Goal: Contribute content: Contribute content

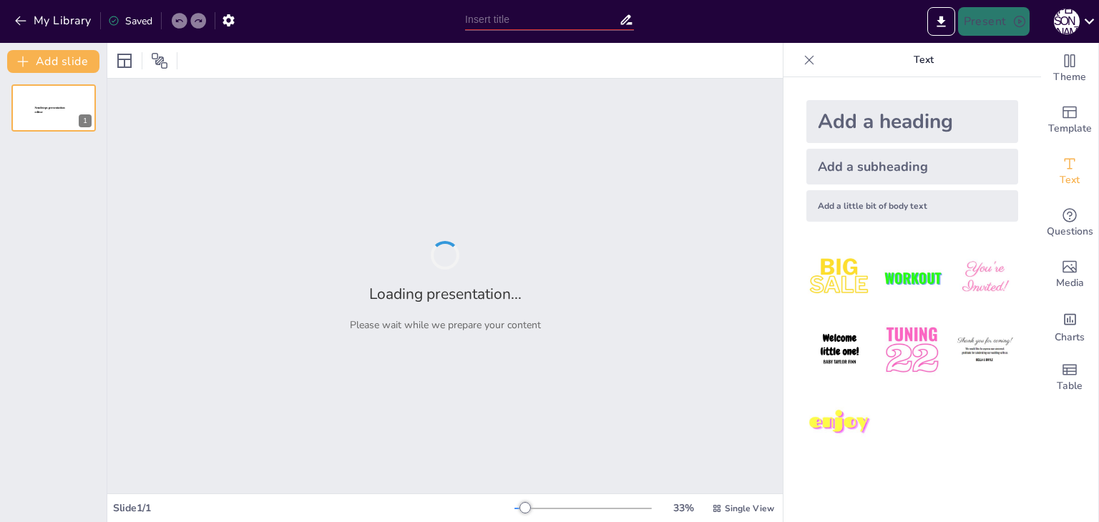
type input "Авторське право: Захист твоєї творчості"
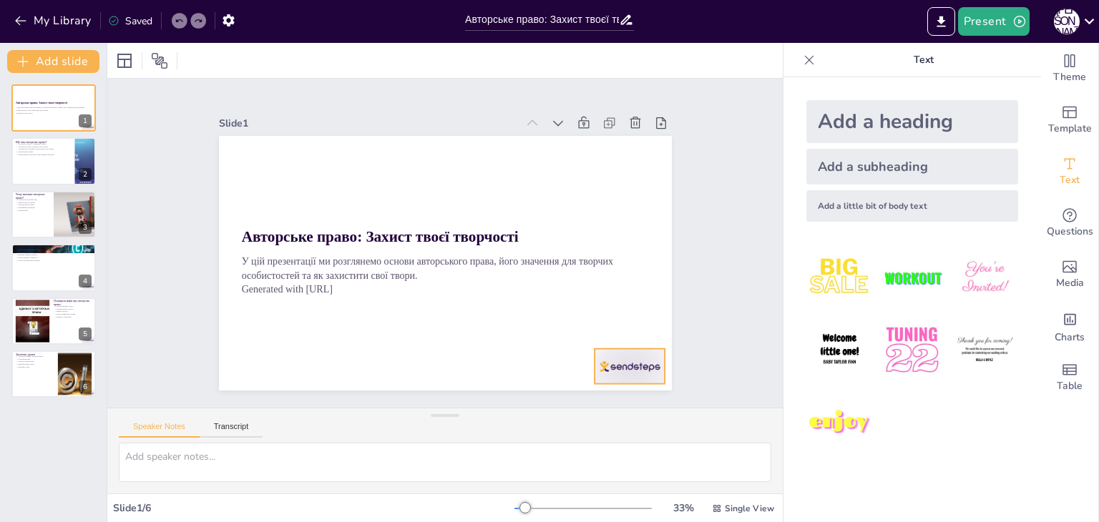
click at [618, 364] on div at bounding box center [616, 385] width 74 height 43
click at [627, 331] on icon at bounding box center [631, 340] width 19 height 19
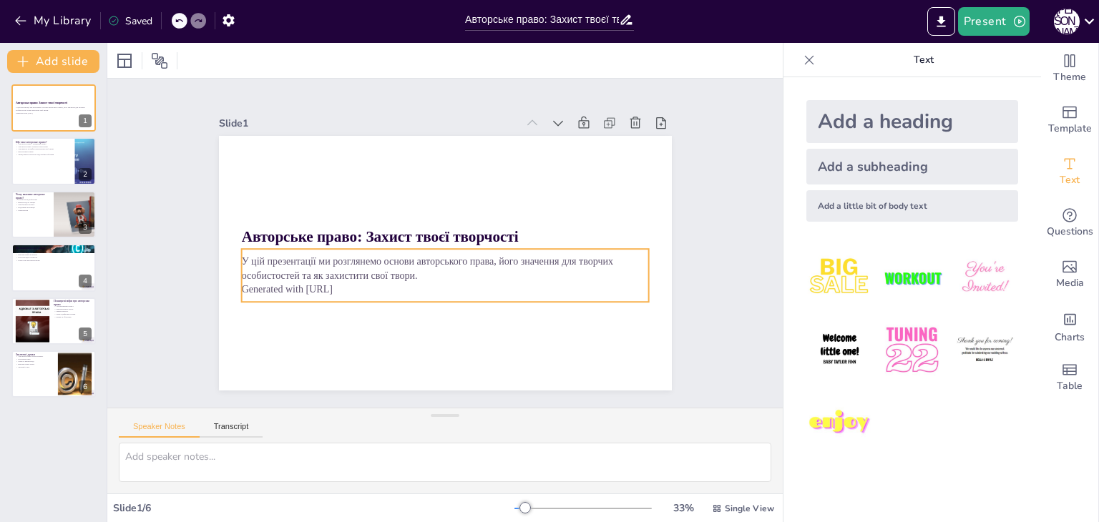
click at [315, 287] on p "Generated with [URL]" at bounding box center [431, 287] width 392 height 140
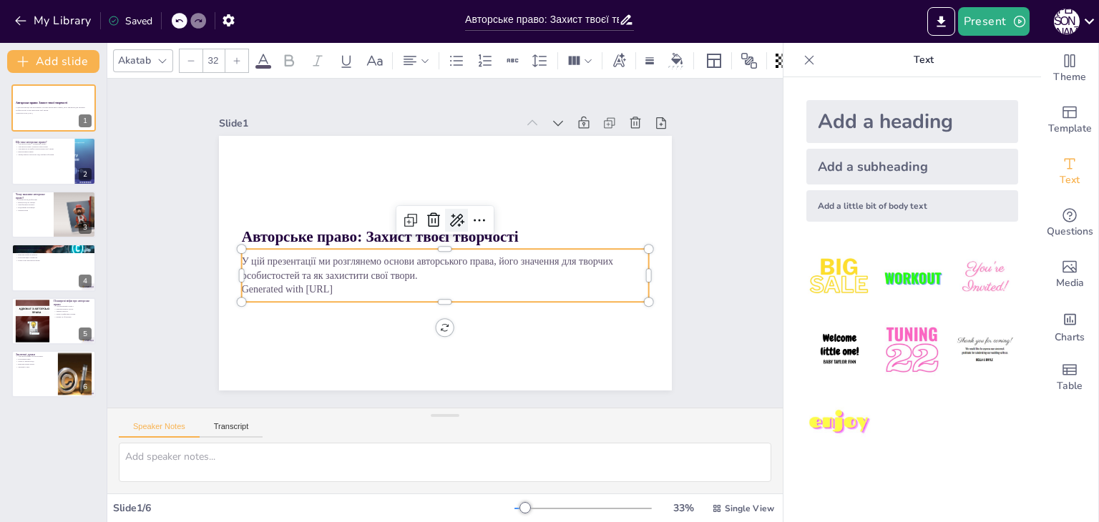
click at [454, 217] on icon at bounding box center [462, 224] width 17 height 16
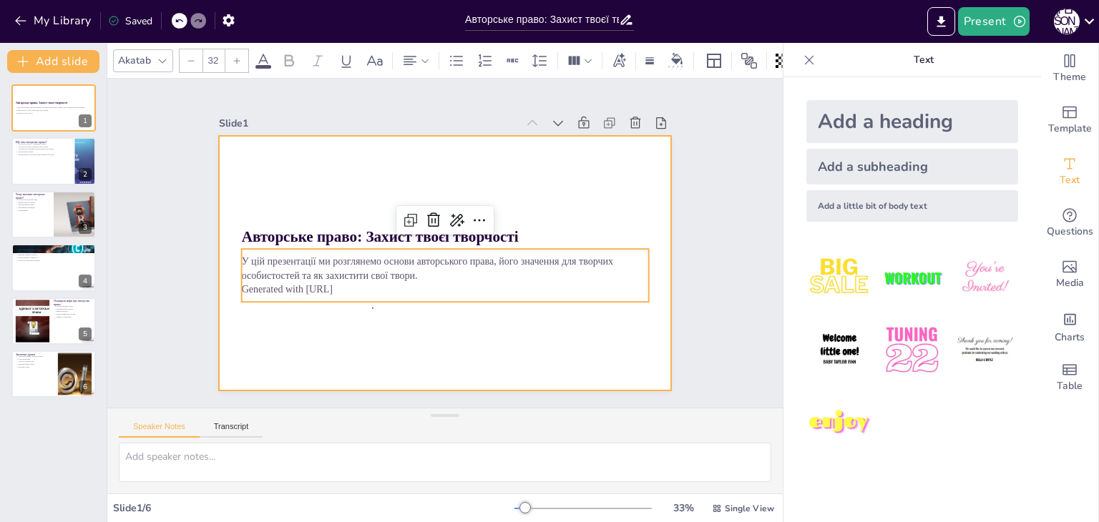
click at [373, 308] on div at bounding box center [443, 263] width 477 height 301
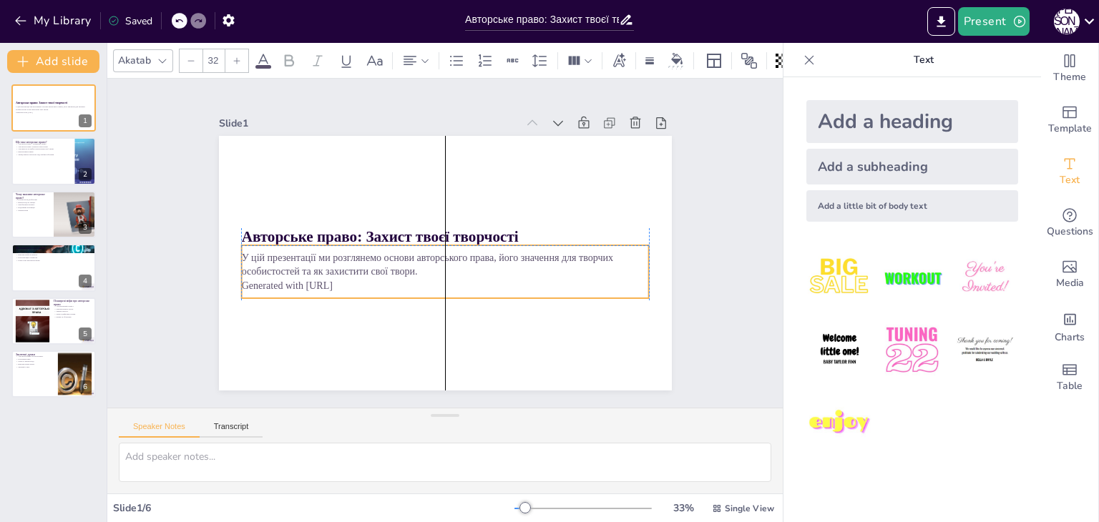
click at [348, 280] on p "Generated with [URL]" at bounding box center [441, 285] width 407 height 57
click at [472, 215] on icon at bounding box center [481, 220] width 19 height 19
click at [450, 215] on icon at bounding box center [459, 218] width 19 height 19
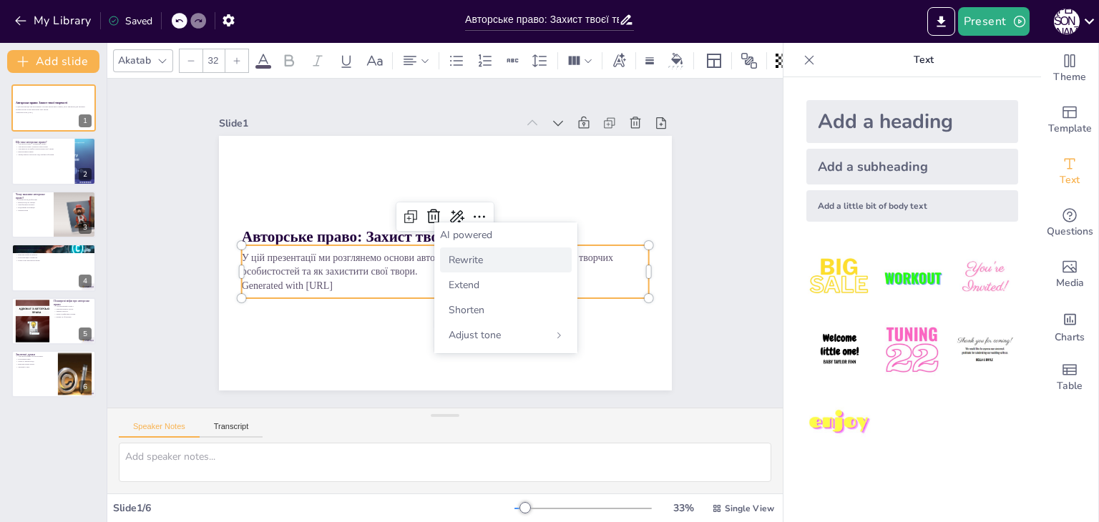
click at [460, 263] on span "Rewrite" at bounding box center [466, 260] width 34 height 14
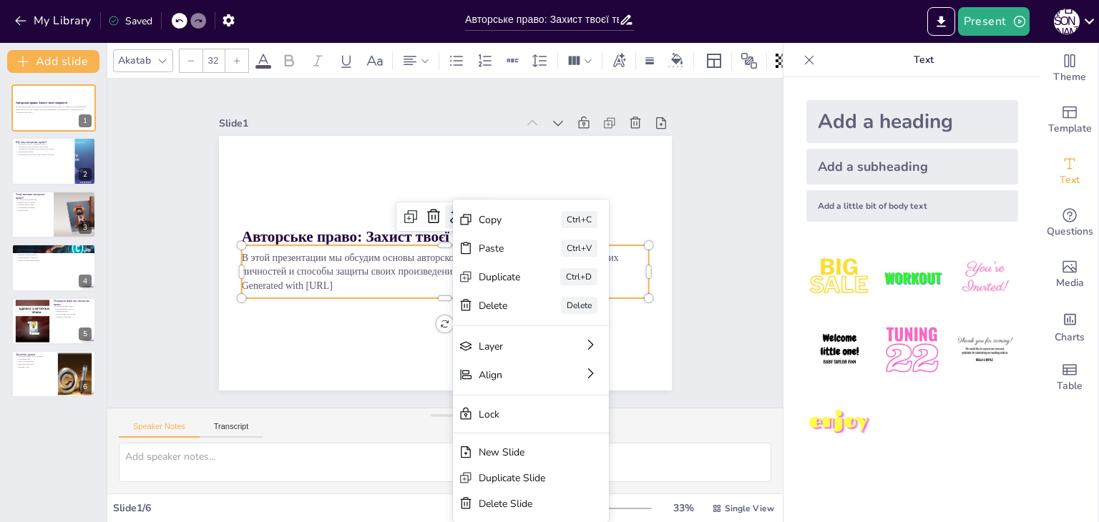
click at [450, 207] on div at bounding box center [464, 221] width 29 height 29
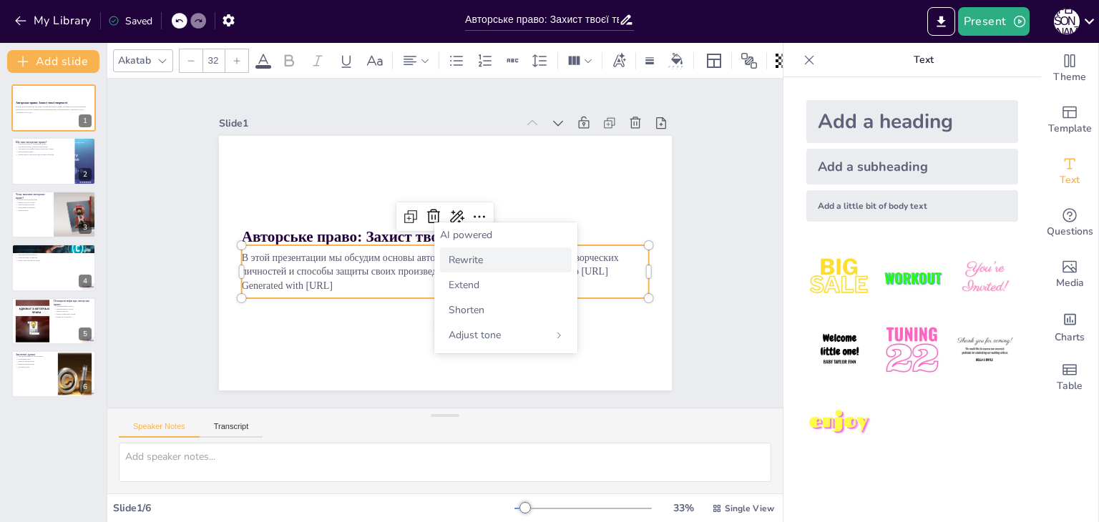
click at [459, 261] on span "Rewrite" at bounding box center [466, 260] width 34 height 14
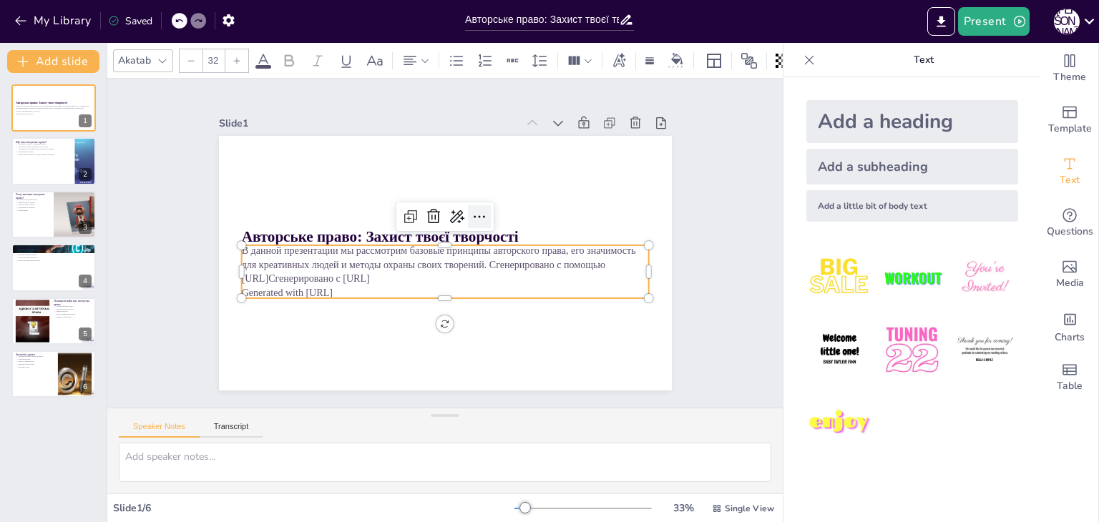
click at [472, 211] on icon at bounding box center [481, 220] width 19 height 19
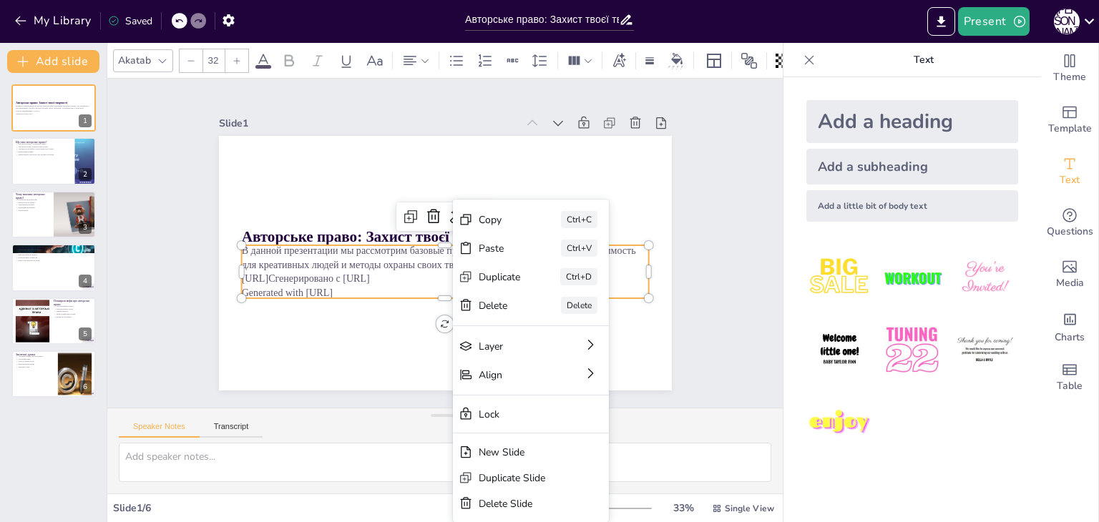
click at [401, 283] on p "Generated with [URL]" at bounding box center [440, 292] width 407 height 57
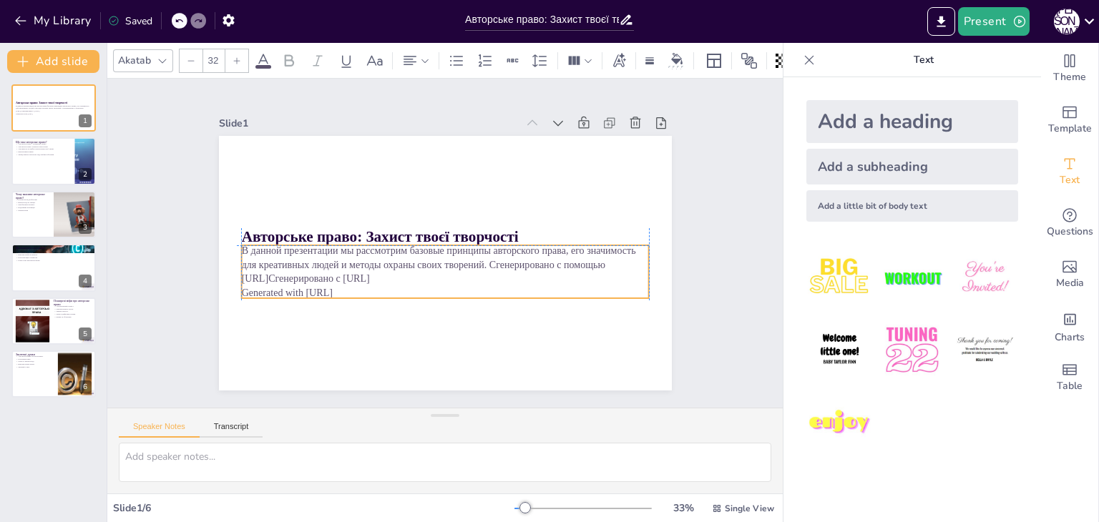
click at [399, 285] on p "Generated with [URL]" at bounding box center [445, 292] width 408 height 14
click at [429, 212] on icon at bounding box center [439, 215] width 20 height 20
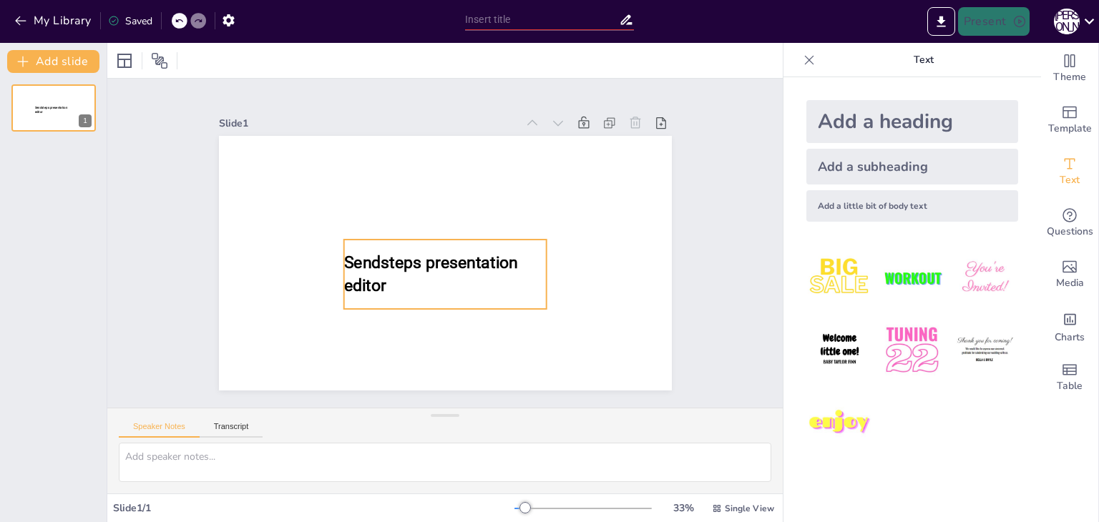
type input "Авторське право: Захист твоєї творчості"
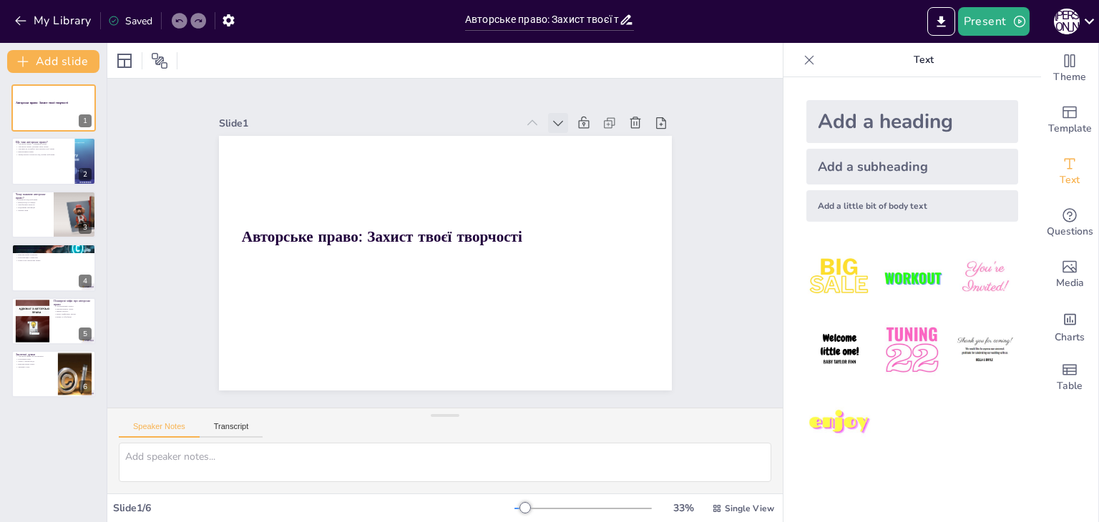
click at [554, 121] on icon at bounding box center [559, 124] width 10 height 6
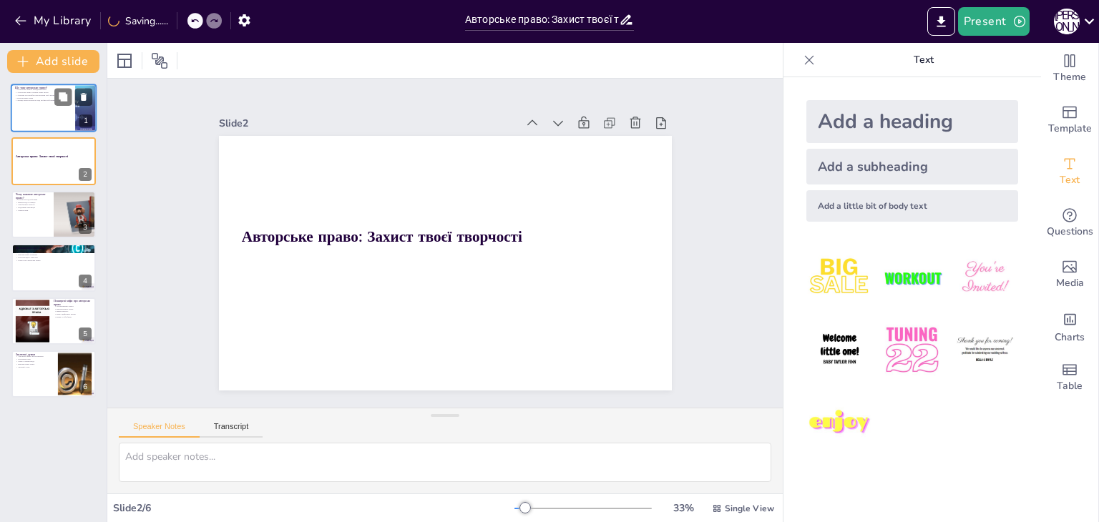
click at [57, 117] on div at bounding box center [54, 108] width 86 height 49
type textarea "Авторське право є важливим юридичним інструментом, який забезпечує захист творч…"
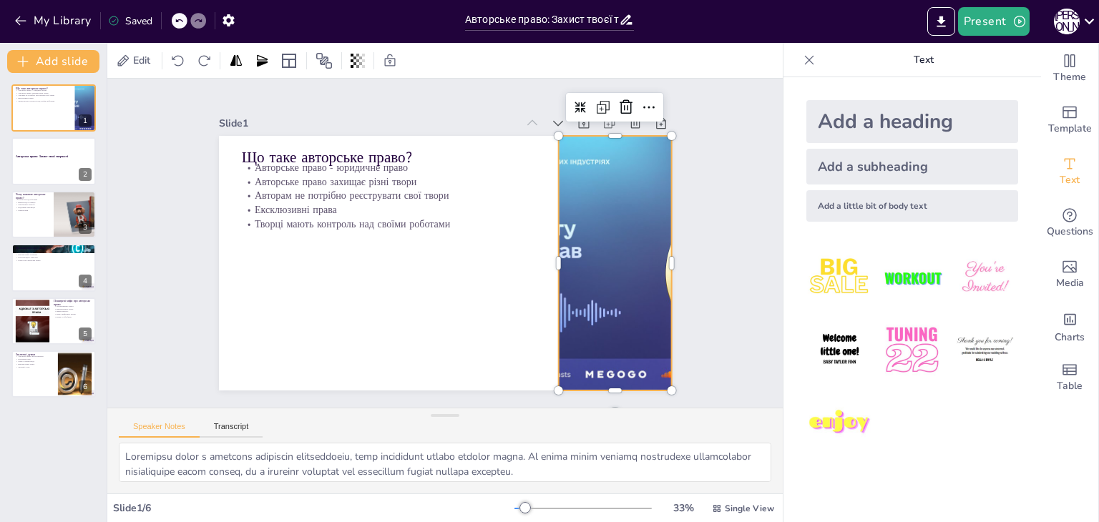
click at [602, 262] on div at bounding box center [614, 263] width 453 height 255
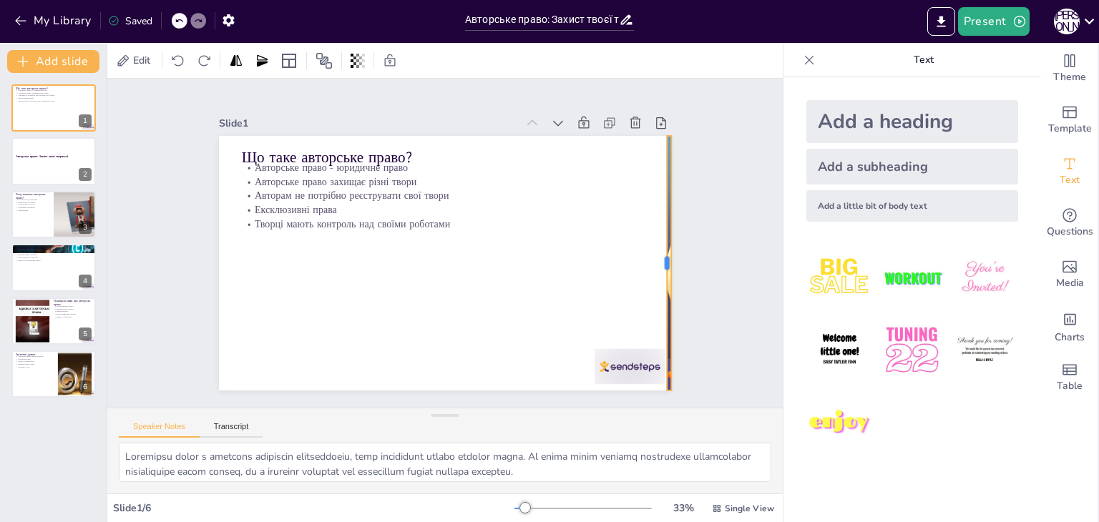
drag, startPoint x: 545, startPoint y: 256, endPoint x: 688, endPoint y: 353, distance: 172.0
click at [688, 353] on div "Slide 1 Що таке авторське право? Авторське право - юридичне право Авторське пра…" at bounding box center [445, 243] width 533 height 295
click at [678, 112] on div at bounding box center [680, 107] width 23 height 23
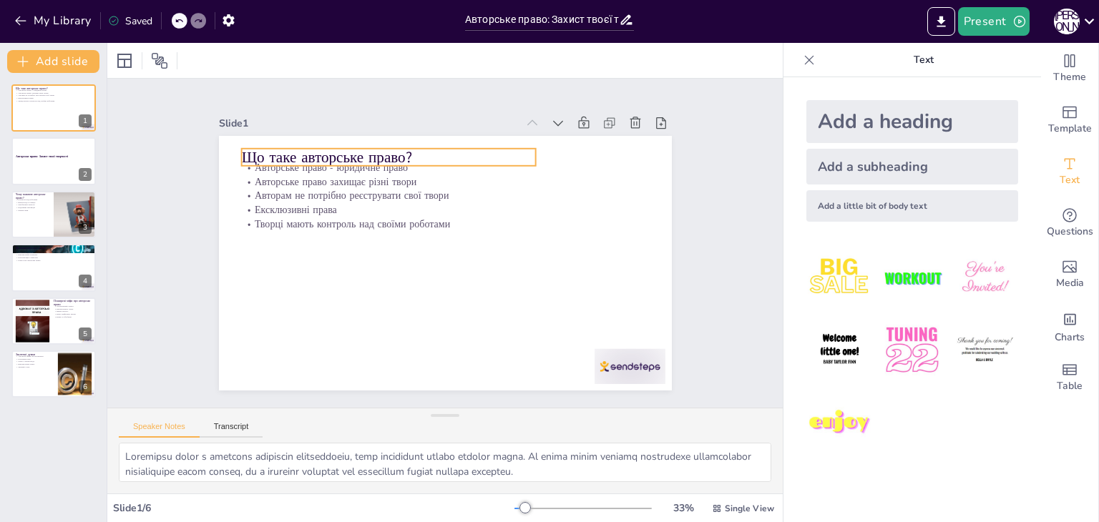
click at [344, 149] on p "Що таке авторське право?" at bounding box center [388, 157] width 294 height 21
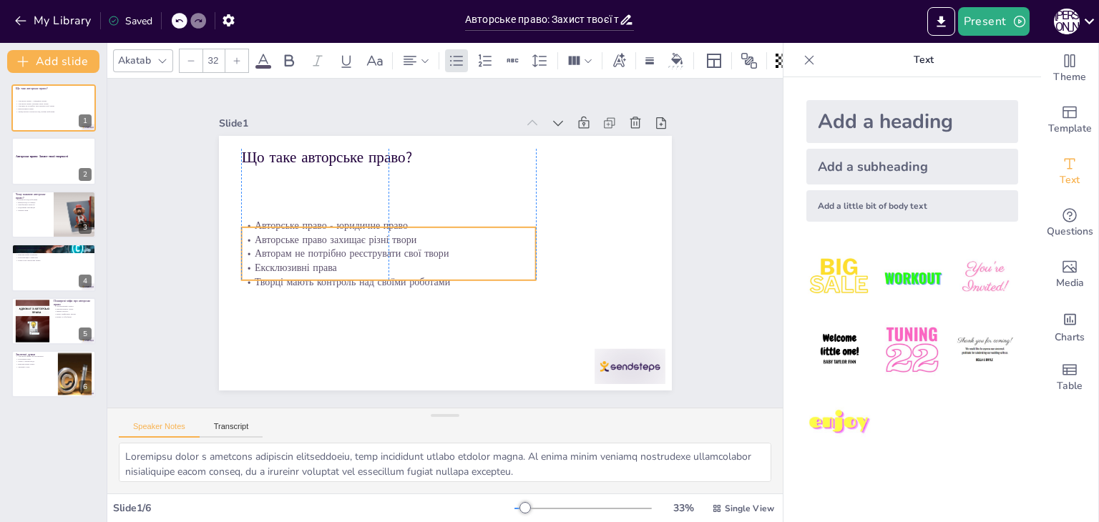
drag, startPoint x: 392, startPoint y: 210, endPoint x: 392, endPoint y: 268, distance: 57.9
click at [392, 268] on p "Ексклюзивні права" at bounding box center [388, 267] width 294 height 14
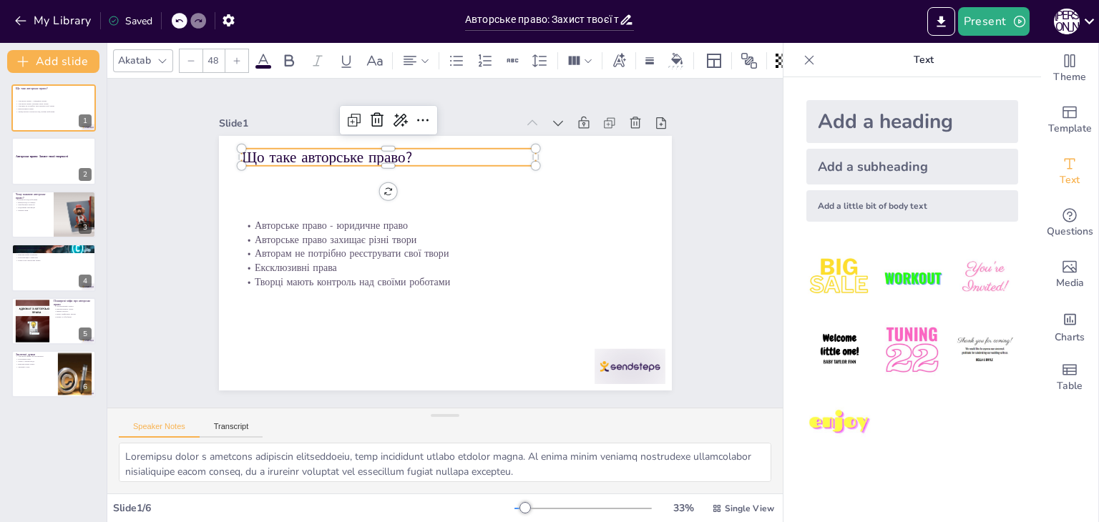
click at [361, 154] on p "Що таке авторське право?" at bounding box center [388, 157] width 294 height 21
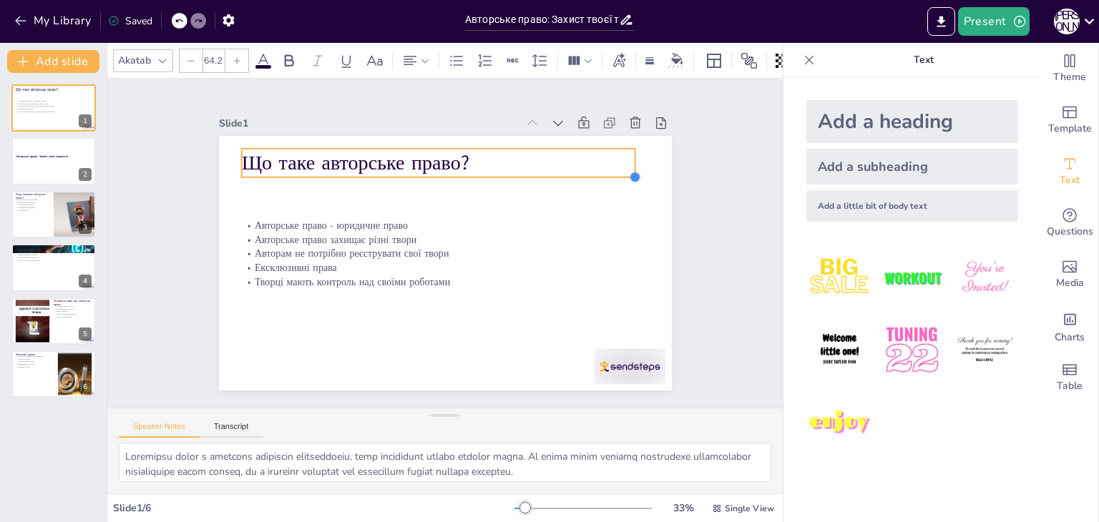
drag, startPoint x: 524, startPoint y: 160, endPoint x: 518, endPoint y: 165, distance: 8.6
click at [518, 165] on div "Що таке авторське право? Авторське право - юридичне право Авторське право захищ…" at bounding box center [445, 263] width 453 height 255
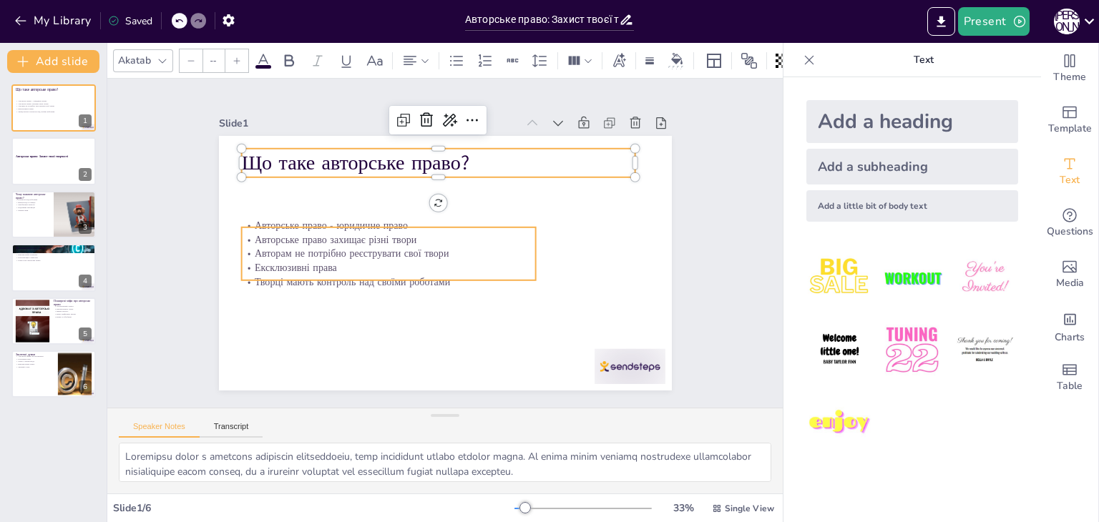
type input "32"
click at [406, 233] on p "Авторське право захищає різні твори" at bounding box center [388, 240] width 294 height 14
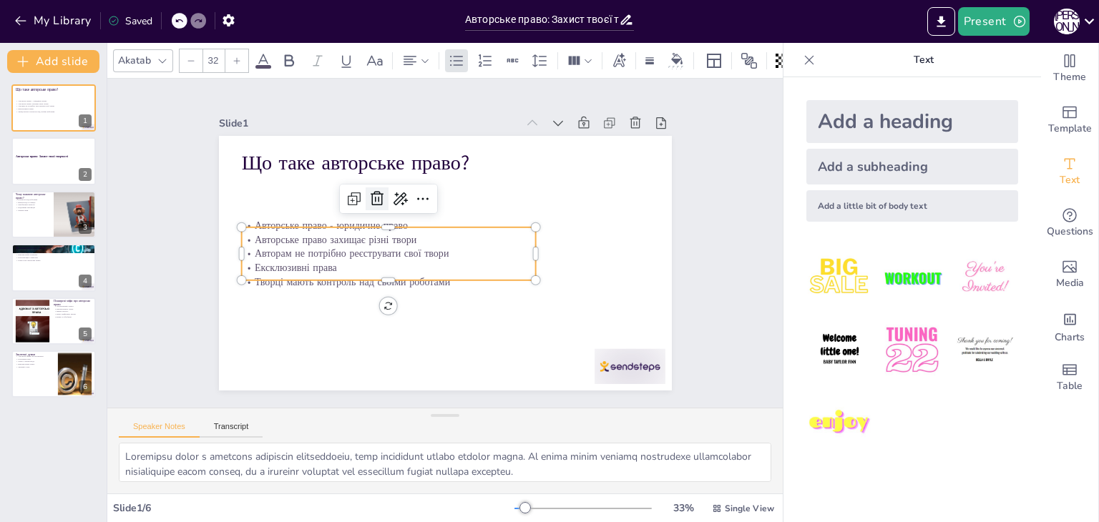
click at [368, 190] on icon at bounding box center [376, 198] width 17 height 17
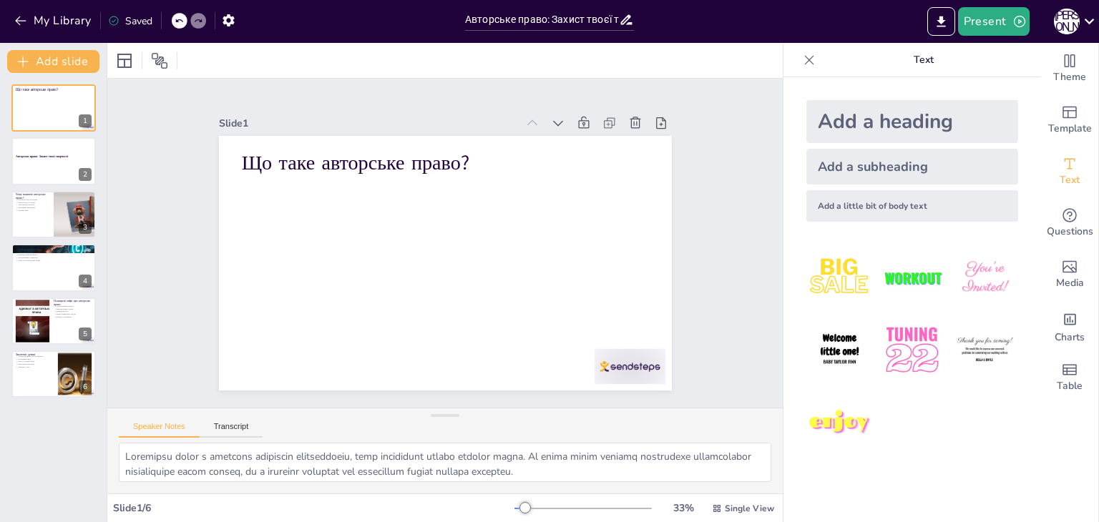
click at [876, 205] on div "Add a little bit of body text" at bounding box center [912, 205] width 212 height 31
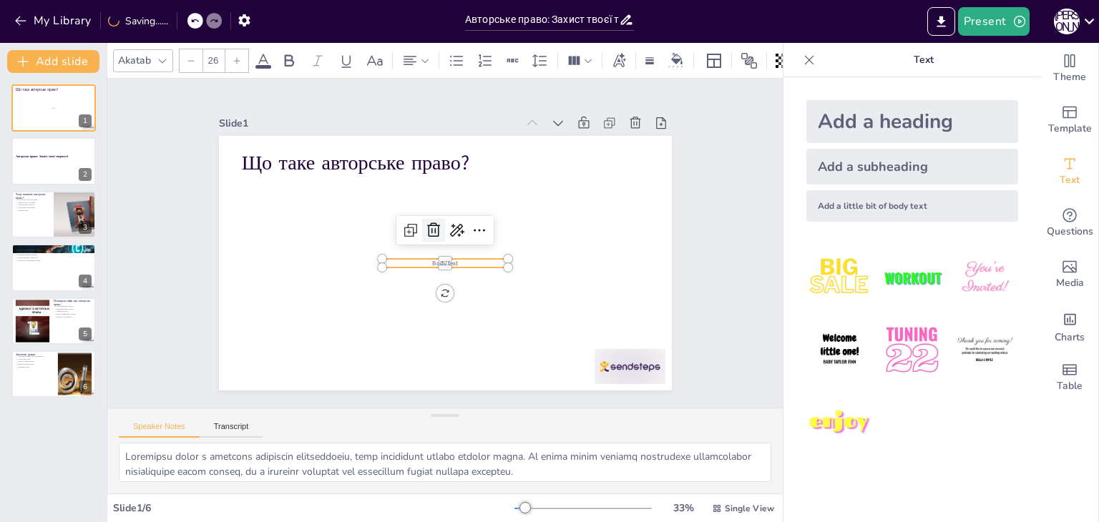
drag, startPoint x: 421, startPoint y: 224, endPoint x: 469, endPoint y: 219, distance: 48.9
click at [427, 223] on icon at bounding box center [433, 230] width 13 height 14
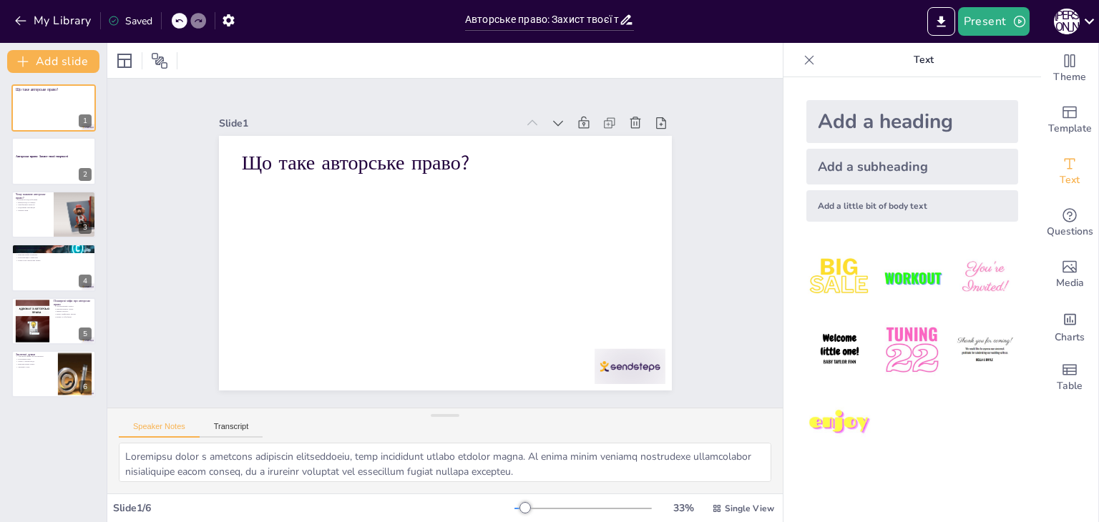
click at [836, 163] on div "Add a subheading" at bounding box center [912, 167] width 212 height 36
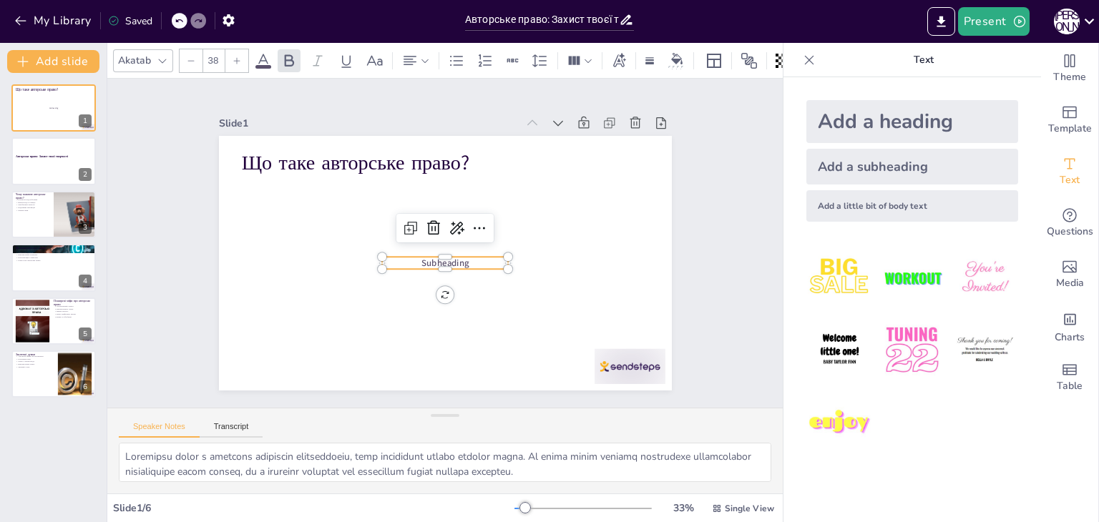
click at [454, 257] on span "Subheading" at bounding box center [444, 263] width 47 height 12
drag, startPoint x: 424, startPoint y: 217, endPoint x: 472, endPoint y: 210, distance: 49.3
click at [425, 220] on icon at bounding box center [433, 228] width 17 height 17
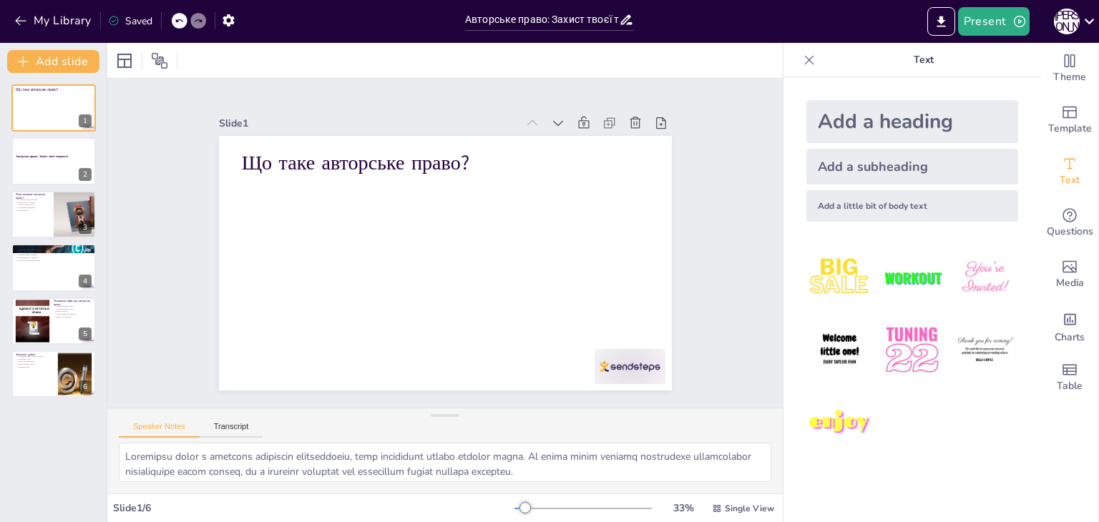
click at [924, 170] on div "Add a subheading" at bounding box center [912, 167] width 212 height 36
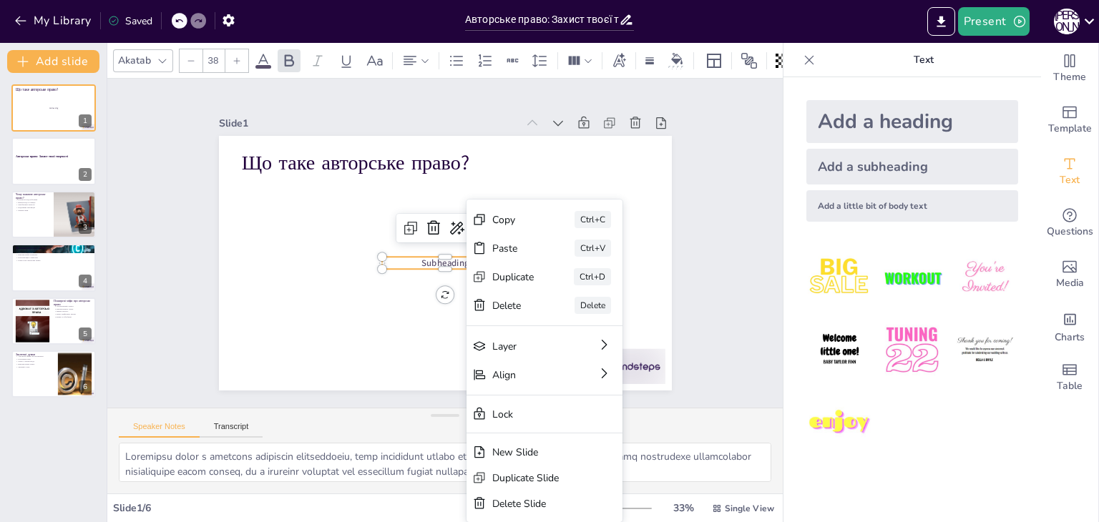
click at [446, 257] on span "Subheading" at bounding box center [444, 263] width 47 height 12
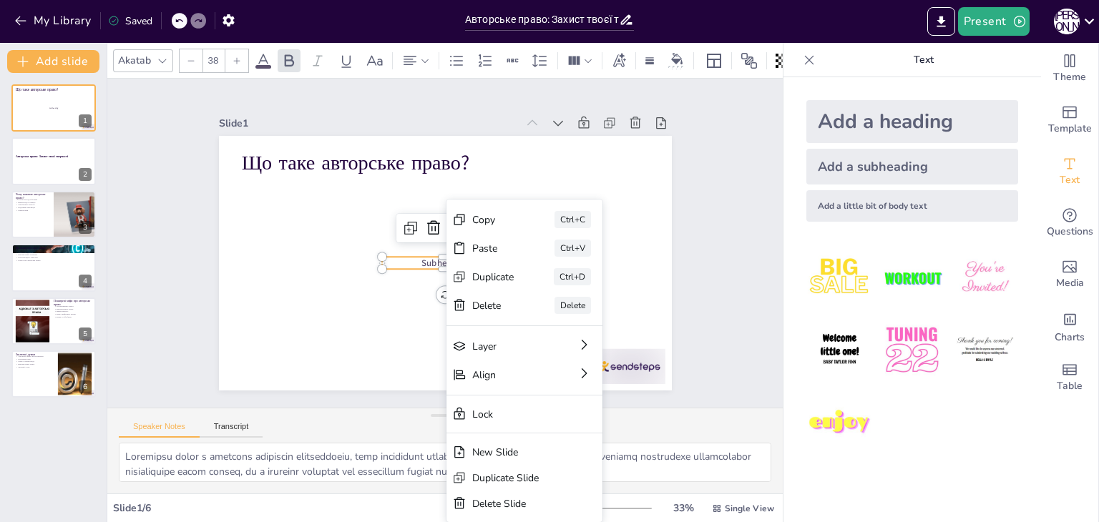
click at [446, 256] on div "Paste Ctrl+V" at bounding box center [524, 248] width 156 height 29
click at [435, 258] on span "Subheading" at bounding box center [444, 263] width 47 height 12
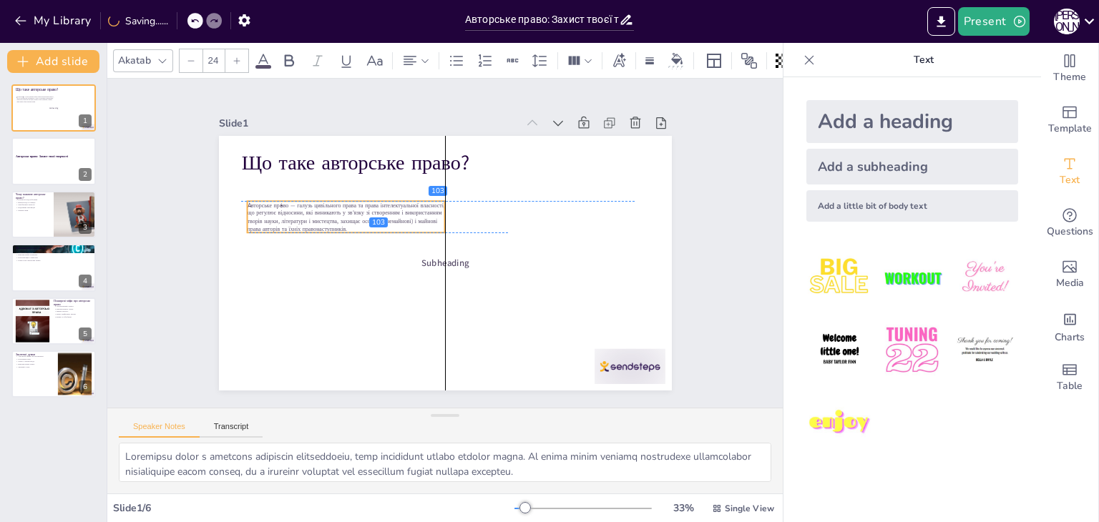
drag, startPoint x: 353, startPoint y: 177, endPoint x: 360, endPoint y: 222, distance: 45.5
click at [360, 222] on p "А́вторське пра́во — галузь цивільного права та права інтелектуальної власності,…" at bounding box center [346, 216] width 198 height 31
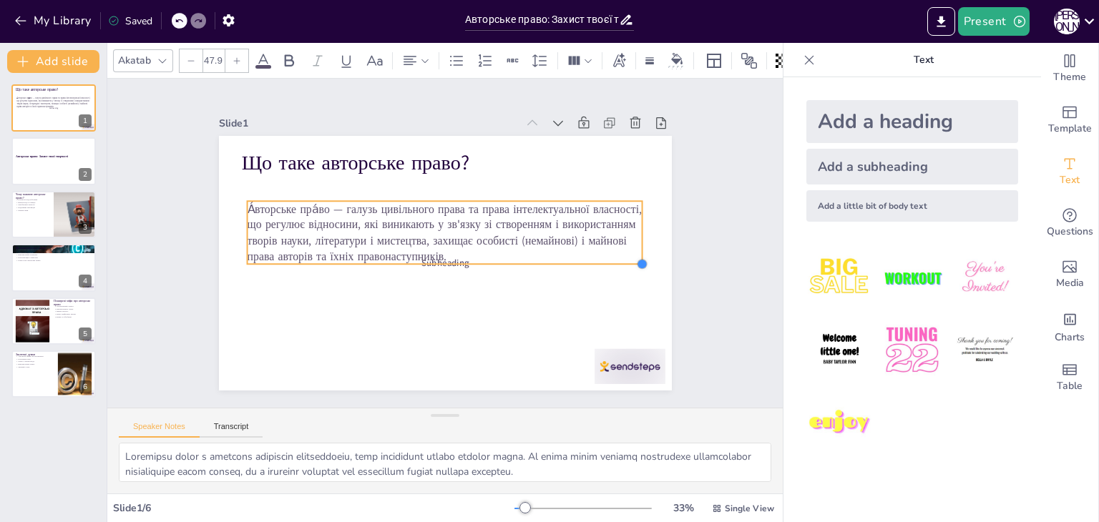
drag, startPoint x: 435, startPoint y: 227, endPoint x: 507, endPoint y: 258, distance: 78.8
click at [507, 258] on div "Що таке авторське право? Subheading А́вторське пра́во — галузь цивільного права…" at bounding box center [445, 263] width 453 height 255
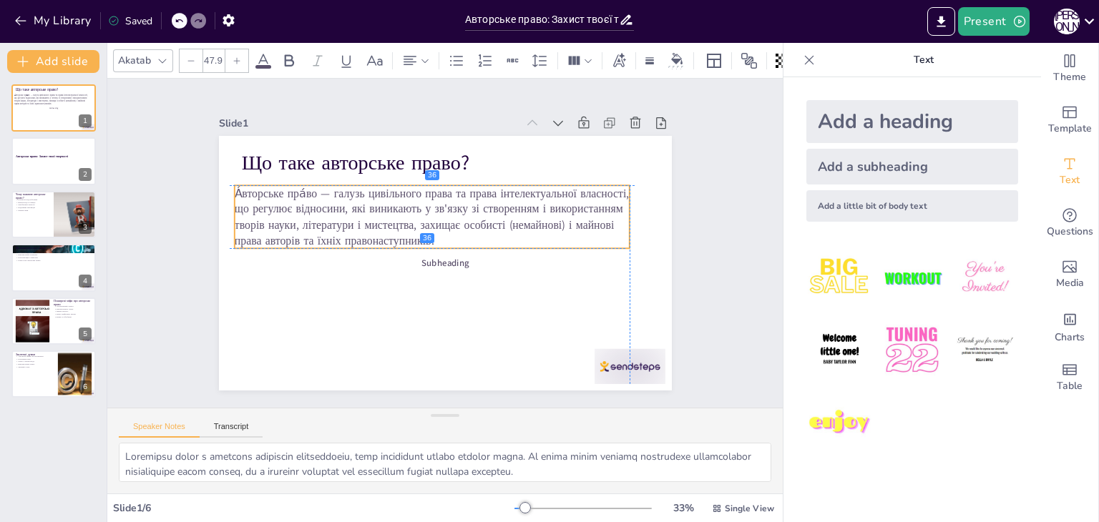
drag, startPoint x: 475, startPoint y: 230, endPoint x: 458, endPoint y: 215, distance: 23.3
click at [458, 215] on span "А́вторське пра́во — галузь цивільного права та права інтелектуальної власності,…" at bounding box center [431, 216] width 394 height 63
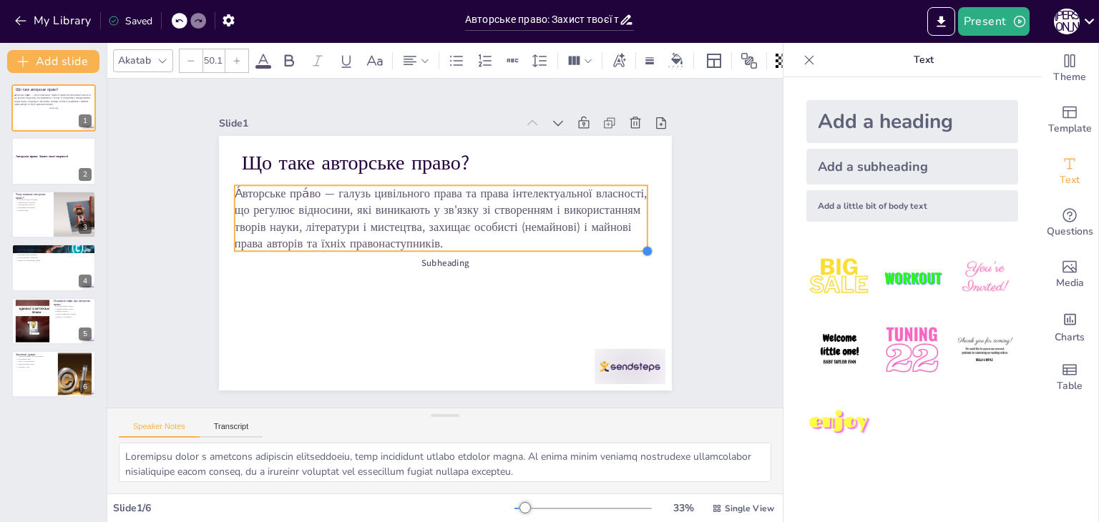
click at [621, 247] on div "Що таке авторське право? Subheading А́вторське пра́во — галузь цивільного права…" at bounding box center [445, 263] width 453 height 255
type input "38"
click at [451, 258] on span "Subheading" at bounding box center [444, 263] width 47 height 12
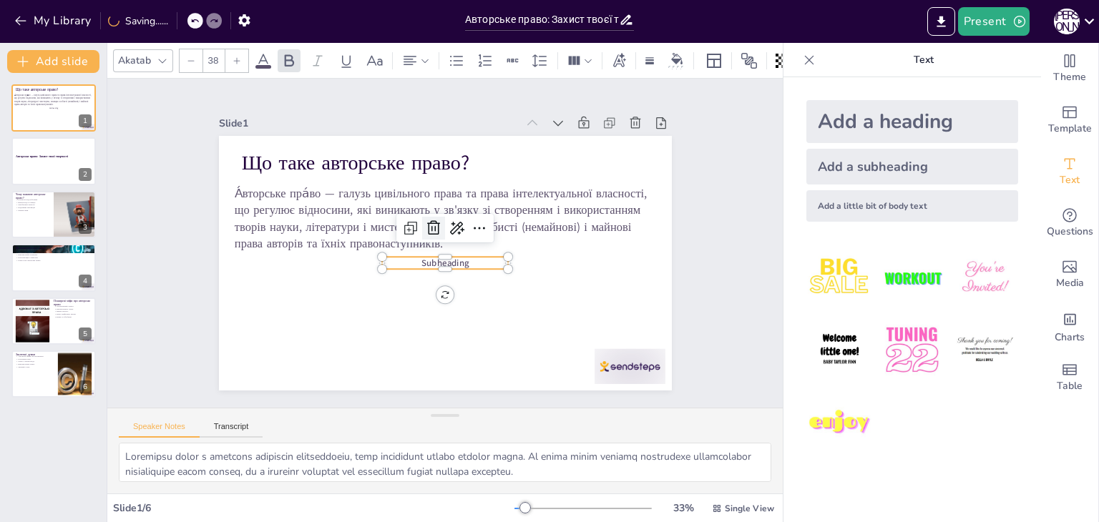
click at [426, 224] on icon at bounding box center [433, 228] width 17 height 17
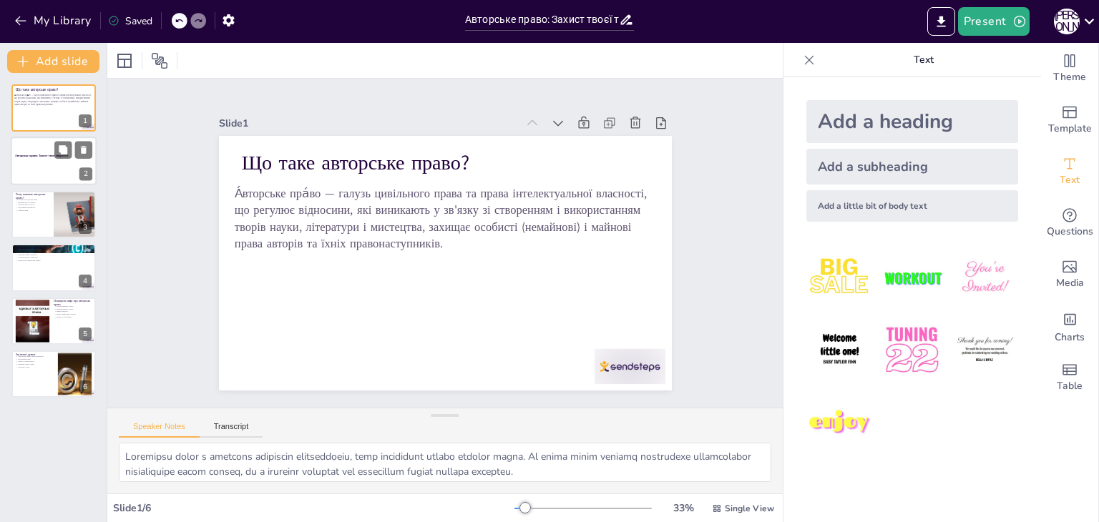
click at [43, 171] on div at bounding box center [54, 161] width 86 height 49
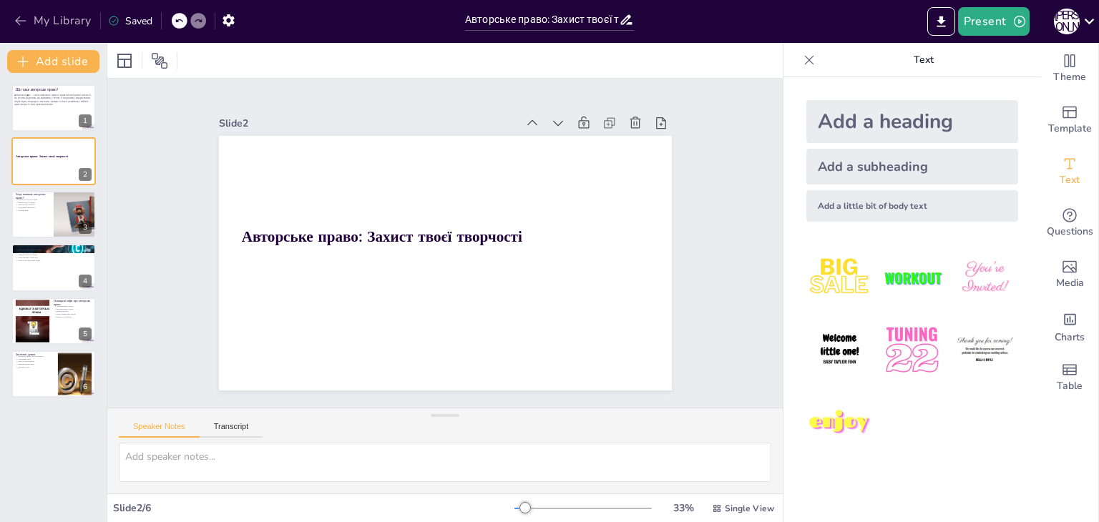
click at [14, 16] on icon "button" at bounding box center [21, 21] width 14 height 14
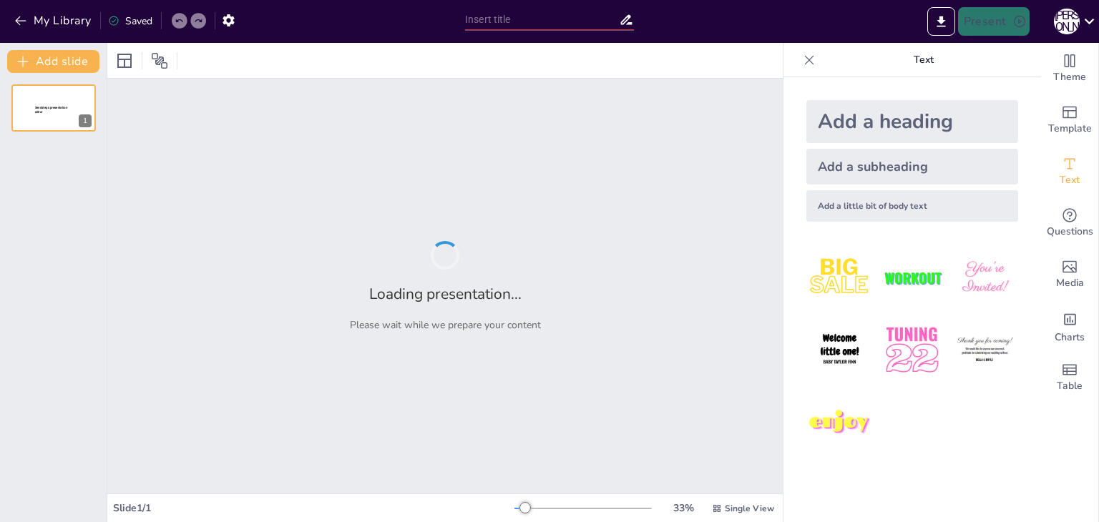
type input "Захист творчості: Як працює авторське право"
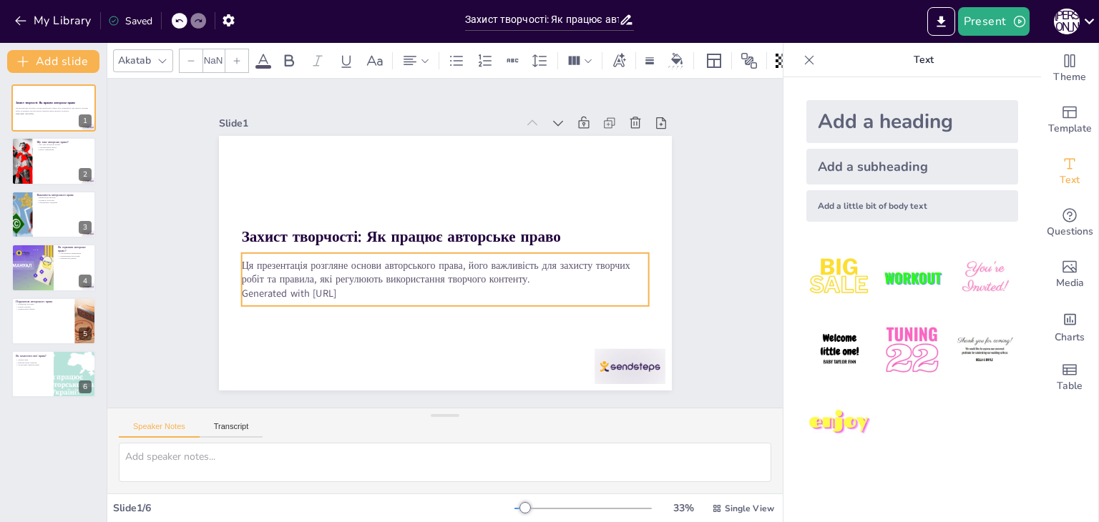
type input "32"
click at [411, 290] on p "Generated with [URL]" at bounding box center [407, 210] width 283 height 313
click at [386, 77] on div at bounding box center [347, 44] width 79 height 66
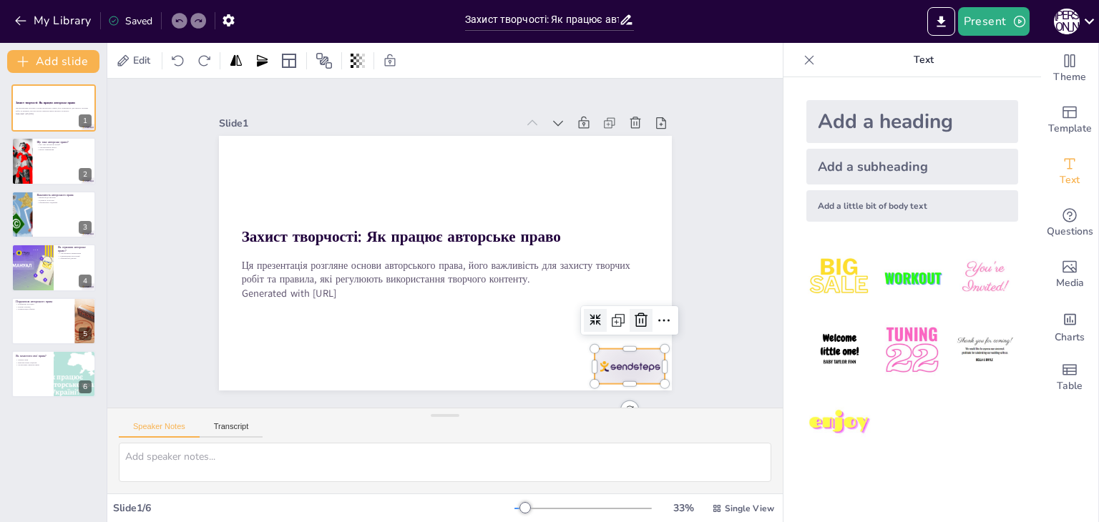
click at [258, 313] on div at bounding box center [241, 296] width 32 height 32
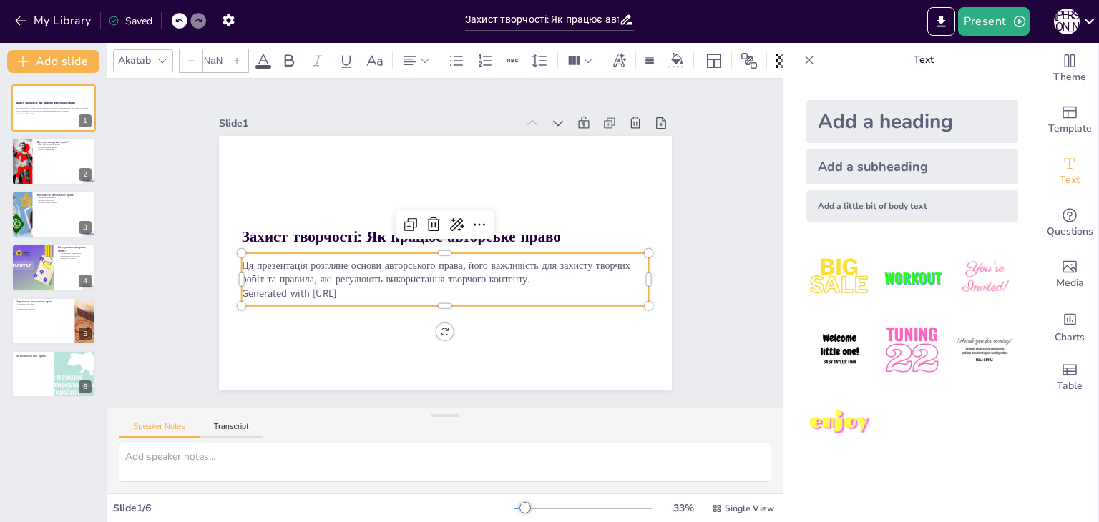
type input "32"
click at [332, 286] on p "Generated with [URL]" at bounding box center [479, 205] width 312 height 283
click at [370, 57] on icon at bounding box center [375, 60] width 16 height 10
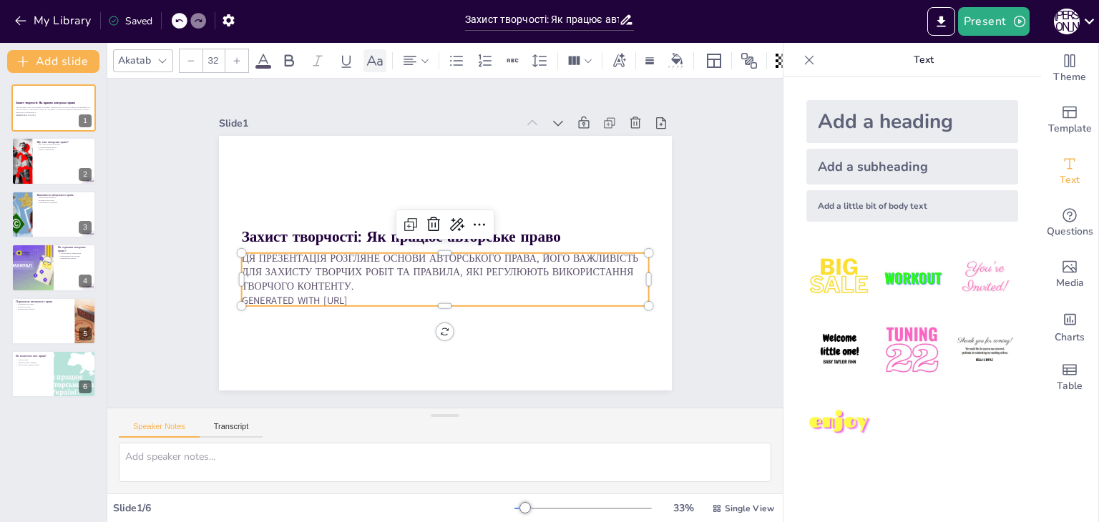
click at [370, 57] on icon at bounding box center [375, 60] width 16 height 10
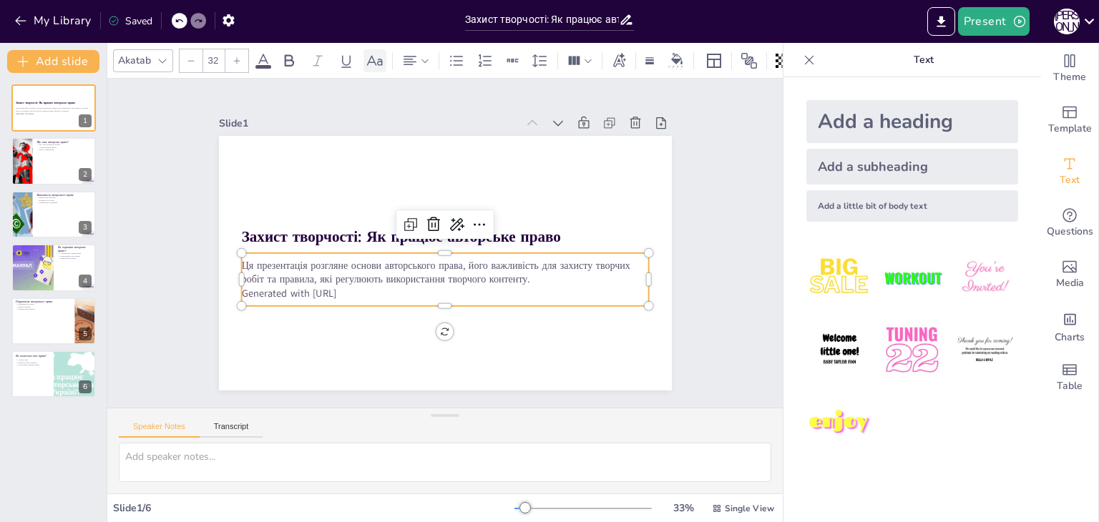
click at [370, 57] on icon at bounding box center [375, 60] width 16 height 10
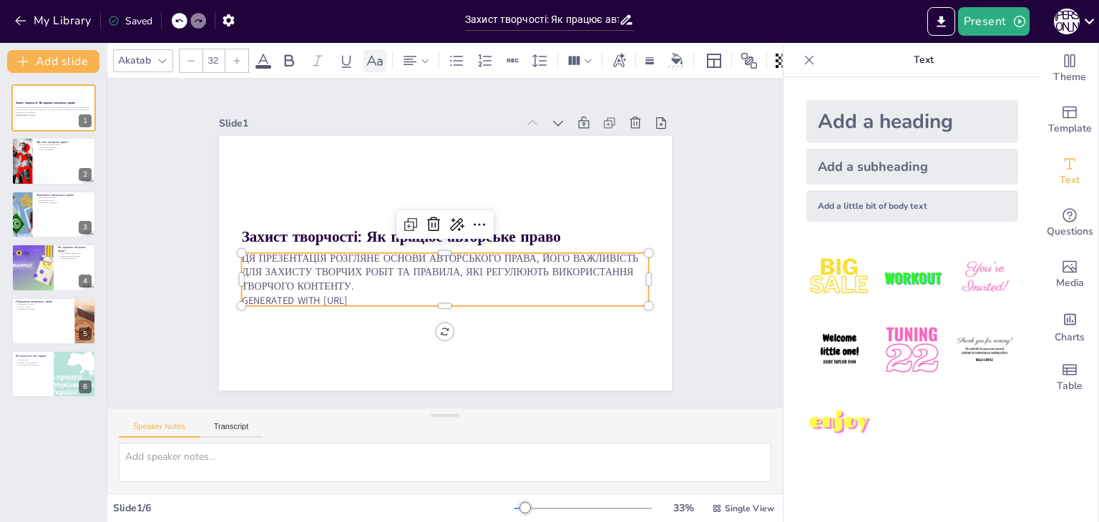
click at [370, 57] on icon at bounding box center [375, 60] width 16 height 10
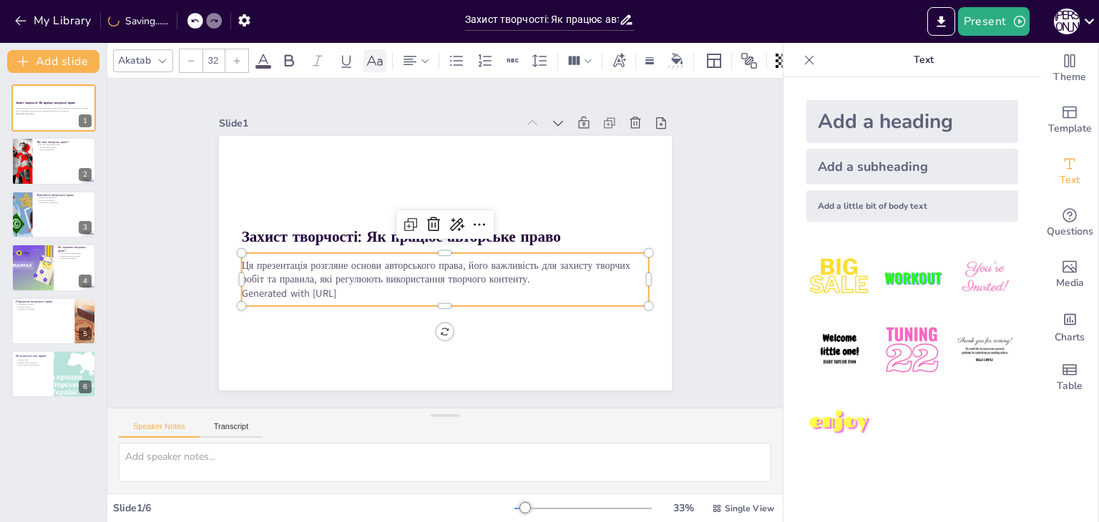
click at [370, 57] on icon at bounding box center [375, 60] width 16 height 10
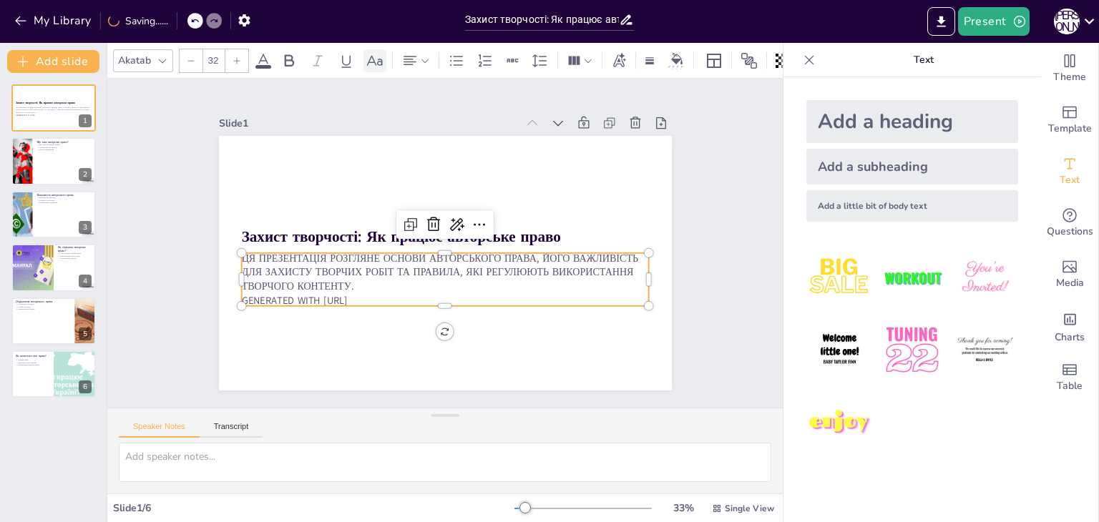
click at [370, 57] on icon at bounding box center [375, 60] width 16 height 10
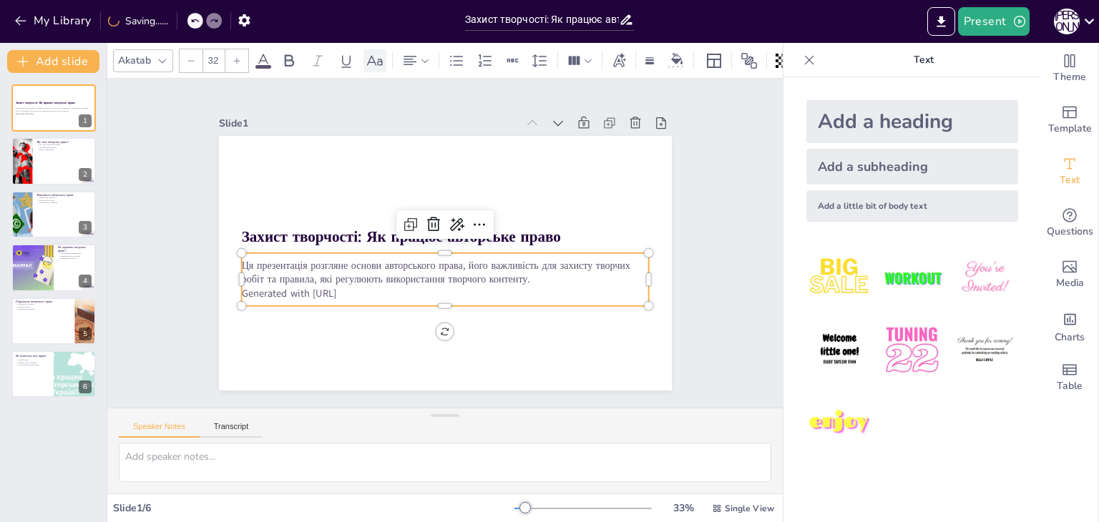
click at [370, 57] on icon at bounding box center [375, 60] width 16 height 10
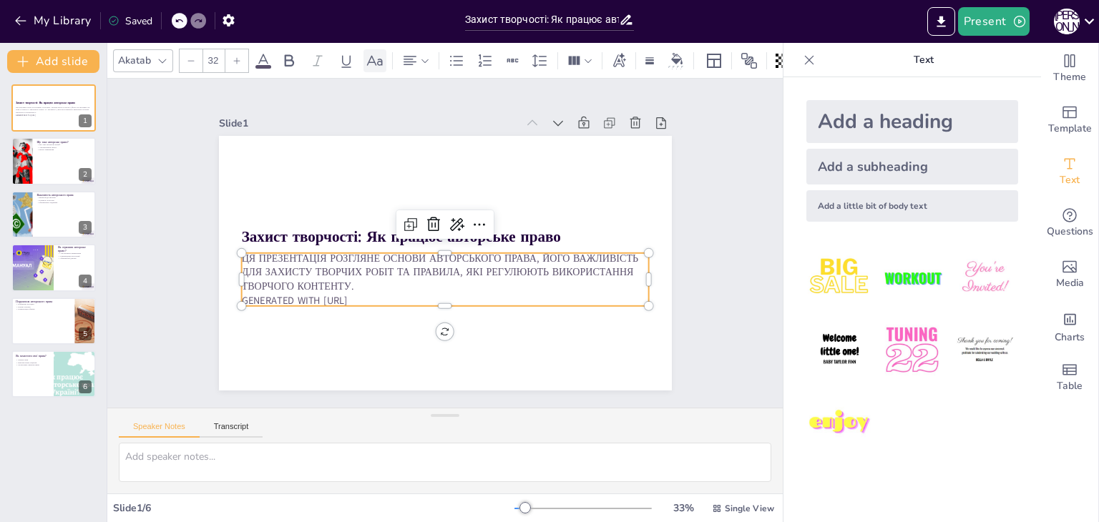
click at [370, 57] on icon at bounding box center [375, 60] width 16 height 10
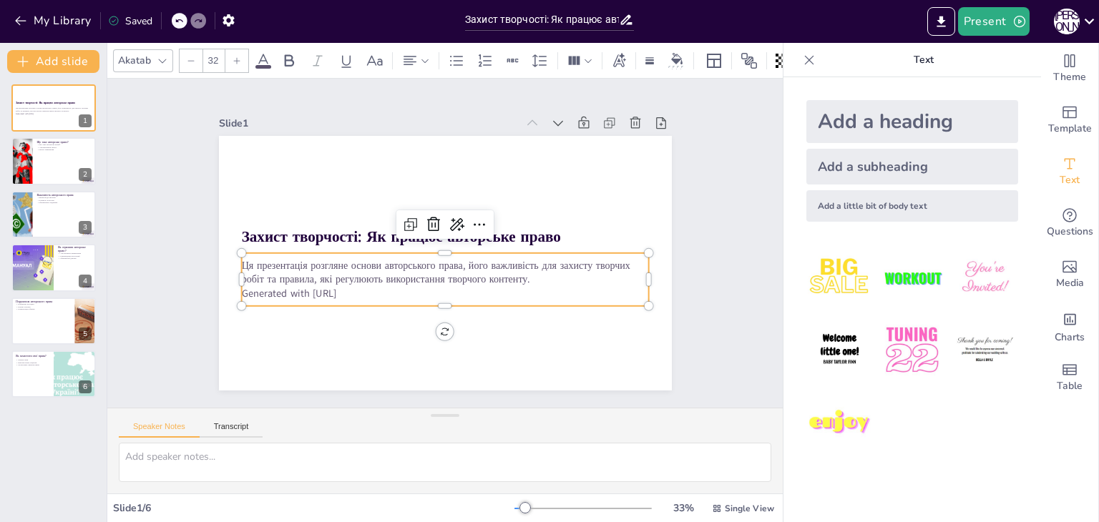
click at [858, 465] on div at bounding box center [912, 350] width 235 height 235
click at [222, 432] on button "Transcript" at bounding box center [232, 430] width 64 height 16
click at [160, 432] on button "Speaker Notes" at bounding box center [159, 430] width 81 height 16
click at [44, 158] on div at bounding box center [54, 161] width 86 height 49
type textarea "Авторське право визначається як юридичний механізм, що захищає оригінальні твор…"
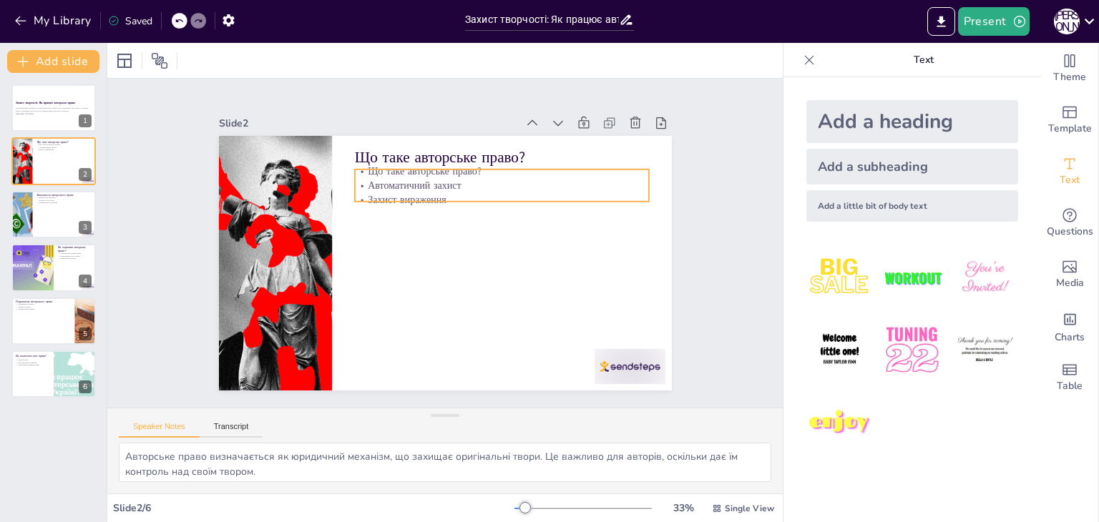
click at [407, 210] on p "Автоматичний захист" at bounding box center [449, 324] width 207 height 228
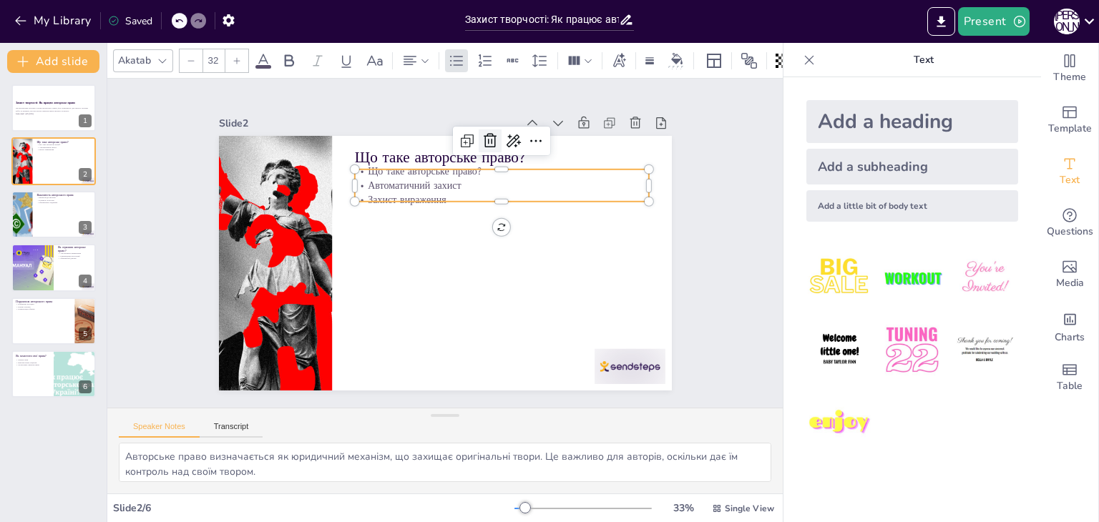
click at [479, 333] on icon at bounding box center [491, 345] width 24 height 24
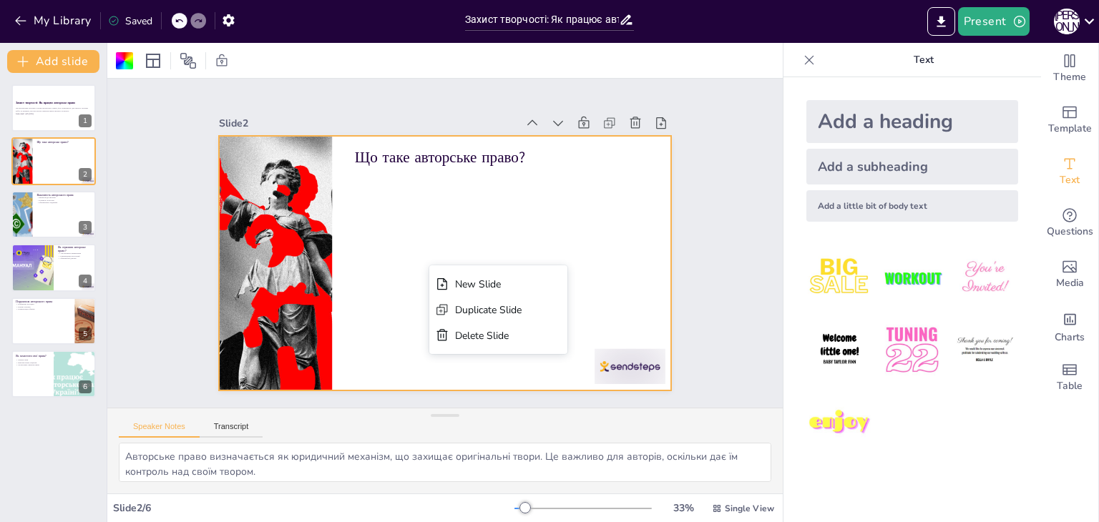
click at [383, 208] on div at bounding box center [428, 232] width 472 height 516
click at [603, 110] on div at bounding box center [587, 73] width 42 height 74
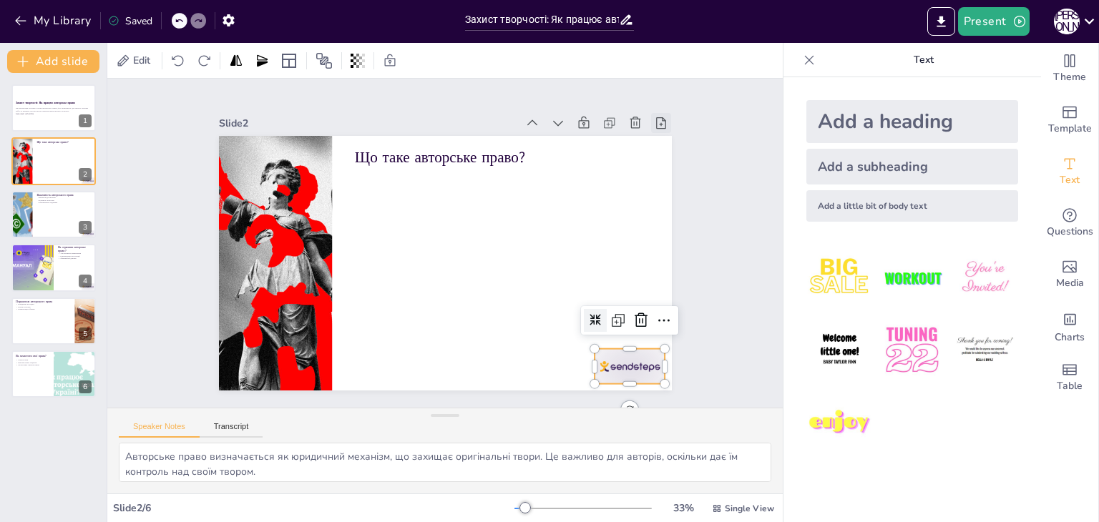
click at [682, 212] on icon at bounding box center [691, 221] width 19 height 19
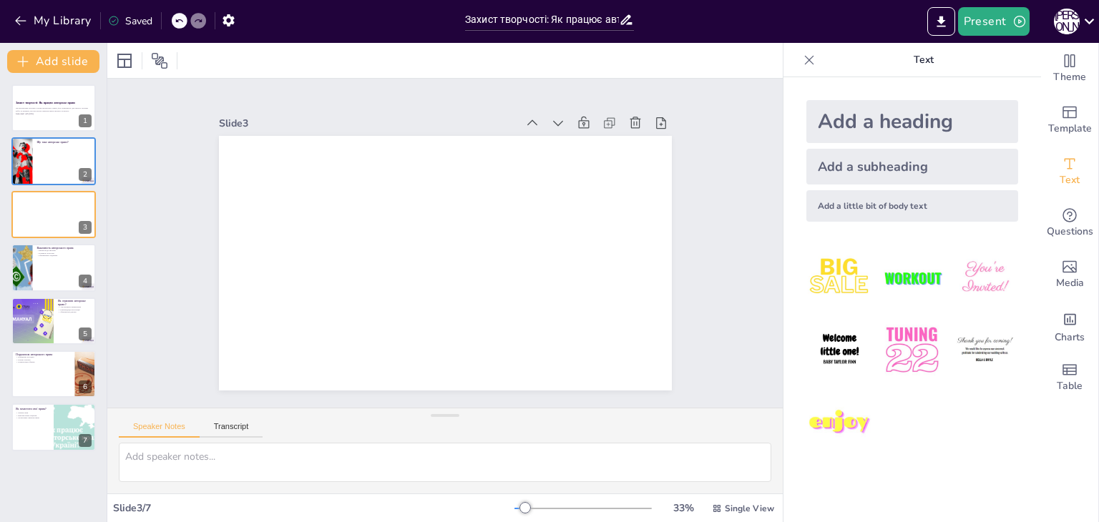
click at [60, 135] on div "Захист творчості: Як працює авторське право Ця презентація розгляне основи авто…" at bounding box center [53, 267] width 107 height 367
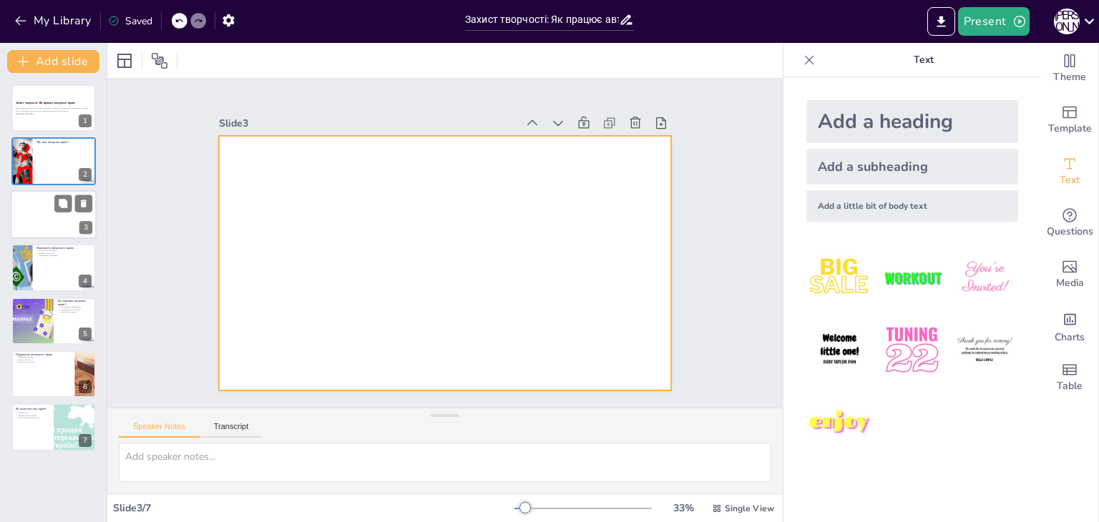
click at [47, 192] on div at bounding box center [54, 214] width 86 height 49
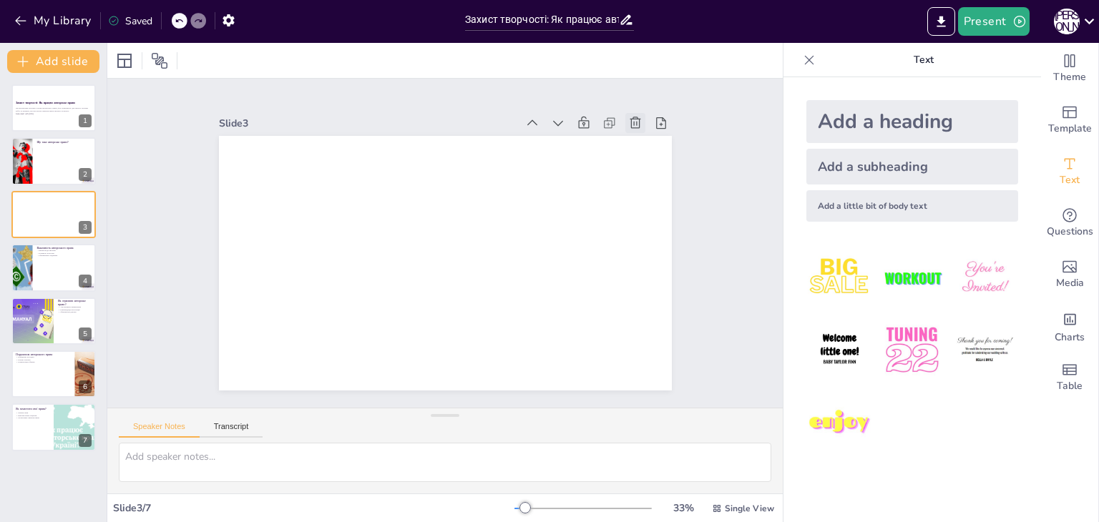
click at [655, 179] on icon at bounding box center [664, 188] width 18 height 18
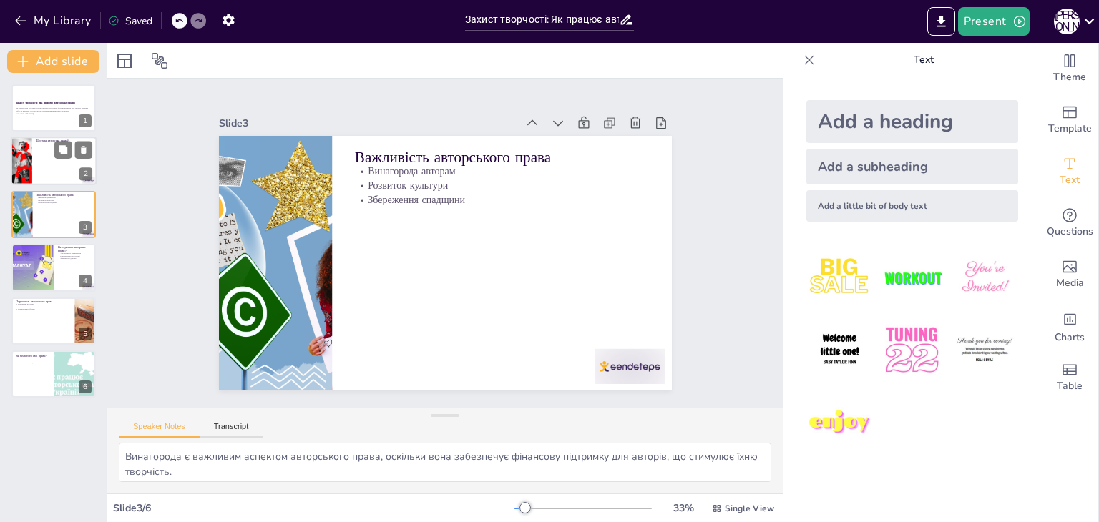
click at [47, 166] on div at bounding box center [54, 161] width 86 height 49
type textarea "Авторське право визначається як юридичний механізм, що захищає оригінальні твор…"
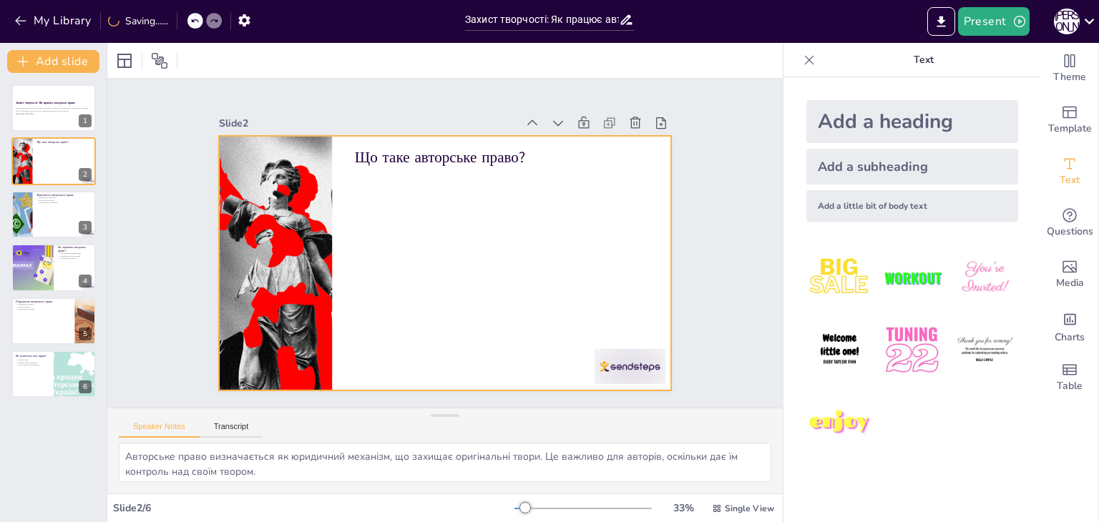
click at [473, 207] on div at bounding box center [433, 260] width 516 height 472
click at [899, 59] on p "Text" at bounding box center [924, 60] width 206 height 34
click at [854, 165] on div "Add a subheading" at bounding box center [912, 167] width 212 height 36
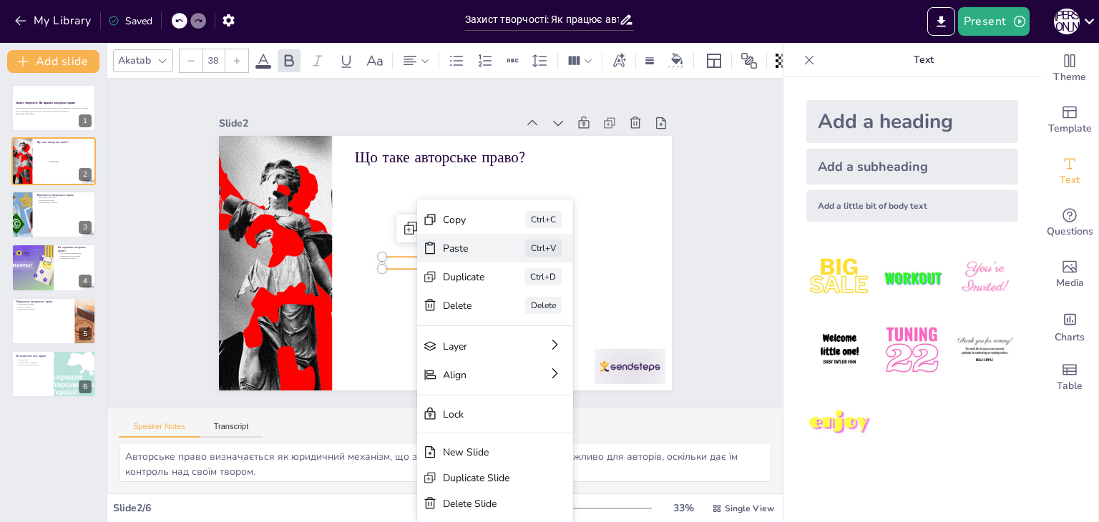
click at [451, 373] on div "Paste" at bounding box center [435, 395] width 33 height 44
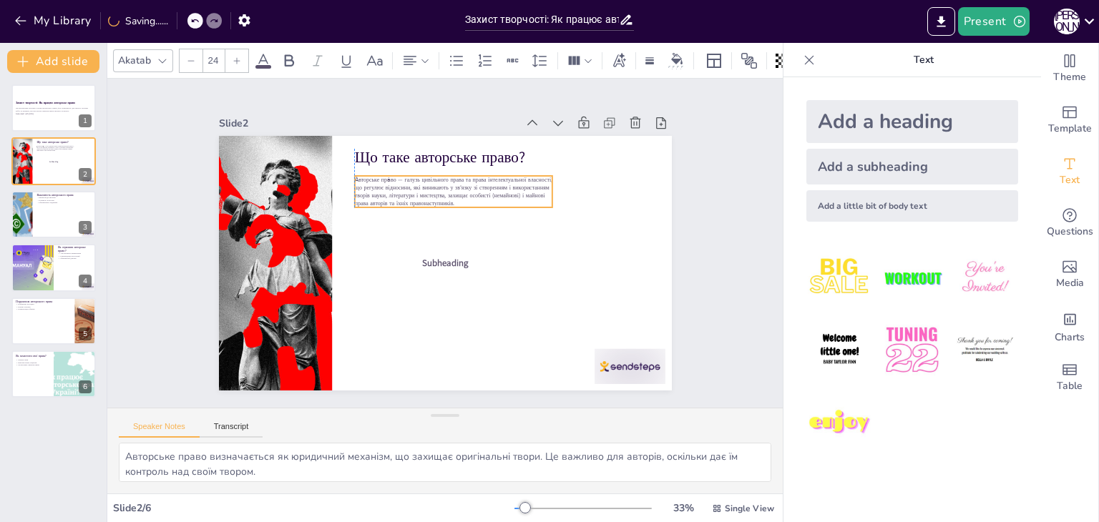
drag, startPoint x: 359, startPoint y: 174, endPoint x: 469, endPoint y: 191, distance: 110.8
click at [412, 191] on span "А́вторське пра́во — галузь цивільного права та права інтелектуальної власності,…" at bounding box center [390, 229] width 44 height 200
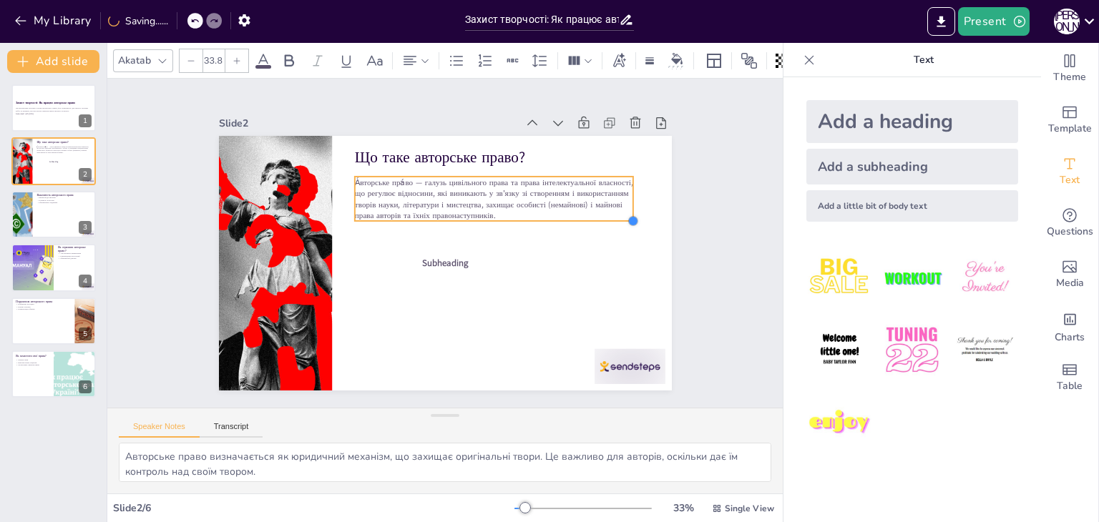
drag, startPoint x: 542, startPoint y: 201, endPoint x: 560, endPoint y: 214, distance: 22.0
click at [560, 214] on div "Що таке авторське право? Subheading А́вторське пра́во — галузь цивільного права…" at bounding box center [425, 247] width 343 height 496
type input "38"
click at [452, 260] on span "Subheading" at bounding box center [437, 261] width 47 height 30
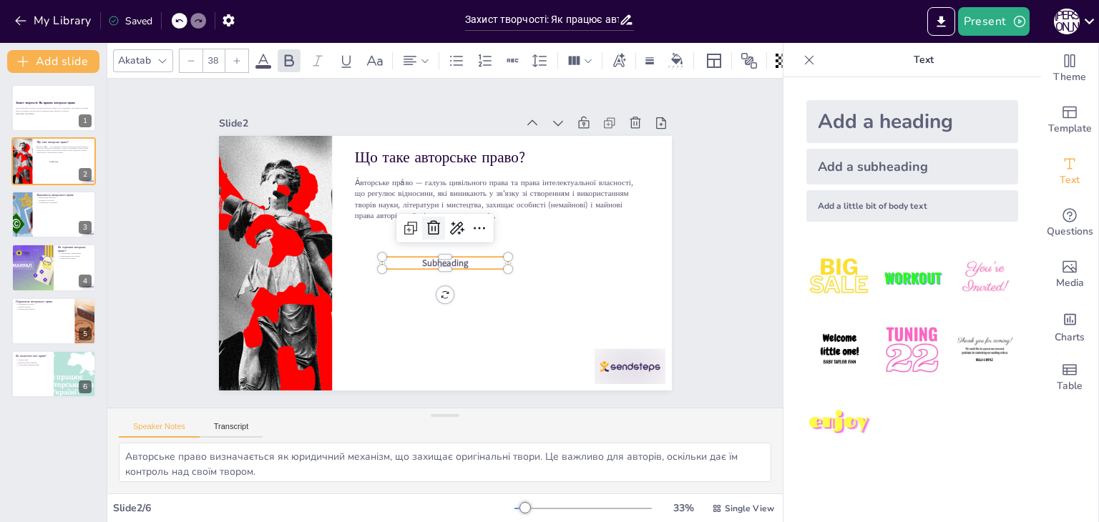
click at [431, 245] on div at bounding box center [440, 261] width 32 height 32
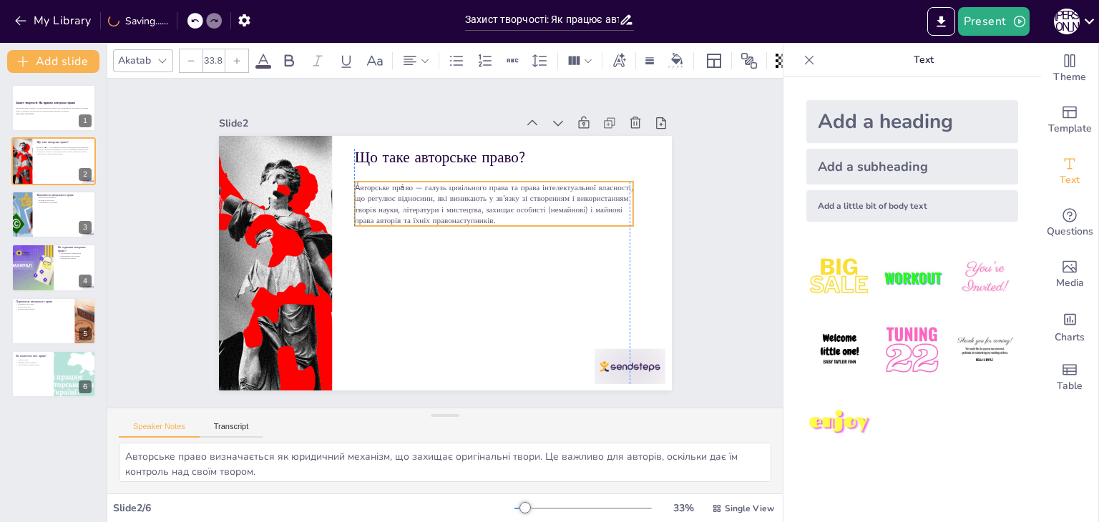
click at [433, 232] on span "А́вторське пра́во — галузь цивільного права та права інтелектуальної власності,…" at bounding box center [416, 296] width 268 height 128
click at [481, 222] on span "А́вторське пра́во — галузь цивільного права та права інтелектуальної власності,…" at bounding box center [506, 241] width 236 height 204
click at [477, 229] on div at bounding box center [467, 200] width 150 height 248
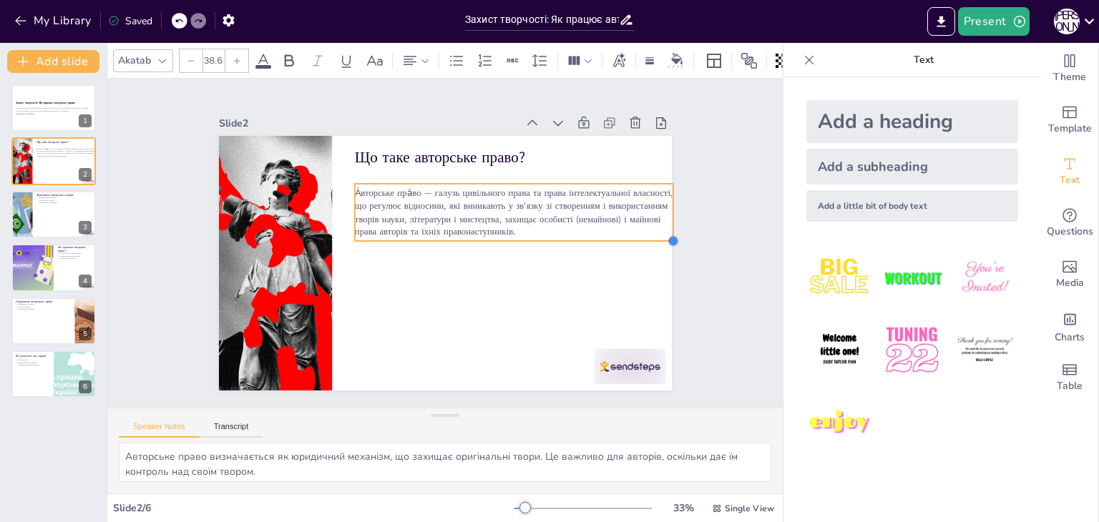
type input "38.1"
click at [622, 234] on div "Що таке авторське право? А́вторське пра́во — галузь цивільного права та права і…" at bounding box center [433, 260] width 516 height 472
click at [547, 190] on span "А́вторське пра́во — галузь цивільного права та права інтелектуальної власності,…" at bounding box center [500, 283] width 173 height 293
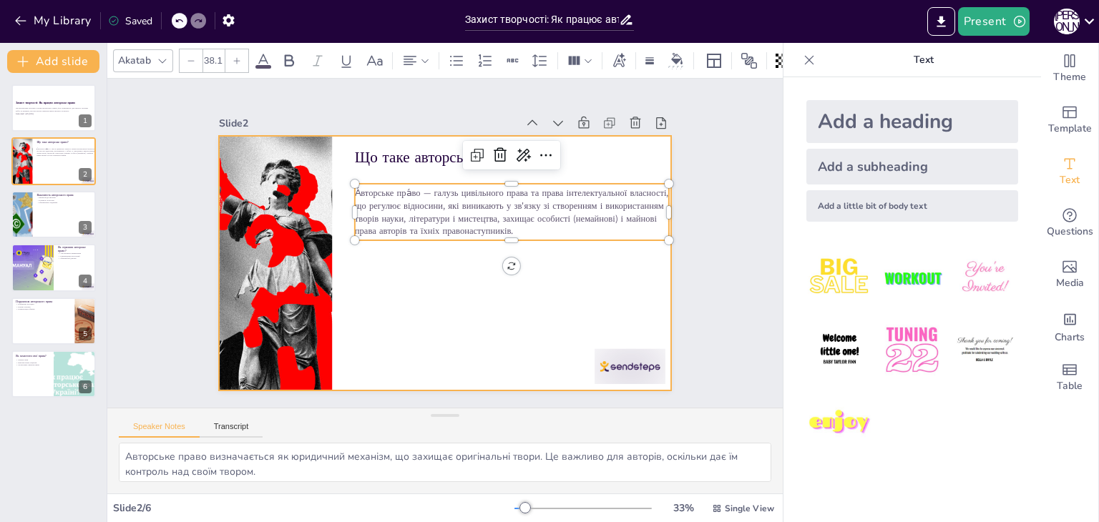
click at [429, 65] on div at bounding box center [390, 28] width 77 height 74
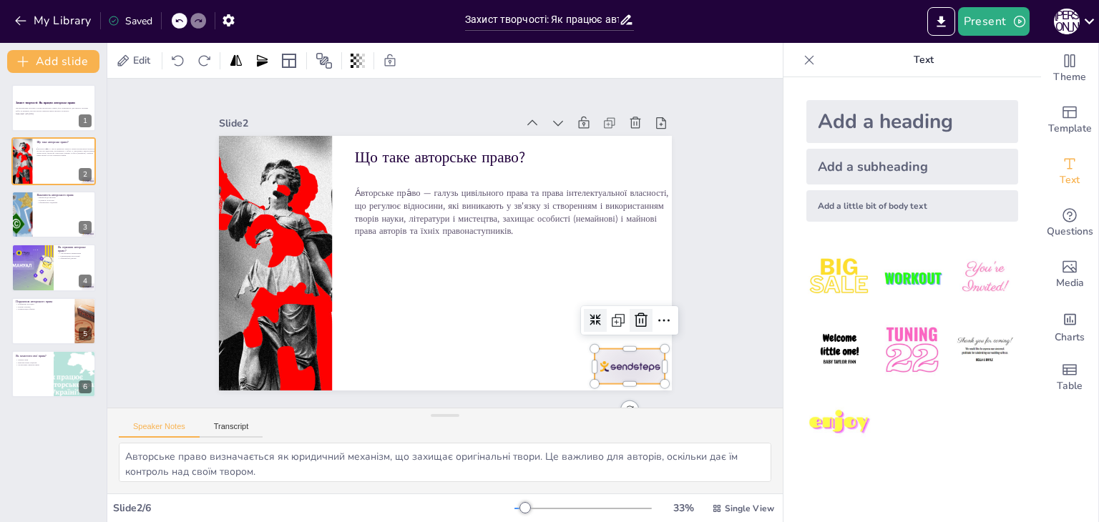
click at [269, 326] on icon at bounding box center [257, 338] width 24 height 24
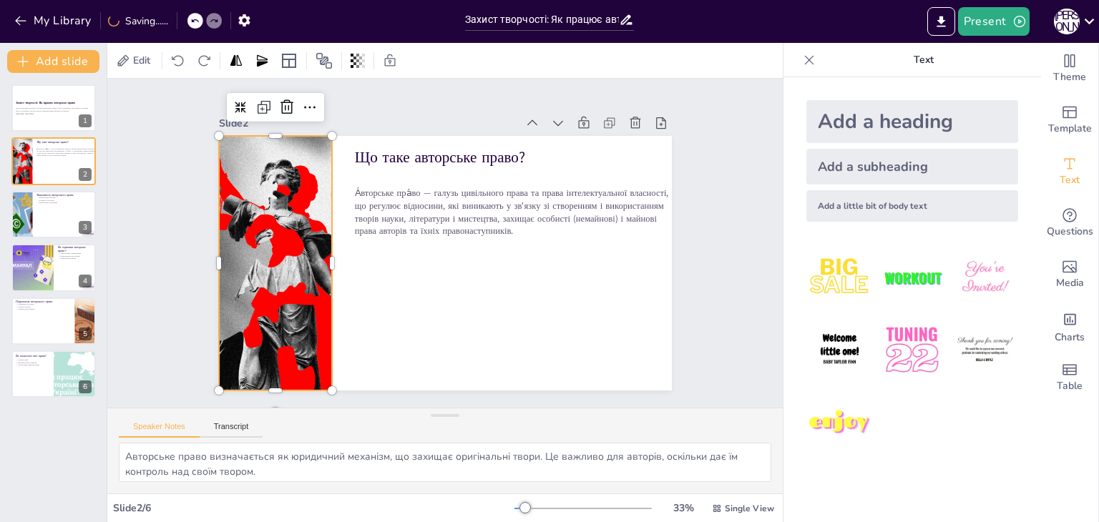
click at [272, 239] on div at bounding box center [316, 131] width 504 height 520
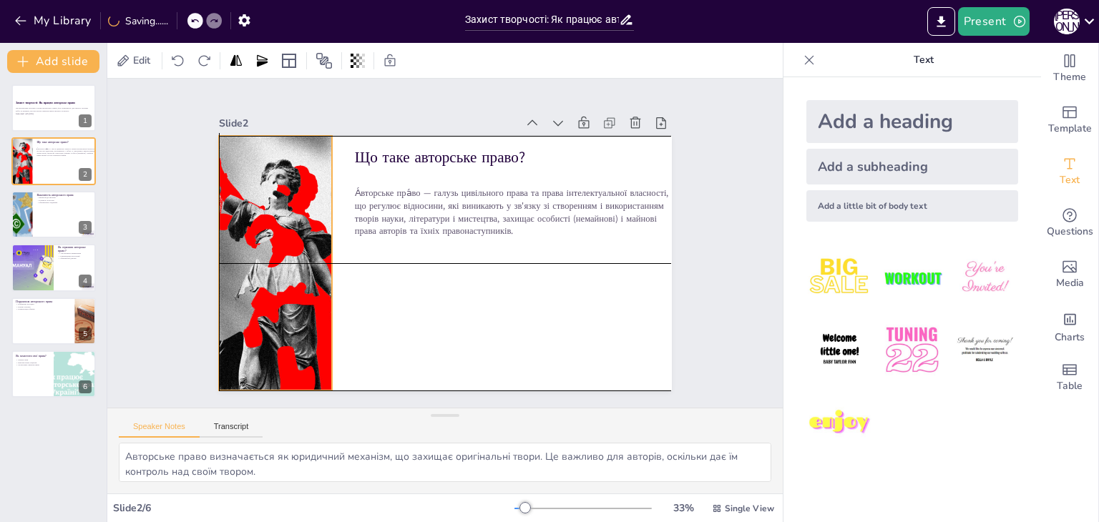
click at [348, 255] on div "Що таке авторське право? А́вторське пра́во — галузь цивільного права та права і…" at bounding box center [516, 163] width 336 height 303
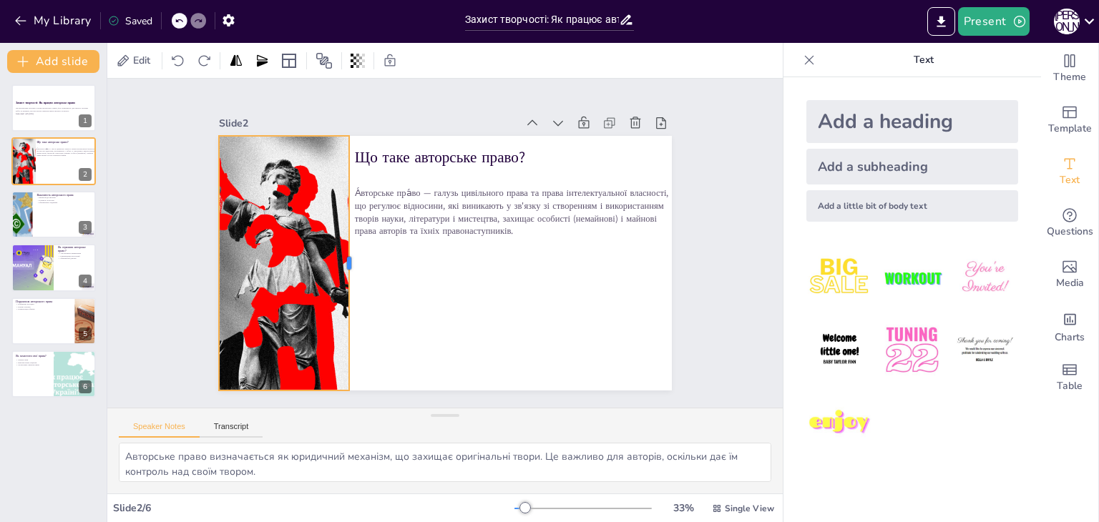
drag, startPoint x: 321, startPoint y: 255, endPoint x: 338, endPoint y: 295, distance: 43.6
click at [338, 183] on div at bounding box center [444, 151] width 252 height 64
click at [442, 288] on div at bounding box center [425, 242] width 255 height 453
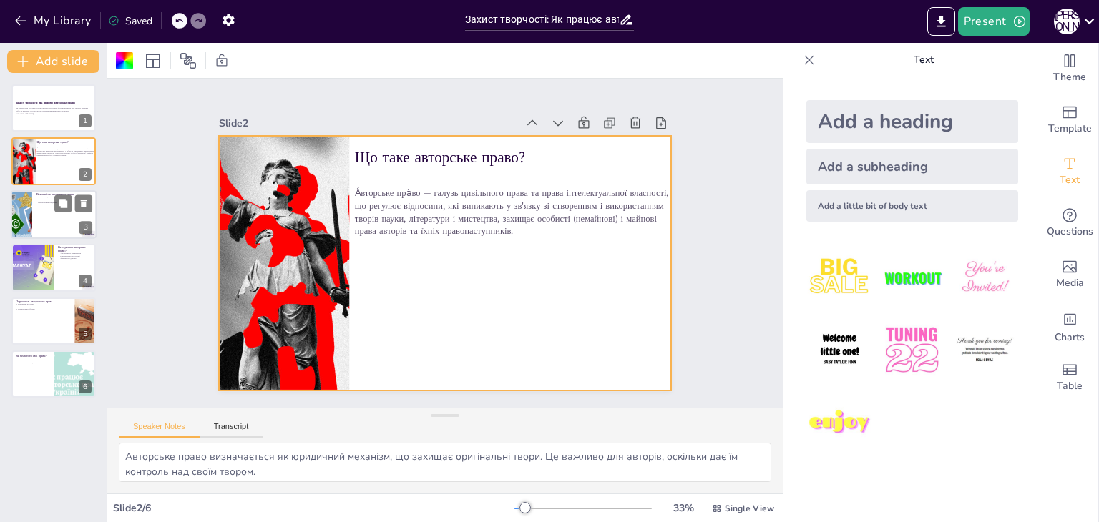
click at [52, 224] on div at bounding box center [54, 214] width 86 height 49
type textarea "Винагорода є важливим аспектом авторського права, оскільки вона забезпечує фіна…"
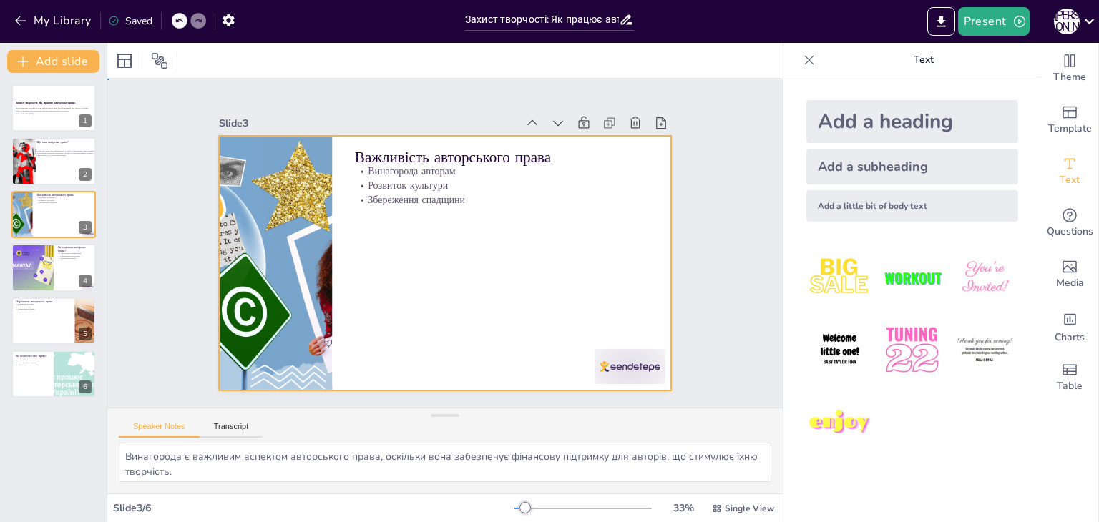
click at [419, 255] on div at bounding box center [433, 260] width 516 height 472
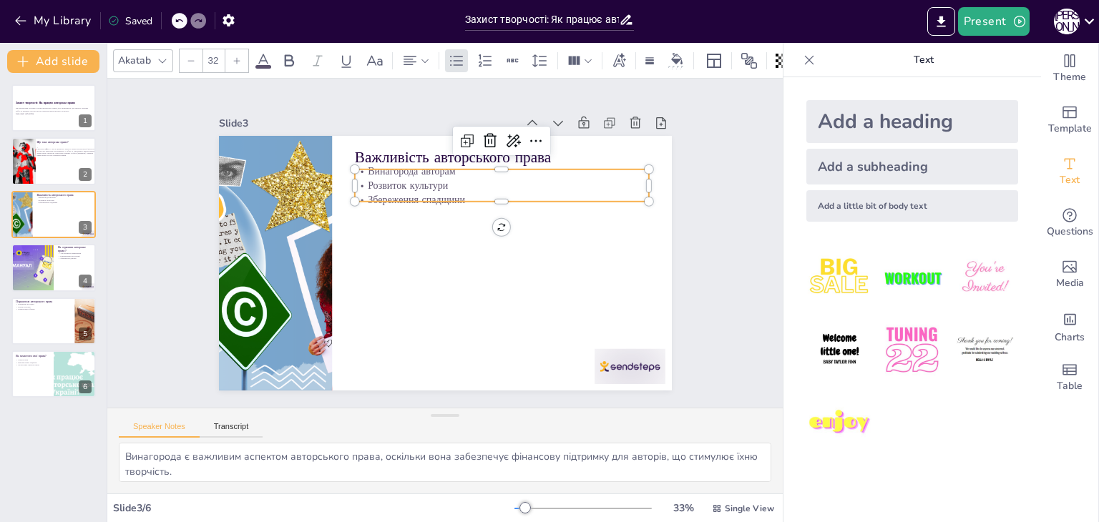
click at [388, 179] on p "Розвиток культури" at bounding box center [495, 179] width 294 height 45
click at [422, 137] on icon at bounding box center [410, 136] width 24 height 24
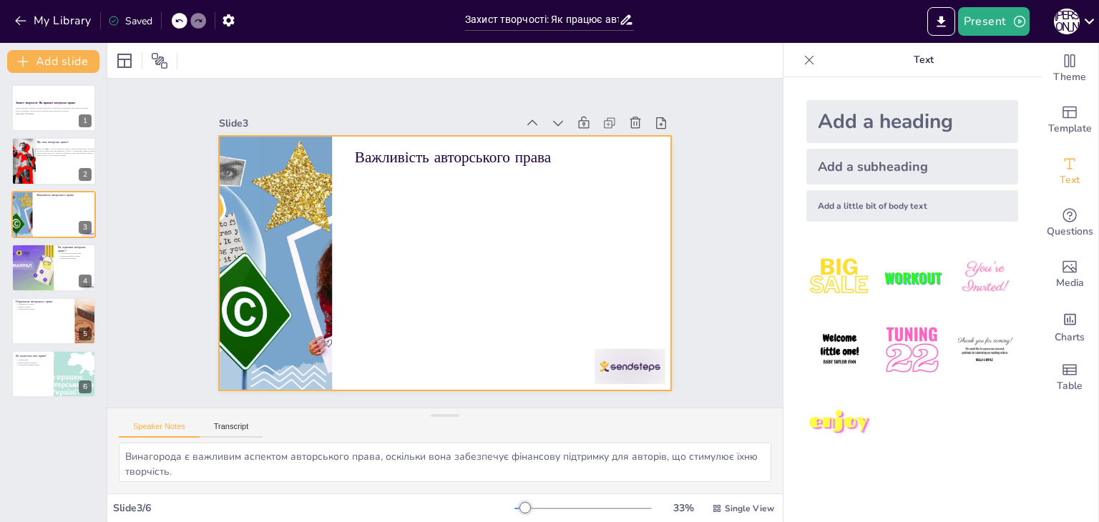
click at [509, 226] on div at bounding box center [441, 223] width 496 height 343
click at [887, 150] on div "Add a subheading" at bounding box center [912, 167] width 212 height 36
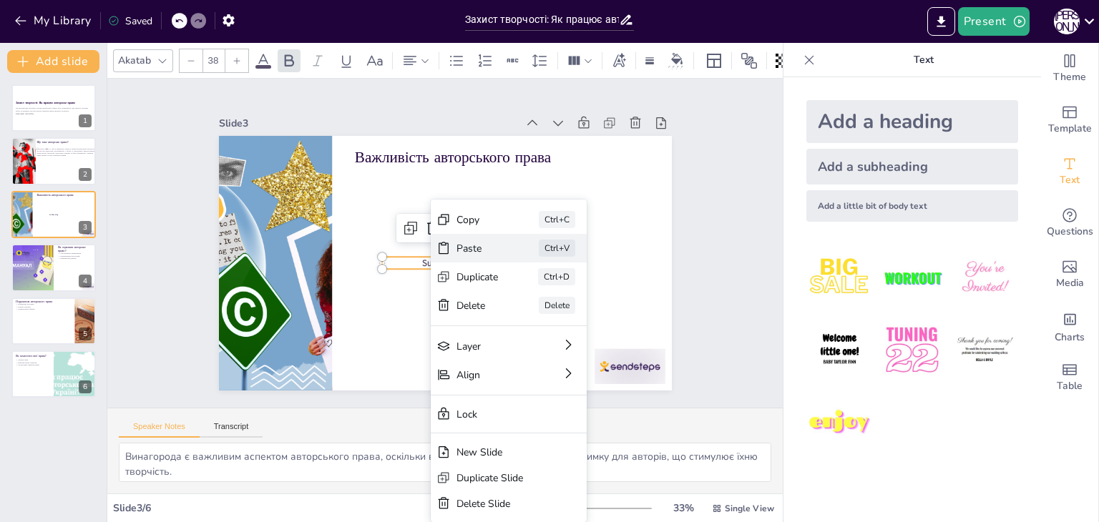
click at [517, 362] on div "Paste" at bounding box center [539, 376] width 44 height 29
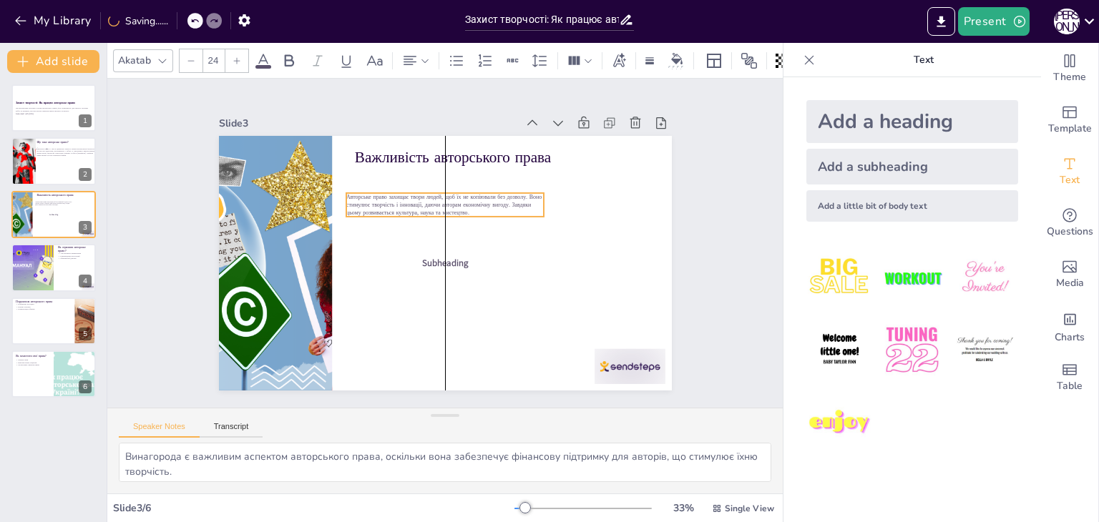
drag, startPoint x: 361, startPoint y: 173, endPoint x: 463, endPoint y: 207, distance: 107.7
click at [463, 207] on p "Авторське право захищає твори людей, щоб їх не копіювали без дозволу. Воно стим…" at bounding box center [482, 251] width 64 height 199
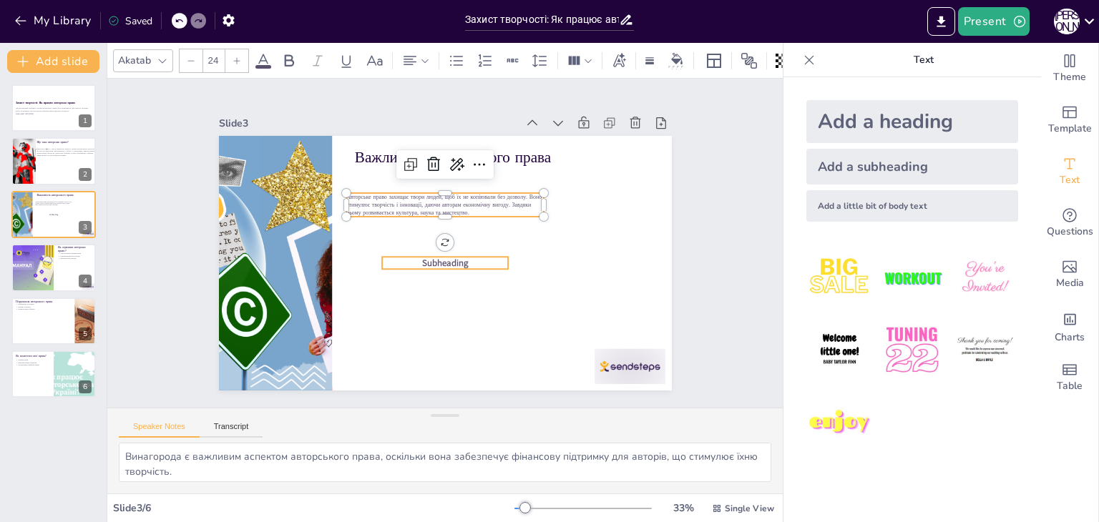
type input "38"
click at [437, 258] on span "Subheading" at bounding box center [428, 255] width 37 height 45
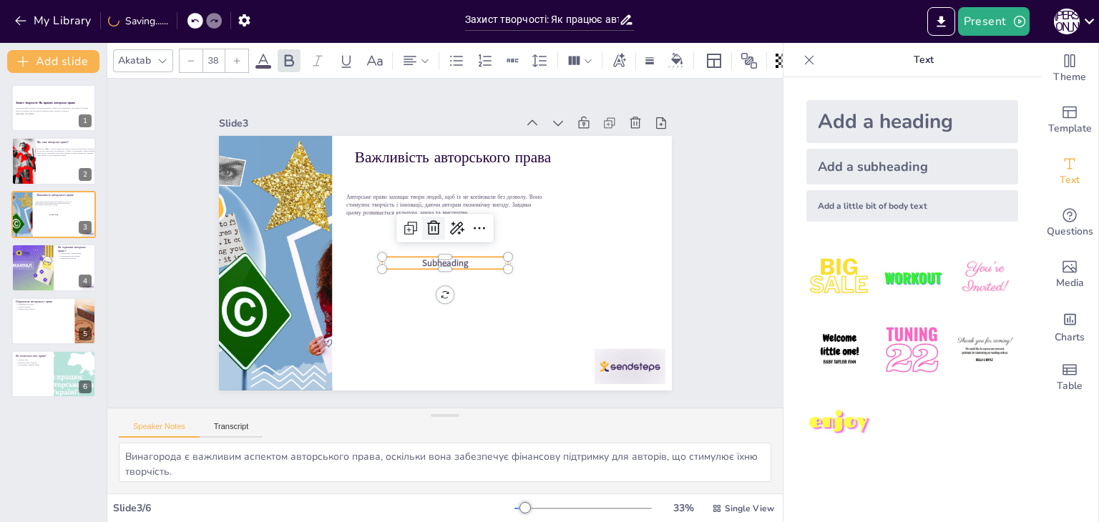
click at [451, 228] on icon at bounding box center [461, 235] width 20 height 20
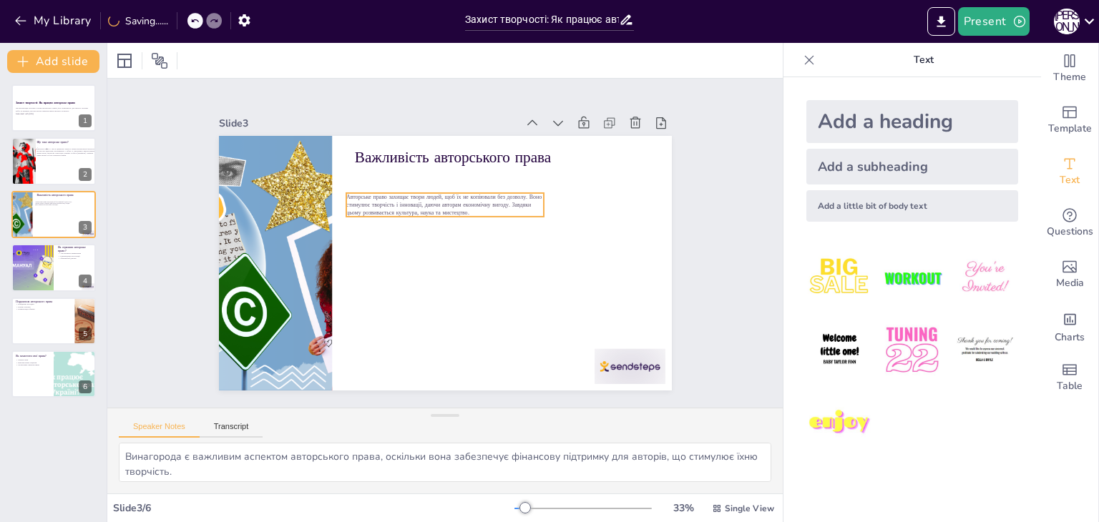
click at [455, 190] on span "Авторське право захищає твори людей, щоб їх не копіювали без дозволу. Воно стим…" at bounding box center [438, 205] width 195 height 44
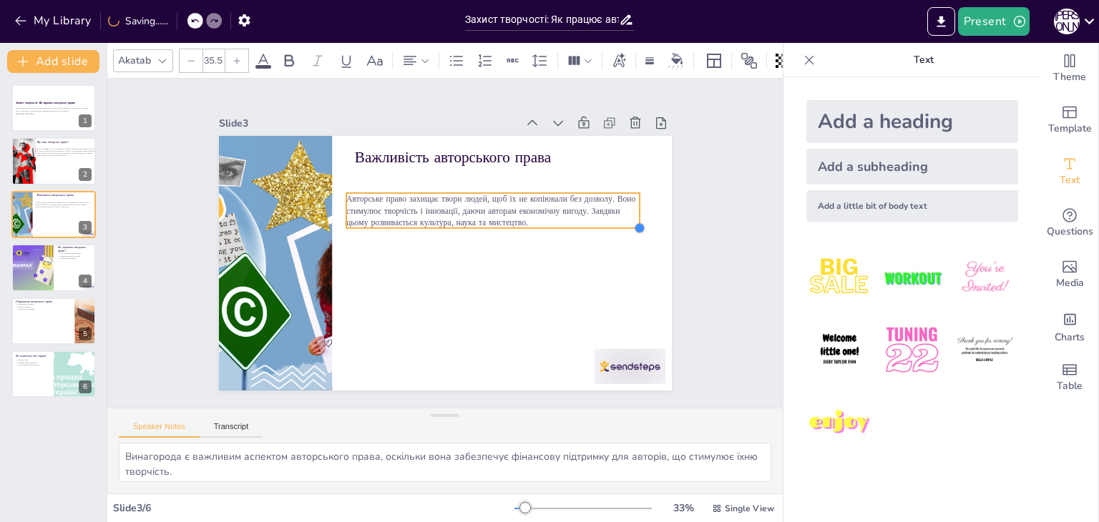
drag, startPoint x: 532, startPoint y: 210, endPoint x: 544, endPoint y: 221, distance: 16.7
click at [544, 221] on div "Важливість авторського права Авторське право захищає твори людей, щоб їх не коп…" at bounding box center [430, 256] width 492 height 507
click at [259, 57] on icon at bounding box center [263, 60] width 17 height 17
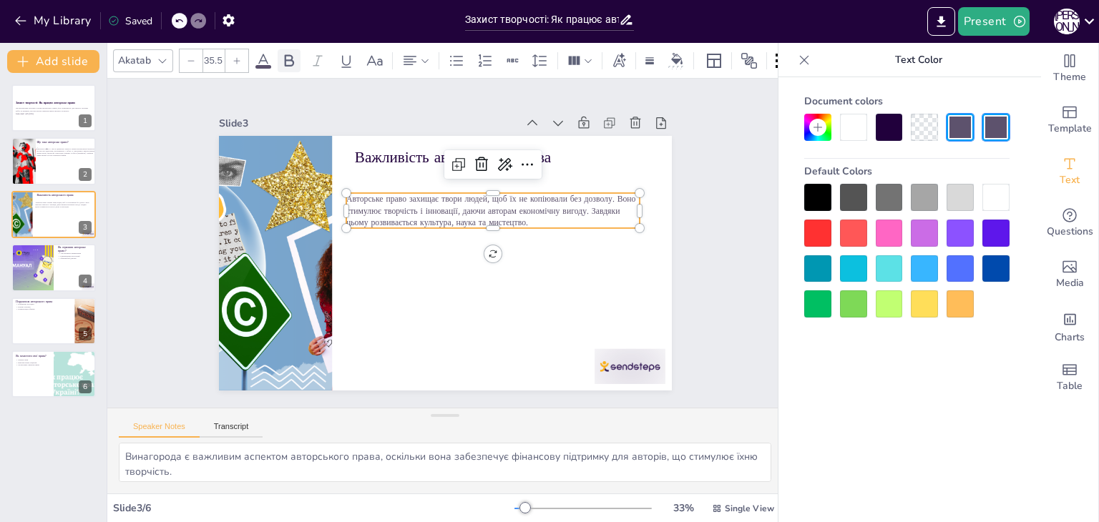
click at [282, 54] on icon at bounding box center [288, 60] width 17 height 17
click at [265, 55] on icon at bounding box center [263, 61] width 13 height 14
click at [260, 56] on icon at bounding box center [263, 60] width 17 height 17
click at [235, 58] on icon at bounding box center [237, 61] width 9 height 9
click at [235, 57] on icon at bounding box center [237, 61] width 9 height 9
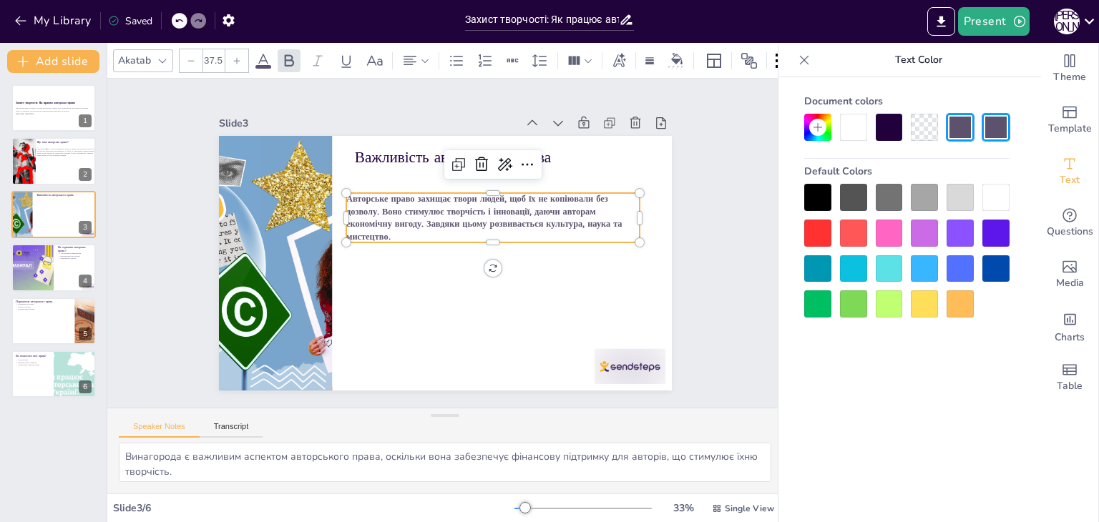
click at [235, 57] on icon at bounding box center [237, 61] width 9 height 9
click at [236, 57] on icon at bounding box center [237, 60] width 6 height 6
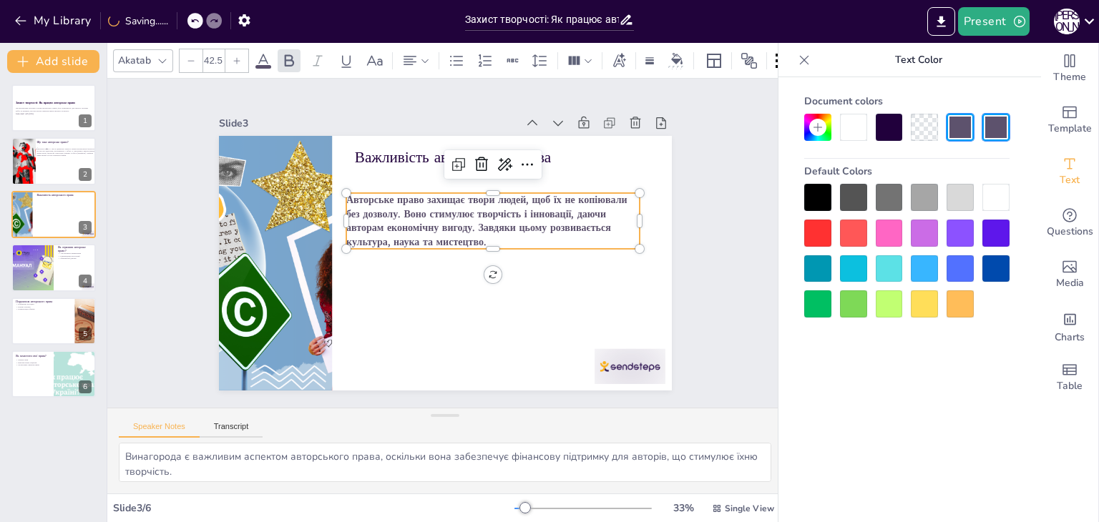
click at [236, 57] on icon at bounding box center [237, 60] width 6 height 6
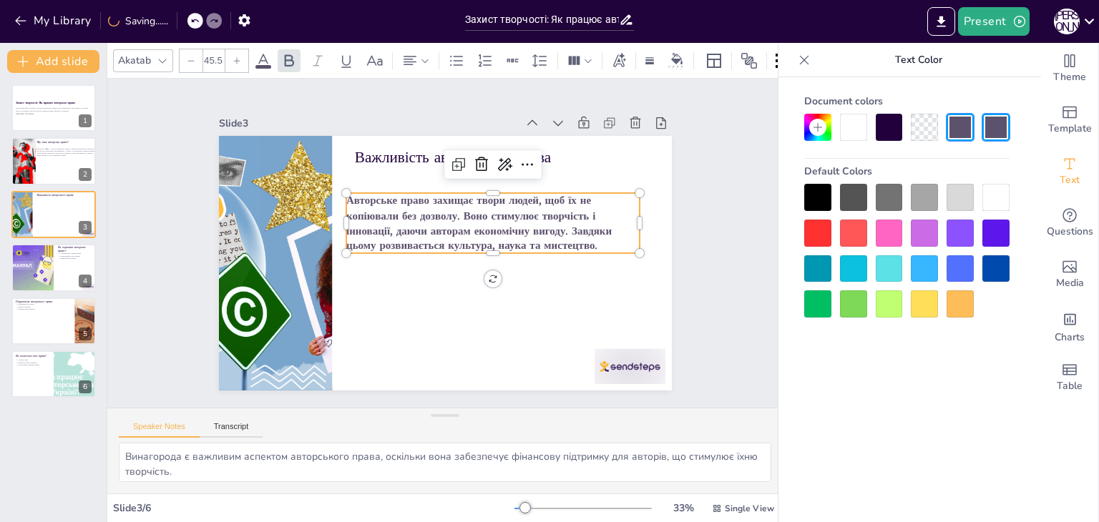
click at [236, 57] on icon at bounding box center [237, 60] width 6 height 6
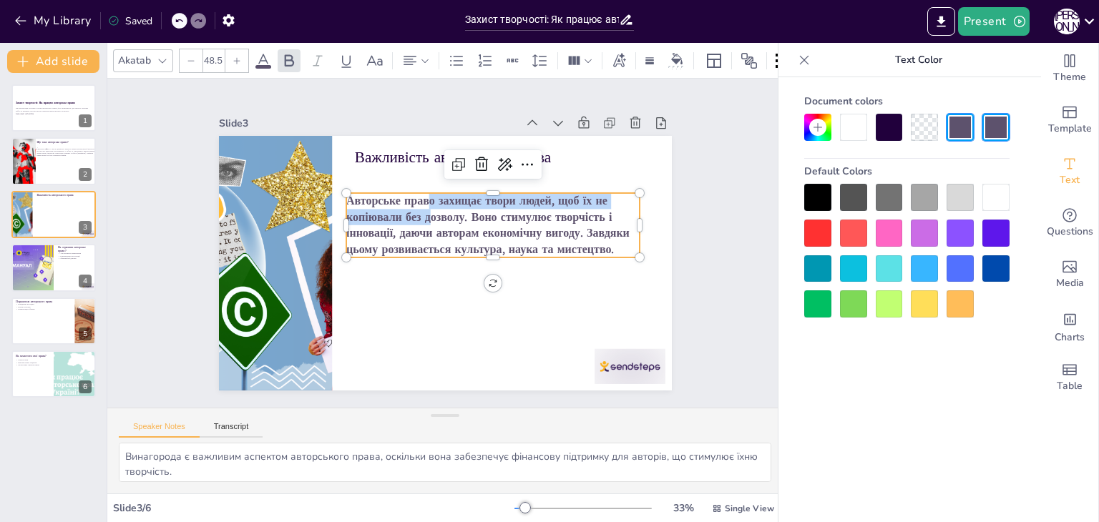
drag, startPoint x: 418, startPoint y: 215, endPoint x: 416, endPoint y: 199, distance: 16.5
click at [416, 199] on span "Авторське право захищає твори людей, щоб їх не копіювали без дозволу. Воно стим…" at bounding box center [411, 224] width 205 height 257
click at [428, 204] on span "Авторське право захищає твори людей, щоб їх не копіювали без дозволу. Воно стим…" at bounding box center [431, 278] width 243 height 222
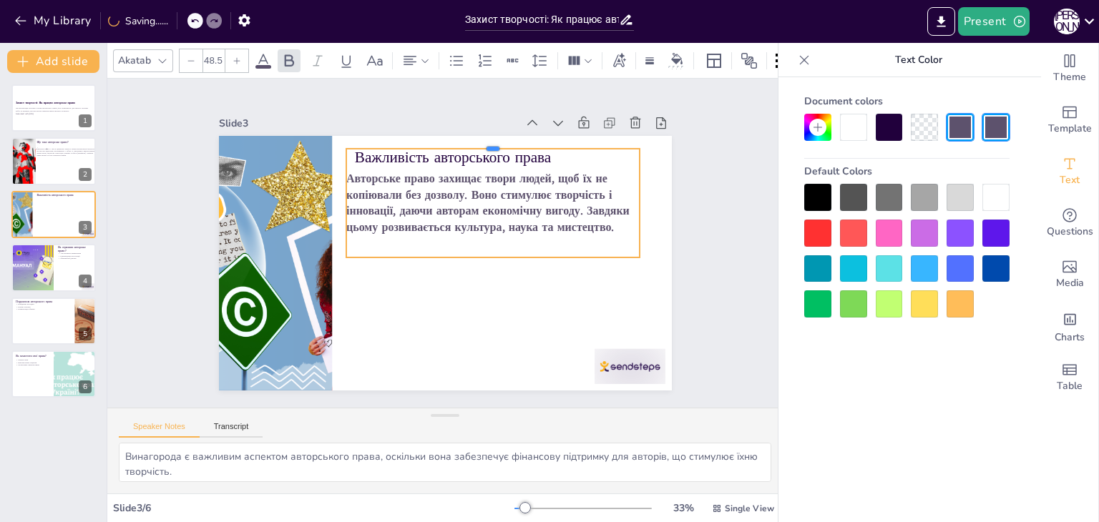
drag, startPoint x: 366, startPoint y: 184, endPoint x: 356, endPoint y: 140, distance: 45.5
click at [356, 140] on div at bounding box center [372, 159] width 129 height 273
click at [610, 252] on div at bounding box center [487, 272] width 289 height 72
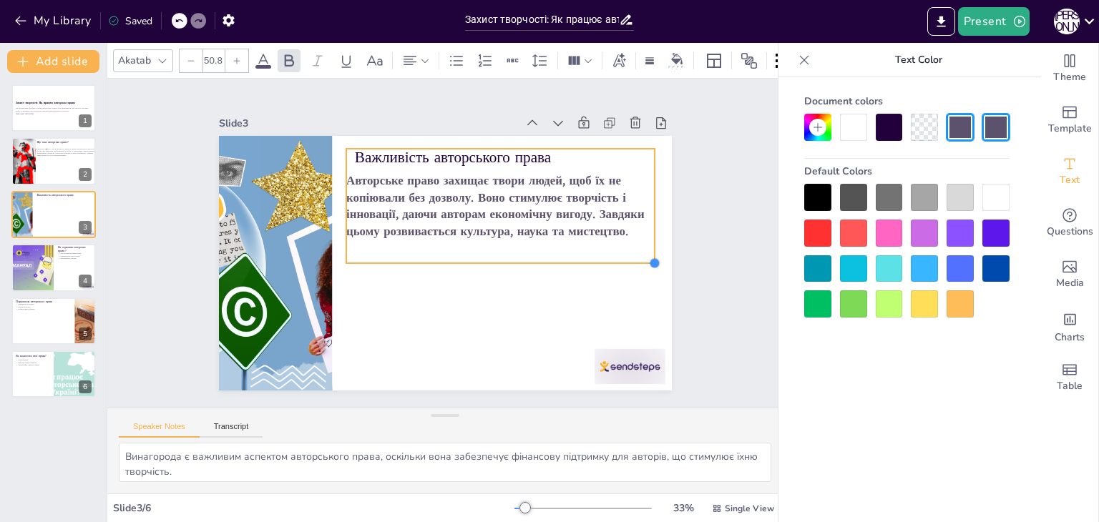
type input "51.1"
drag, startPoint x: 627, startPoint y: 253, endPoint x: 635, endPoint y: 258, distance: 9.2
click at [635, 258] on div "Важливість авторського права Авторське право захищає твори людей, щоб їх не коп…" at bounding box center [438, 263] width 509 height 382
click at [644, 279] on div "Slide 1 Захист творчості: Як працює авторське право Ця презентація розгляне осн…" at bounding box center [445, 244] width 398 height 706
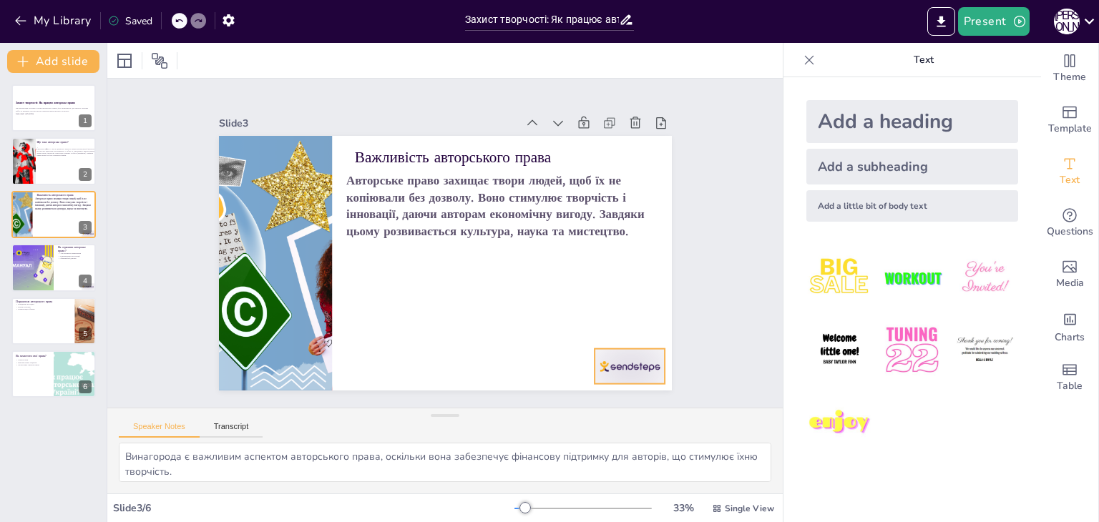
click at [310, 360] on div at bounding box center [285, 398] width 49 height 77
click at [635, 338] on icon at bounding box center [644, 347] width 19 height 19
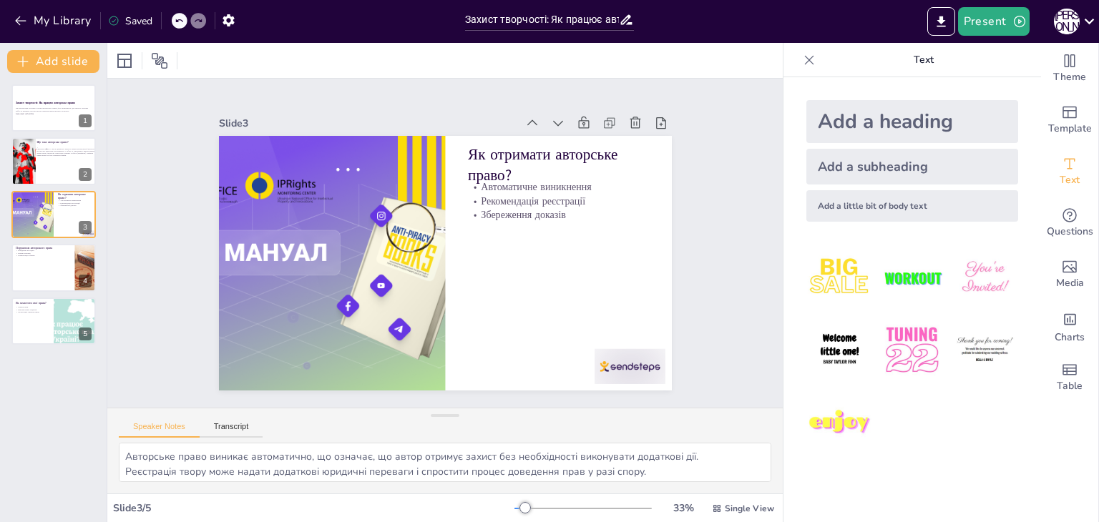
click at [183, 18] on icon at bounding box center [179, 20] width 9 height 9
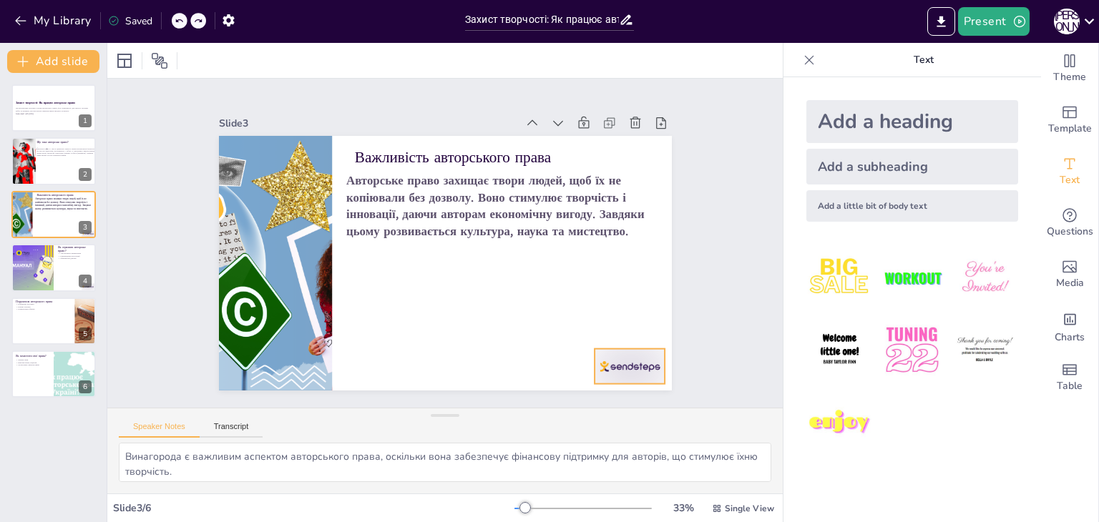
click at [552, 75] on div at bounding box center [526, 37] width 49 height 77
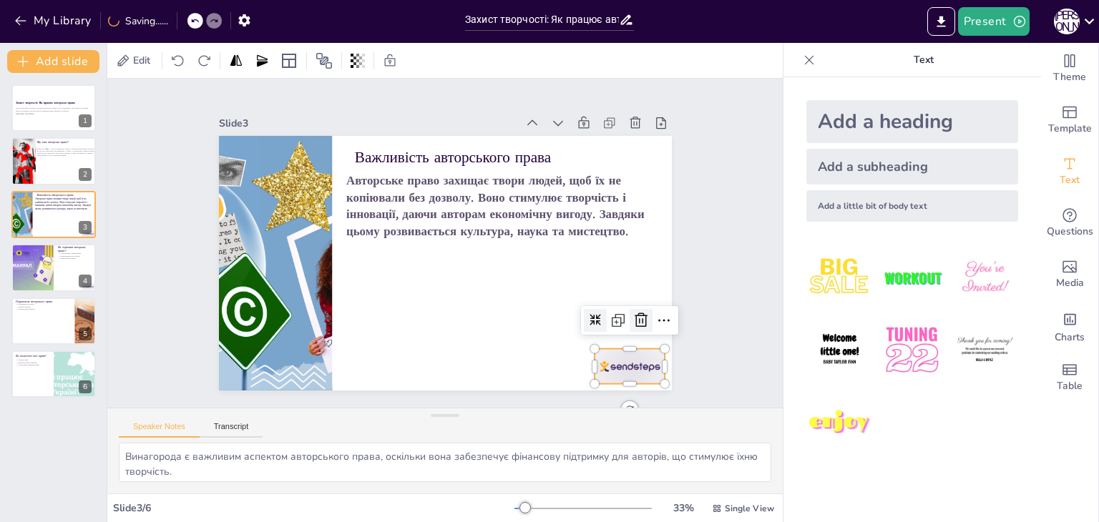
click at [489, 45] on icon at bounding box center [479, 35] width 20 height 20
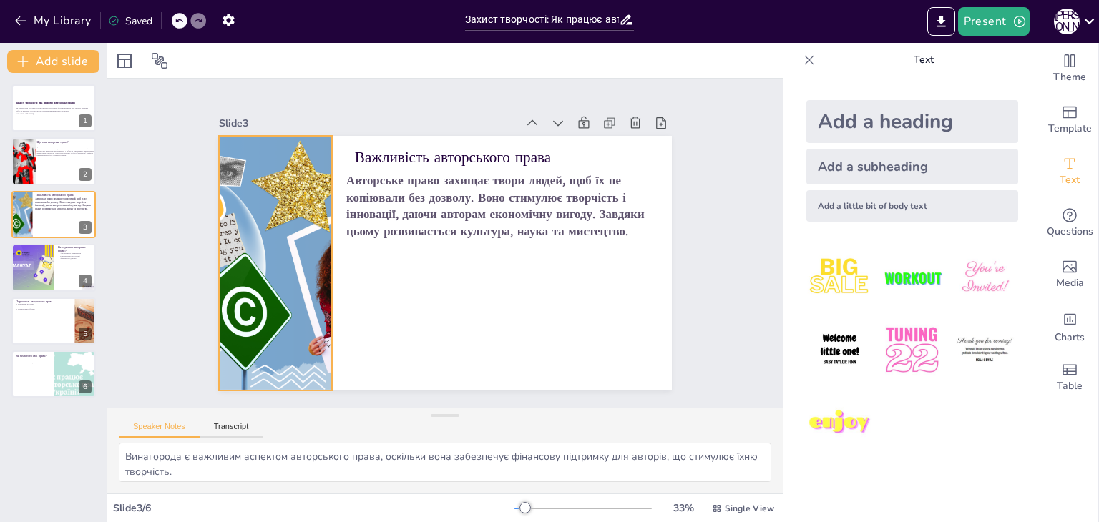
click at [388, 305] on div at bounding box center [614, 223] width 453 height 255
click at [443, 66] on div at bounding box center [451, 58] width 16 height 16
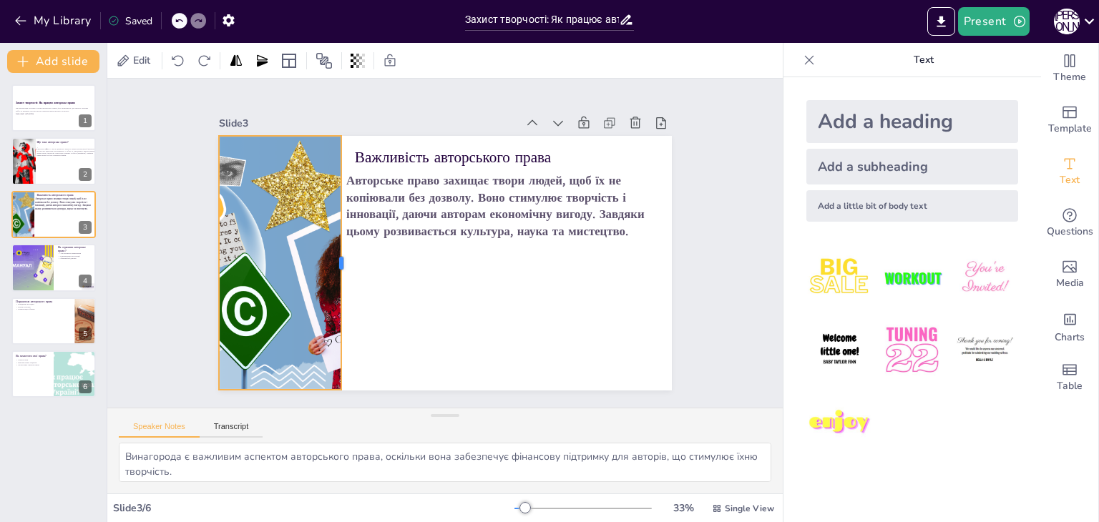
drag, startPoint x: 322, startPoint y: 259, endPoint x: 332, endPoint y: 314, distance: 56.0
click at [381, 232] on div at bounding box center [487, 152] width 212 height 159
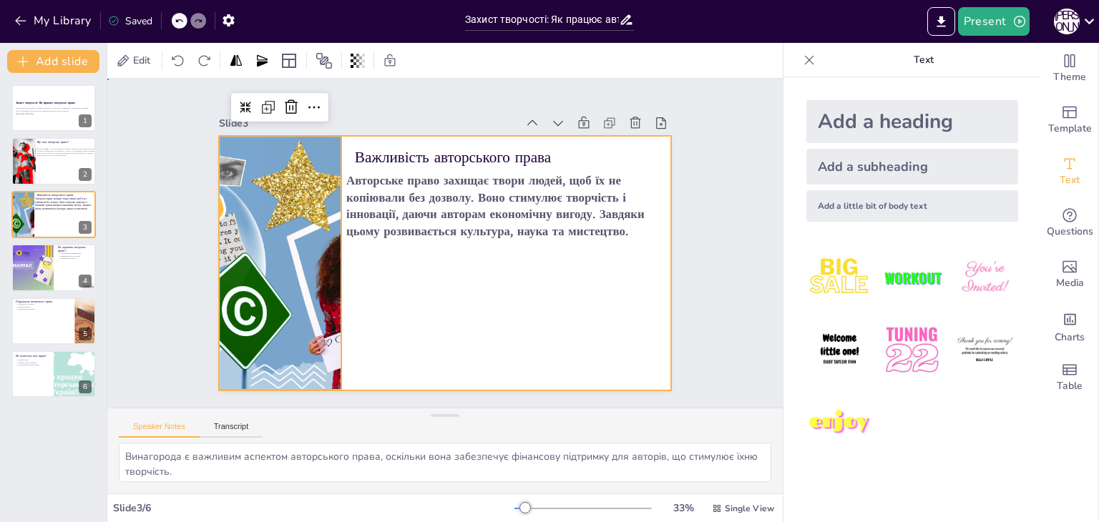
click at [416, 313] on div at bounding box center [427, 253] width 447 height 519
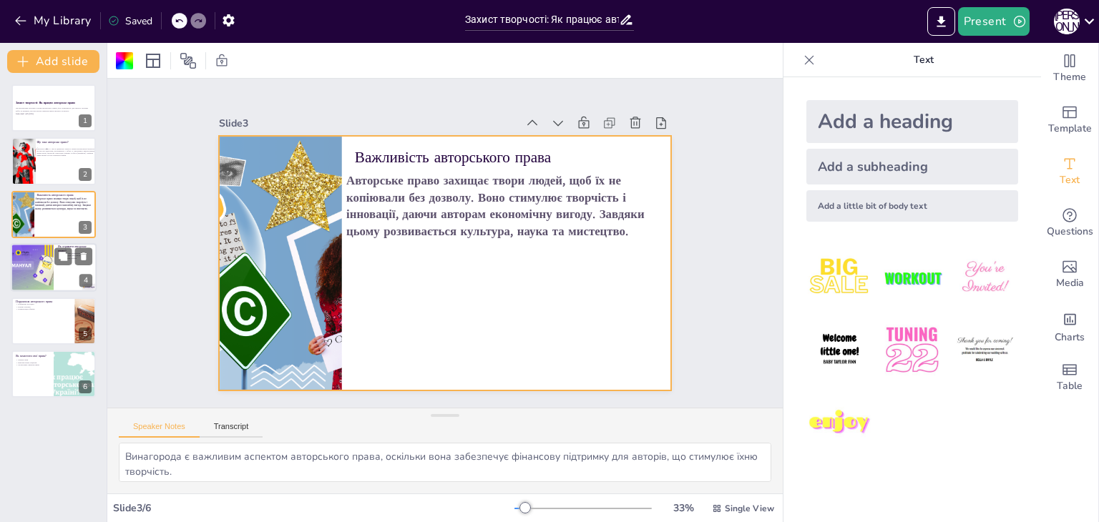
click at [54, 266] on div at bounding box center [32, 267] width 72 height 49
type textarea "Авторське право виникає автоматично, що означає, що автор отримує захист без не…"
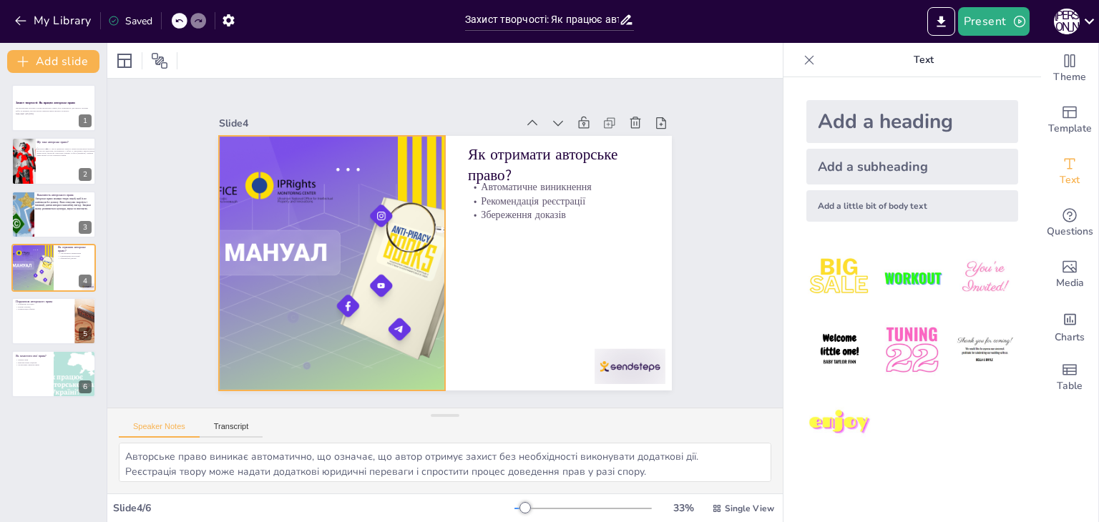
click at [295, 298] on div at bounding box center [402, 137] width 328 height 424
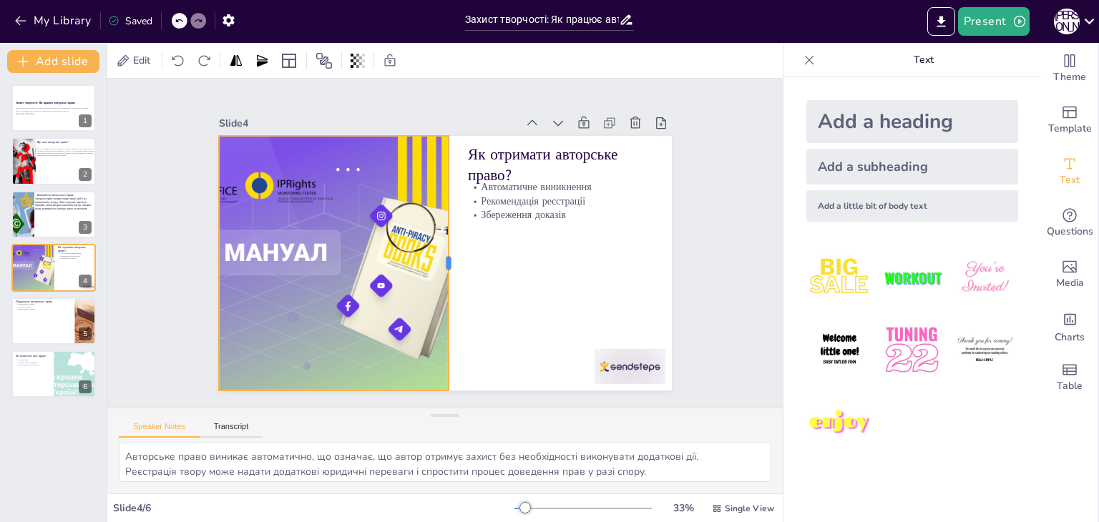
drag, startPoint x: 434, startPoint y: 263, endPoint x: 438, endPoint y: 320, distance: 57.3
click at [438, 320] on div at bounding box center [445, 221] width 114 height 238
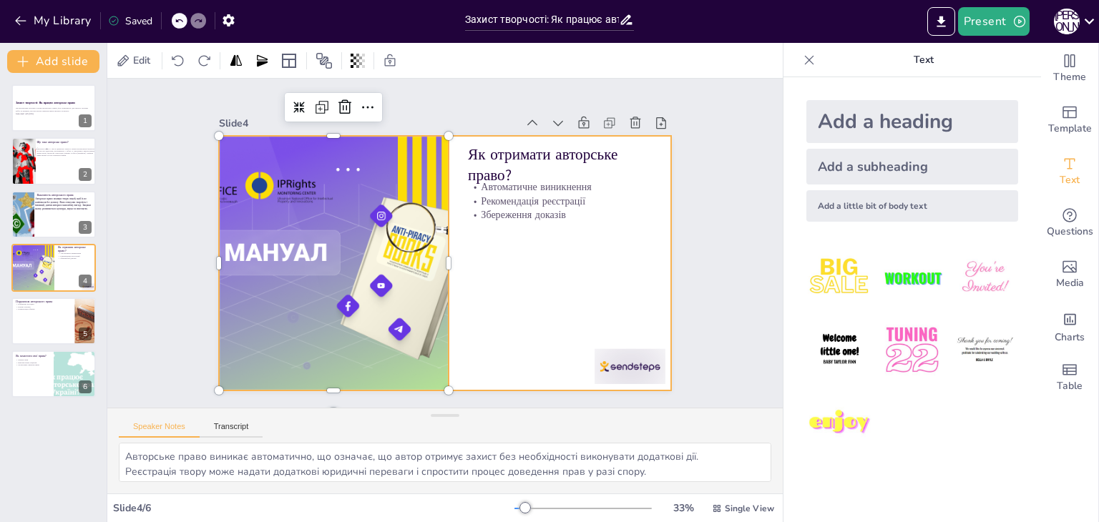
click at [484, 246] on div at bounding box center [434, 260] width 519 height 447
click at [466, 284] on p "Рекомендація реєстрації" at bounding box center [401, 356] width 132 height 144
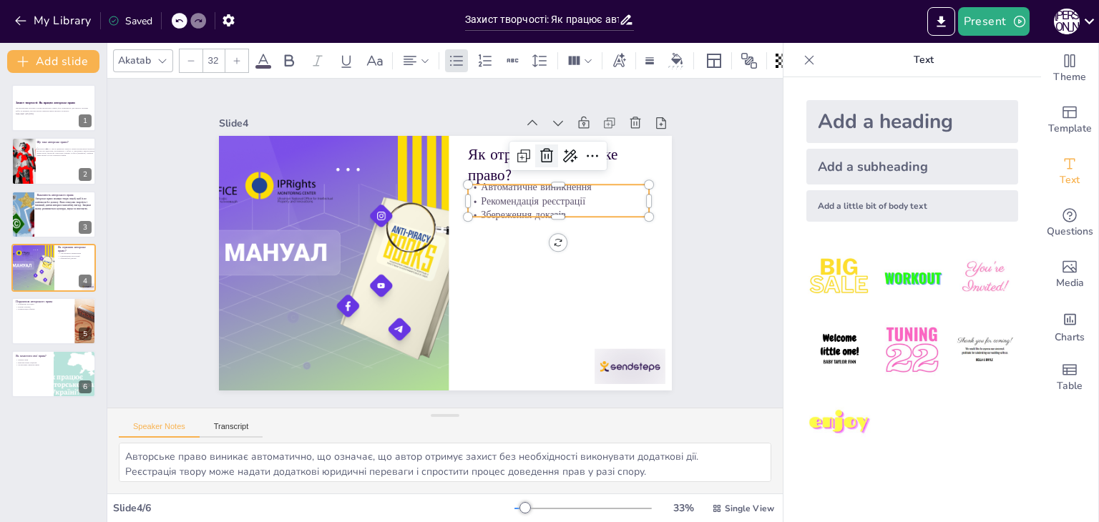
click at [377, 336] on div at bounding box center [363, 349] width 27 height 27
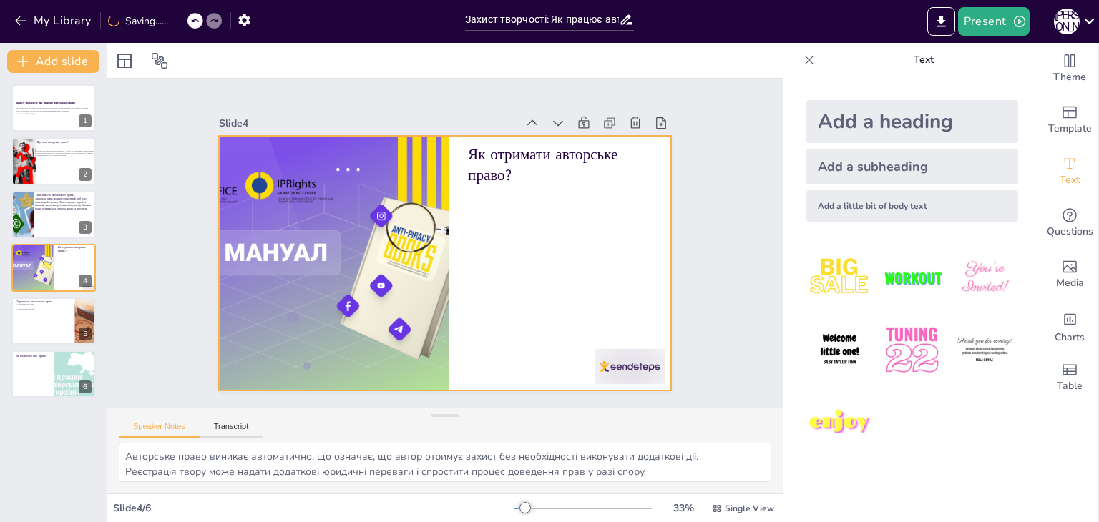
click at [539, 263] on div at bounding box center [462, 253] width 447 height 519
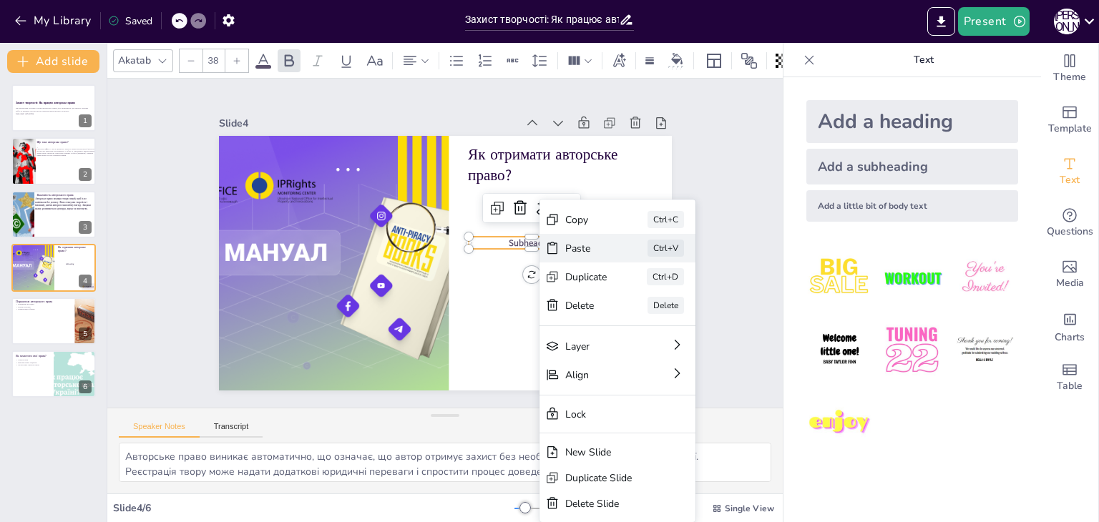
click at [396, 478] on div "Paste" at bounding box center [387, 500] width 18 height 44
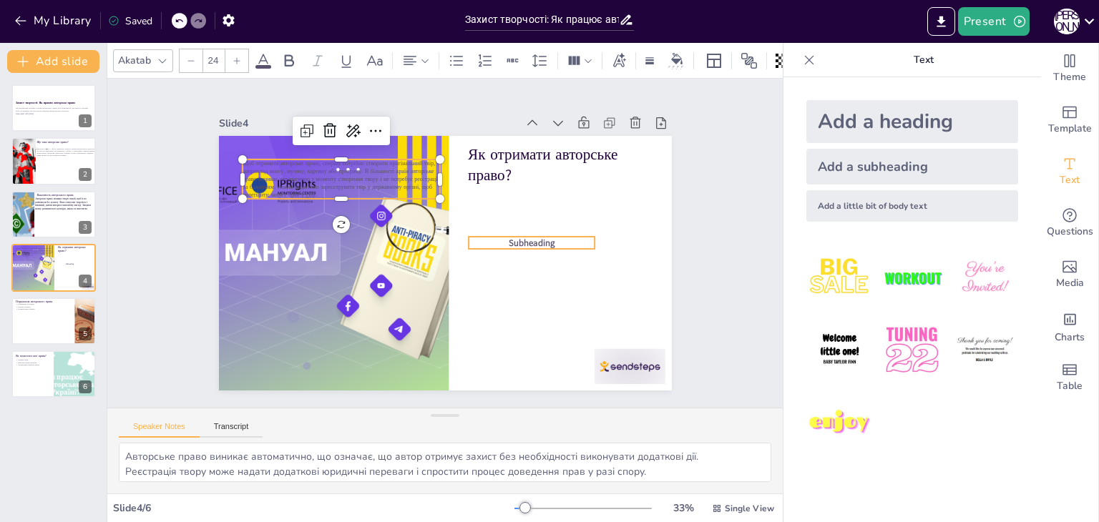
type input "38"
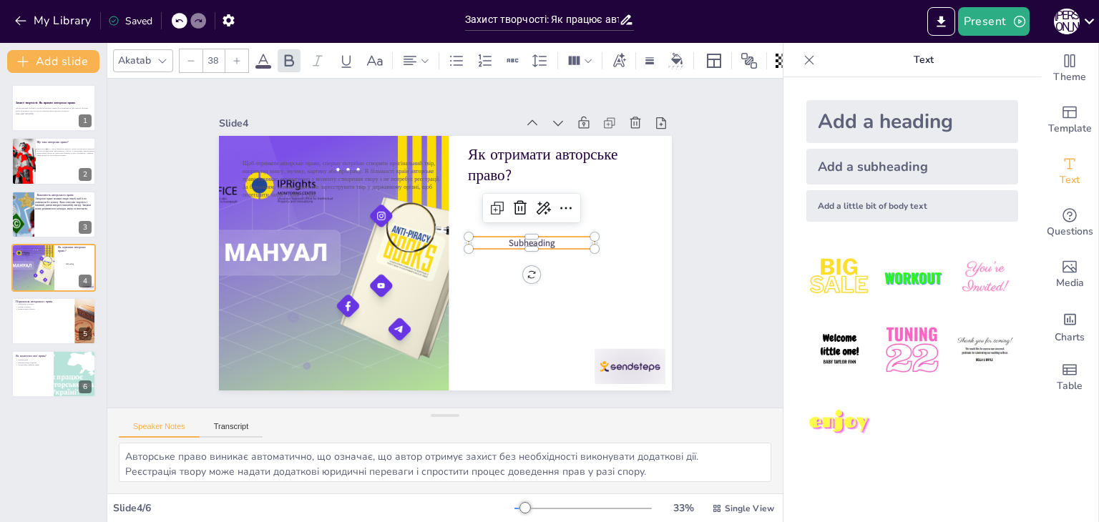
click at [418, 192] on span "Subheading" at bounding box center [401, 168] width 34 height 47
click at [497, 183] on icon at bounding box center [485, 171] width 24 height 24
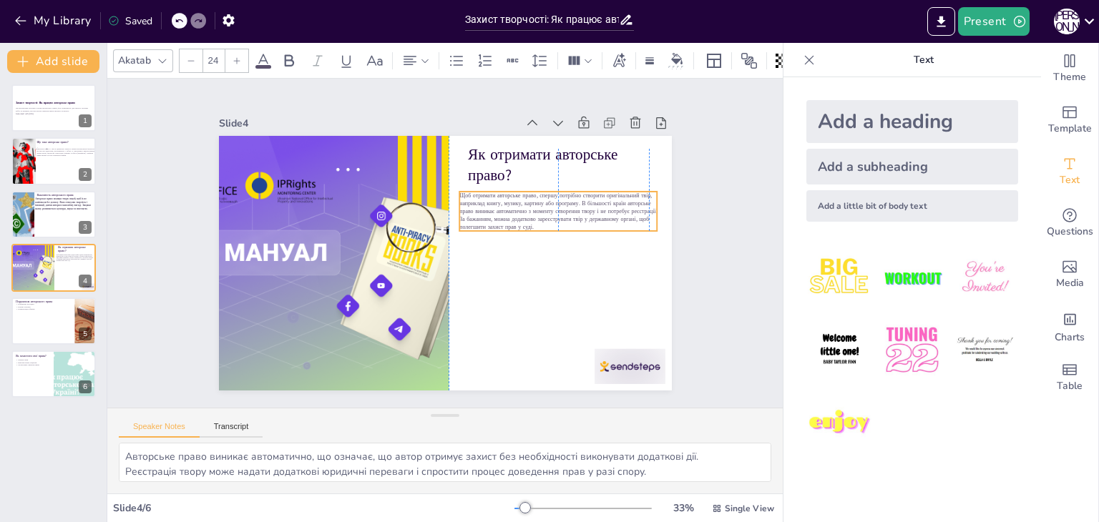
drag, startPoint x: 300, startPoint y: 165, endPoint x: 512, endPoint y: 197, distance: 214.2
click at [512, 197] on span "Щоб отримати авторське право, спершу потрібно створити оригінальний твір, напри…" at bounding box center [532, 169] width 190 height 114
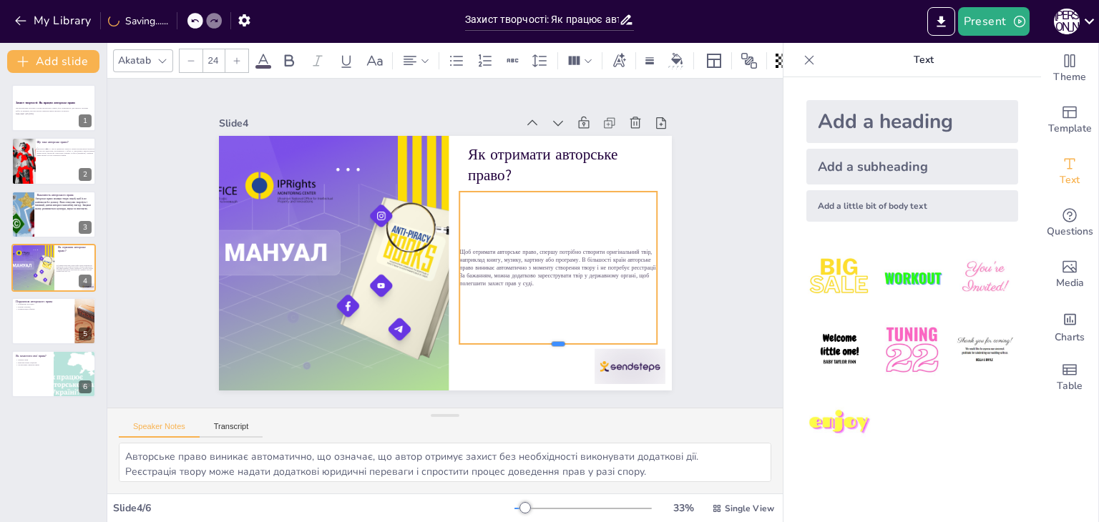
drag, startPoint x: 553, startPoint y: 230, endPoint x: 544, endPoint y: 343, distance: 113.4
click at [544, 343] on div at bounding box center [586, 310] width 192 height 72
click at [238, 57] on icon at bounding box center [237, 61] width 9 height 9
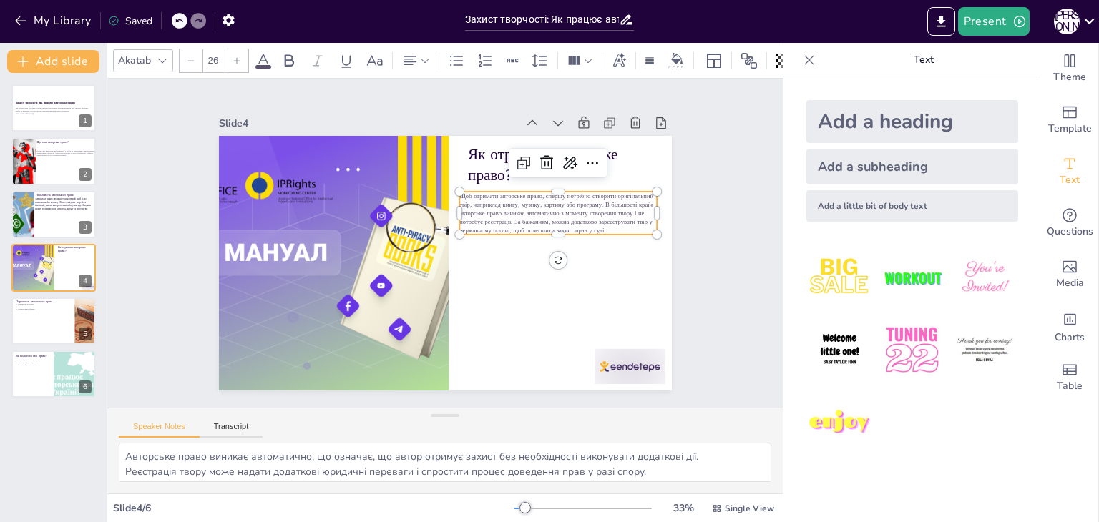
click at [238, 57] on icon at bounding box center [237, 61] width 9 height 9
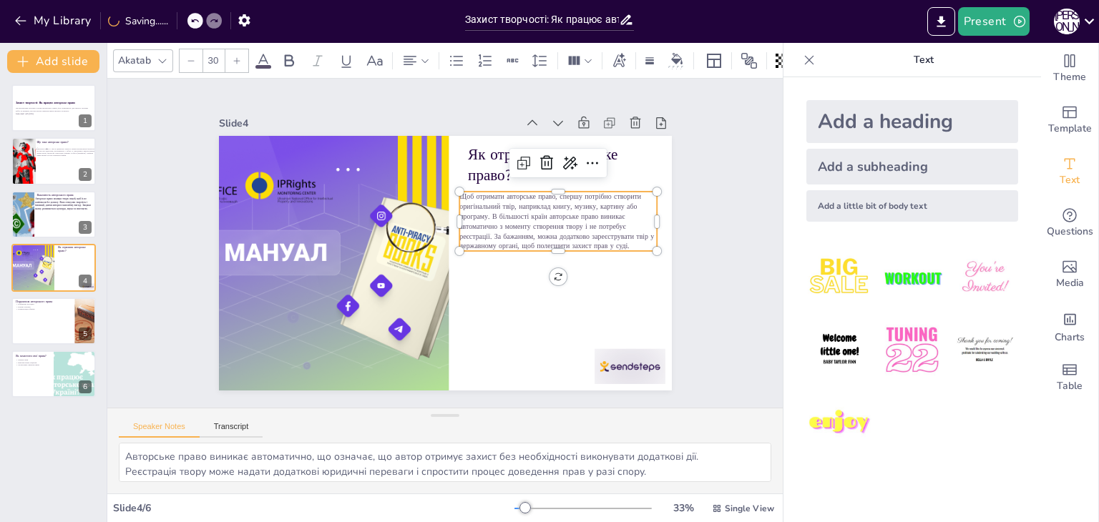
click at [238, 57] on icon at bounding box center [237, 61] width 9 height 9
type input "31"
click at [285, 54] on icon at bounding box center [289, 60] width 9 height 12
click at [450, 62] on div at bounding box center [413, 24] width 74 height 77
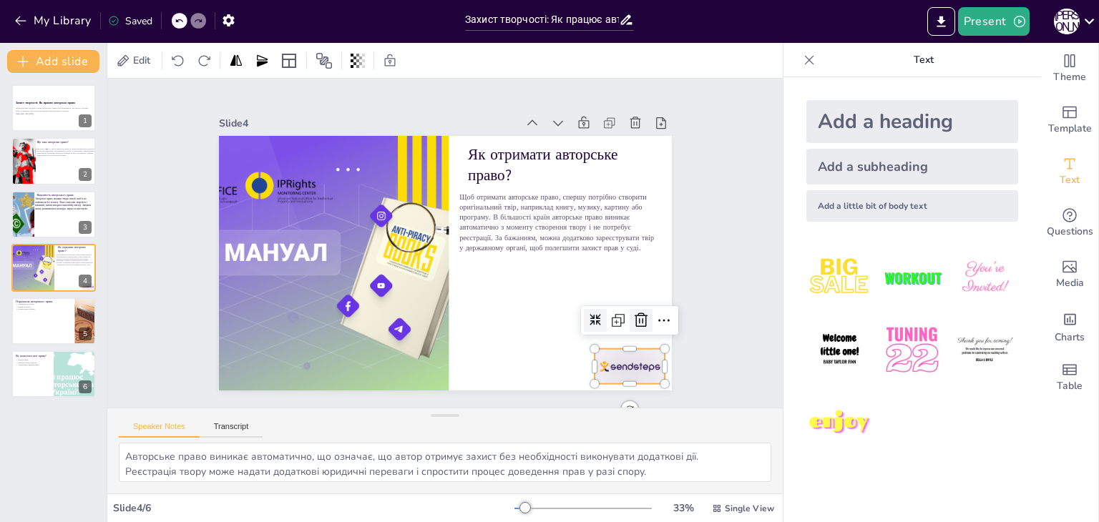
click at [269, 326] on icon at bounding box center [257, 338] width 24 height 24
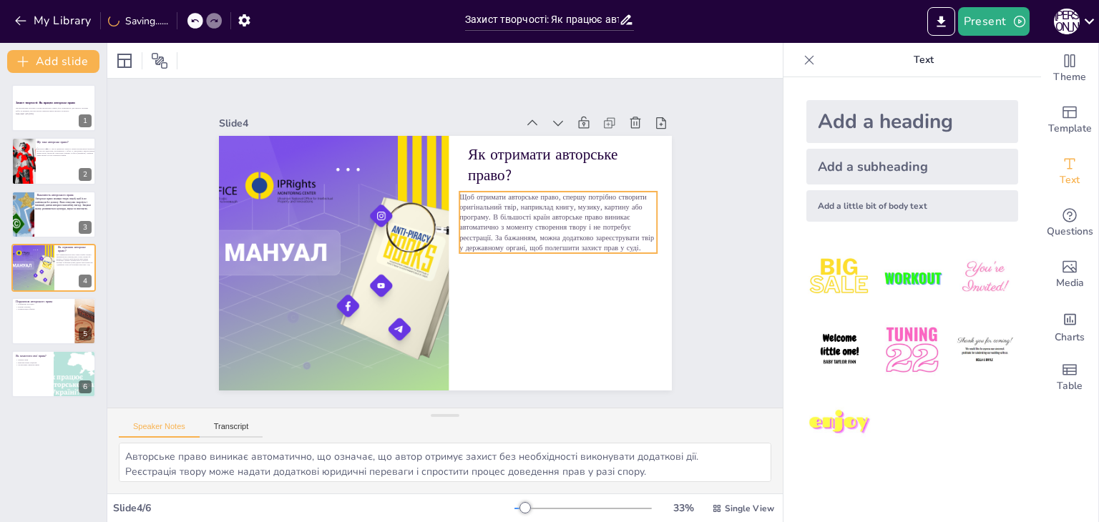
click at [480, 210] on span "Щоб отримати авторське право, спершу потрібно створити оригінальний твір, напри…" at bounding box center [544, 288] width 187 height 156
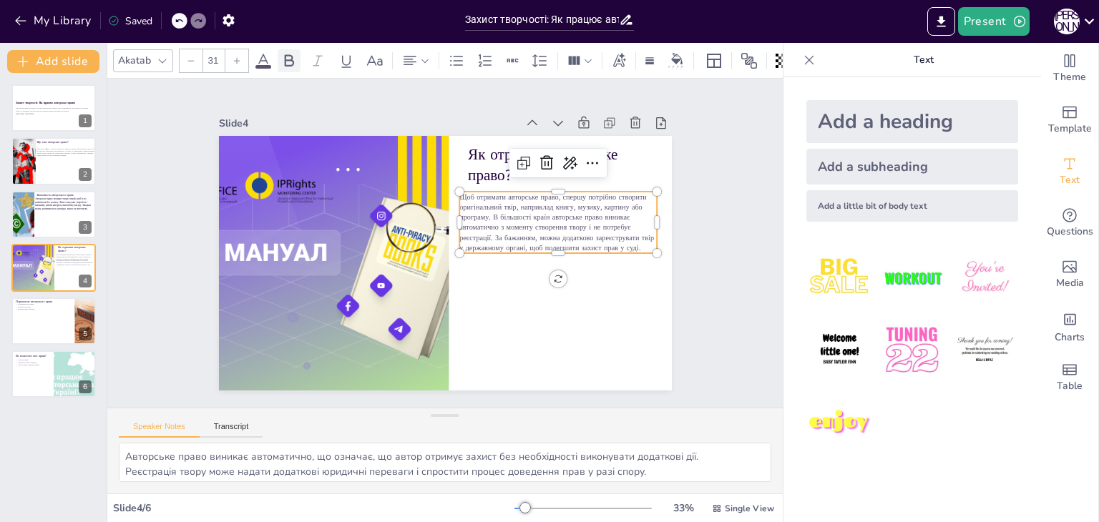
click at [289, 55] on icon at bounding box center [288, 60] width 17 height 17
click at [235, 59] on div at bounding box center [236, 60] width 23 height 23
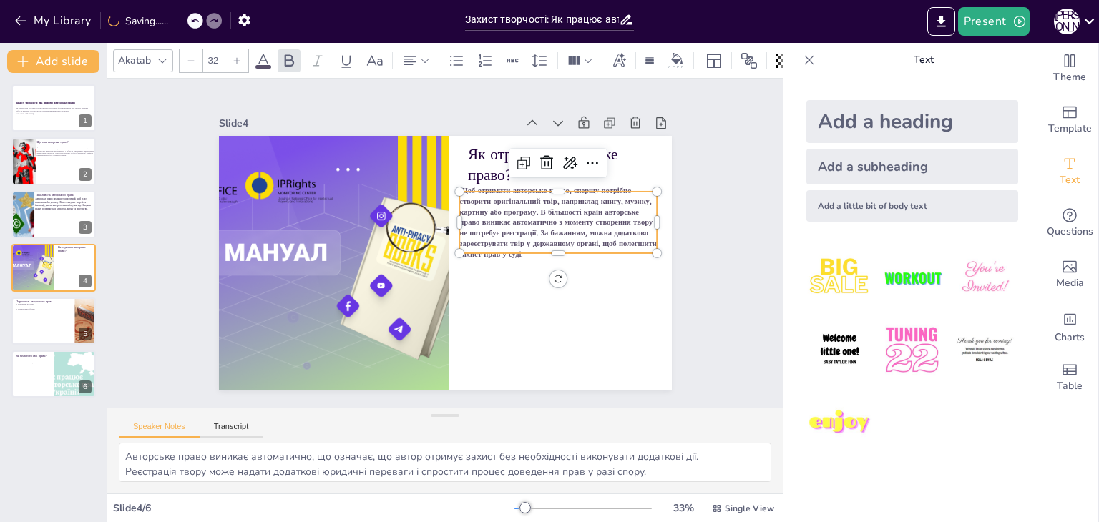
click at [235, 59] on div at bounding box center [236, 60] width 23 height 23
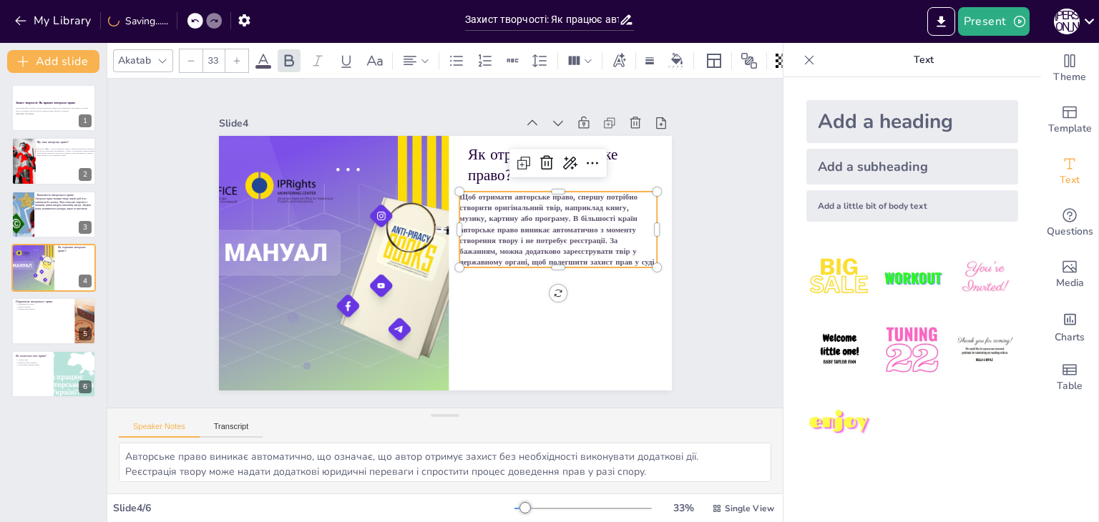
click at [235, 59] on div at bounding box center [236, 60] width 23 height 23
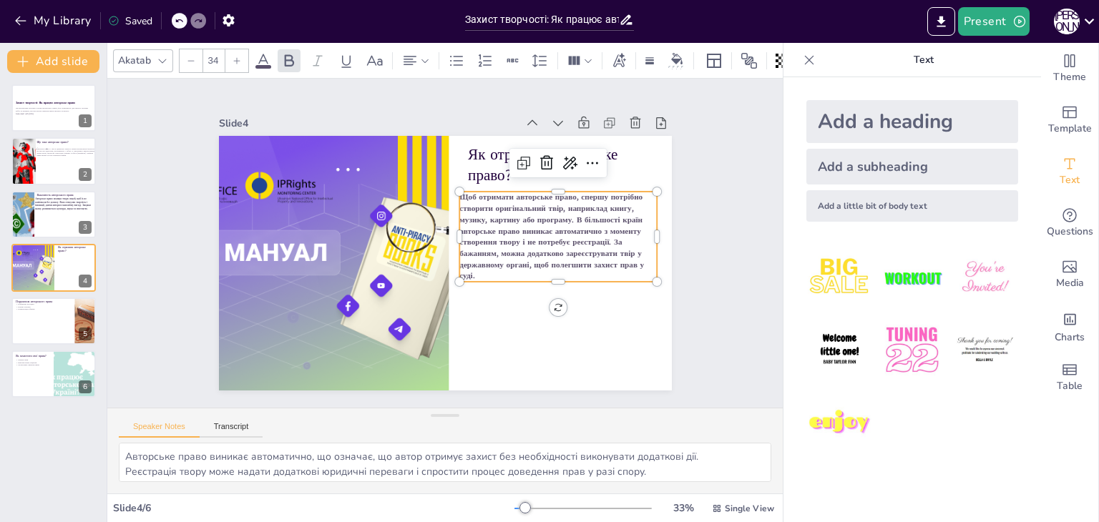
click at [235, 59] on div at bounding box center [236, 60] width 23 height 23
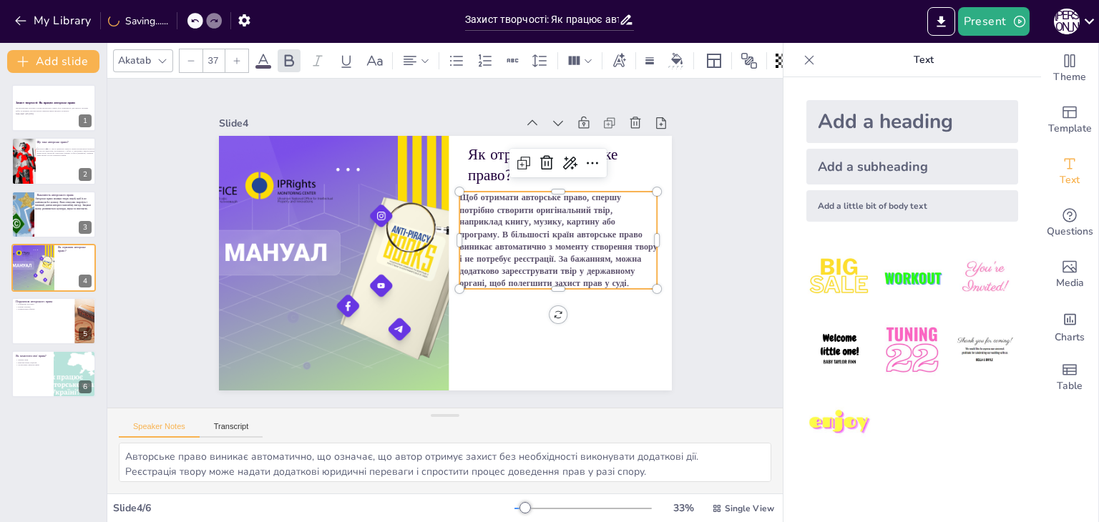
click at [235, 59] on div at bounding box center [236, 60] width 23 height 23
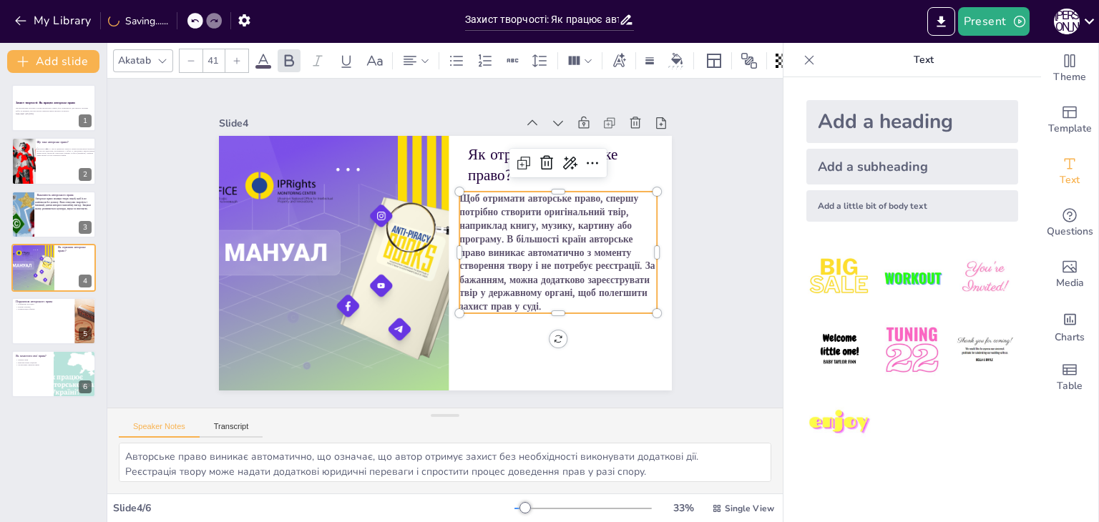
click at [235, 59] on div at bounding box center [236, 60] width 23 height 23
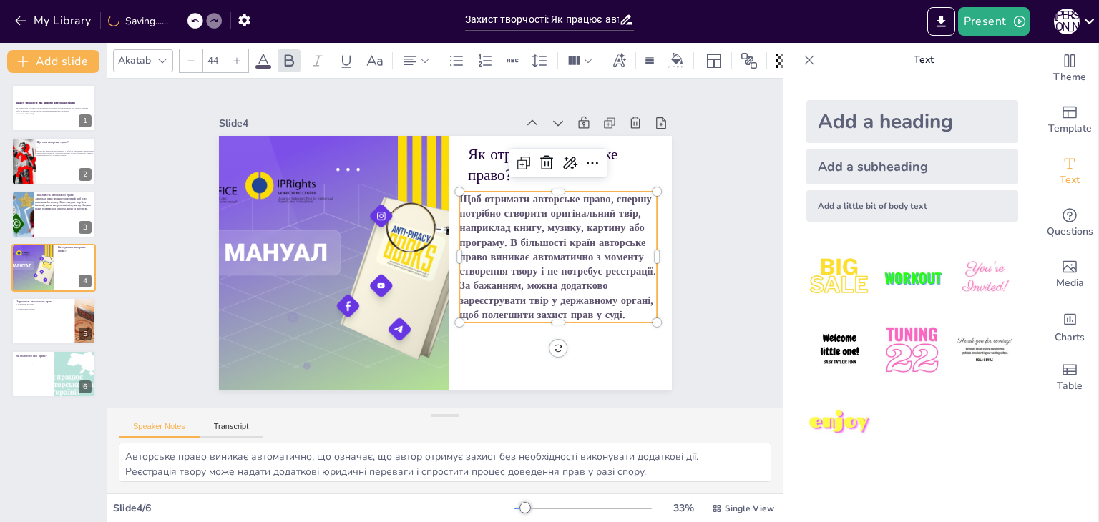
click at [235, 59] on div at bounding box center [236, 60] width 23 height 23
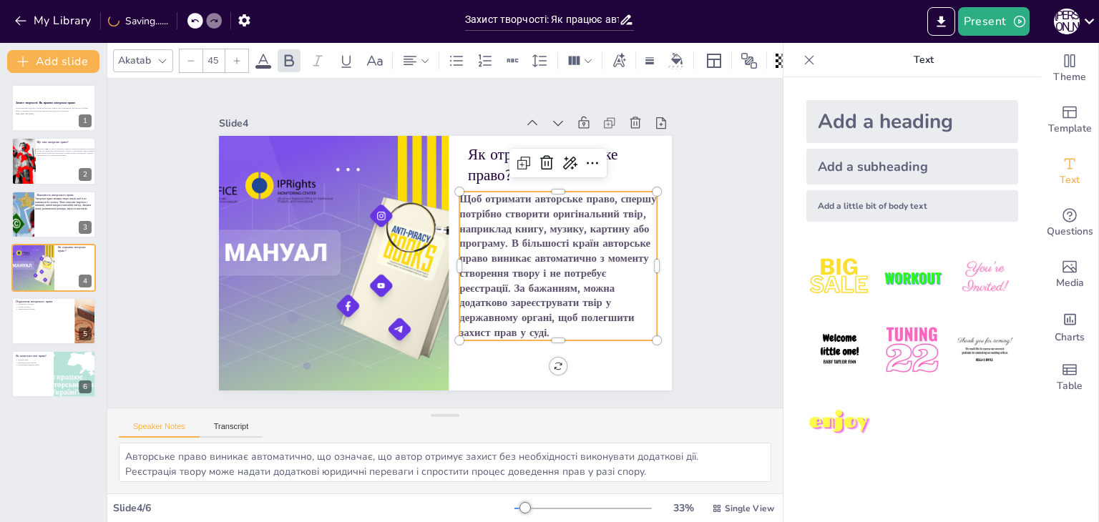
click at [235, 59] on div at bounding box center [236, 60] width 23 height 23
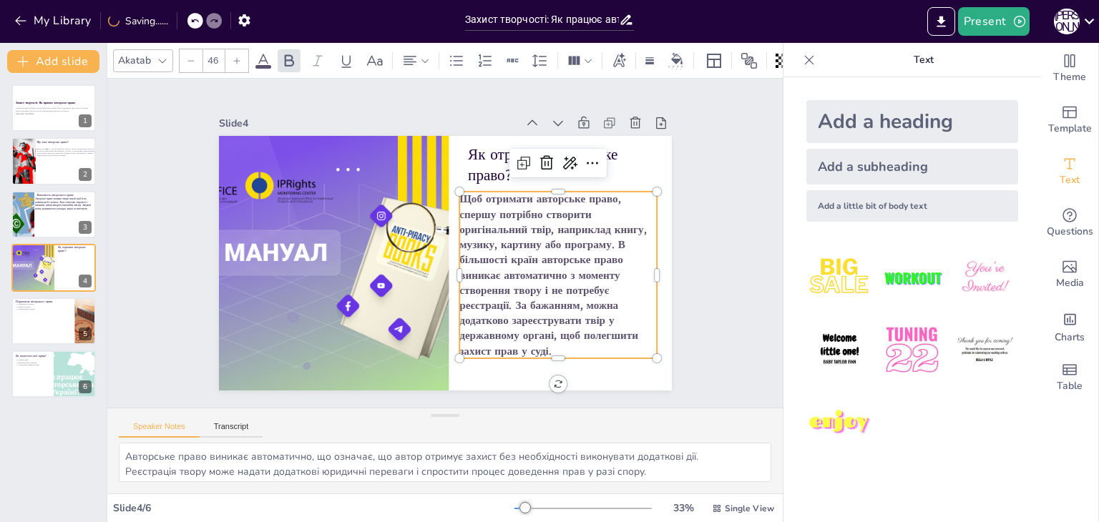
click at [235, 59] on div at bounding box center [236, 60] width 23 height 23
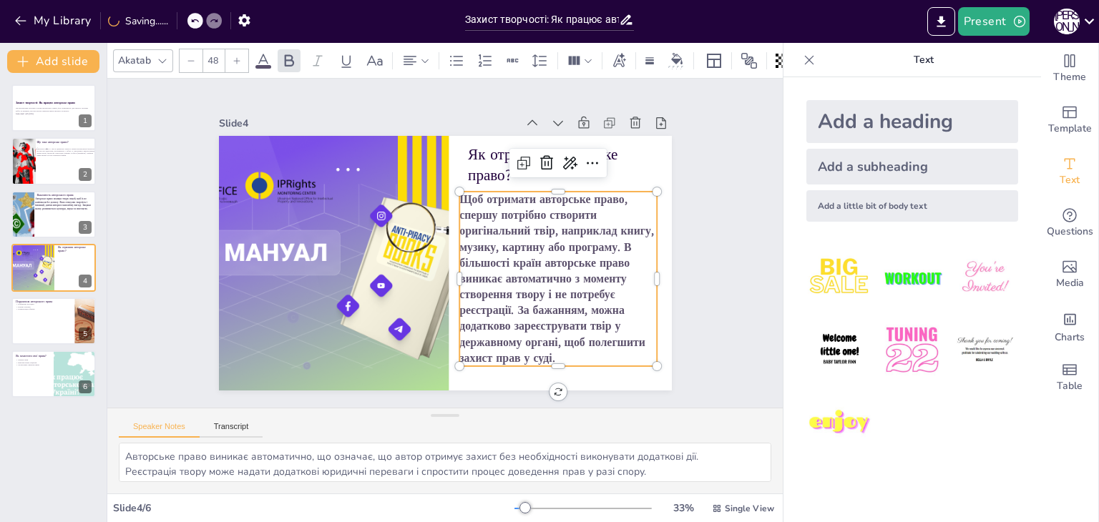
click at [235, 59] on div at bounding box center [236, 60] width 23 height 23
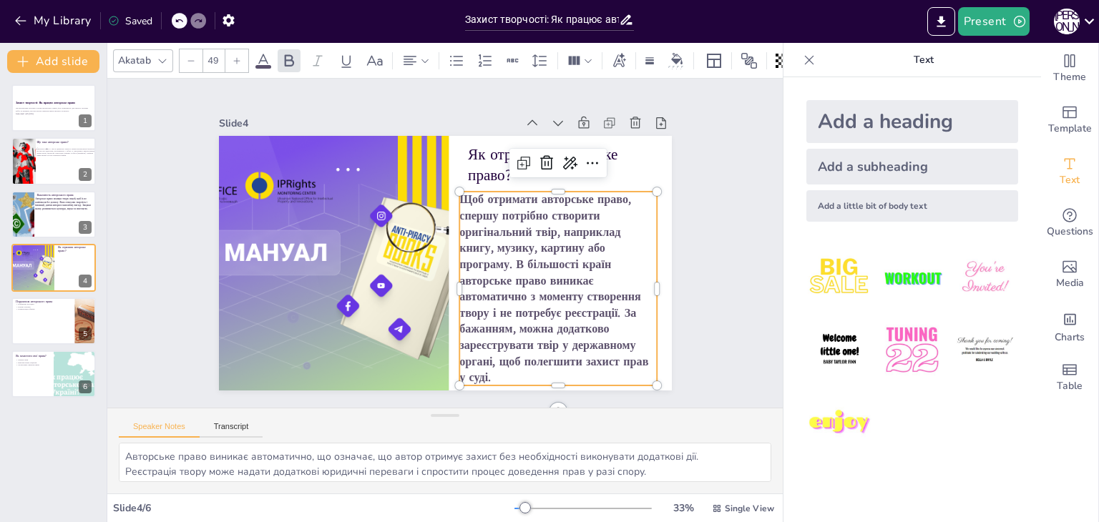
click at [195, 55] on div at bounding box center [191, 60] width 23 height 23
type input "48"
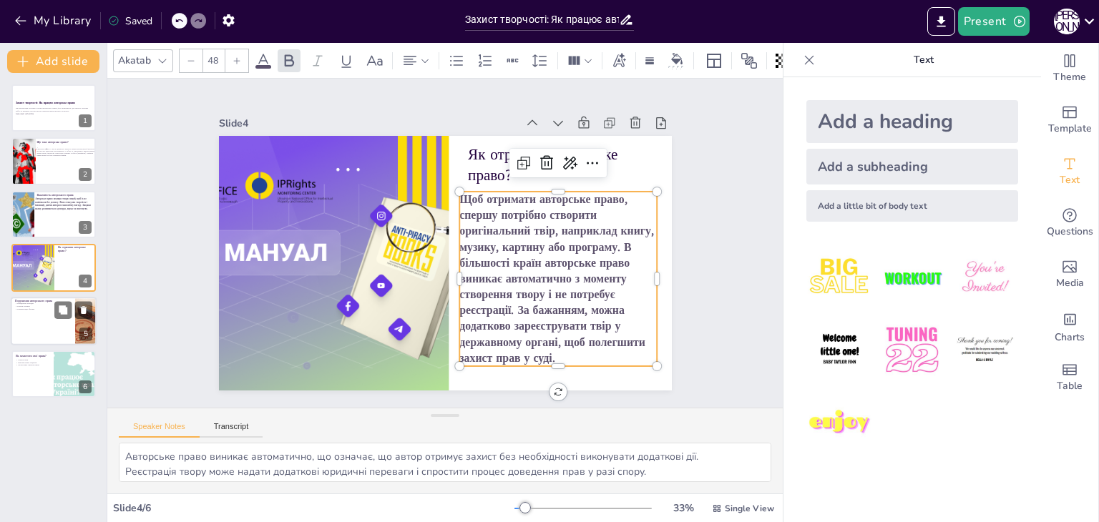
click at [49, 308] on p "Компенсація збитків" at bounding box center [43, 309] width 56 height 3
type textarea "Порушення авторського права може призвести до серйозних юридичних наслідків, то…"
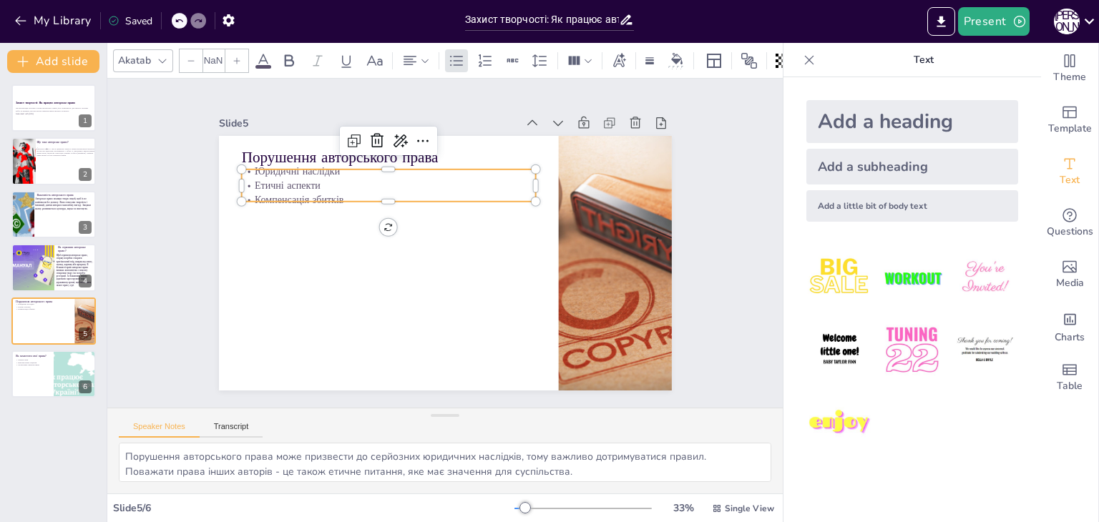
type input "32"
click at [441, 190] on p "Компенсація збитків" at bounding box center [507, 209] width 132 height 275
click at [338, 280] on icon at bounding box center [330, 288] width 16 height 16
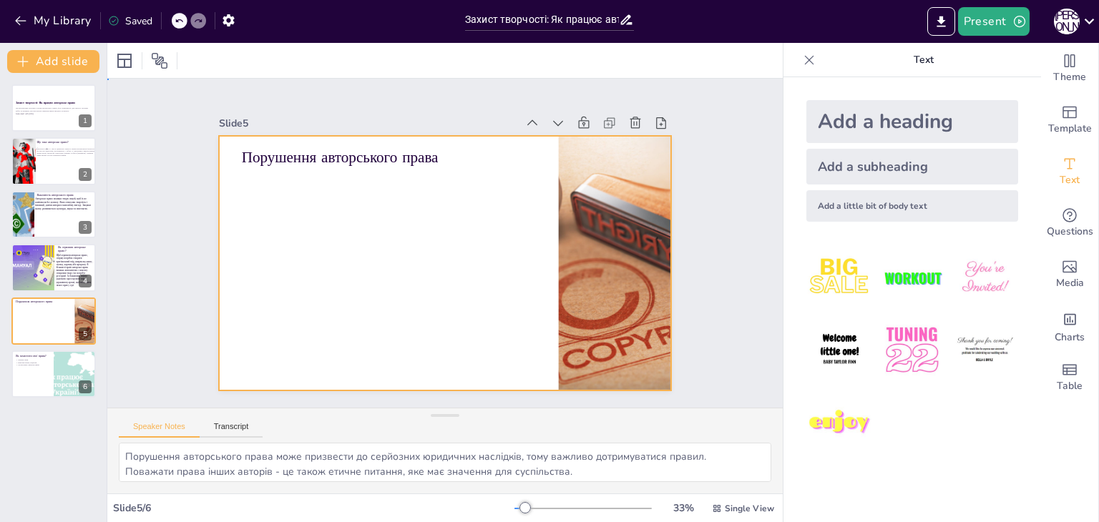
click at [378, 227] on div at bounding box center [425, 247] width 343 height 496
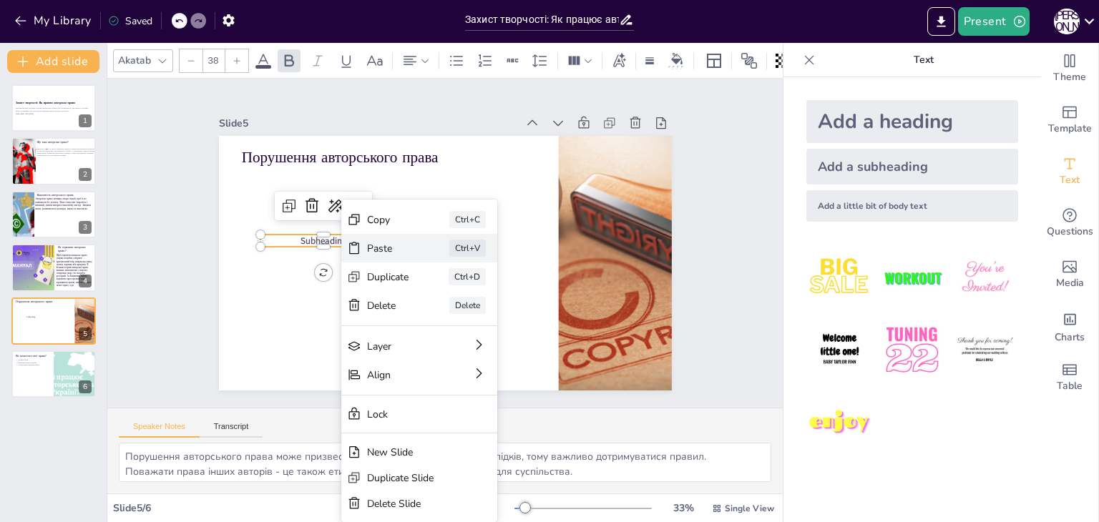
click at [503, 235] on div "Paste Ctrl+V" at bounding box center [560, 226] width 114 height 143
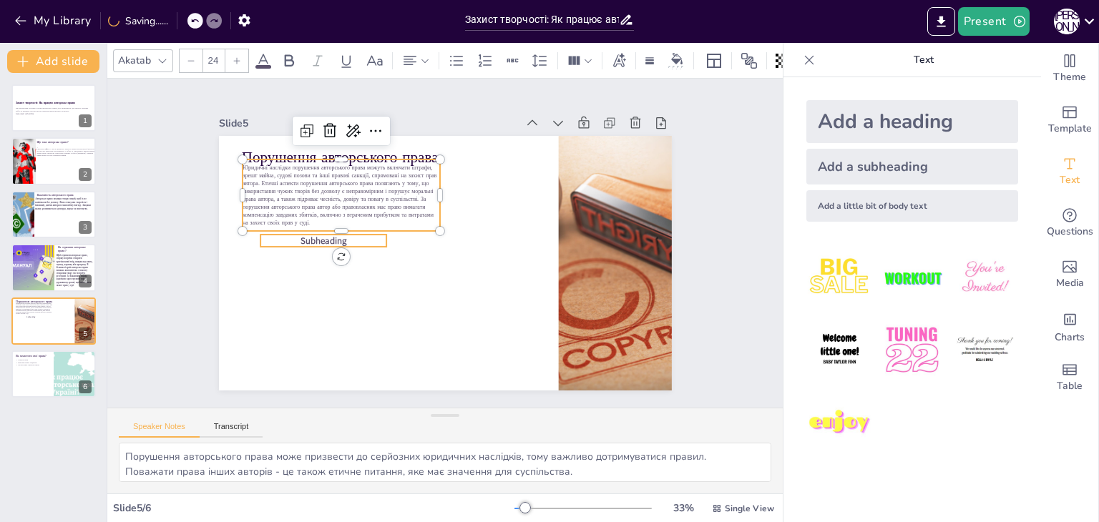
type input "38"
click at [326, 189] on span "Subheading" at bounding box center [348, 170] width 45 height 37
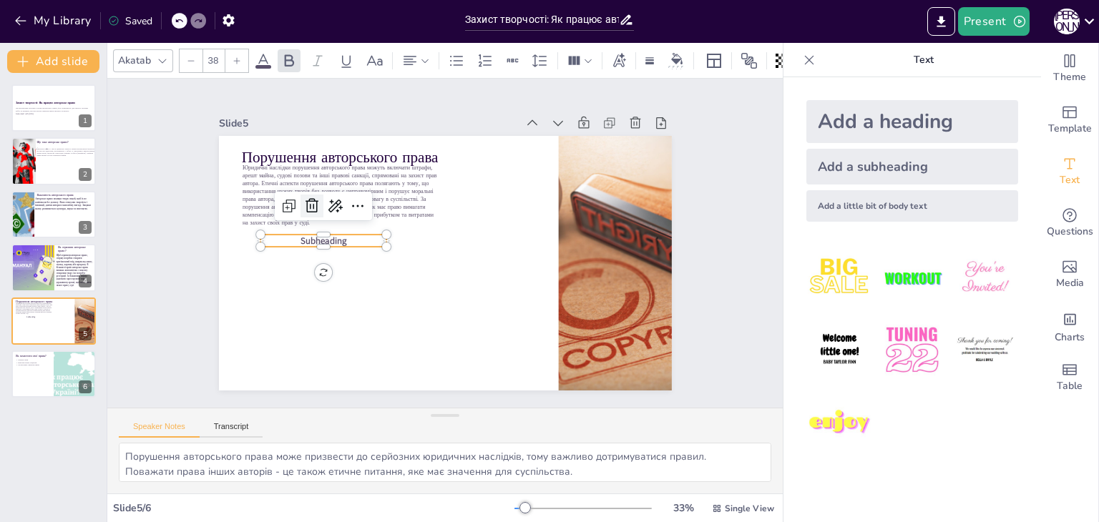
click at [567, 287] on icon at bounding box center [574, 294] width 14 height 15
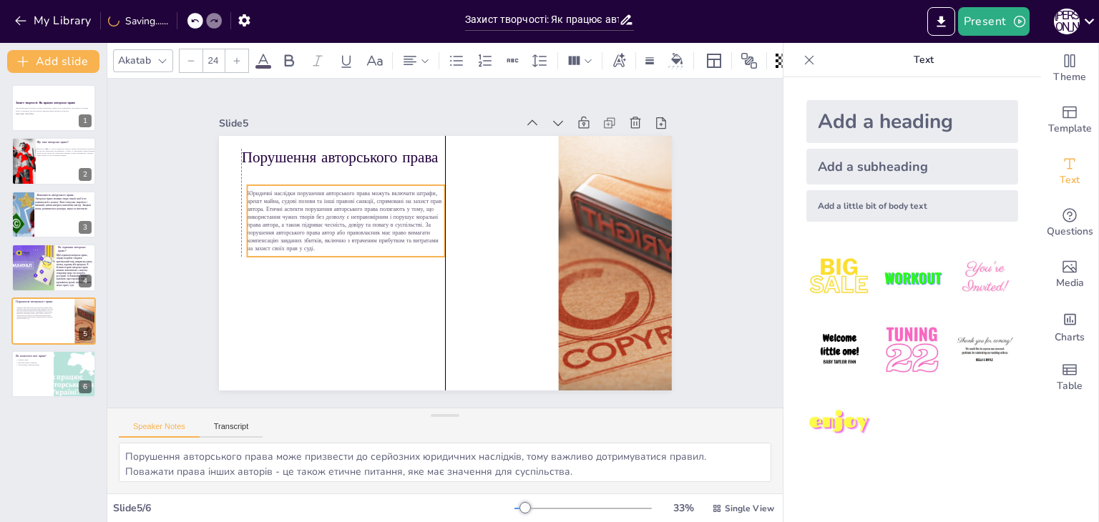
drag, startPoint x: 303, startPoint y: 195, endPoint x: 304, endPoint y: 221, distance: 25.8
click at [371, 243] on span "Юридичні наслідки порушення авторського права можуть включати штрафи, арешт май…" at bounding box center [408, 342] width 74 height 199
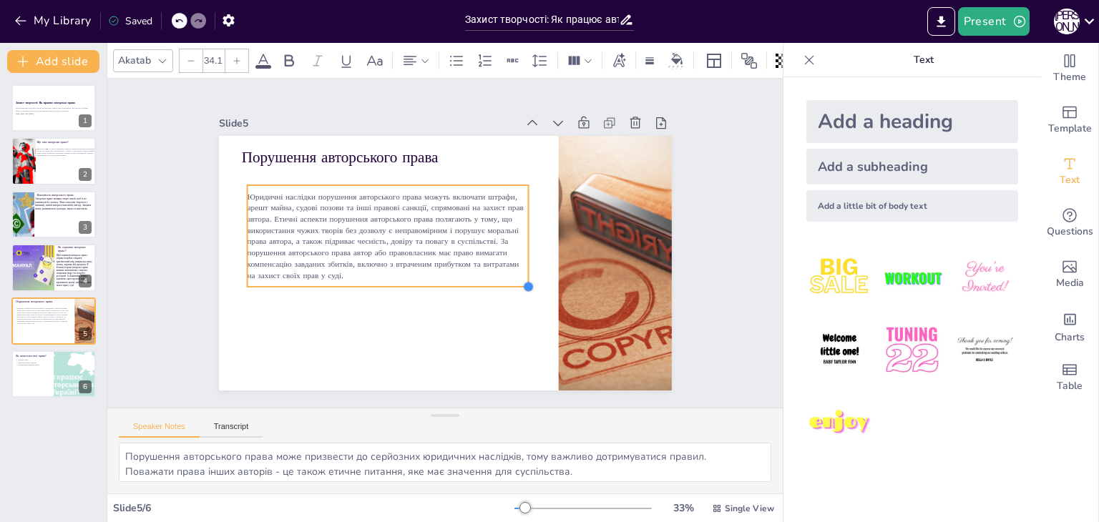
drag, startPoint x: 433, startPoint y: 251, endPoint x: 439, endPoint y: 281, distance: 30.7
click at [439, 281] on div "Порушення авторського права" at bounding box center [426, 251] width 417 height 517
click at [287, 52] on icon at bounding box center [288, 60] width 17 height 17
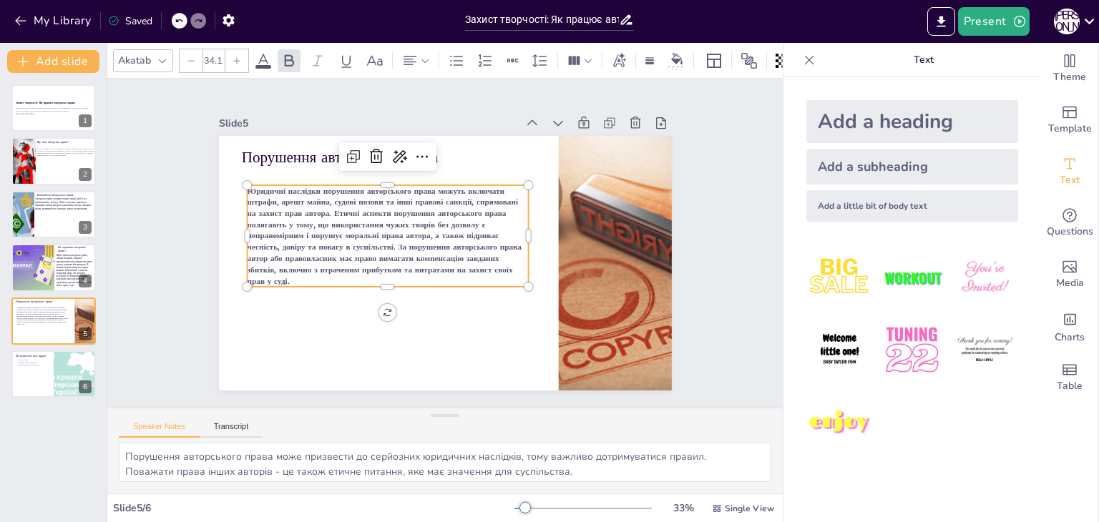
click at [240, 61] on div at bounding box center [236, 60] width 23 height 23
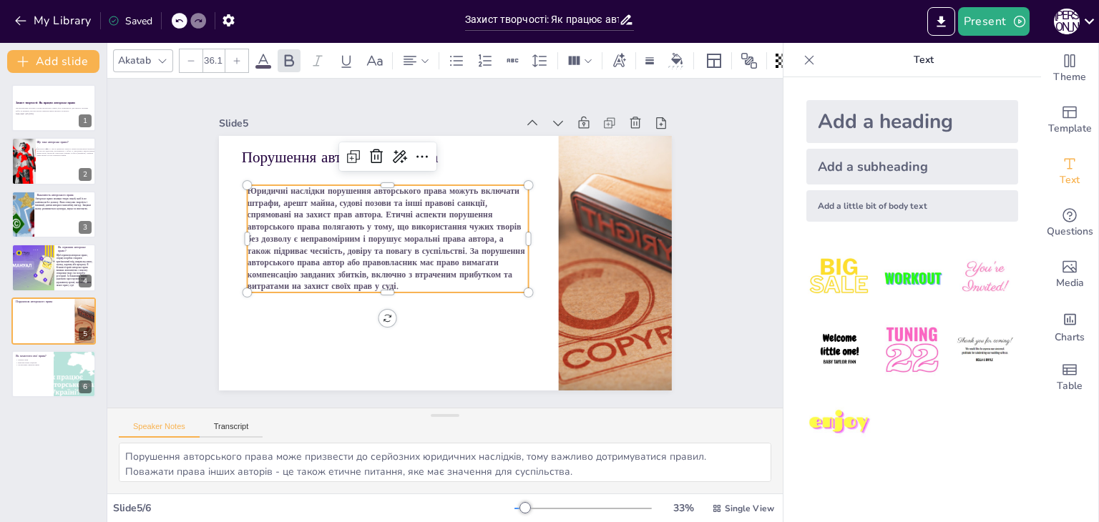
click at [240, 61] on div at bounding box center [236, 60] width 23 height 23
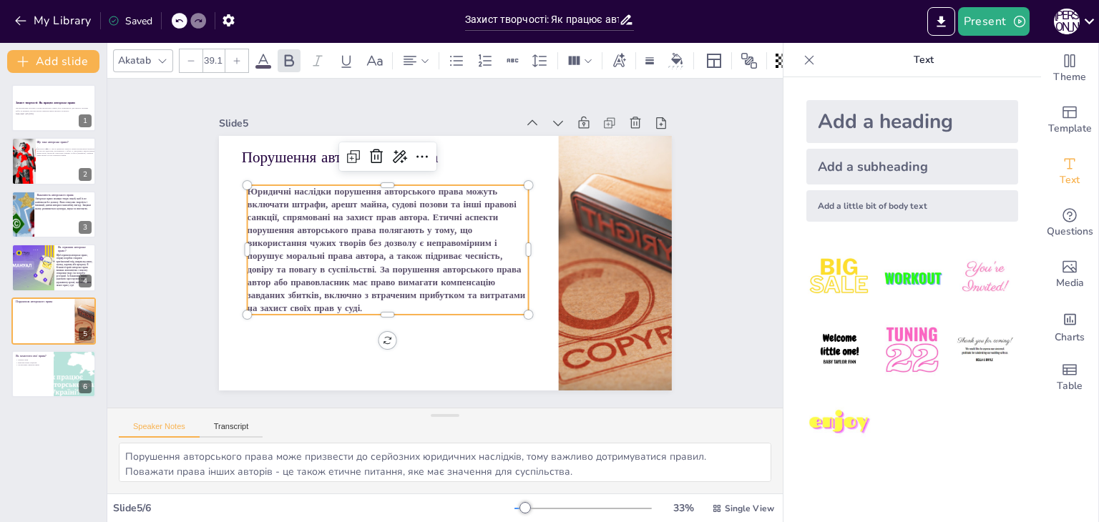
click at [240, 61] on div at bounding box center [236, 60] width 23 height 23
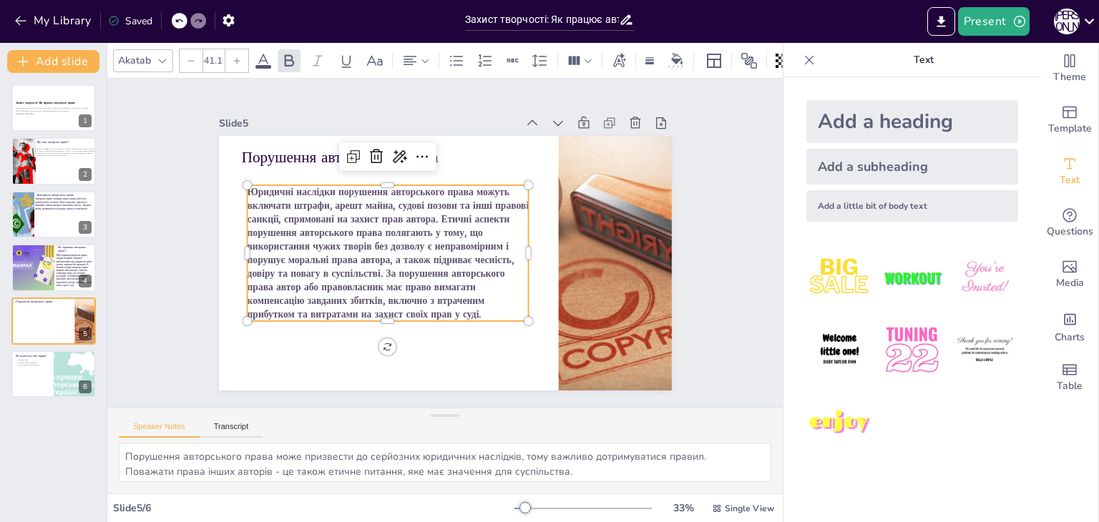
click at [240, 61] on div at bounding box center [236, 60] width 23 height 23
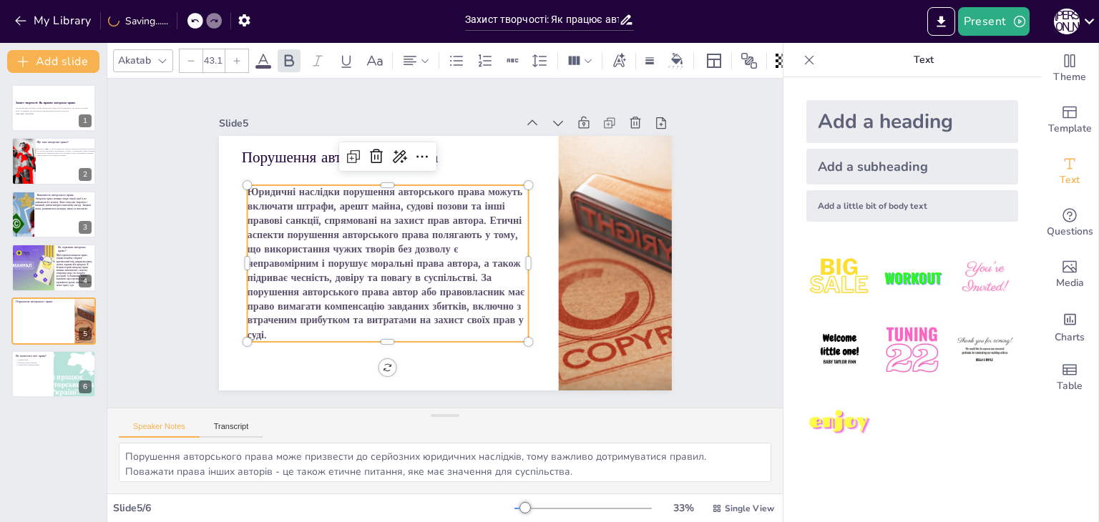
click at [240, 61] on div at bounding box center [236, 60] width 23 height 23
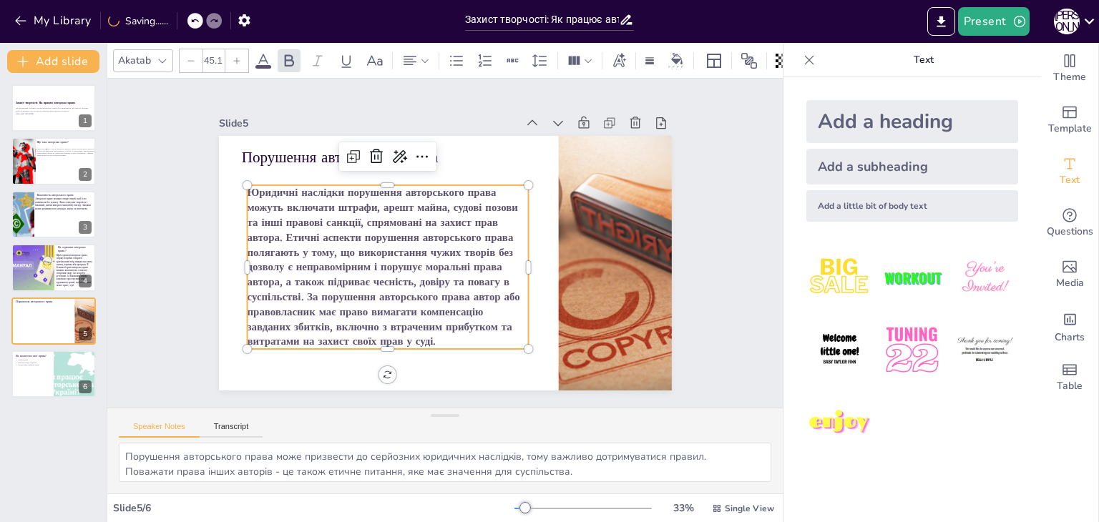
click at [240, 61] on div at bounding box center [236, 60] width 23 height 23
type input "47.1"
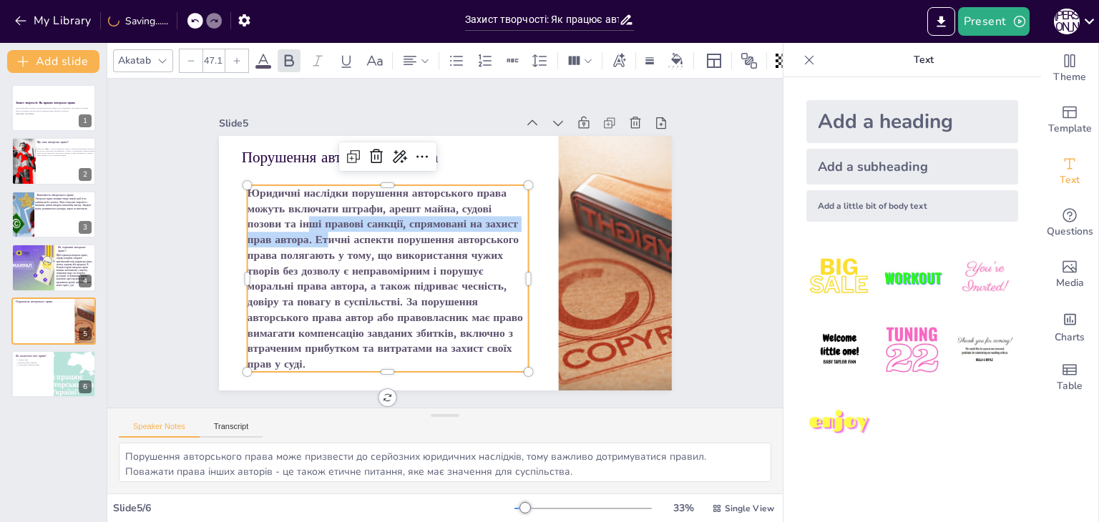
drag, startPoint x: 316, startPoint y: 235, endPoint x: 298, endPoint y: 214, distance: 28.4
click at [315, 214] on span "Юридичні наслідки порушення авторського права можуть включати штрафи, арешт май…" at bounding box center [461, 167] width 293 height 319
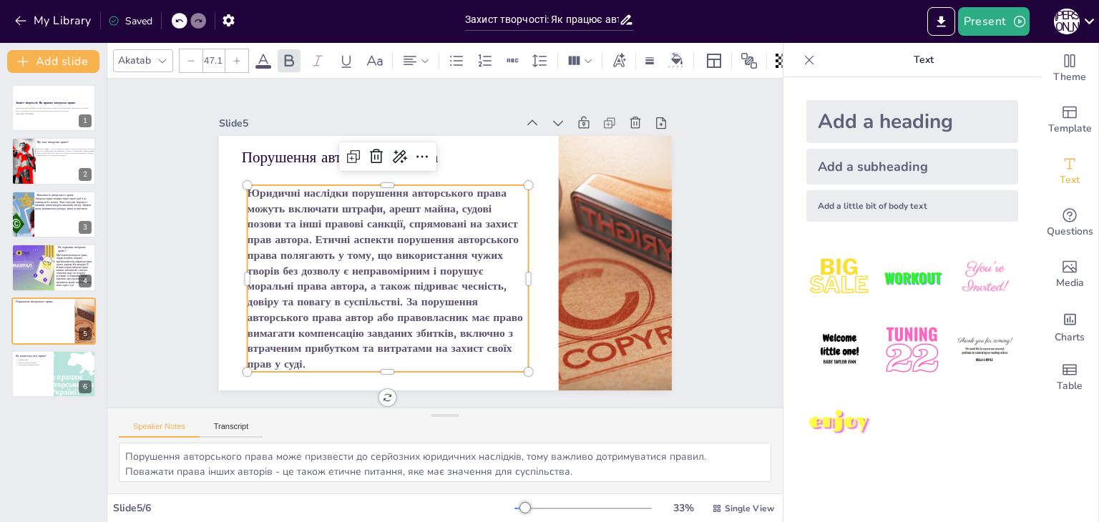
click at [368, 186] on span "Юридичні наслідки порушення авторського права можуть включати штрафи, арешт май…" at bounding box center [516, 230] width 297 height 222
drag, startPoint x: 247, startPoint y: 190, endPoint x: 238, endPoint y: 190, distance: 8.6
click at [247, 190] on span "Юридичні наслідки порушення авторського права можуть включати штрафи, арешт май…" at bounding box center [384, 278] width 275 height 186
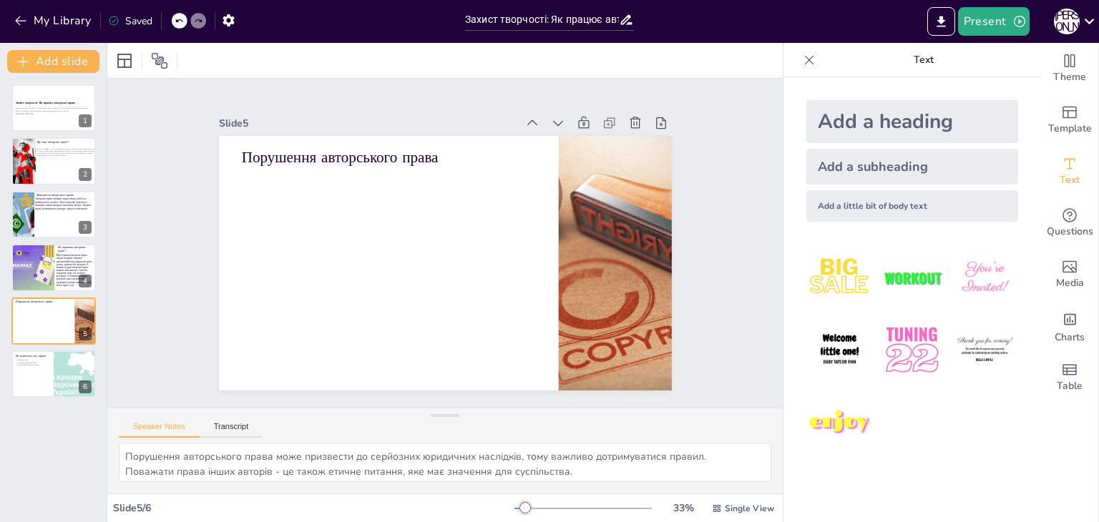
click at [194, 22] on div at bounding box center [198, 21] width 16 height 16
click at [182, 21] on icon at bounding box center [179, 20] width 9 height 9
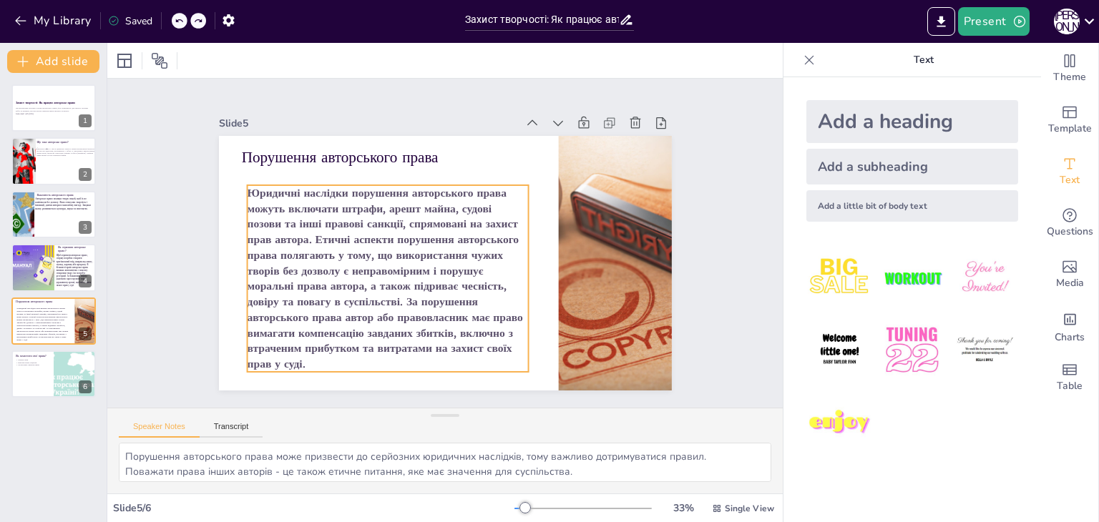
click at [243, 190] on span "Юридичні наслідки порушення авторського права можуть включати штрафи, арешт май…" at bounding box center [376, 206] width 303 height 315
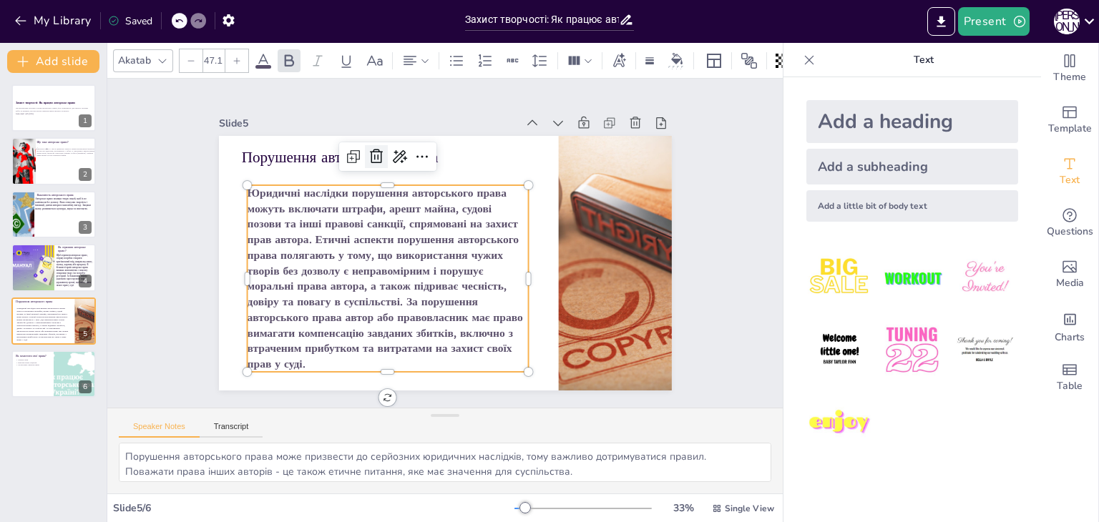
click at [522, 306] on icon at bounding box center [530, 314] width 16 height 16
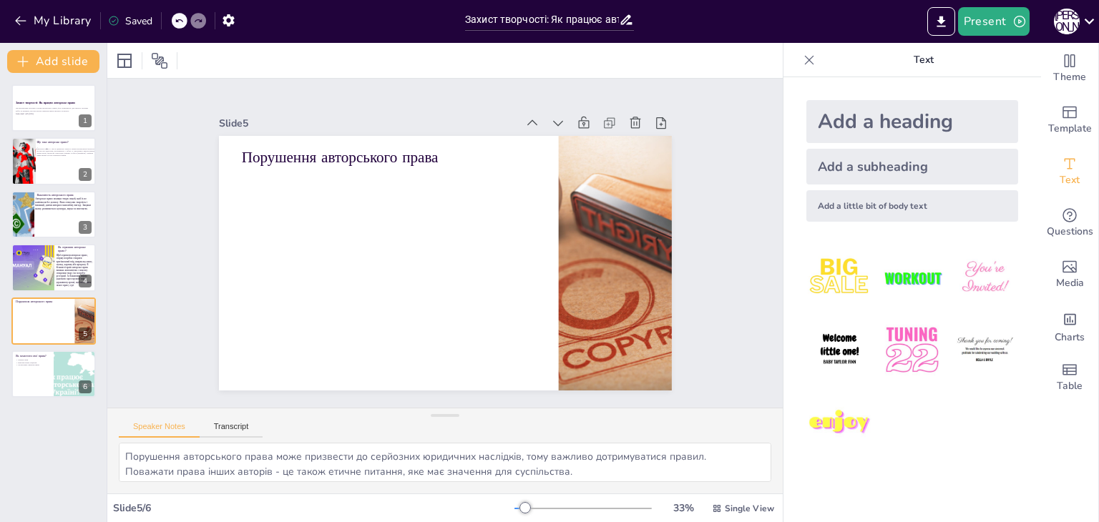
click at [938, 484] on div "Add a heading Add a subheading Add a little bit of body text" at bounding box center [912, 299] width 258 height 445
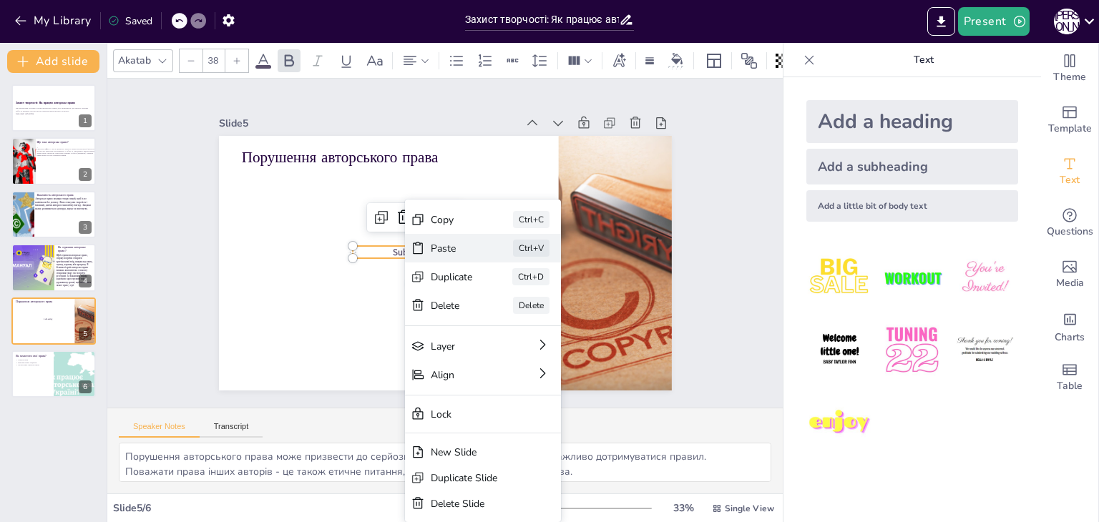
click at [531, 160] on div "Paste" at bounding box center [540, 139] width 18 height 44
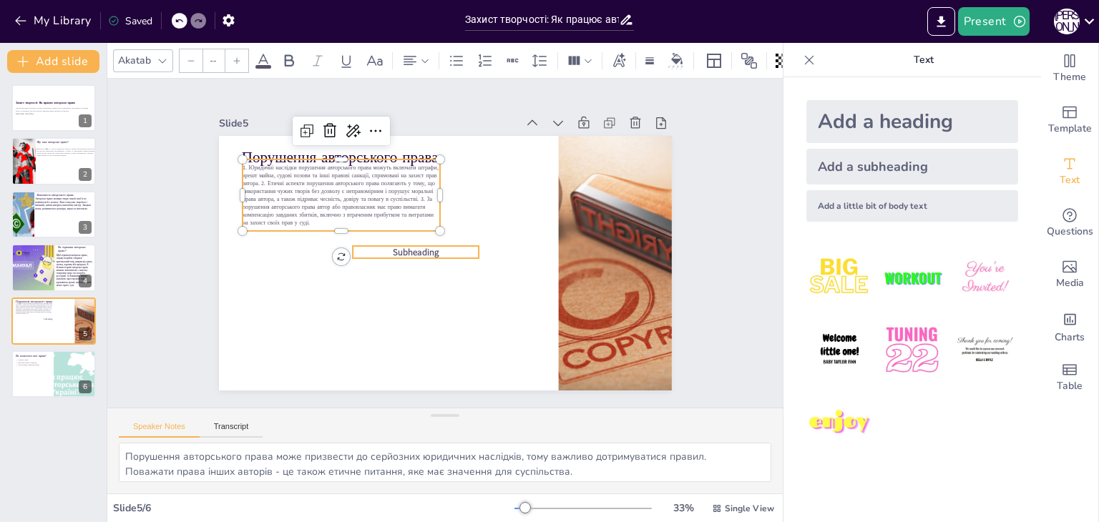
type input "38"
click at [435, 244] on p "Subheading" at bounding box center [429, 269] width 102 height 94
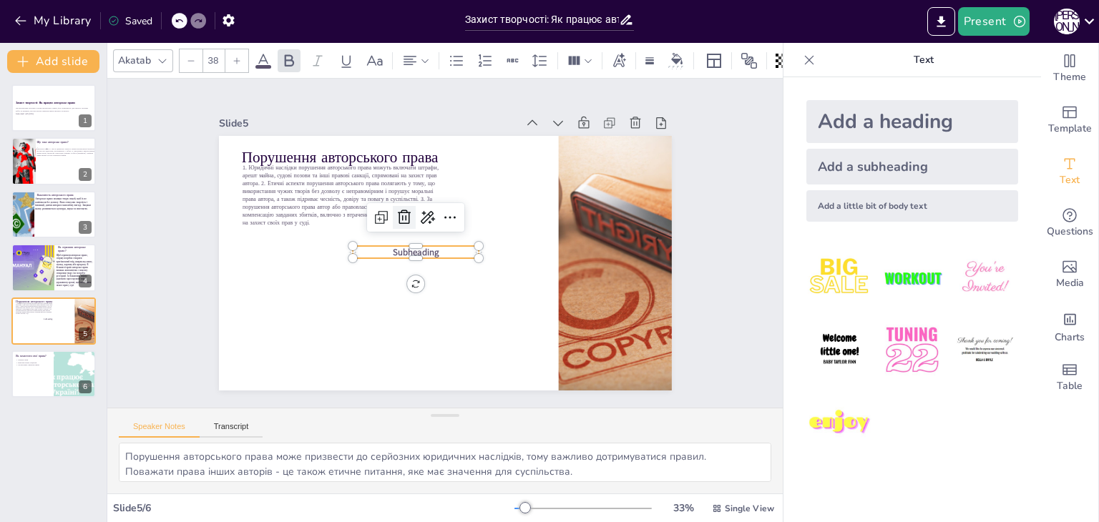
click at [481, 239] on icon at bounding box center [492, 250] width 23 height 23
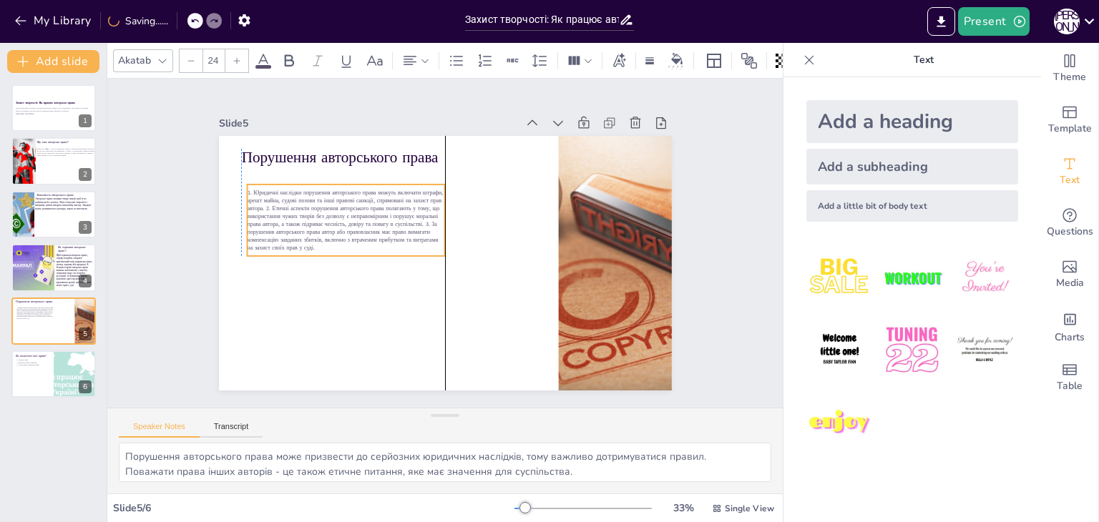
drag, startPoint x: 336, startPoint y: 182, endPoint x: 338, endPoint y: 212, distance: 30.8
click at [338, 212] on span "1. Юридичні наслідки порушення авторського права можуть включати штрафи, арешт …" at bounding box center [357, 186] width 206 height 112
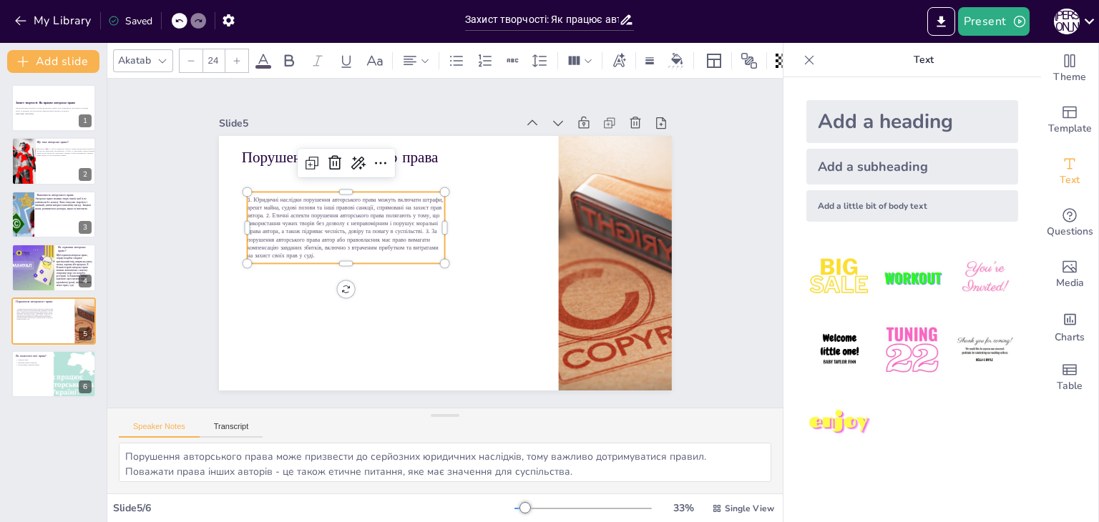
click at [235, 57] on icon at bounding box center [237, 61] width 9 height 9
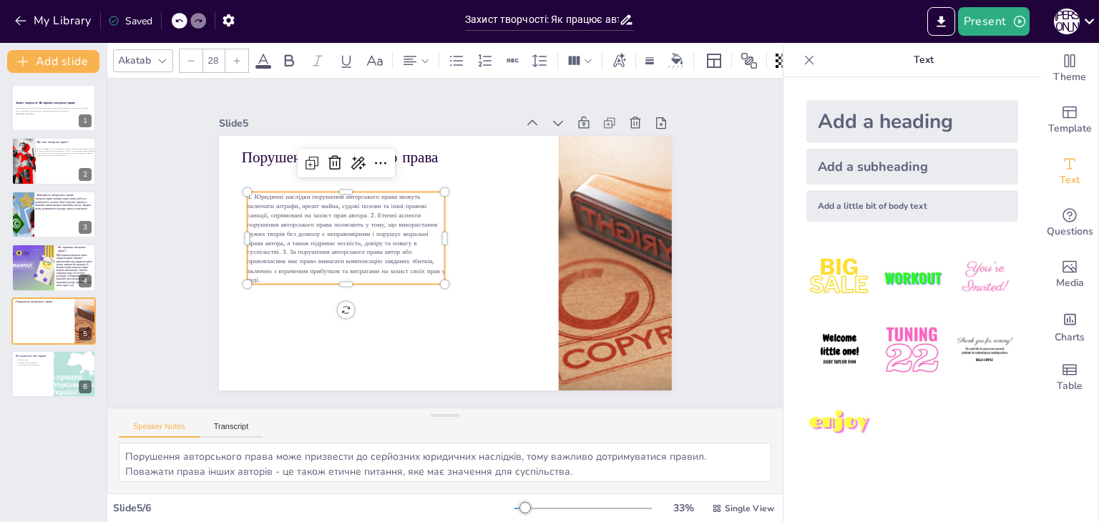
click at [235, 57] on icon at bounding box center [237, 61] width 9 height 9
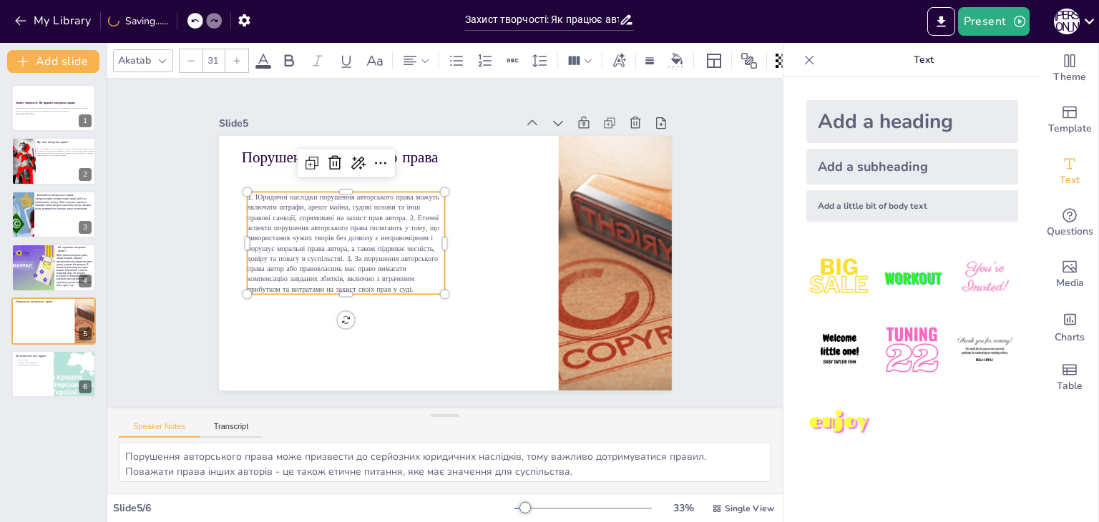
click at [235, 57] on icon at bounding box center [237, 61] width 9 height 9
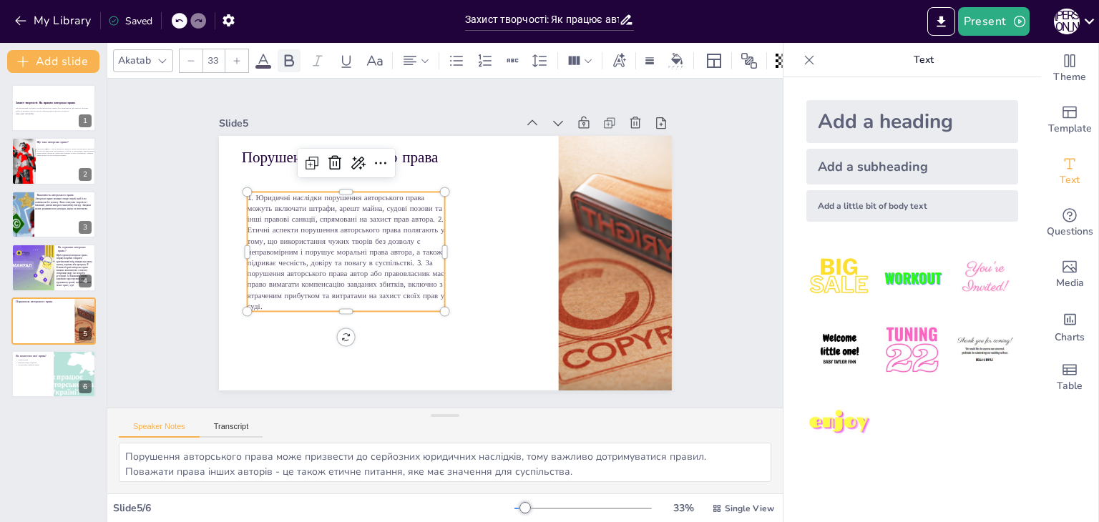
click at [288, 59] on icon at bounding box center [288, 60] width 17 height 17
click at [240, 57] on icon at bounding box center [237, 61] width 9 height 9
click at [286, 58] on icon at bounding box center [288, 60] width 17 height 17
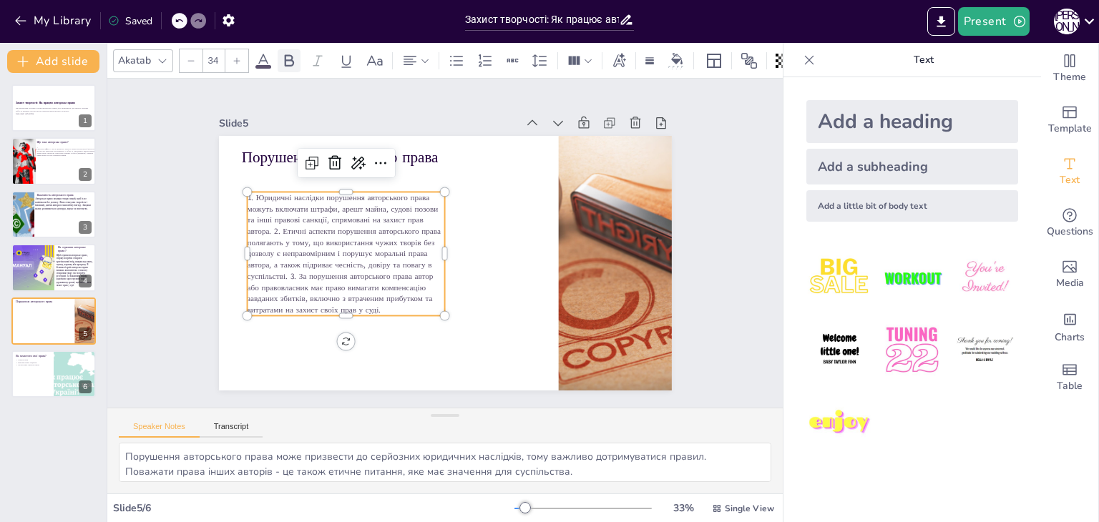
click at [289, 52] on icon at bounding box center [288, 60] width 17 height 17
click at [240, 62] on div at bounding box center [236, 60] width 23 height 23
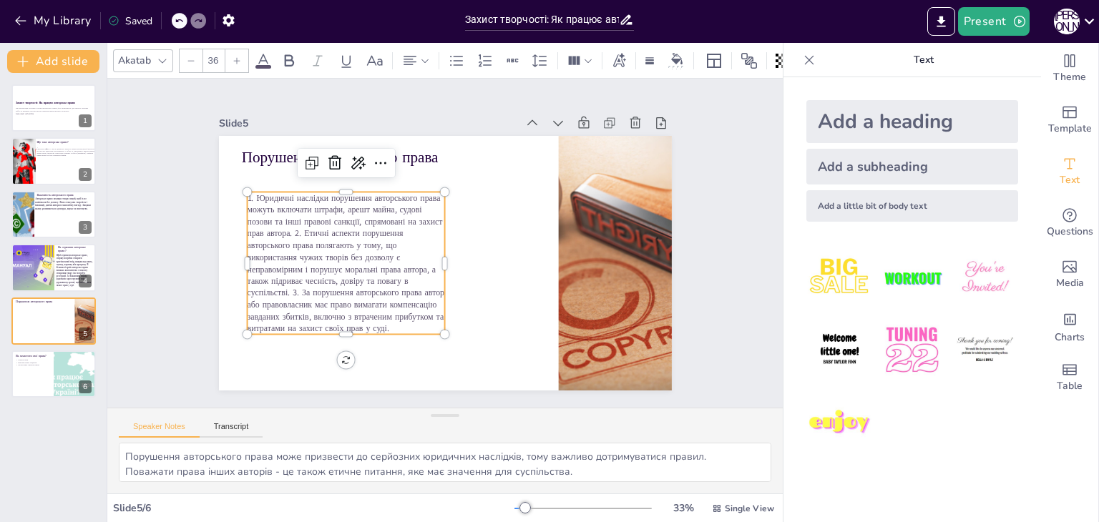
click at [240, 62] on div at bounding box center [236, 60] width 23 height 23
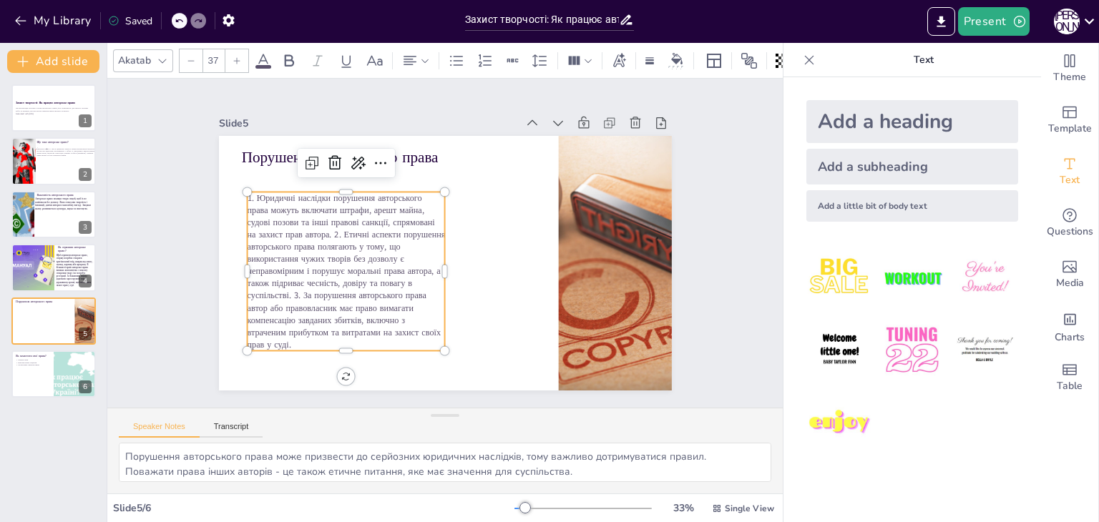
click at [240, 62] on div at bounding box center [236, 60] width 23 height 23
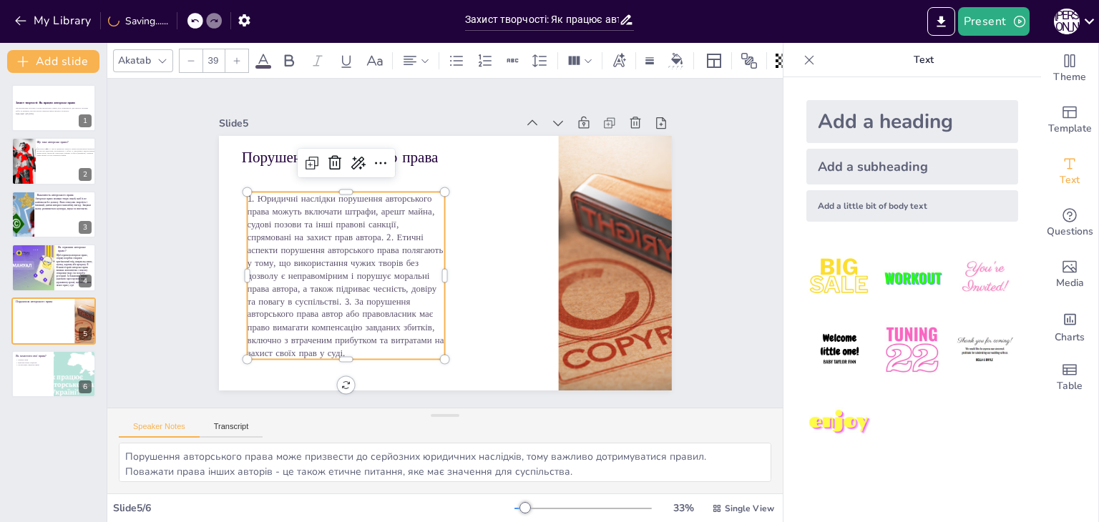
click at [240, 62] on div at bounding box center [236, 60] width 23 height 23
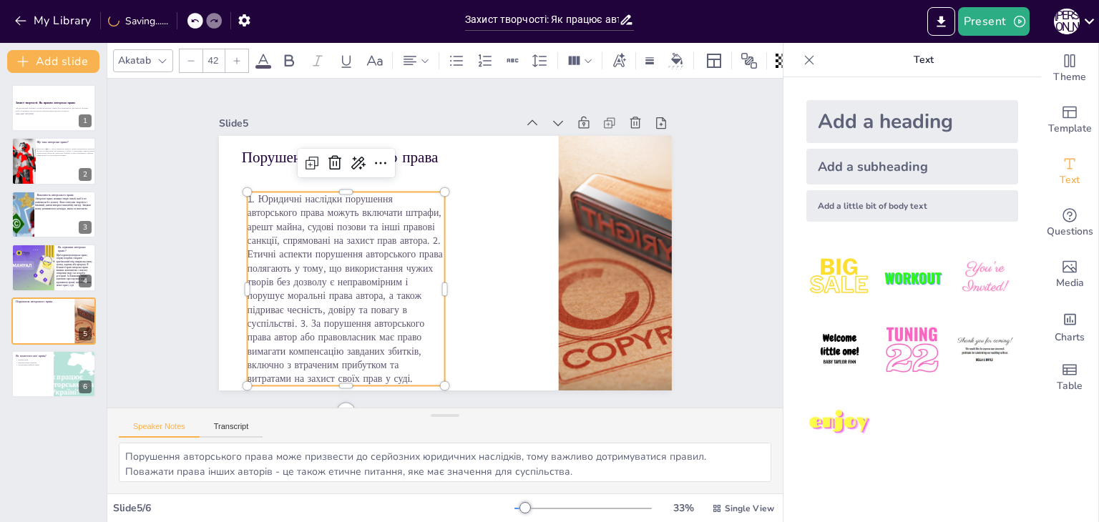
click at [240, 62] on div at bounding box center [236, 60] width 23 height 23
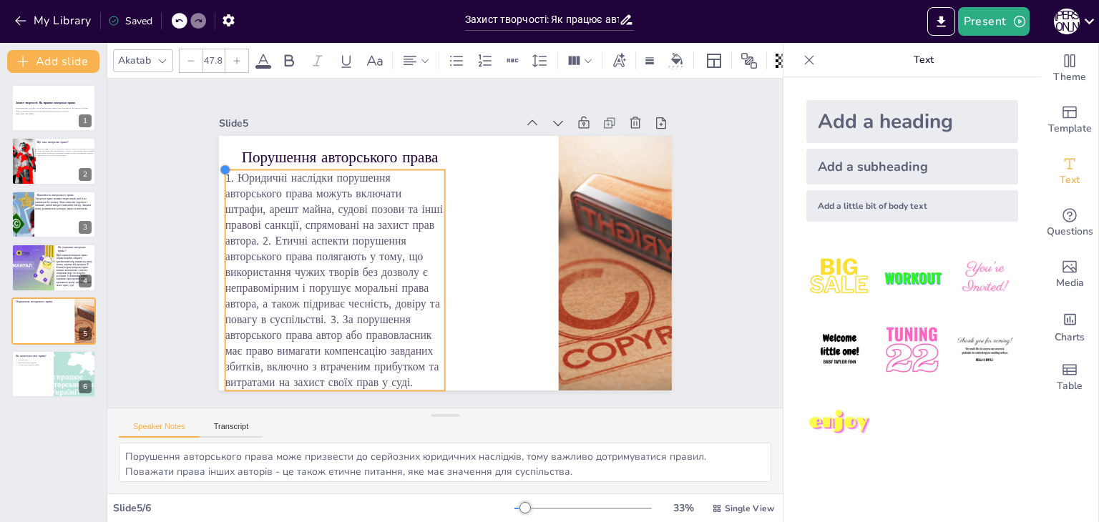
type input "48"
drag, startPoint x: 235, startPoint y: 184, endPoint x: 220, endPoint y: 161, distance: 27.0
click at [220, 161] on div "Порушення авторського права" at bounding box center [453, 261] width 517 height 417
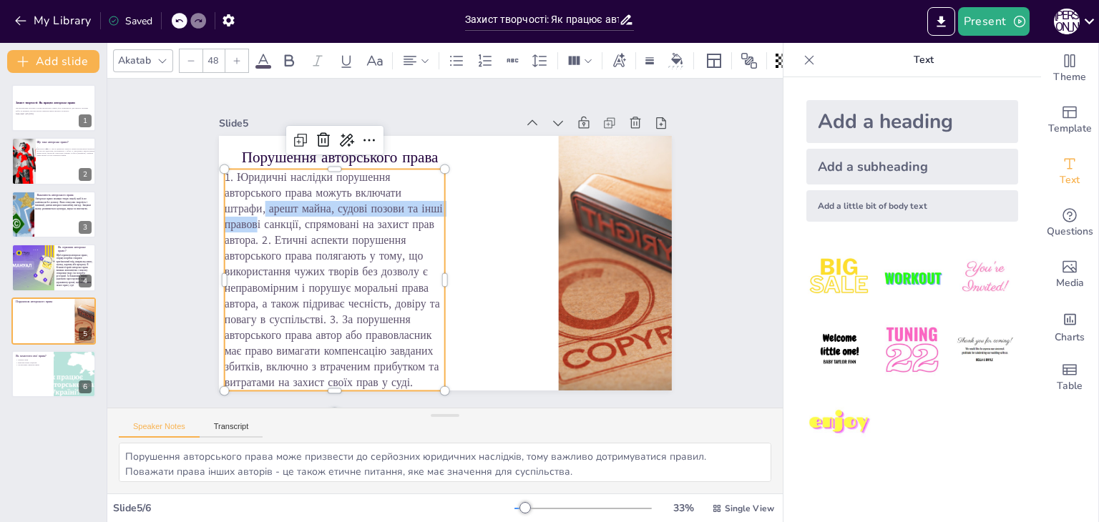
drag, startPoint x: 248, startPoint y: 212, endPoint x: 255, endPoint y: 198, distance: 16.0
click at [255, 198] on span "1. Юридичні наслідки порушення авторського права можуть включати штрафи, арешт …" at bounding box center [333, 280] width 218 height 221
click at [362, 273] on span "1. Юридичні наслідки порушення авторського права можуть включати штрафи, арешт …" at bounding box center [510, 129] width 297 height 287
click at [321, 312] on span "1. Юридичні наслідки порушення авторського права можуть включати штрафи, арешт …" at bounding box center [339, 307] width 253 height 251
click at [480, 125] on div at bounding box center [495, 125] width 31 height 31
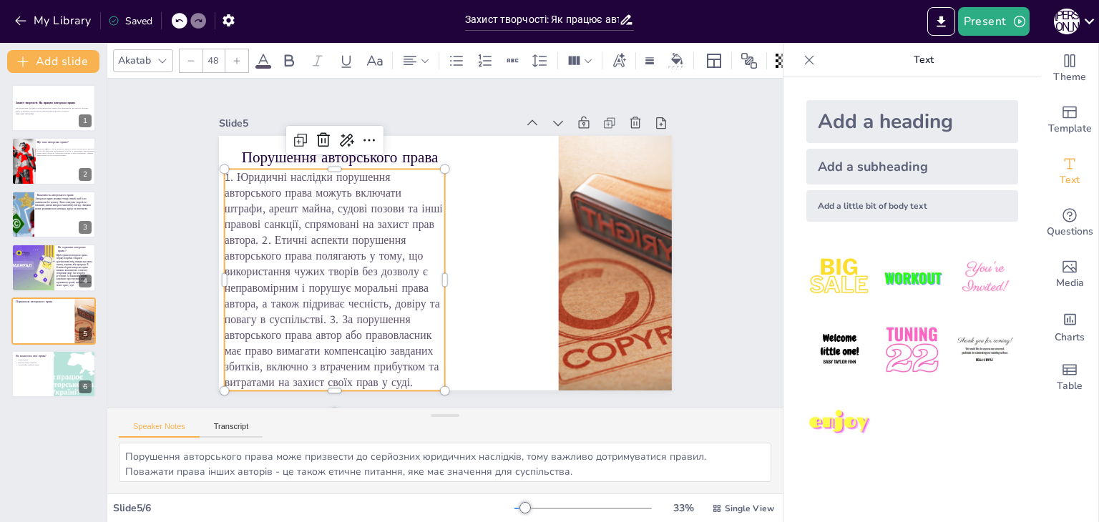
click at [308, 233] on span "1. Юридичні наслідки порушення авторського права можуть включати штрафи, арешт …" at bounding box center [435, 122] width 255 height 253
click at [348, 241] on span "1. Юридичні наслідки порушення авторського права можуть включати штрафи, арешт …" at bounding box center [468, 359] width 240 height 237
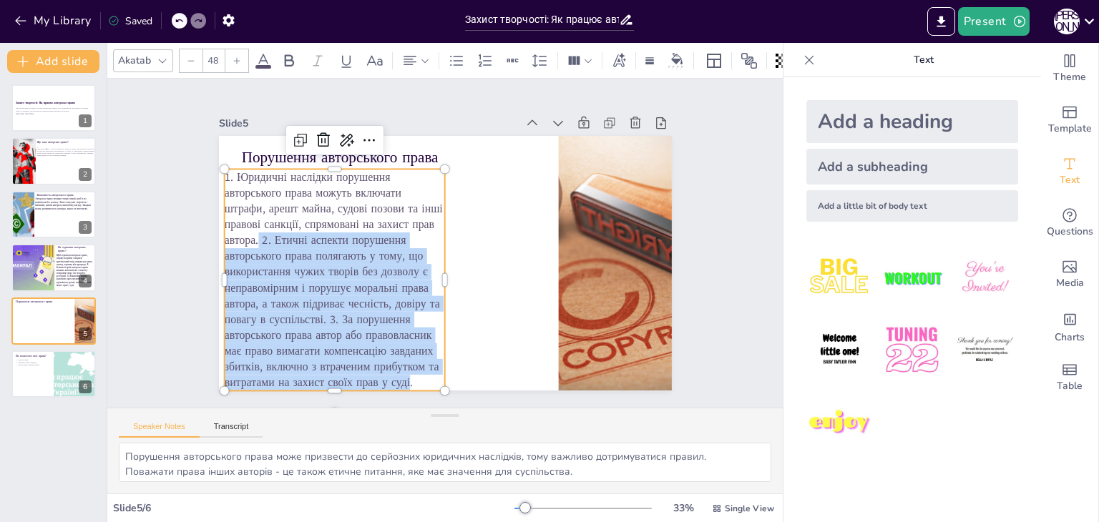
drag, startPoint x: 250, startPoint y: 236, endPoint x: 399, endPoint y: 378, distance: 206.5
click at [399, 263] on span "1. Юридичні наслідки порушення авторського права можуть включати штрафи, арешт …" at bounding box center [476, 121] width 286 height 284
copy span "2. Етичні аспекти порушення авторського права полягають у тому, що використання…"
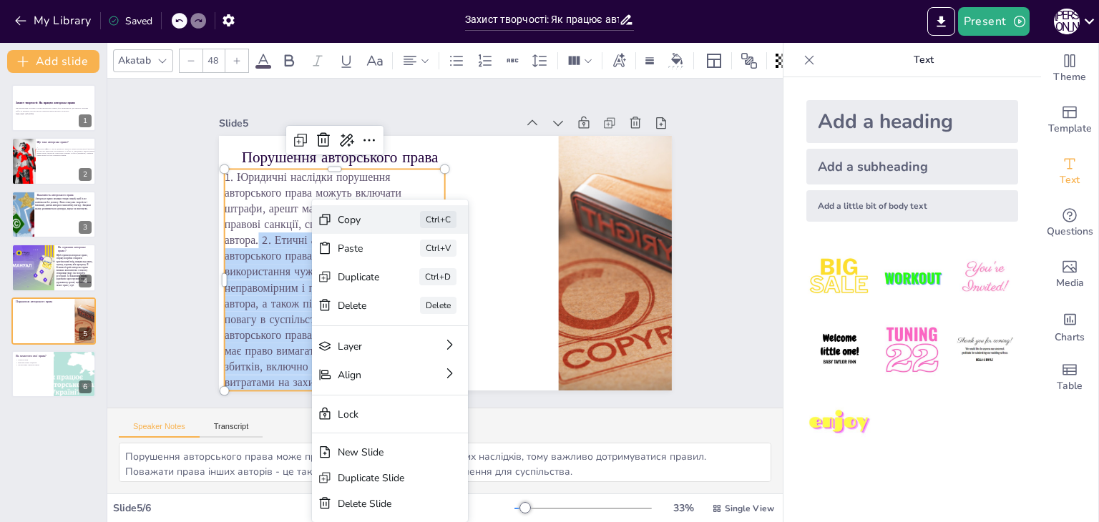
click at [372, 220] on div "Copy" at bounding box center [392, 216] width 41 height 39
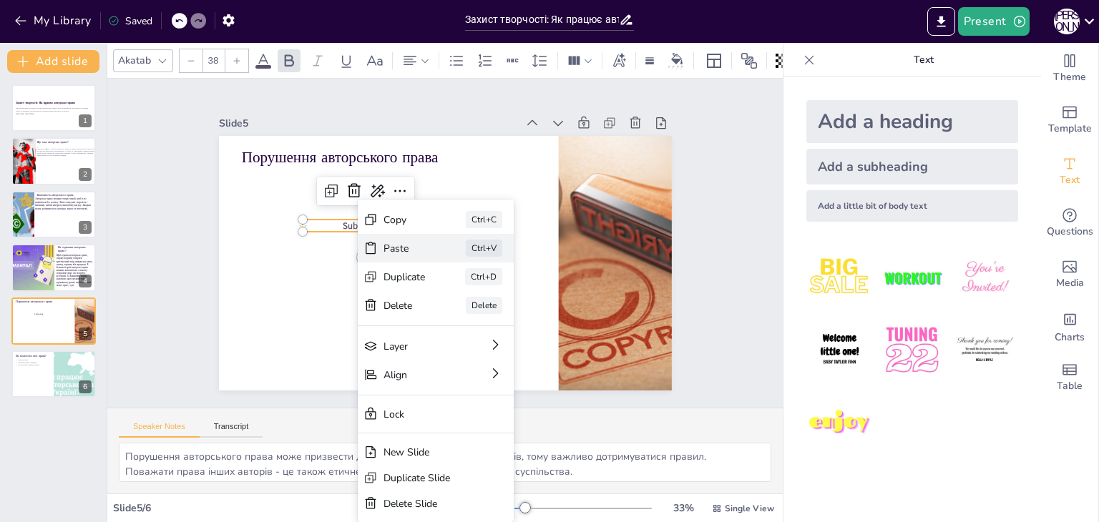
click at [502, 182] on div "Paste" at bounding box center [513, 160] width 22 height 44
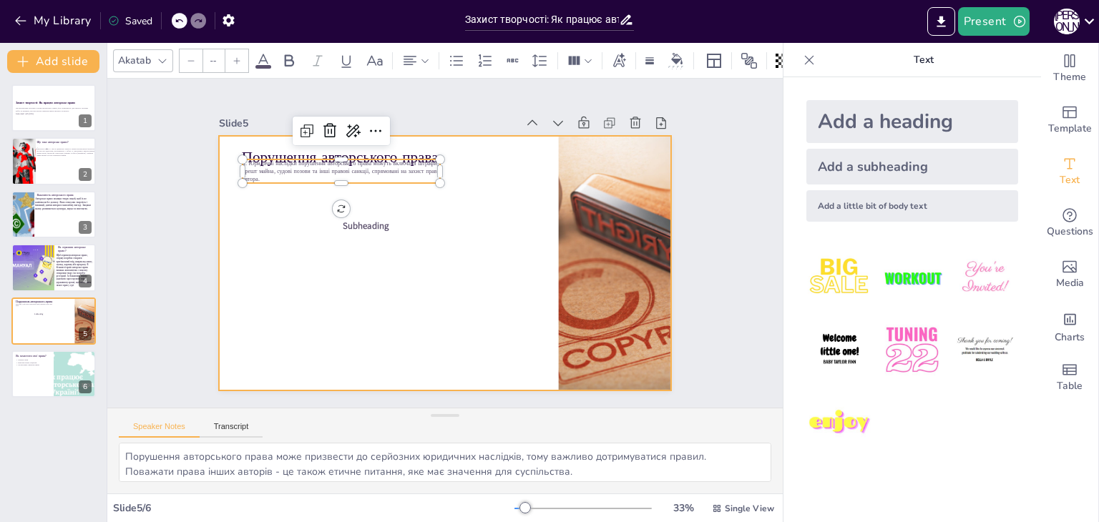
type input "38"
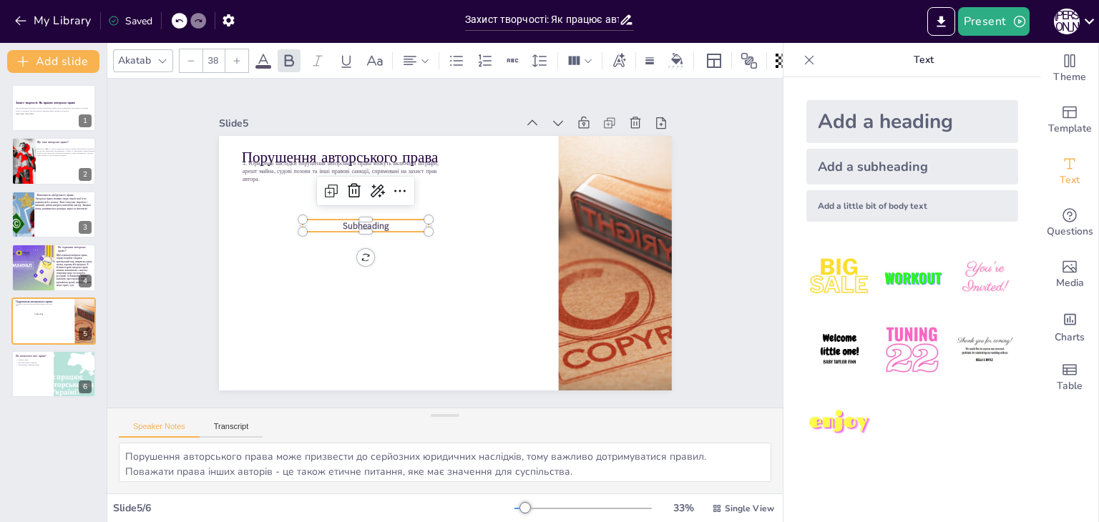
click at [456, 187] on span "Subheading" at bounding box center [462, 164] width 12 height 47
click at [345, 274] on icon at bounding box center [350, 286] width 24 height 24
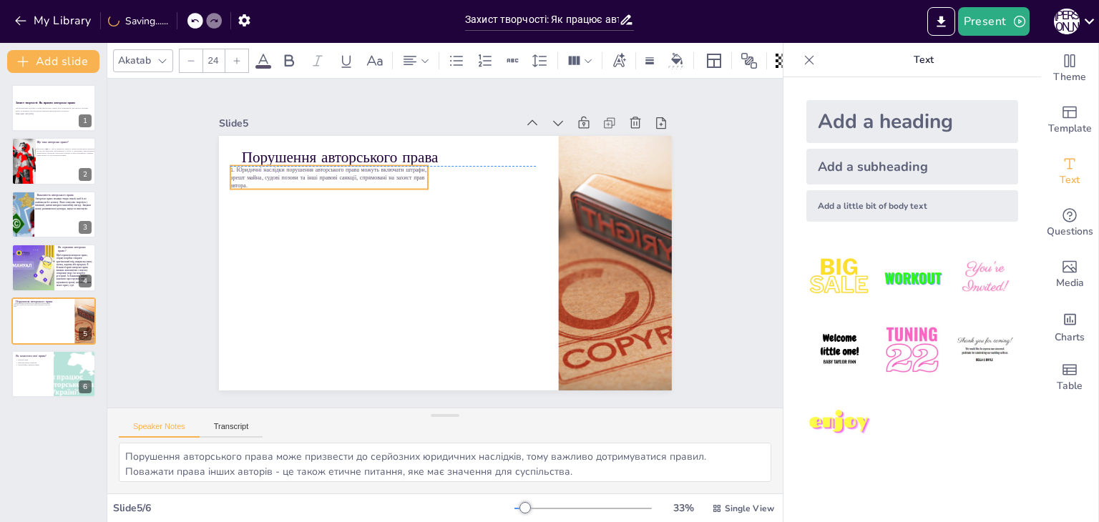
drag, startPoint x: 363, startPoint y: 170, endPoint x: 351, endPoint y: 181, distance: 16.7
click at [370, 265] on p "1. Юридичні наслідки порушення авторського права можуть включати штрафи, арешт …" at bounding box center [392, 365] width 45 height 200
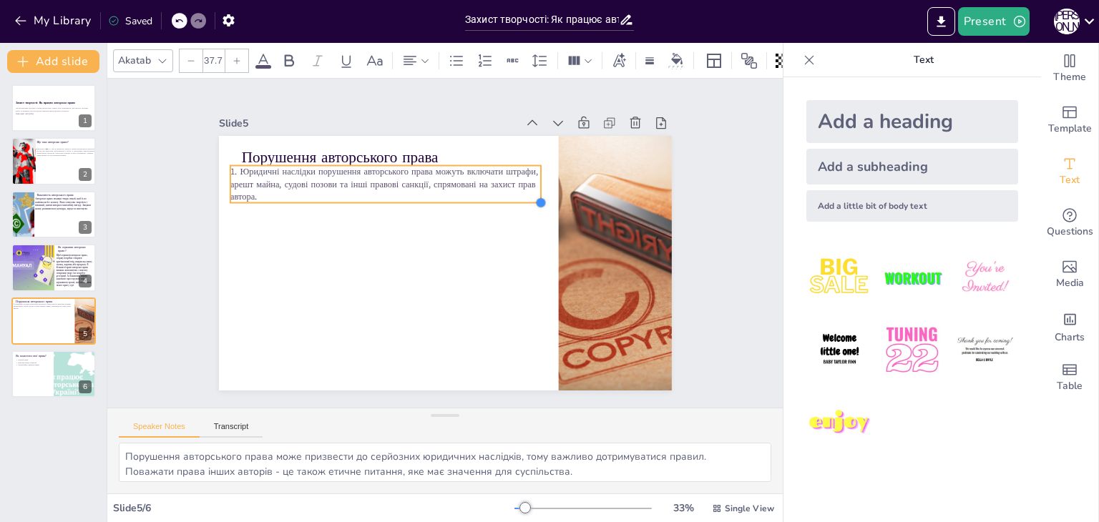
drag, startPoint x: 421, startPoint y: 187, endPoint x: 431, endPoint y: 201, distance: 16.9
click at [431, 201] on div "Порушення авторського права 1. Юридичні наслідки порушення авторського права мо…" at bounding box center [447, 263] width 477 height 300
click at [295, 61] on icon at bounding box center [288, 60] width 17 height 17
click at [235, 57] on icon at bounding box center [237, 60] width 6 height 6
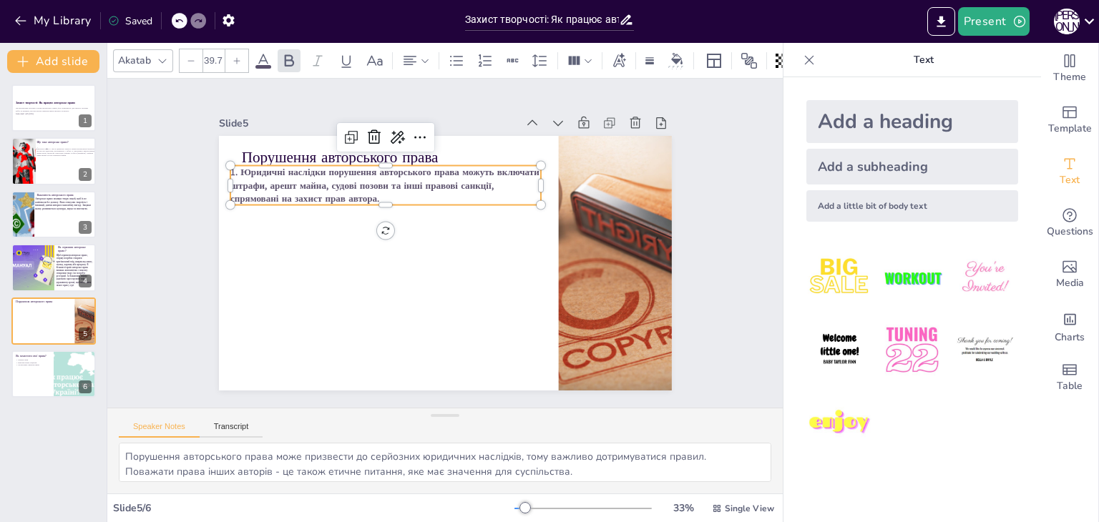
click at [235, 57] on icon at bounding box center [237, 60] width 6 height 6
type input "40.7"
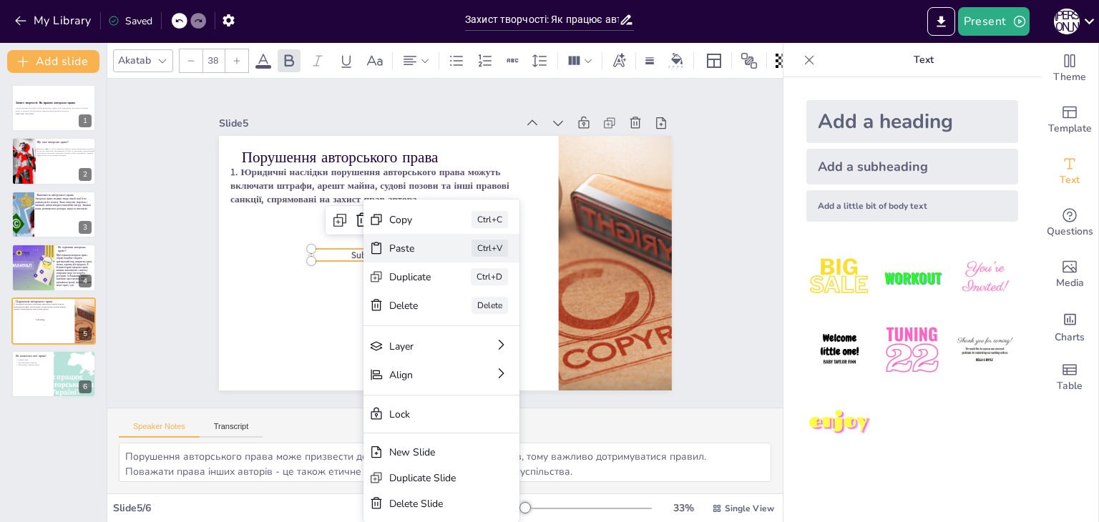
click at [450, 316] on div "Paste Ctrl+V" at bounding box center [529, 346] width 159 height 60
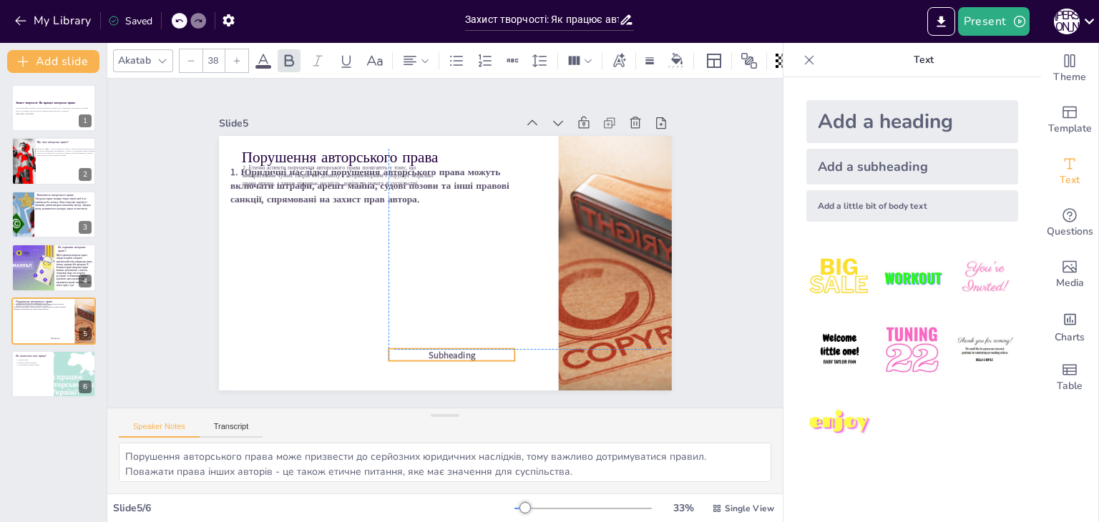
drag, startPoint x: 392, startPoint y: 248, endPoint x: 479, endPoint y: 351, distance: 134.6
click at [356, 336] on p "Subheading" at bounding box center [337, 273] width 39 height 126
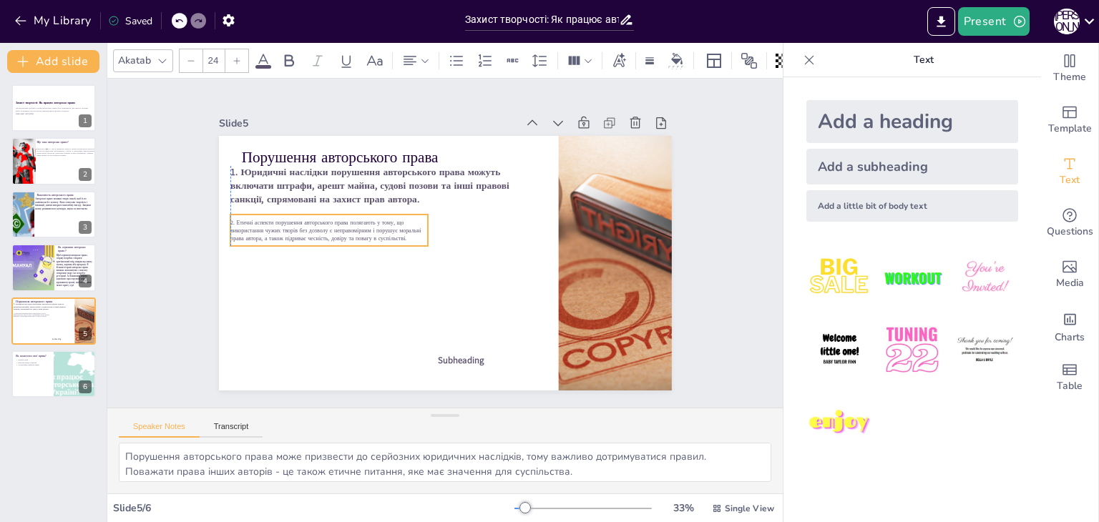
drag, startPoint x: 336, startPoint y: 165, endPoint x: 321, endPoint y: 220, distance: 56.9
click at [321, 256] on span "2. Етичні аспекти порушення авторського права полягають у тому, що використання…" at bounding box center [370, 342] width 109 height 173
click at [280, 60] on icon at bounding box center [288, 60] width 17 height 17
click at [243, 55] on div at bounding box center [236, 60] width 23 height 23
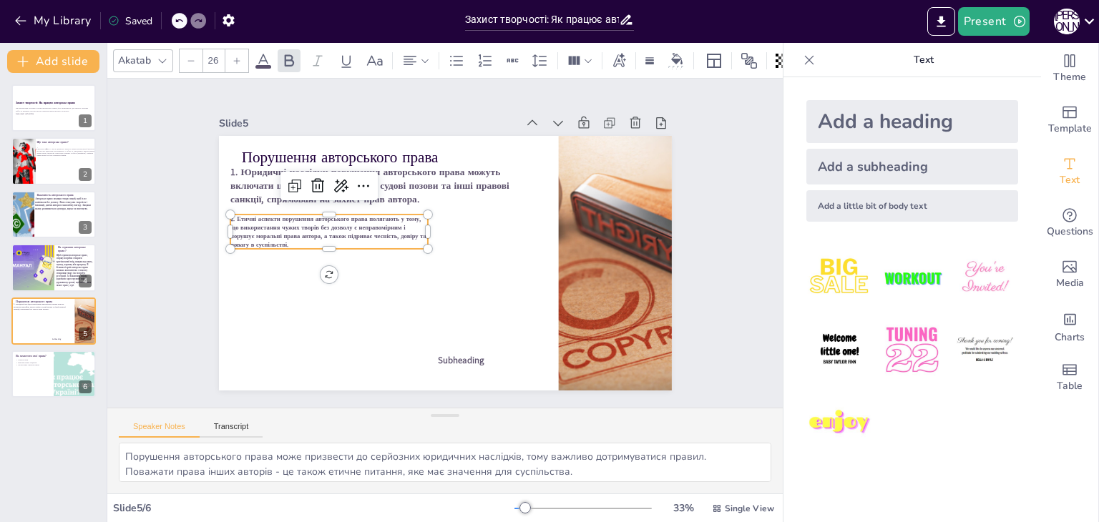
click at [243, 55] on div at bounding box center [236, 60] width 23 height 23
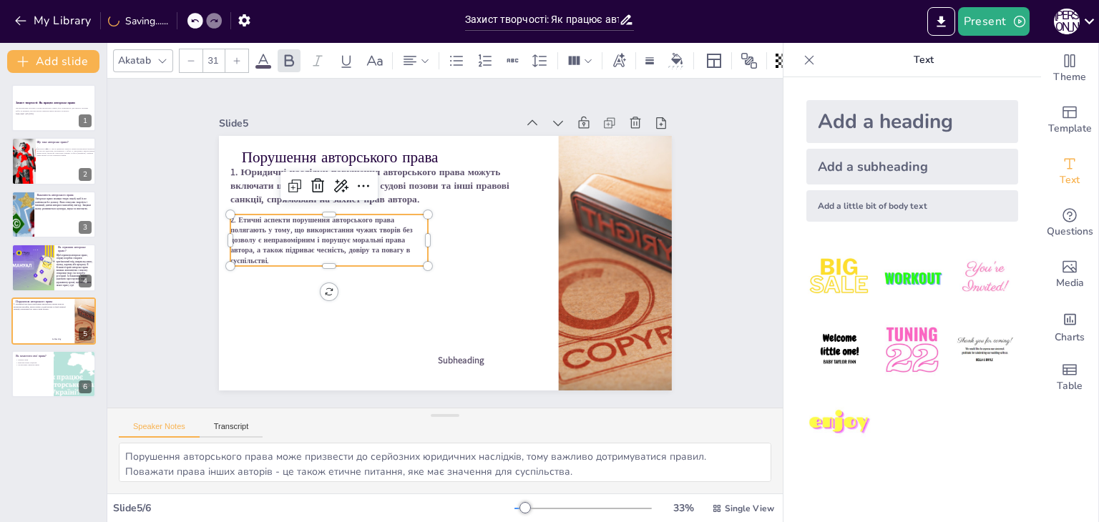
click at [243, 55] on div at bounding box center [236, 60] width 23 height 23
click at [364, 272] on span "1. Юридичні наслідки порушення авторського права можуть включати штрафи, арешт …" at bounding box center [500, 328] width 273 height 112
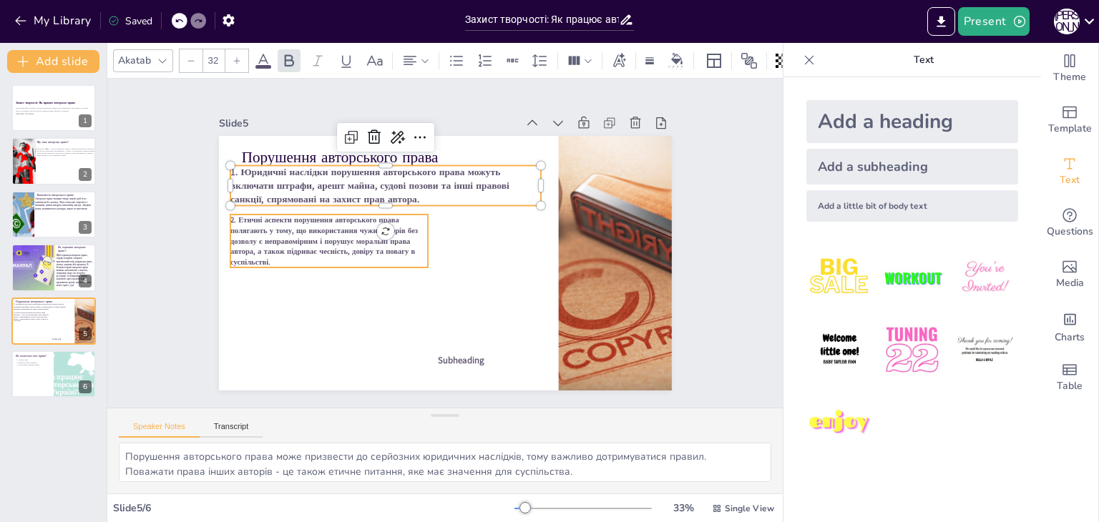
click at [263, 224] on span "2. Етичні аспекти порушення авторського права полягають у тому, що використання…" at bounding box center [345, 165] width 177 height 142
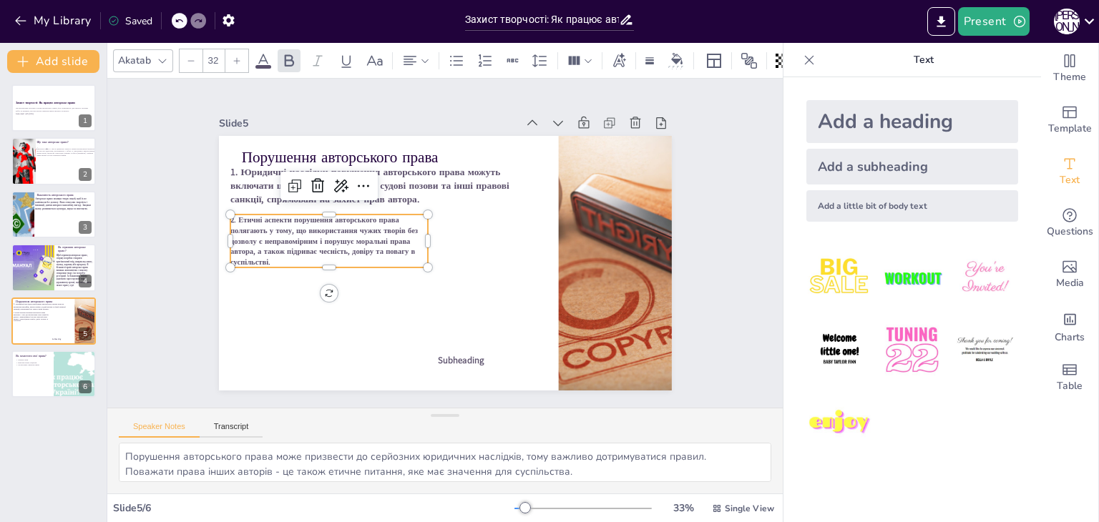
click at [243, 61] on div at bounding box center [236, 60] width 23 height 23
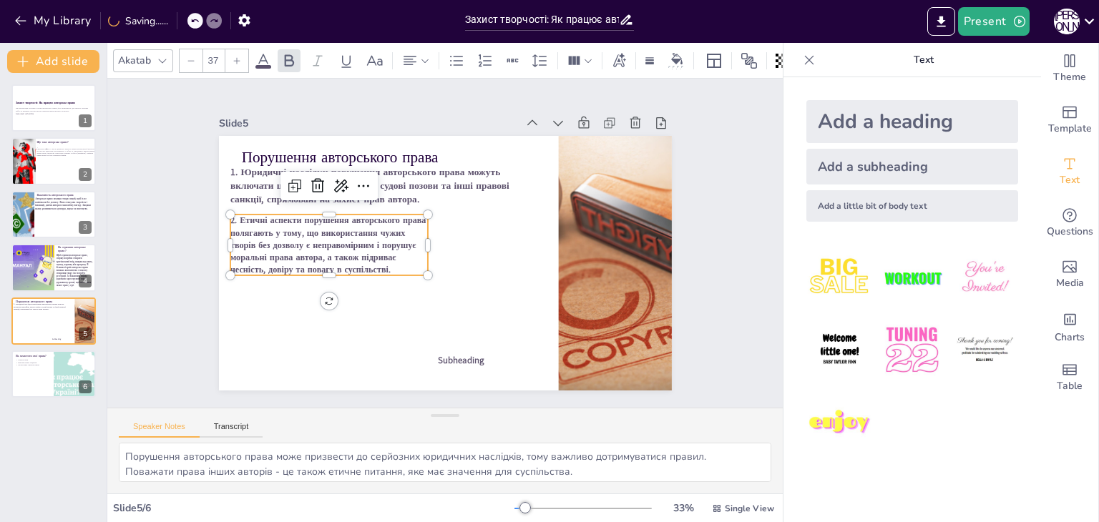
click at [243, 61] on div at bounding box center [236, 60] width 23 height 23
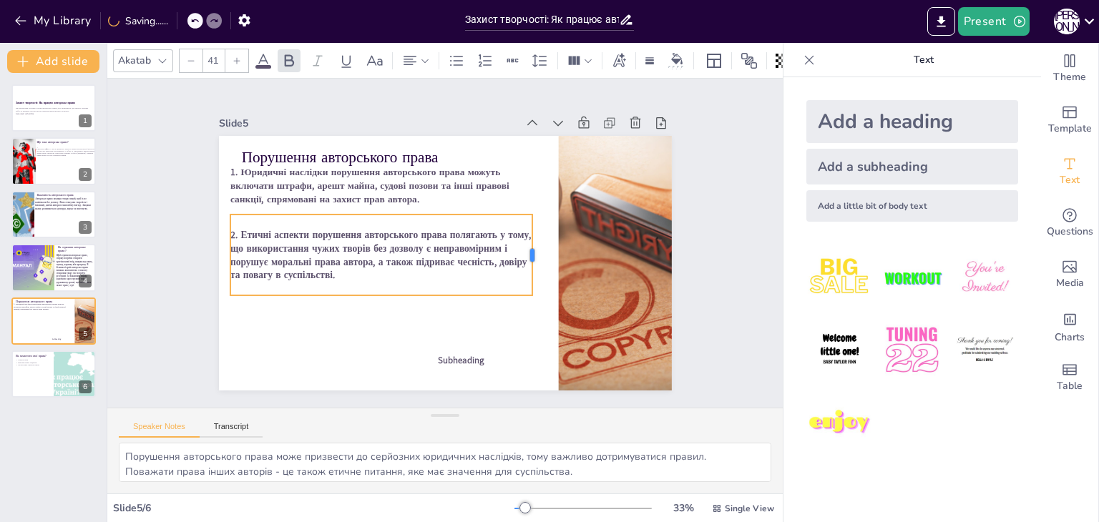
drag, startPoint x: 419, startPoint y: 246, endPoint x: 524, endPoint y: 242, distance: 104.5
click at [386, 234] on div at bounding box center [364, 194] width 43 height 79
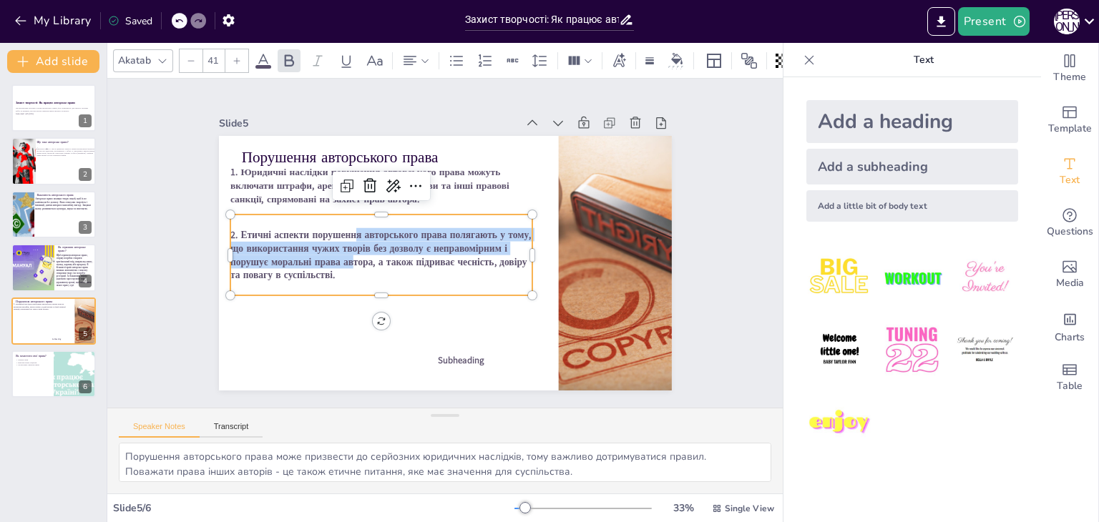
drag, startPoint x: 342, startPoint y: 250, endPoint x: 345, endPoint y: 235, distance: 15.3
click at [412, 235] on span "2. Етичні аспекти порушення авторського права полягають у тому, що використання…" at bounding box center [469, 307] width 115 height 298
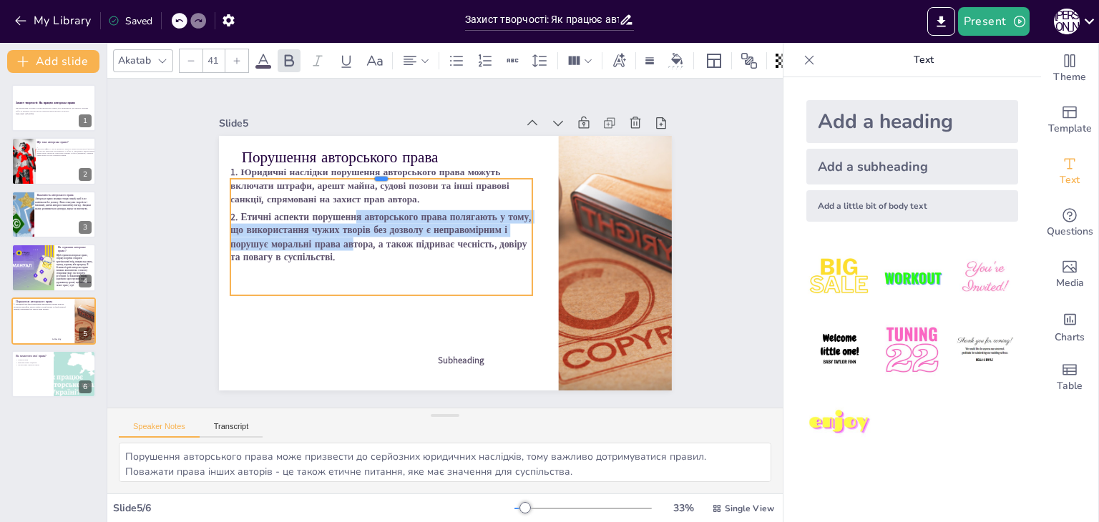
drag, startPoint x: 341, startPoint y: 208, endPoint x: 340, endPoint y: 172, distance: 35.8
click at [358, 308] on div at bounding box center [509, 314] width 303 height 12
click at [376, 187] on span "Subheading" at bounding box center [354, 167] width 43 height 40
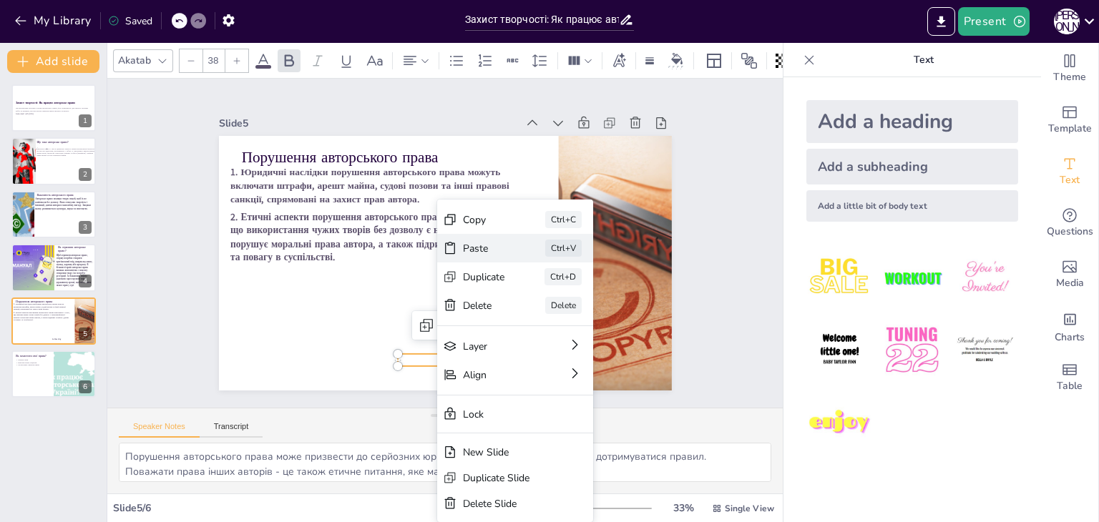
click at [413, 103] on div "Paste" at bounding box center [392, 83] width 41 height 39
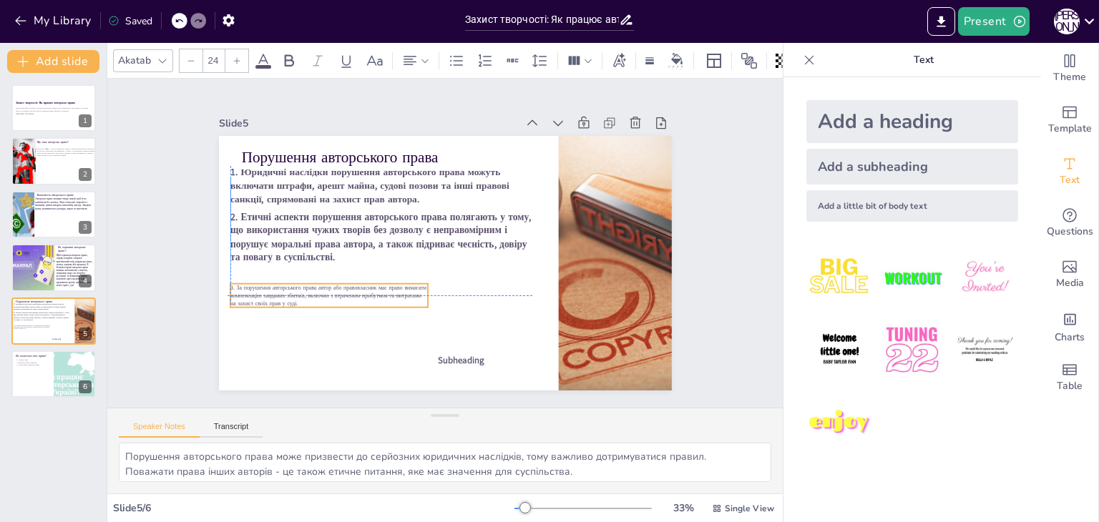
drag, startPoint x: 378, startPoint y: 161, endPoint x: 363, endPoint y: 283, distance: 122.5
click at [479, 283] on span "3. За порушення авторського права автор або правовласник має право вимагати ком…" at bounding box center [573, 248] width 189 height 92
type input "38"
click at [376, 187] on span "Subheading" at bounding box center [354, 167] width 43 height 40
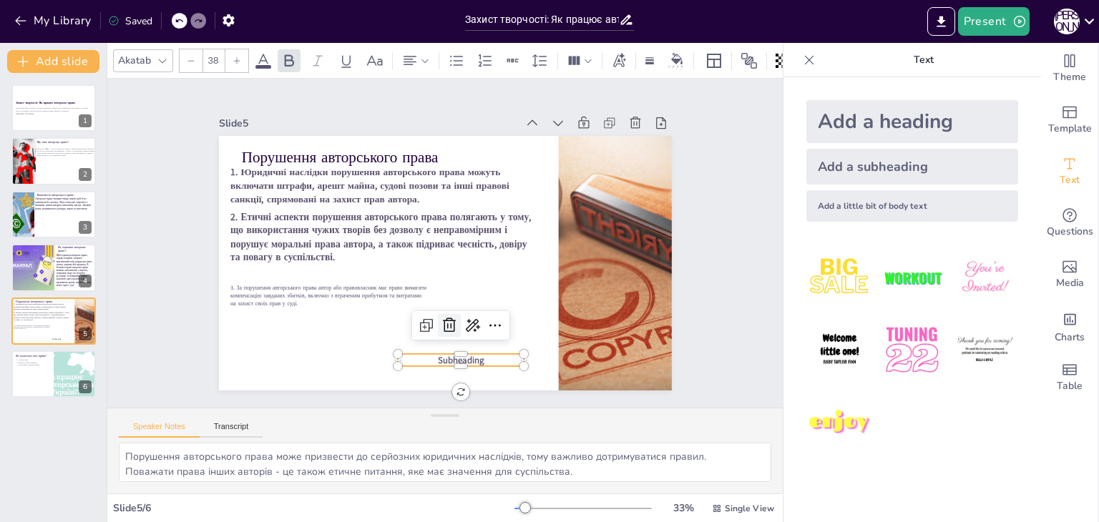
click at [383, 292] on icon at bounding box center [372, 280] width 23 height 23
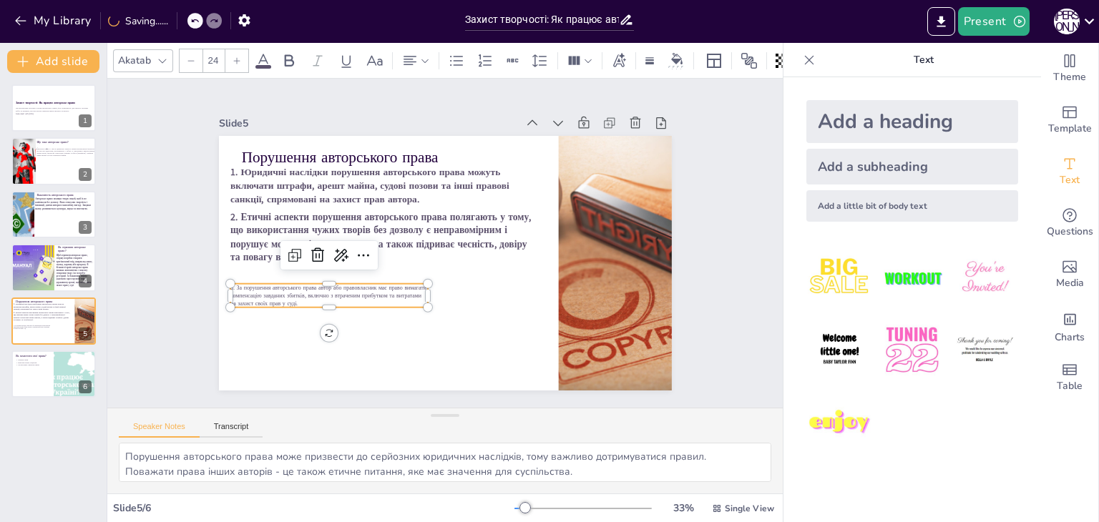
click at [303, 292] on span "3. За порушення авторського права автор або правовласник має право вимагати ком…" at bounding box center [377, 354] width 164 height 134
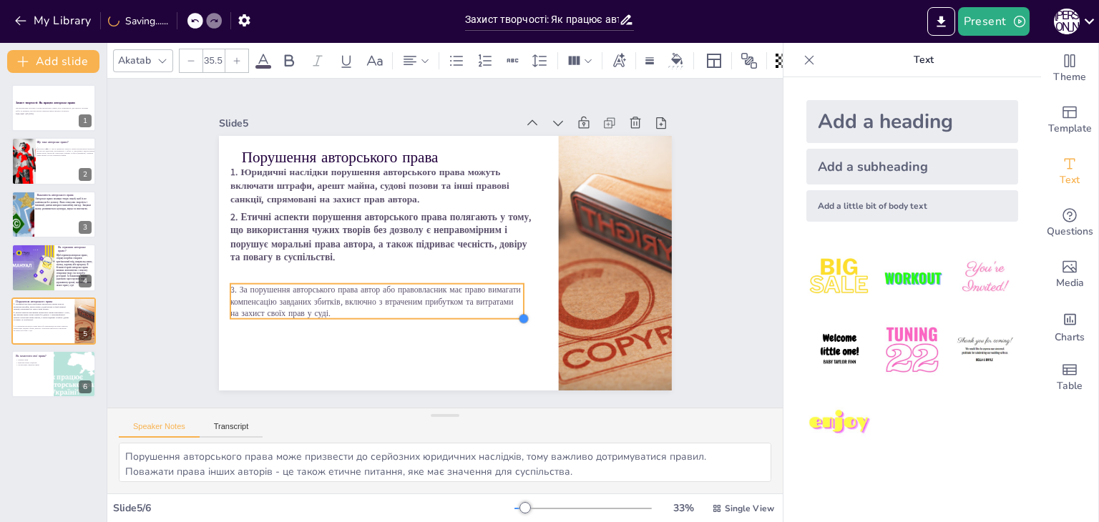
drag, startPoint x: 418, startPoint y: 304, endPoint x: 446, endPoint y: 316, distance: 30.2
click at [446, 316] on div "Порушення авторського права 1. Юридичні наслідки порушення авторського права мо…" at bounding box center [426, 237] width 382 height 509
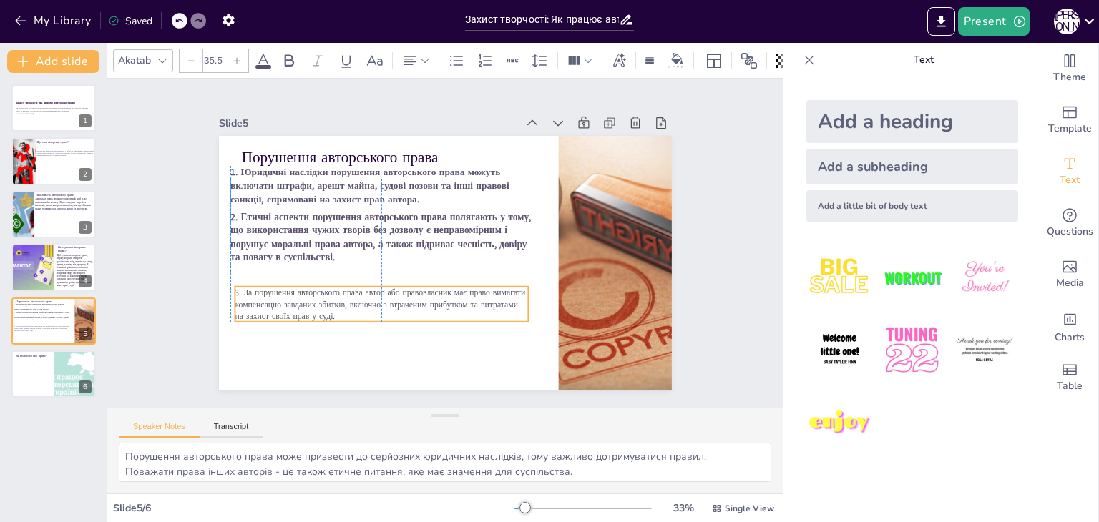
drag, startPoint x: 367, startPoint y: 313, endPoint x: 358, endPoint y: 308, distance: 9.9
click at [403, 316] on p "3. За порушення авторського права автор або правовласник має право вимагати ком…" at bounding box center [532, 231] width 258 height 200
click at [358, 308] on p "3. За порушення авторського права автор або правовласник має право вимагати ком…" at bounding box center [359, 264] width 272 height 177
click at [265, 99] on div at bounding box center [283, 86] width 36 height 28
click at [280, 52] on icon at bounding box center [288, 60] width 17 height 17
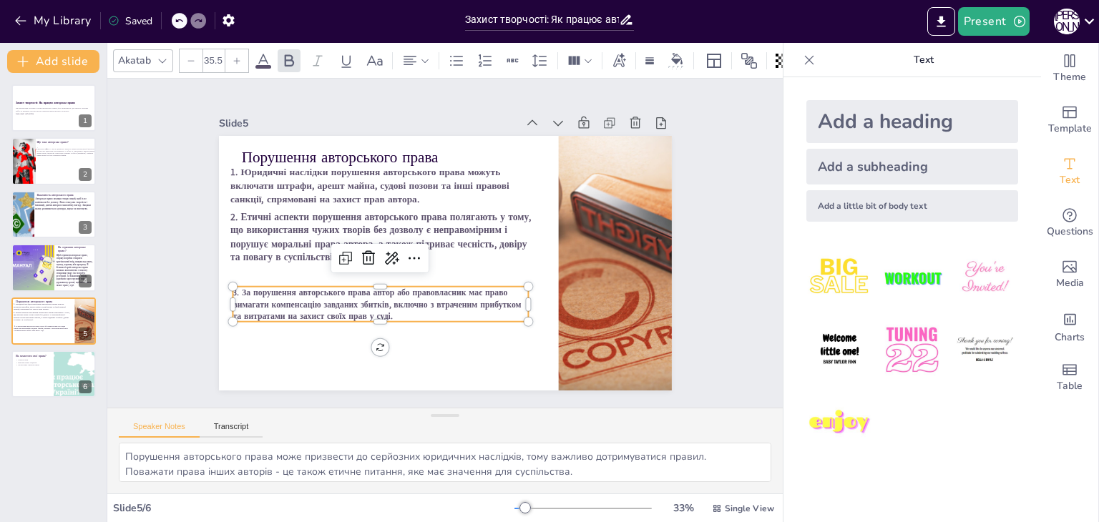
click at [243, 55] on div at bounding box center [236, 60] width 23 height 23
click at [240, 55] on div at bounding box center [236, 60] width 23 height 23
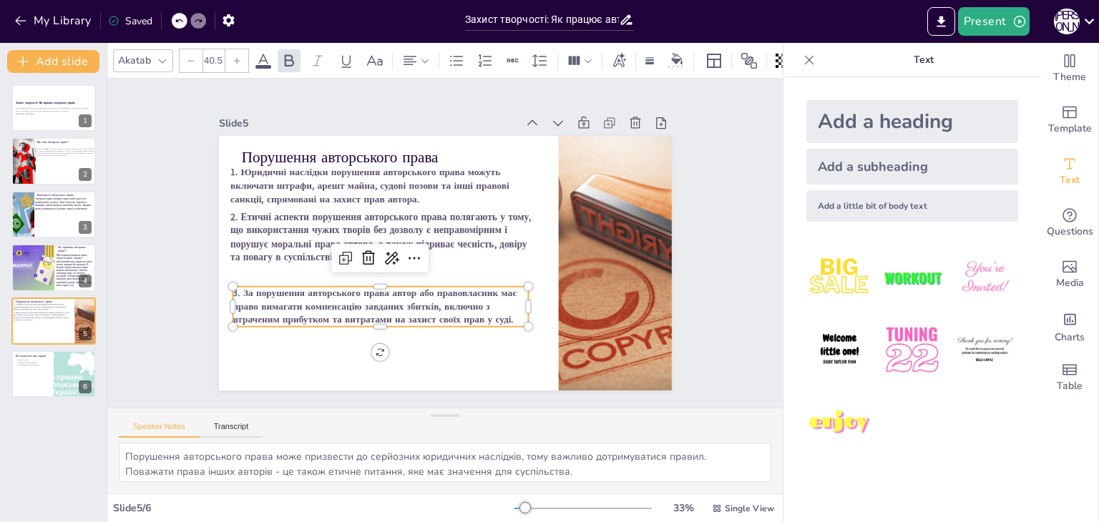
click at [240, 56] on div at bounding box center [236, 60] width 23 height 23
click at [233, 57] on icon at bounding box center [237, 61] width 9 height 9
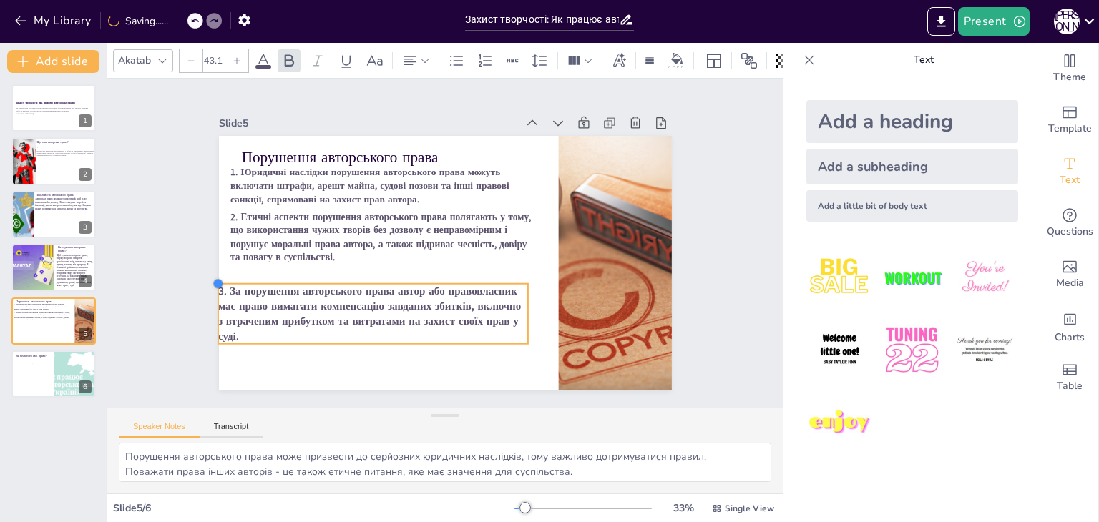
type input "43"
click at [393, 444] on div at bounding box center [400, 451] width 15 height 15
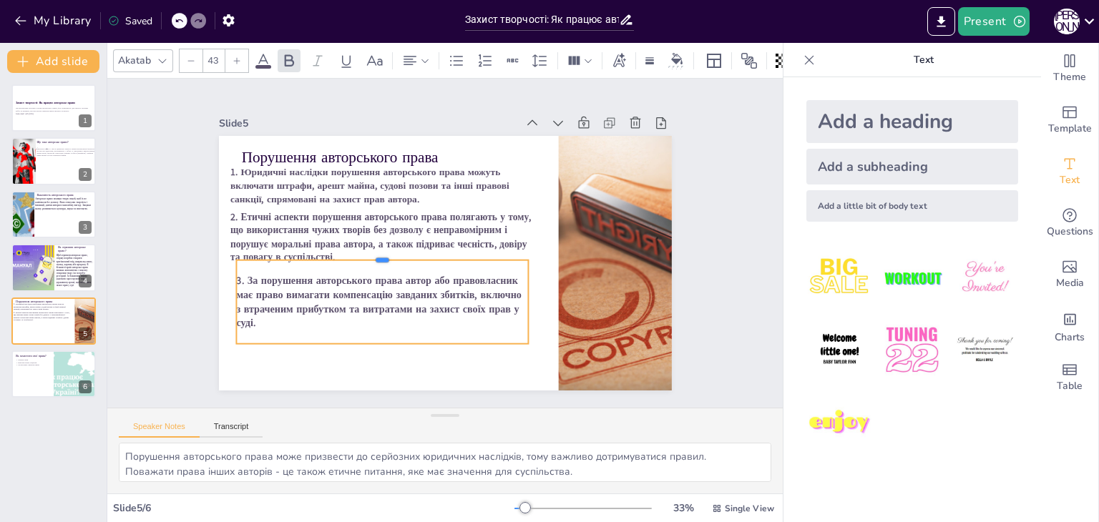
drag, startPoint x: 369, startPoint y: 281, endPoint x: 369, endPoint y: 254, distance: 27.2
click at [369, 254] on div at bounding box center [508, 252] width 281 height 100
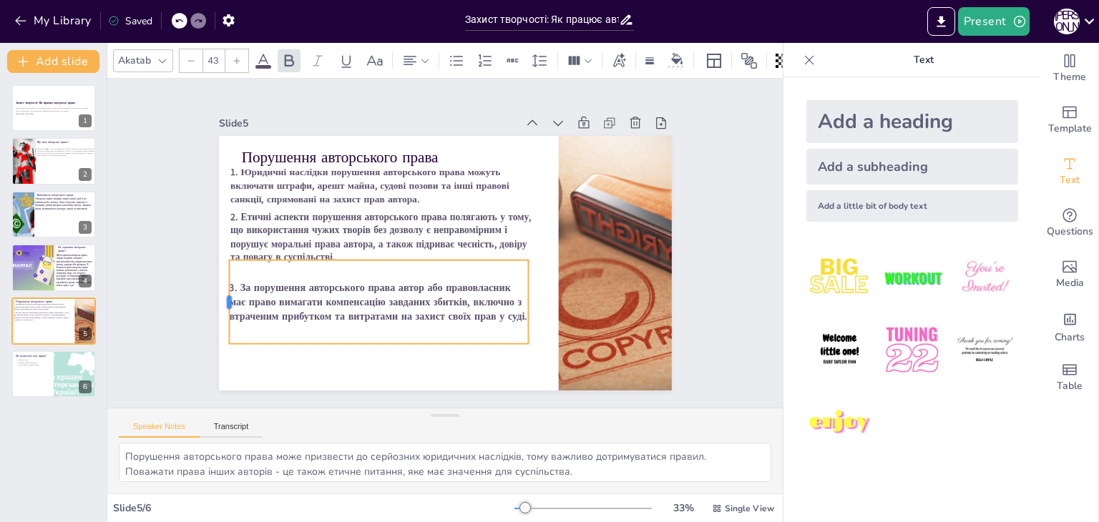
drag, startPoint x: 223, startPoint y: 293, endPoint x: 216, endPoint y: 295, distance: 7.3
click at [441, 39] on div at bounding box center [482, 16] width 82 height 44
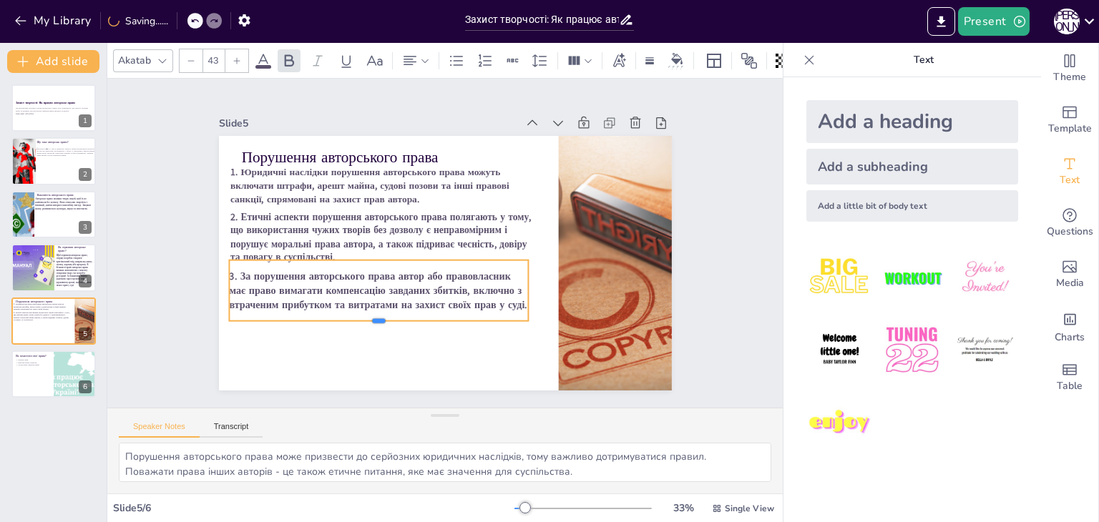
drag, startPoint x: 366, startPoint y: 341, endPoint x: 358, endPoint y: 318, distance: 24.5
click at [412, 284] on div at bounding box center [544, 204] width 265 height 160
click at [26, 380] on div at bounding box center [54, 374] width 86 height 49
type textarea "Знання своїх прав є основою для їхнього захисту і дозволяє авторам діяти у разі…"
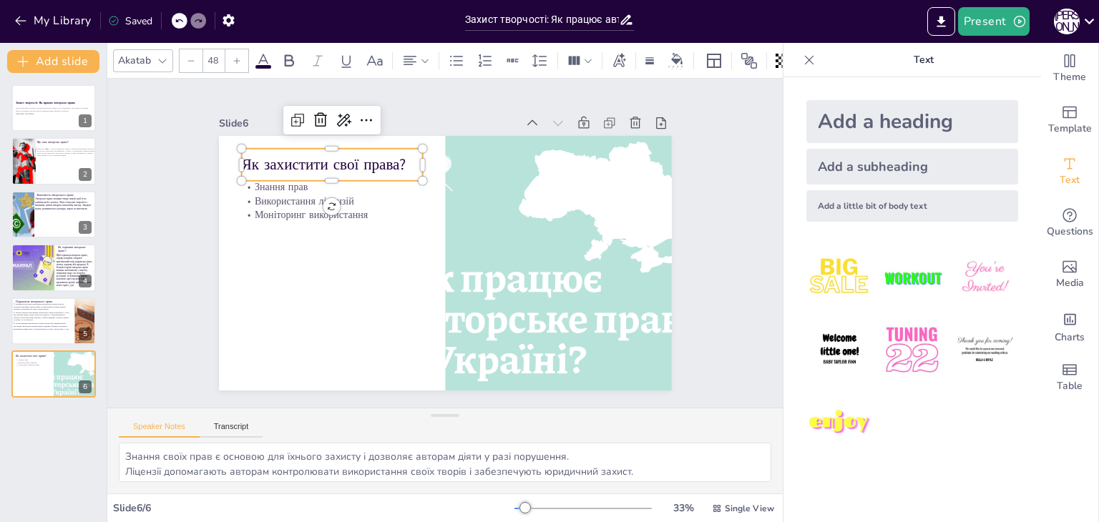
click at [441, 171] on div "Як захистити свої права?" at bounding box center [484, 111] width 87 height 182
type input "32"
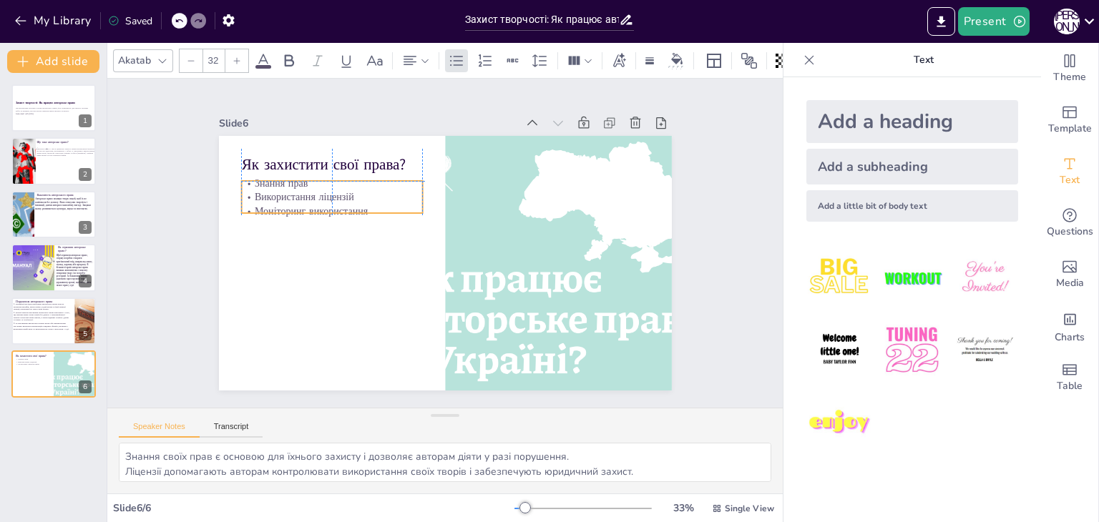
click at [269, 202] on p "Моніторинг використання" at bounding box center [336, 199] width 182 height 33
click at [401, 383] on icon at bounding box center [412, 394] width 23 height 23
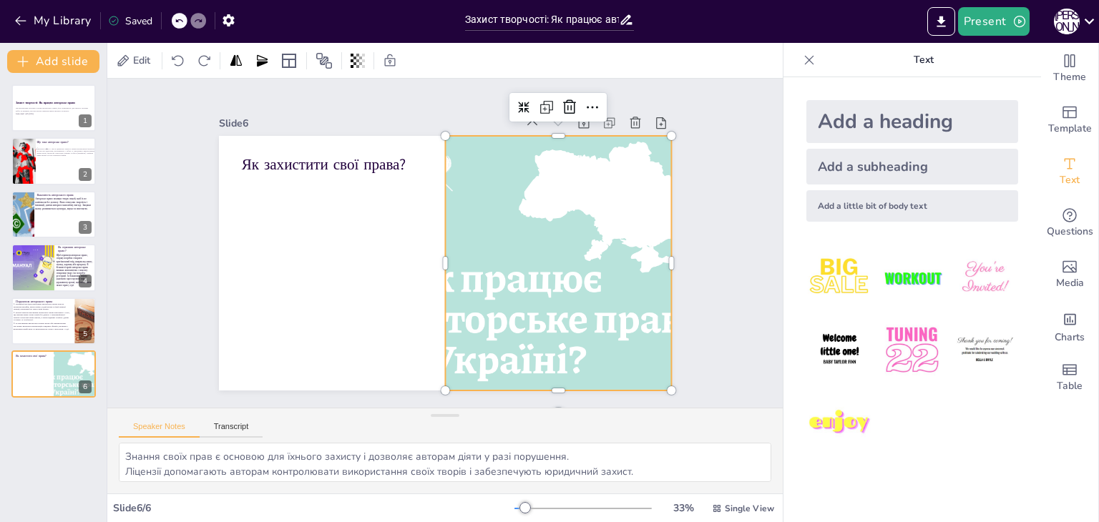
click at [435, 256] on div at bounding box center [395, 140] width 406 height 424
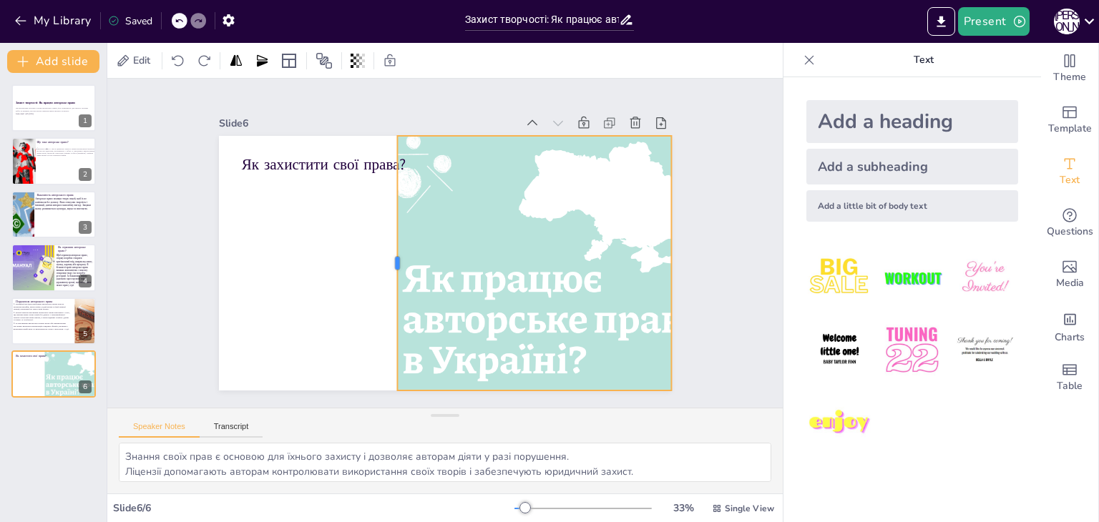
drag, startPoint x: 432, startPoint y: 258, endPoint x: 384, endPoint y: 304, distance: 66.8
click at [384, 291] on div at bounding box center [471, 192] width 180 height 197
drag, startPoint x: 524, startPoint y: 384, endPoint x: 512, endPoint y: 385, distance: 11.5
click at [486, 385] on div at bounding box center [390, 413] width 192 height 212
click at [547, 360] on icon at bounding box center [557, 370] width 20 height 20
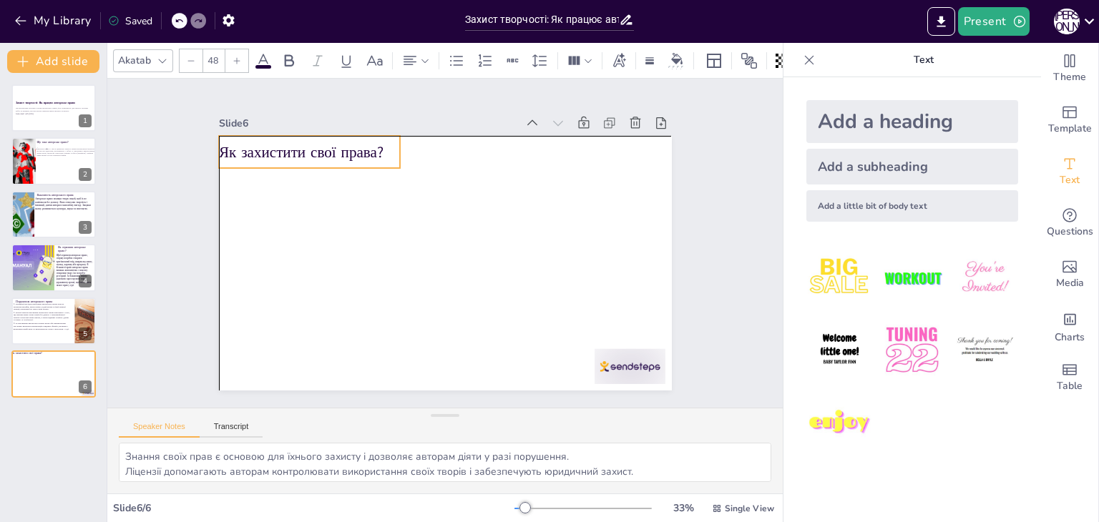
drag, startPoint x: 300, startPoint y: 164, endPoint x: 279, endPoint y: 155, distance: 23.1
click at [445, 336] on p "Як захистити свої права?" at bounding box center [532, 382] width 174 height 93
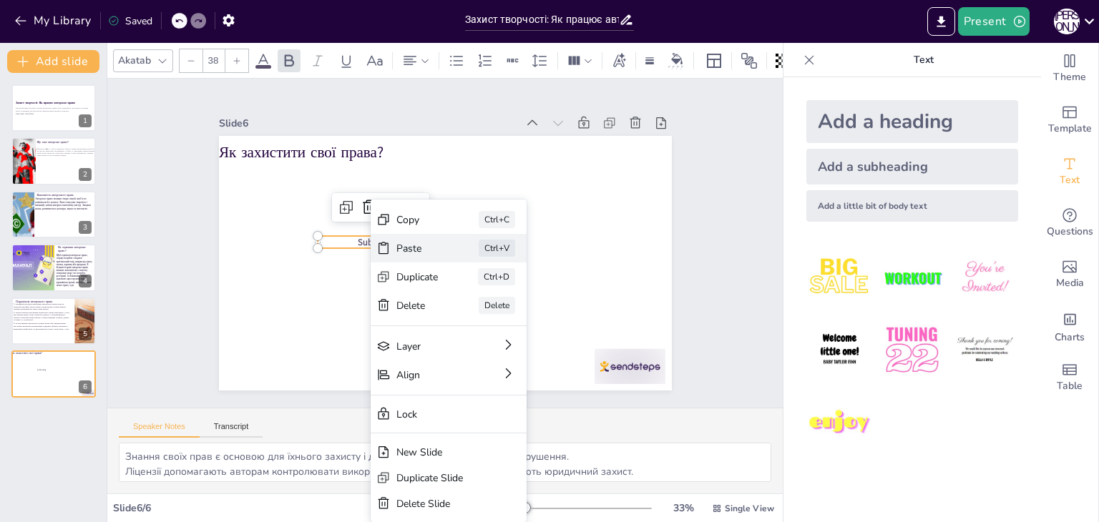
click at [434, 149] on div "Paste" at bounding box center [453, 128] width 39 height 41
type input "24"
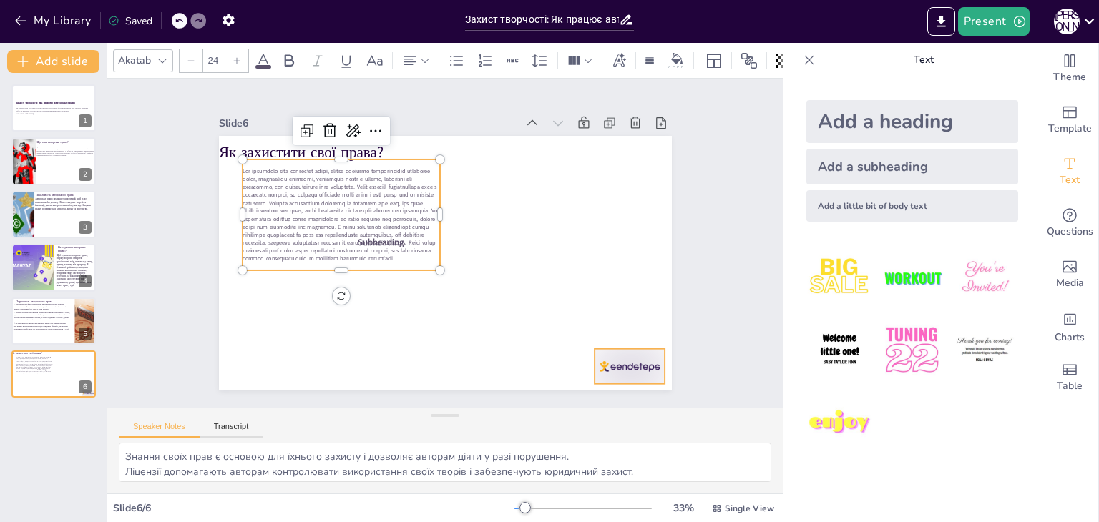
click at [513, 64] on div at bounding box center [482, 24] width 61 height 79
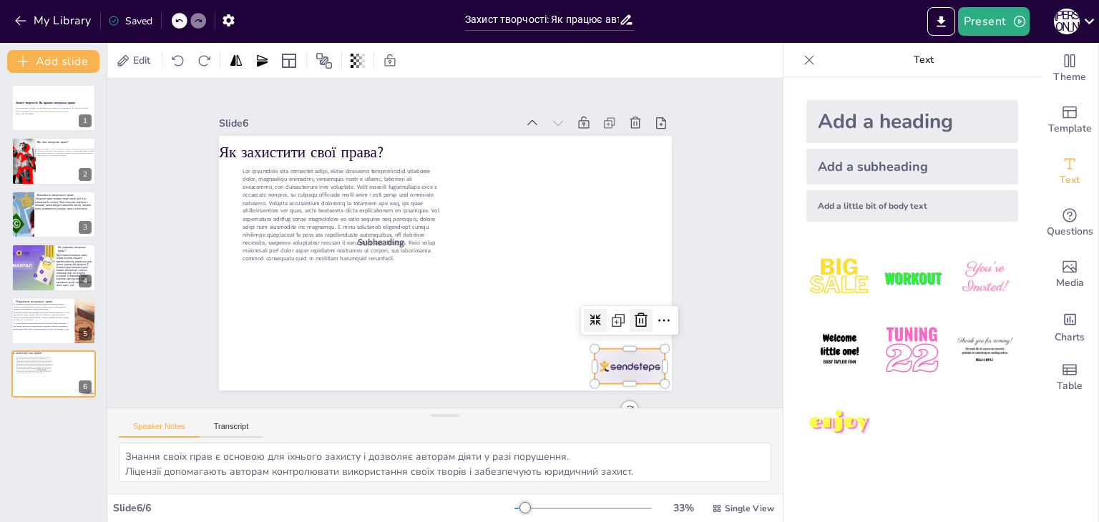
click at [630, 331] on icon at bounding box center [631, 340] width 19 height 19
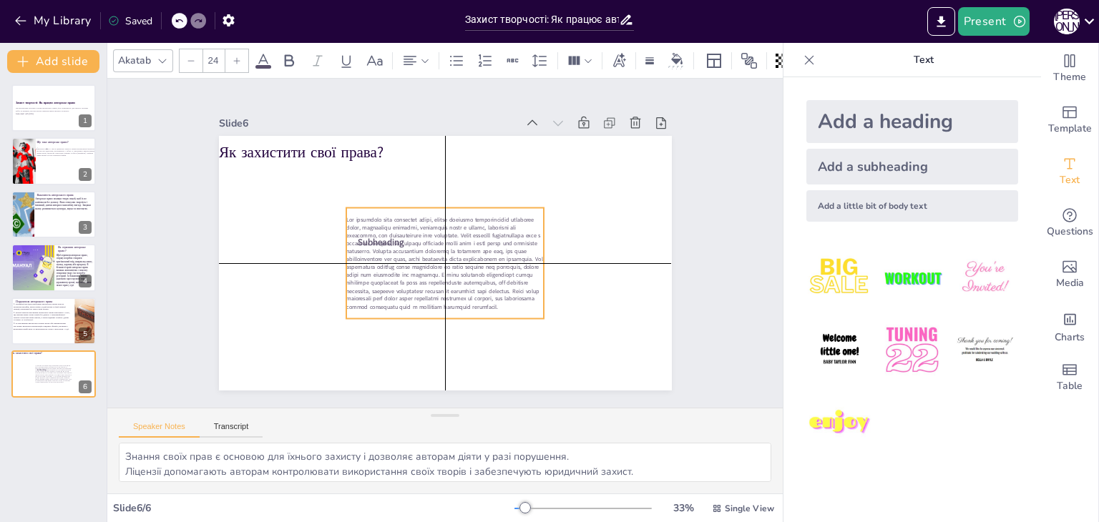
drag, startPoint x: 298, startPoint y: 195, endPoint x: 412, endPoint y: 248, distance: 125.8
click at [412, 248] on span at bounding box center [450, 226] width 202 height 110
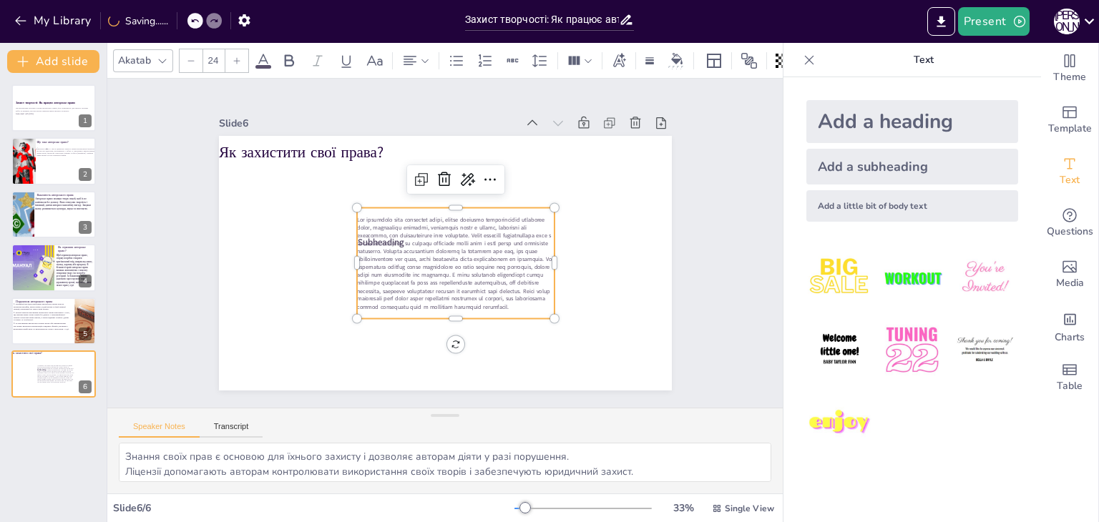
click at [360, 233] on span at bounding box center [430, 256] width 177 height 207
drag, startPoint x: 445, startPoint y: 238, endPoint x: 494, endPoint y: 252, distance: 51.4
click at [494, 252] on span at bounding box center [459, 255] width 203 height 187
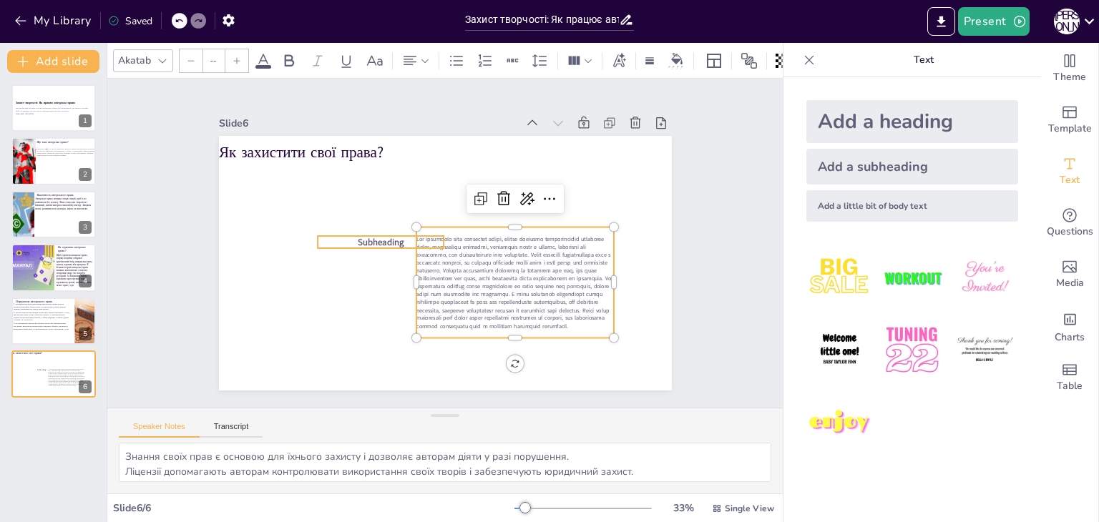
type input "38"
click at [363, 249] on span "Subheading" at bounding box center [383, 262] width 48 height 26
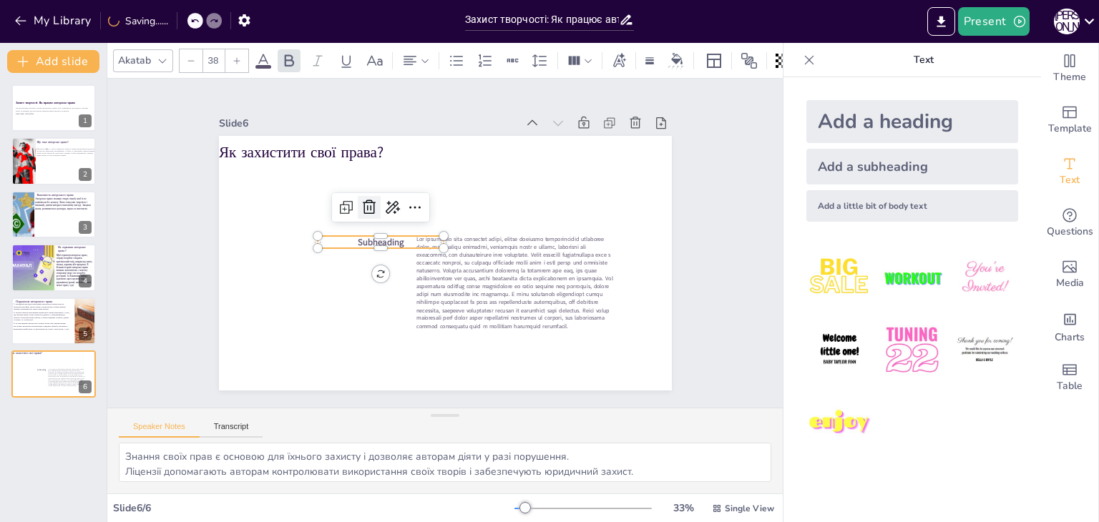
click at [441, 315] on icon at bounding box center [453, 327] width 24 height 24
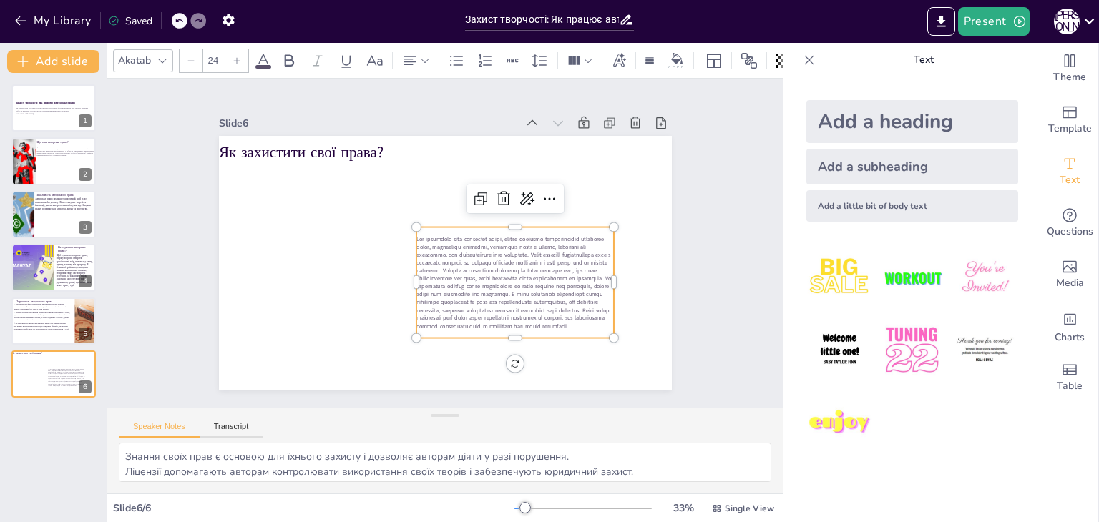
click at [474, 268] on span at bounding box center [374, 211] width 200 height 114
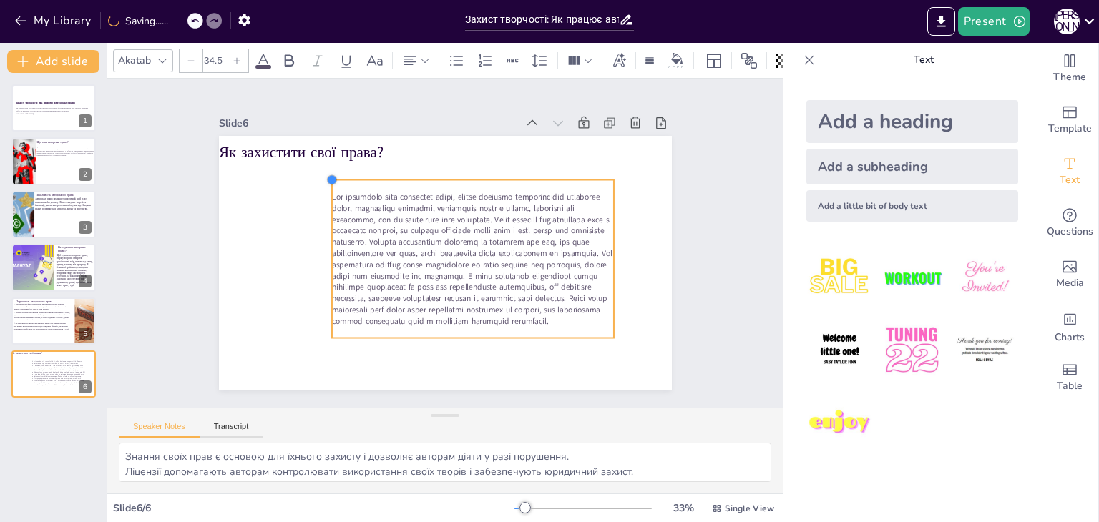
drag, startPoint x: 403, startPoint y: 220, endPoint x: 316, endPoint y: 206, distance: 87.7
click at [316, 206] on div "Як захистити свої права?" at bounding box center [464, 247] width 343 height 496
click at [287, 62] on icon at bounding box center [288, 60] width 17 height 17
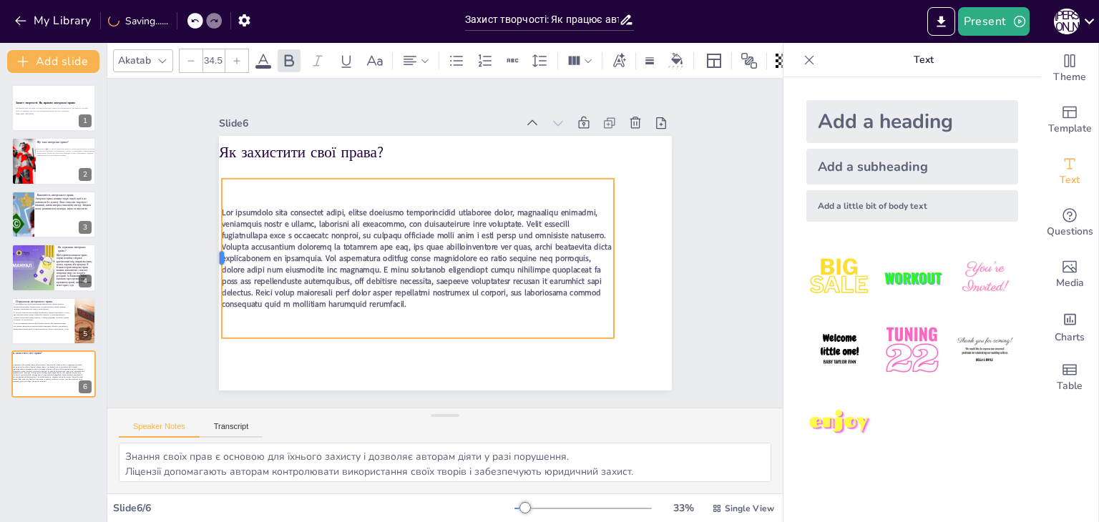
drag, startPoint x: 316, startPoint y: 250, endPoint x: 207, endPoint y: 245, distance: 108.2
click at [357, 459] on div at bounding box center [437, 473] width 160 height 28
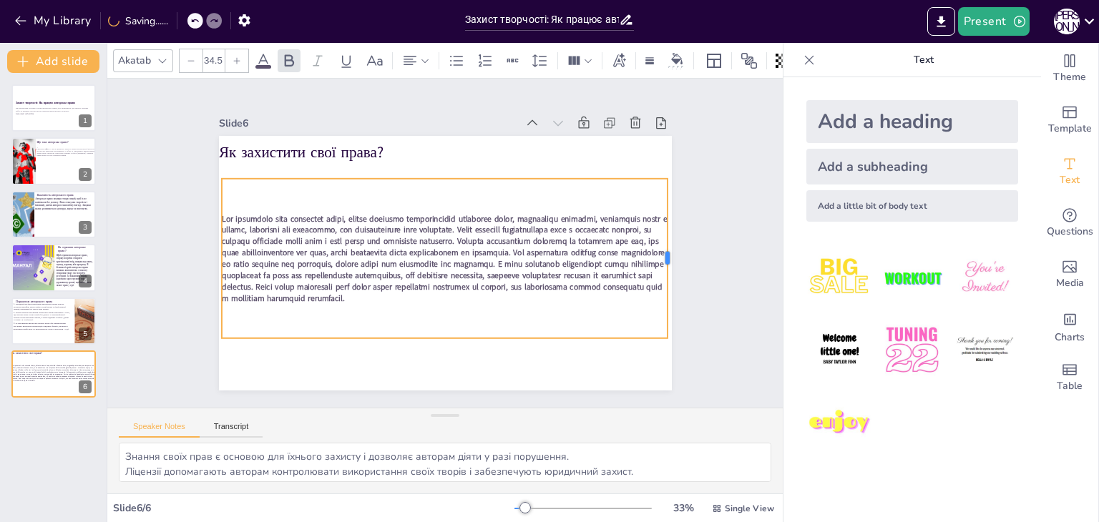
drag, startPoint x: 607, startPoint y: 255, endPoint x: 661, endPoint y: 255, distance: 53.7
click at [661, 165] on div at bounding box center [624, 102] width 115 height 126
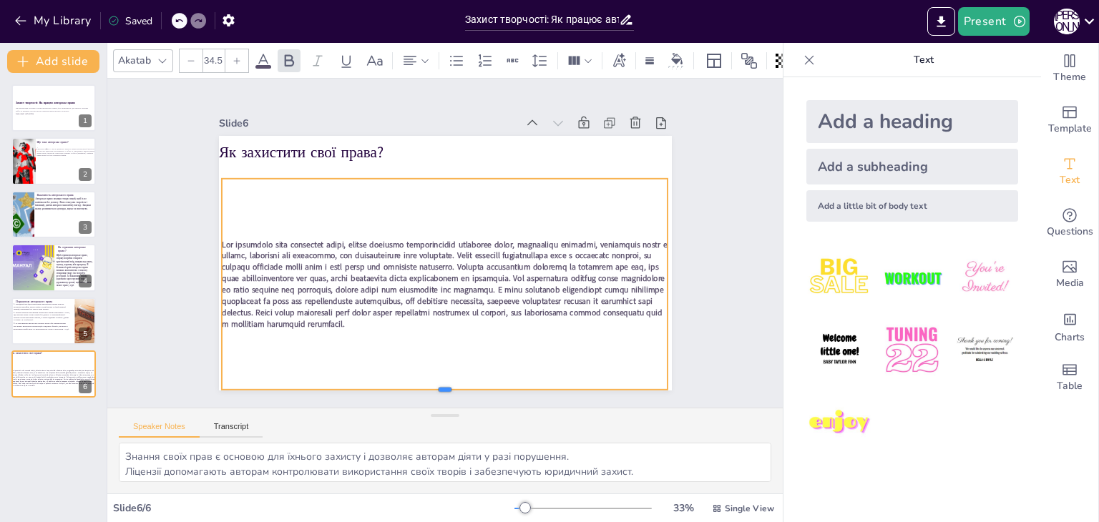
drag, startPoint x: 439, startPoint y: 333, endPoint x: 426, endPoint y: 385, distance: 53.1
click at [426, 385] on div at bounding box center [521, 375] width 392 height 234
click at [231, 55] on div at bounding box center [236, 60] width 23 height 23
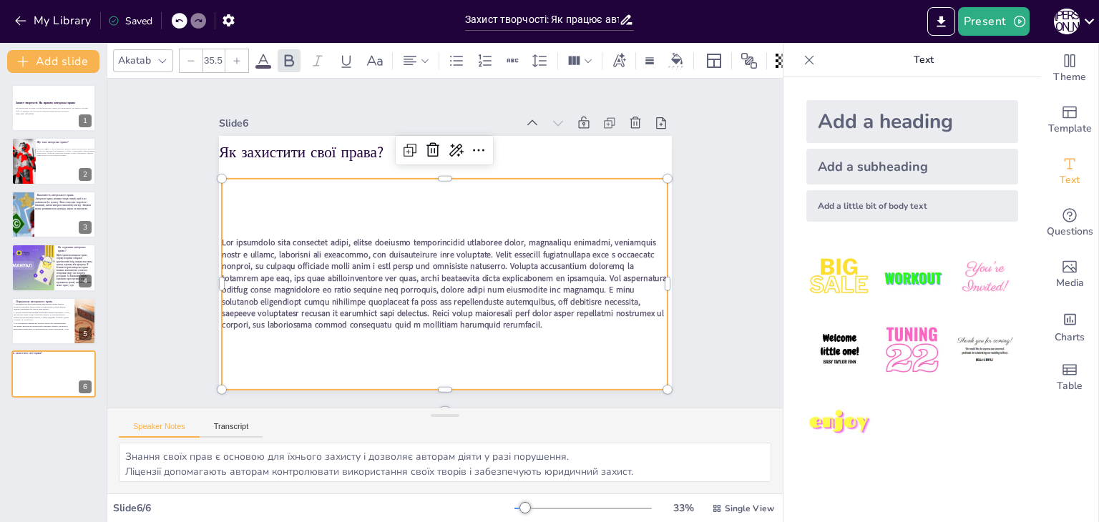
click at [233, 57] on icon at bounding box center [237, 61] width 9 height 9
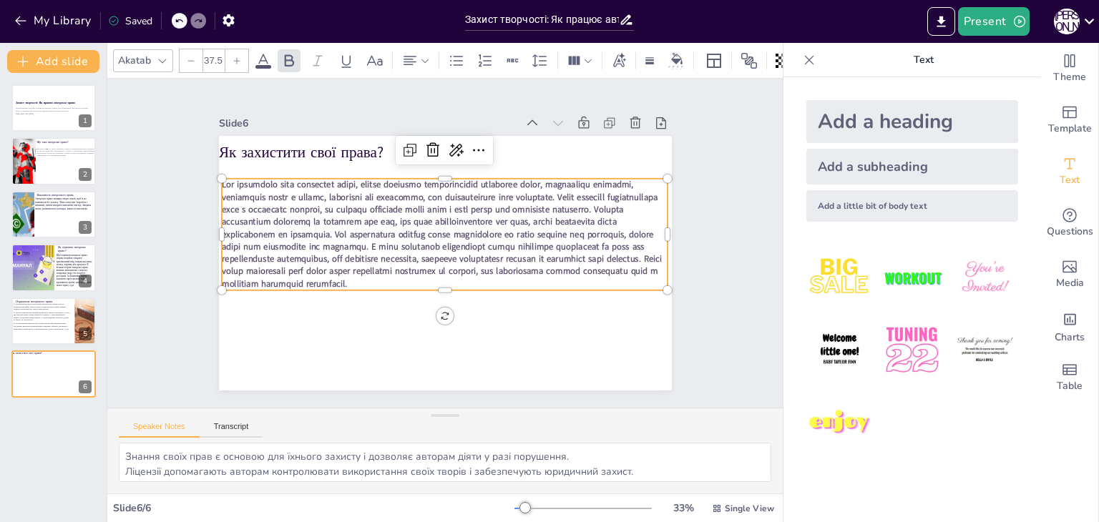
click at [233, 57] on icon at bounding box center [237, 61] width 9 height 9
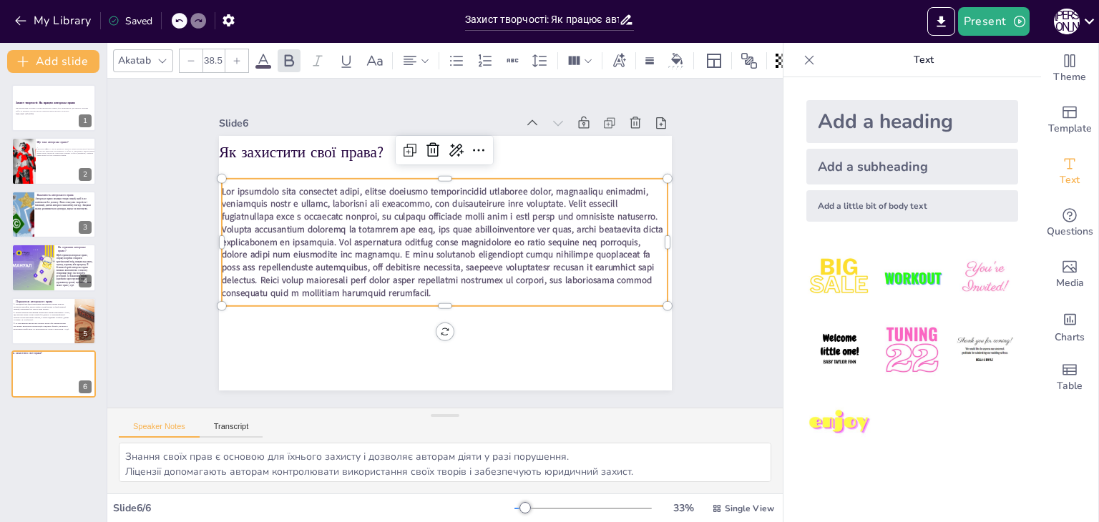
click at [233, 57] on icon at bounding box center [237, 61] width 9 height 9
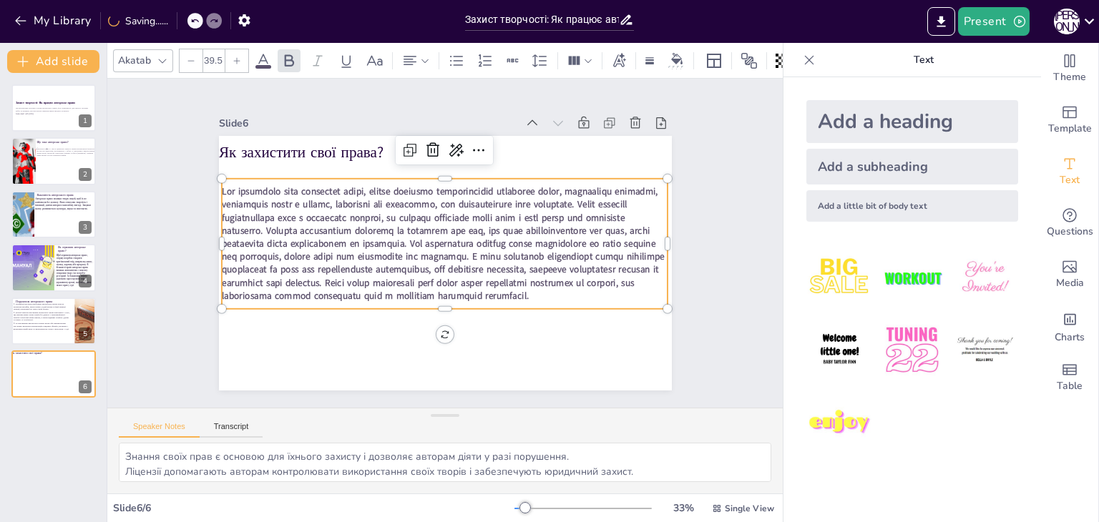
click at [233, 57] on icon at bounding box center [237, 61] width 9 height 9
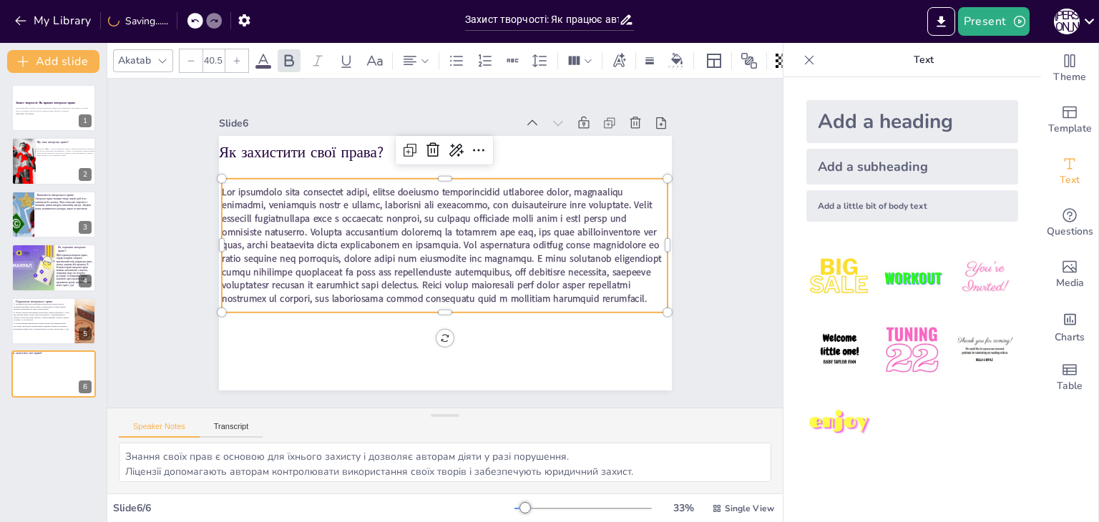
click at [233, 57] on icon at bounding box center [237, 61] width 9 height 9
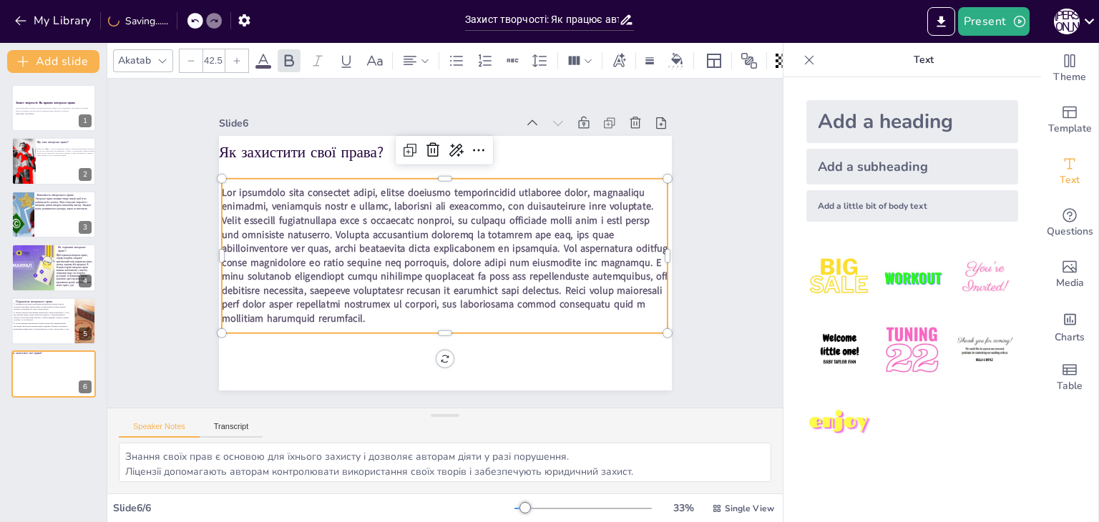
click at [233, 57] on icon at bounding box center [237, 61] width 9 height 9
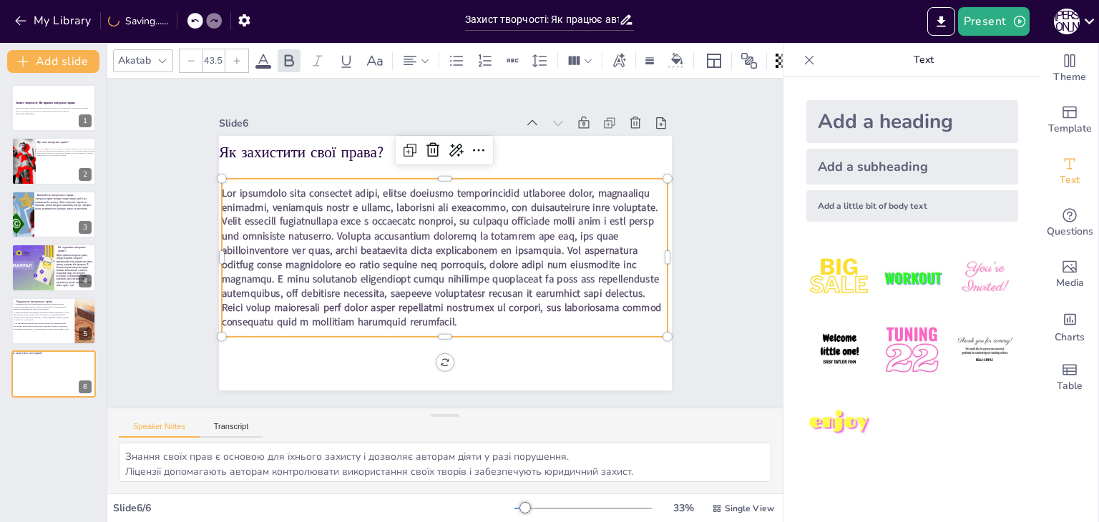
click at [233, 57] on icon at bounding box center [237, 61] width 9 height 9
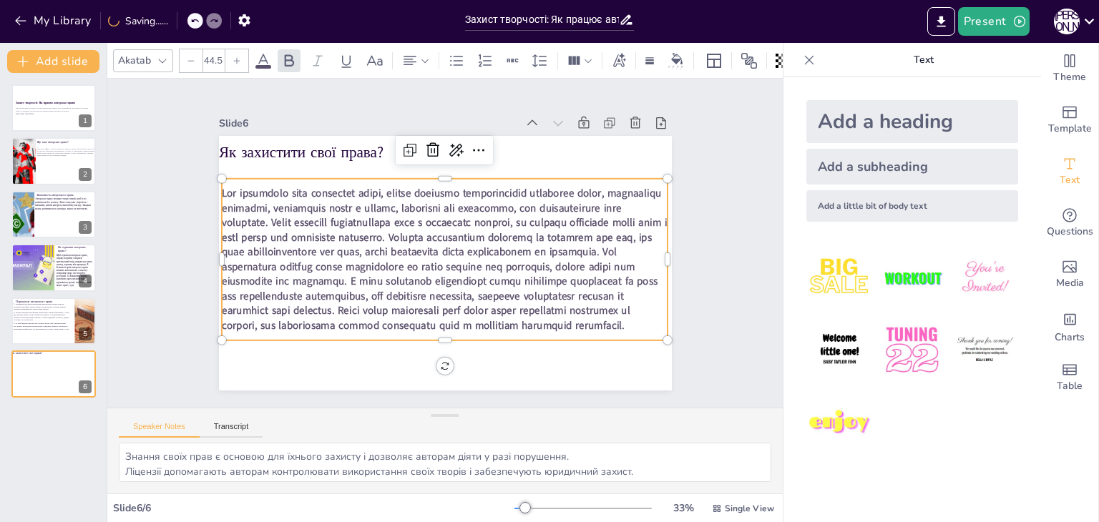
click at [233, 57] on icon at bounding box center [237, 61] width 9 height 9
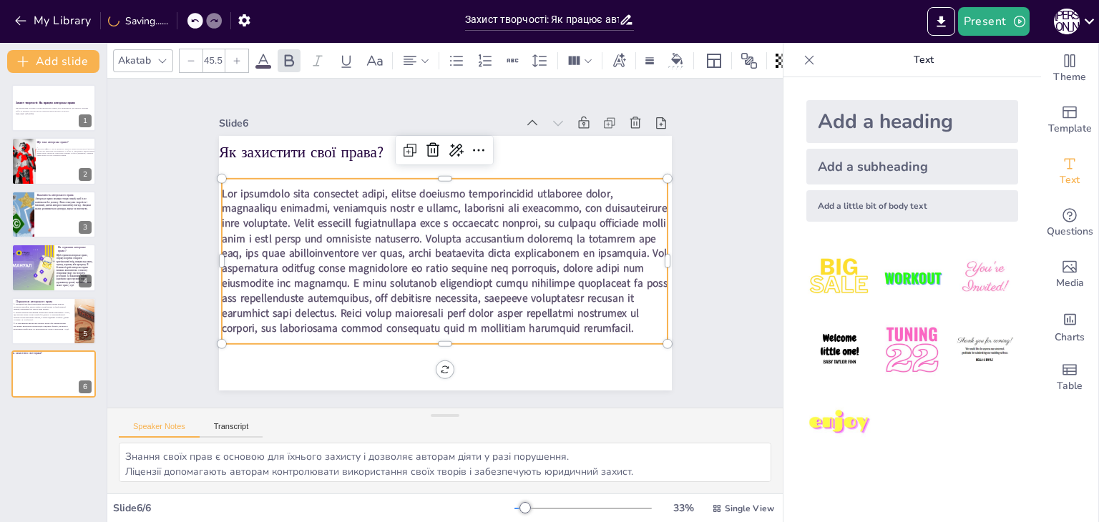
click at [233, 57] on icon at bounding box center [237, 61] width 9 height 9
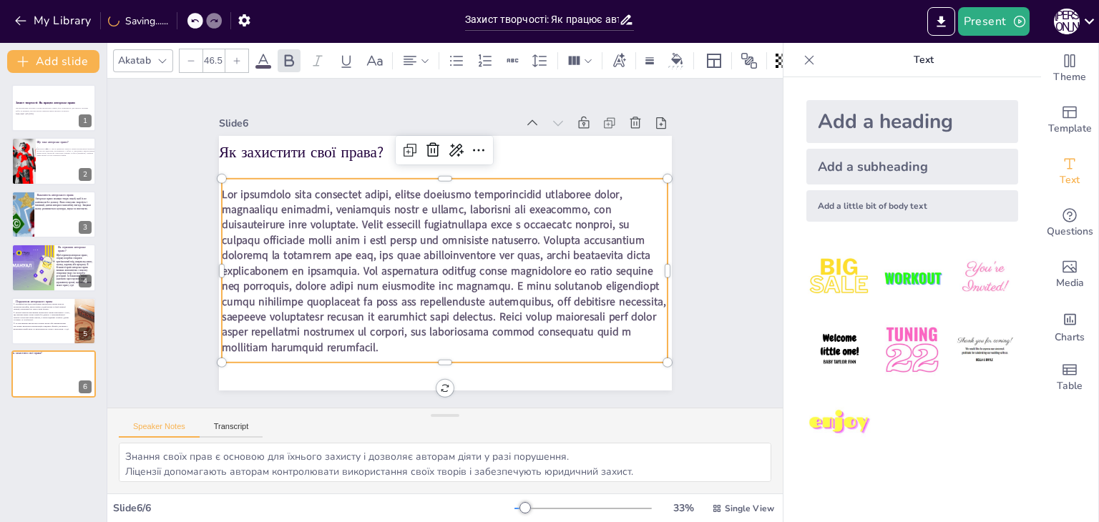
click at [233, 57] on icon at bounding box center [237, 61] width 9 height 9
type input "47.5"
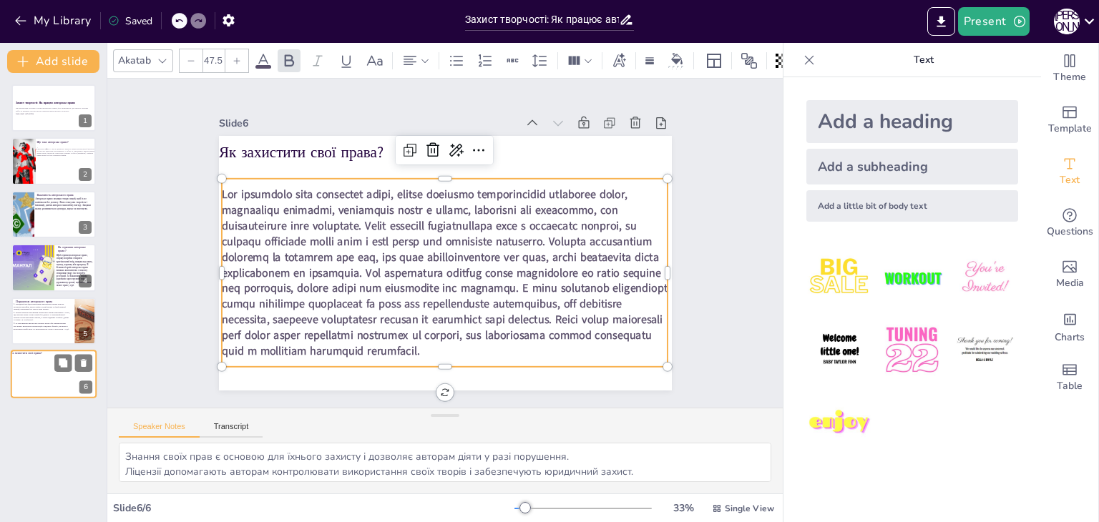
click at [31, 366] on div at bounding box center [53, 376] width 85 height 36
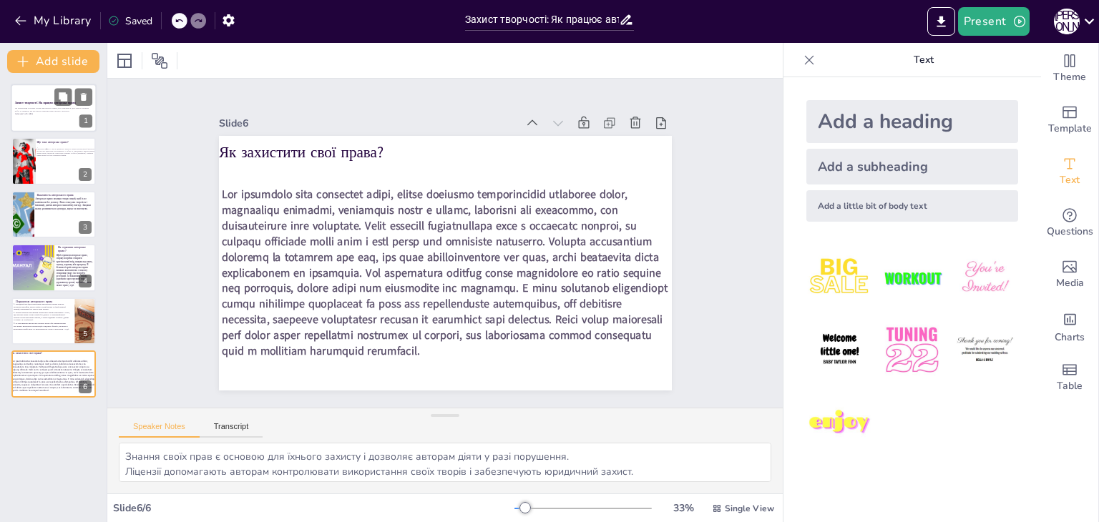
click at [56, 121] on div at bounding box center [54, 108] width 86 height 49
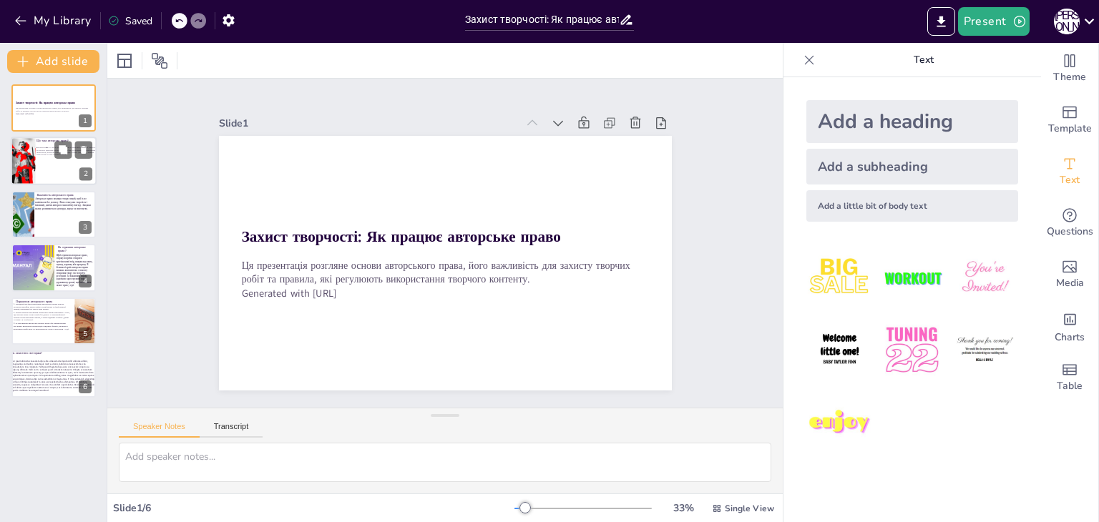
click at [35, 169] on div at bounding box center [20, 161] width 89 height 49
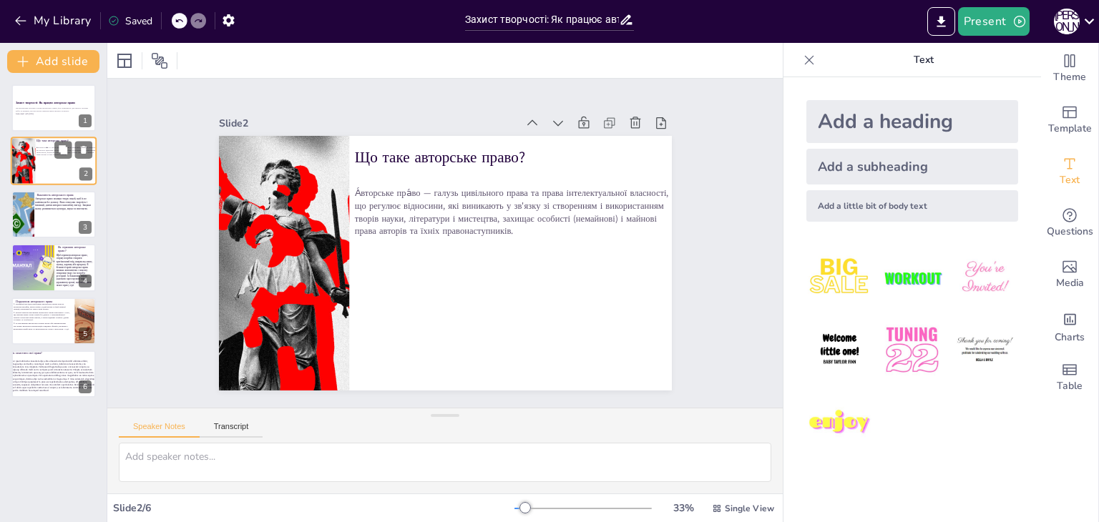
type textarea "Авторське право визначається як юридичний механізм, що захищає оригінальні твор…"
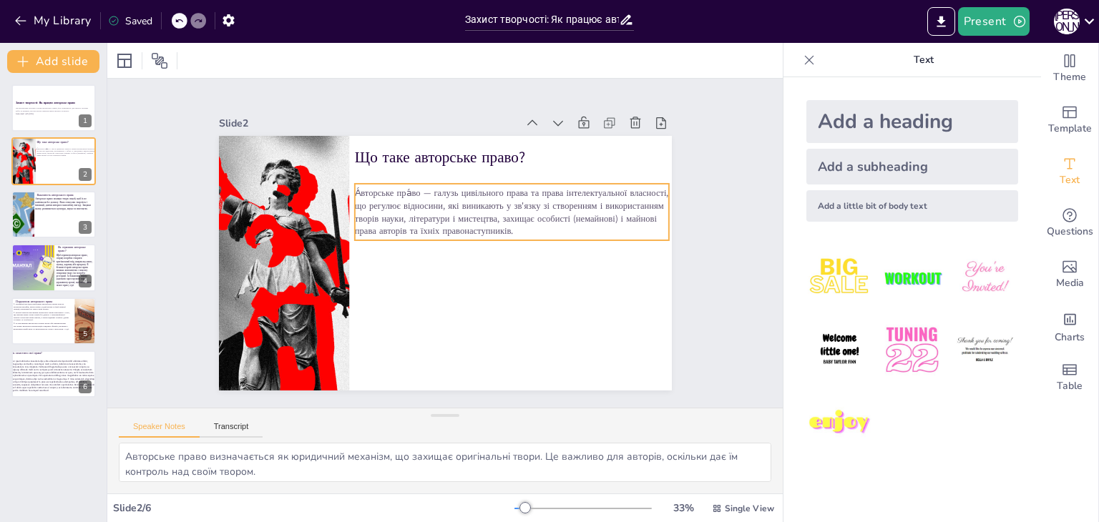
click at [476, 214] on span "А́вторське пра́во — галузь цивільного права та права інтелектуальної власності,…" at bounding box center [372, 237] width 283 height 207
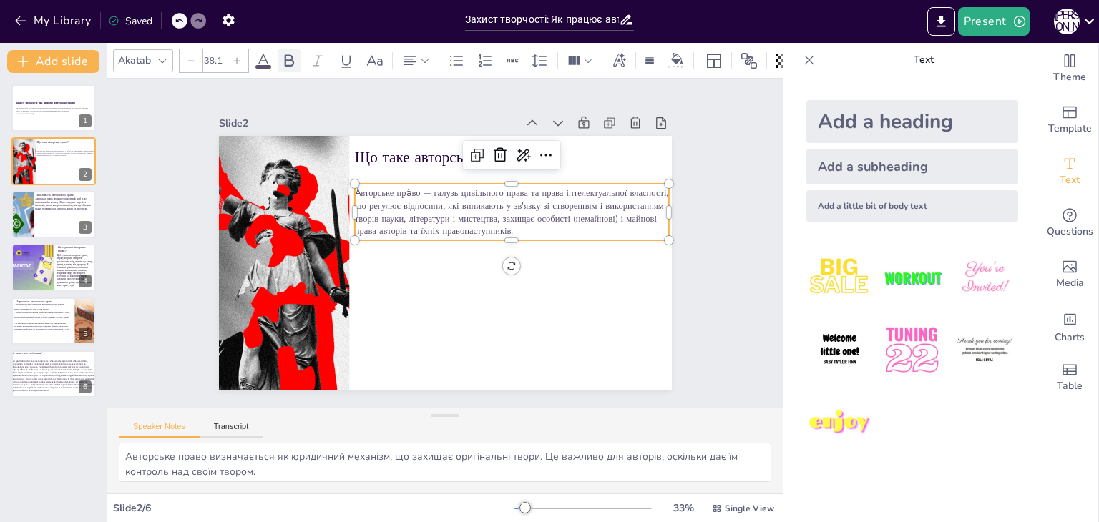
click at [288, 57] on icon at bounding box center [288, 60] width 17 height 17
click at [239, 59] on div at bounding box center [236, 60] width 23 height 23
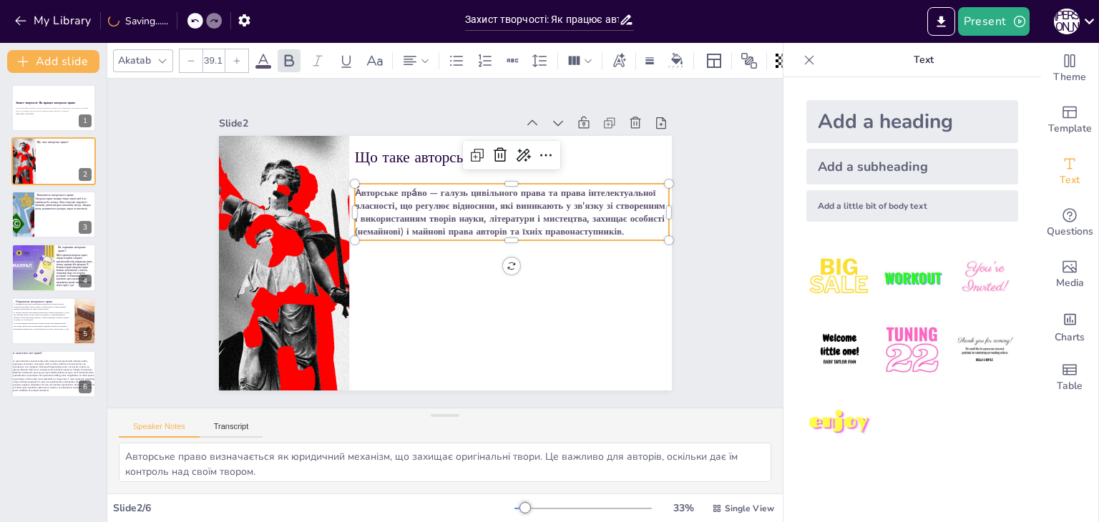
click at [239, 59] on div at bounding box center [236, 60] width 23 height 23
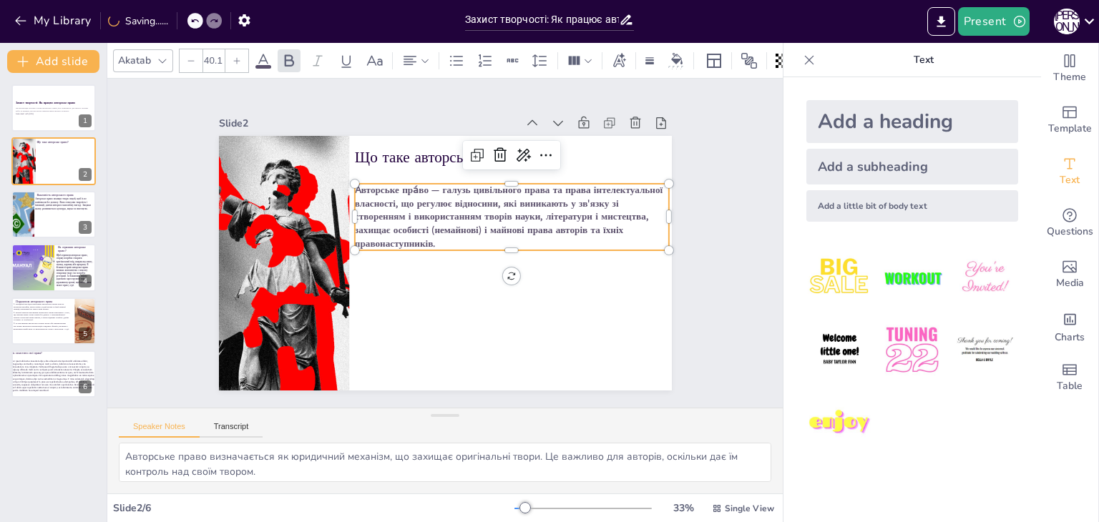
click at [239, 59] on div at bounding box center [236, 60] width 23 height 23
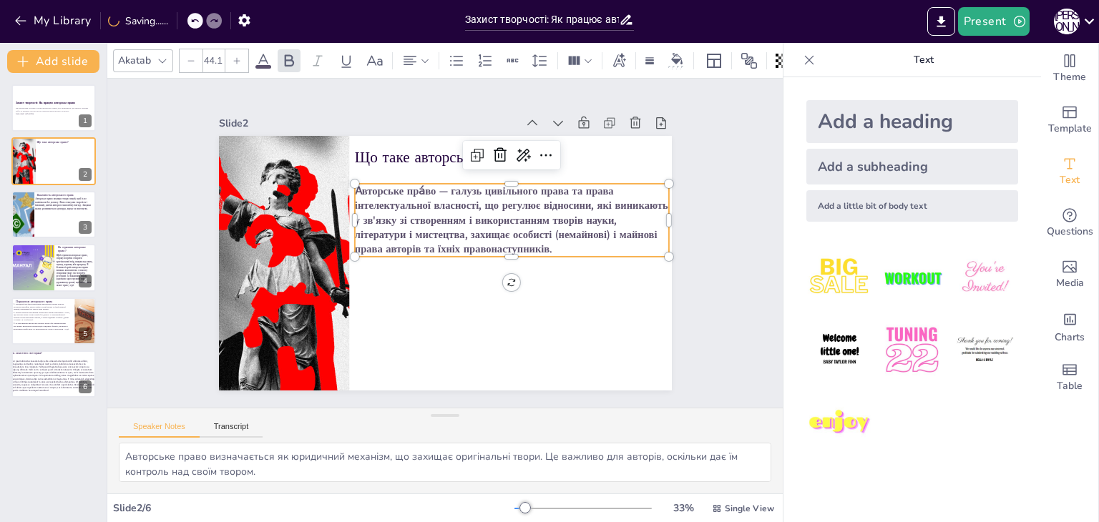
click at [239, 59] on div at bounding box center [236, 60] width 23 height 23
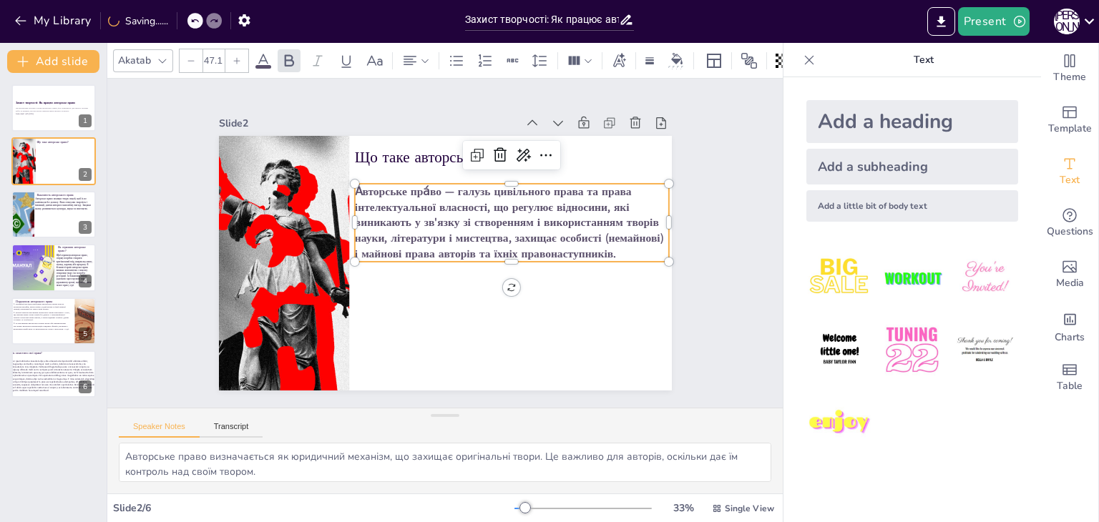
click at [239, 59] on div at bounding box center [236, 60] width 23 height 23
type input "48.1"
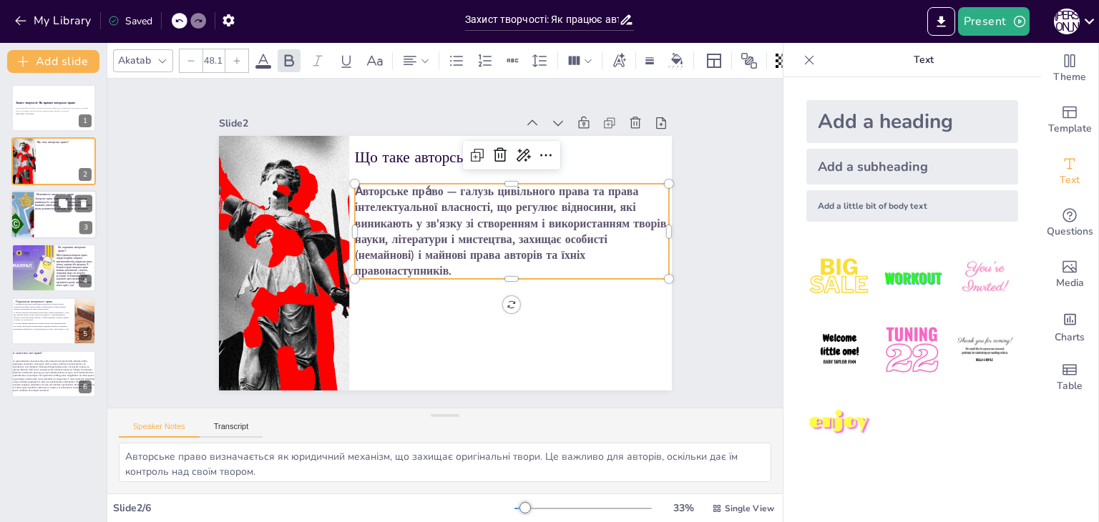
click at [26, 207] on div at bounding box center [22, 214] width 86 height 49
type textarea "Винагорода є важливим аспектом авторського права, оскільки вона забезпечує фіна…"
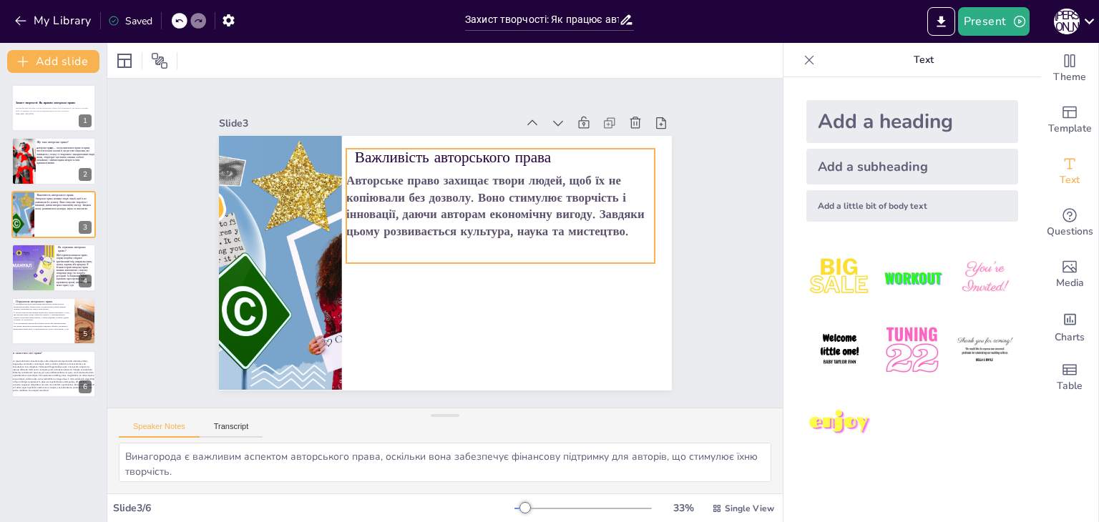
click at [449, 195] on span "Авторське право захищає твори людей, щоб їх не копіювали без дозволу. Воно стим…" at bounding box center [482, 293] width 67 height 298
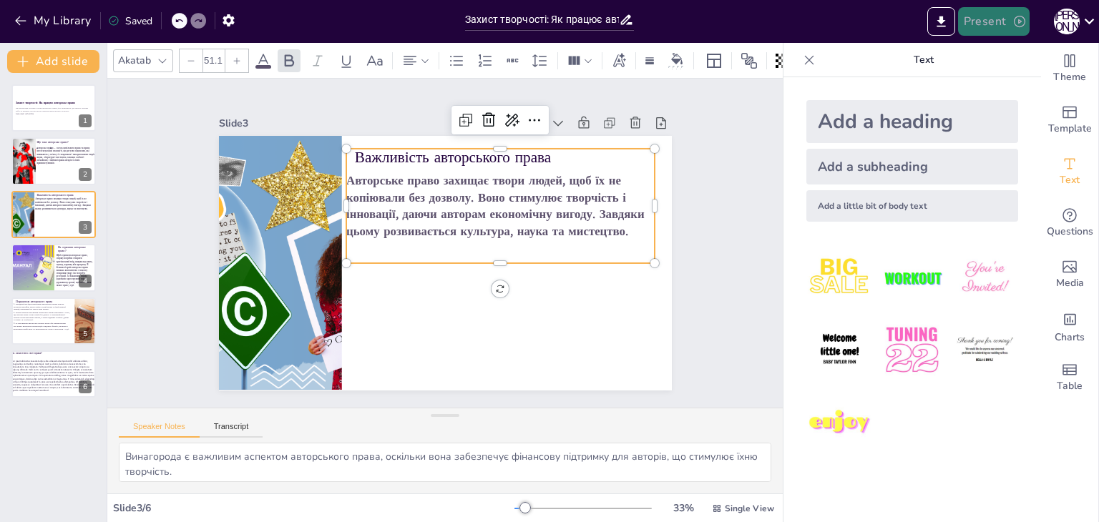
click at [1002, 16] on button "Present" at bounding box center [994, 21] width 72 height 29
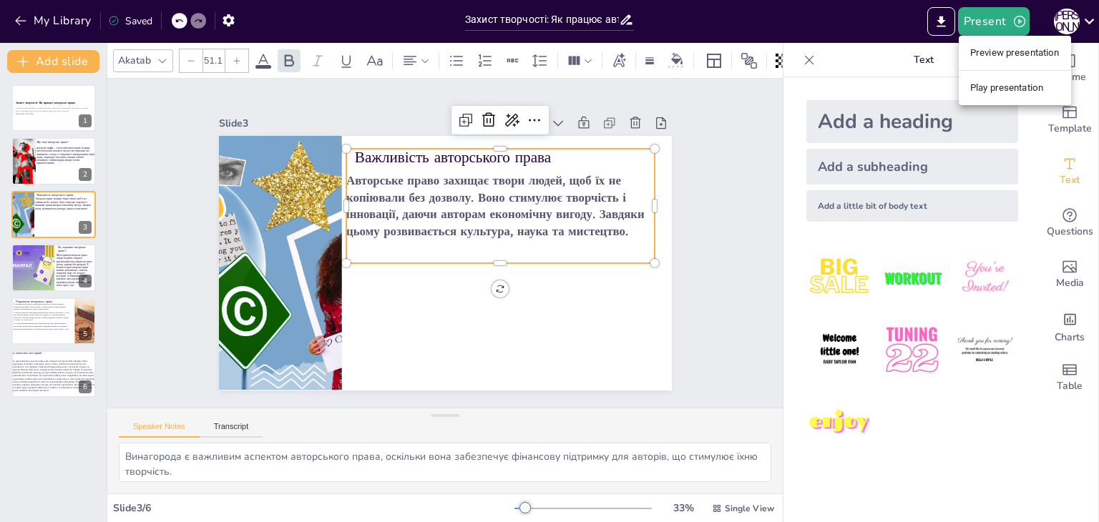
click at [1004, 58] on li "Preview presentation" at bounding box center [1015, 52] width 112 height 23
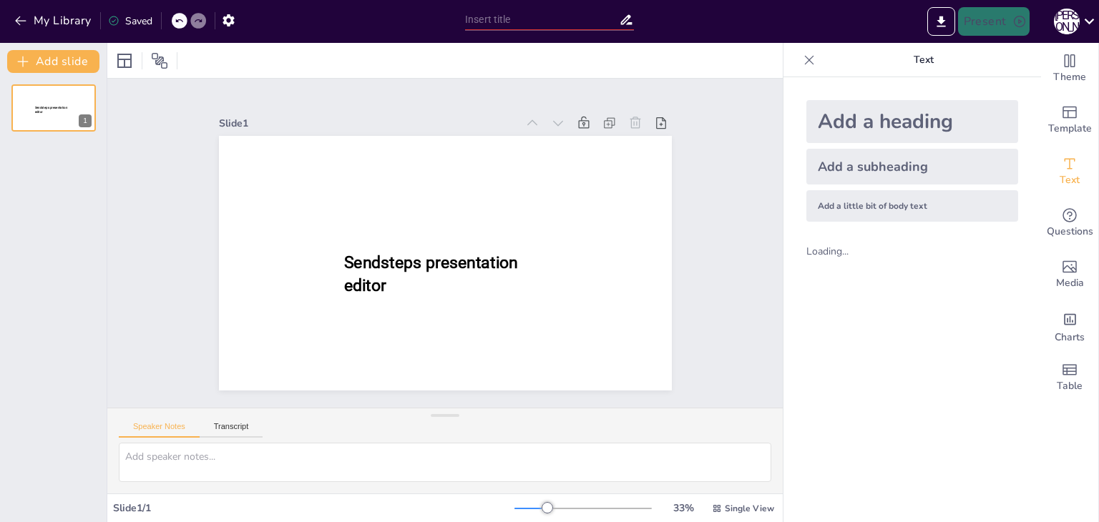
type input "Захист творчості: Як працює авторське право"
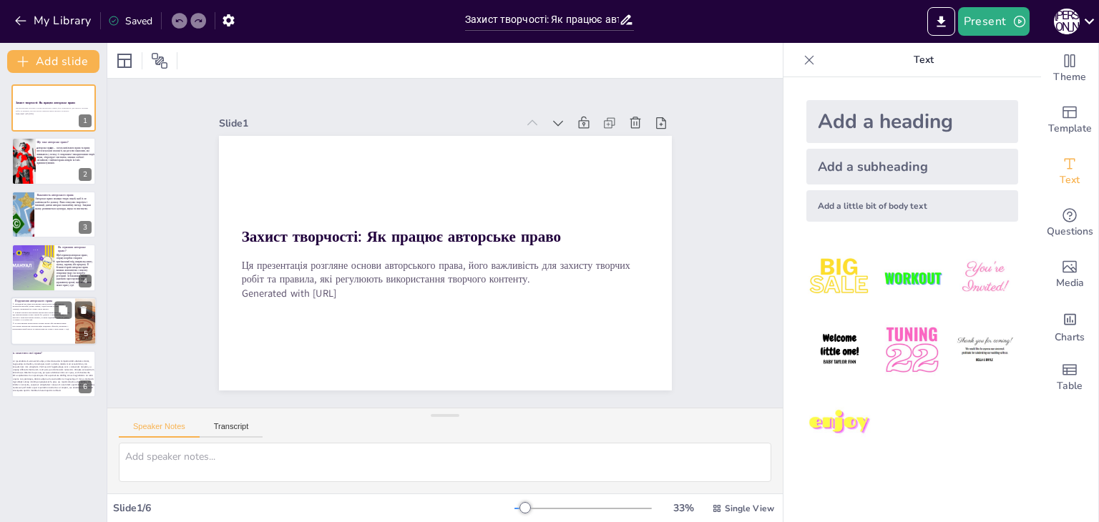
click at [63, 321] on div "3. За порушення авторського права автор або правовласник має право вимагати ком…" at bounding box center [41, 326] width 57 height 11
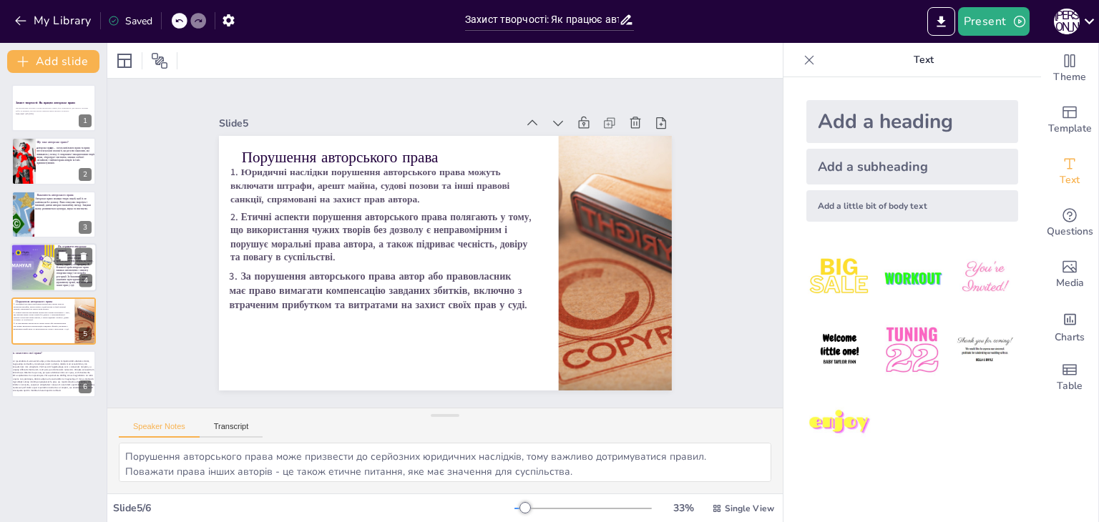
click at [27, 273] on div at bounding box center [32, 267] width 72 height 49
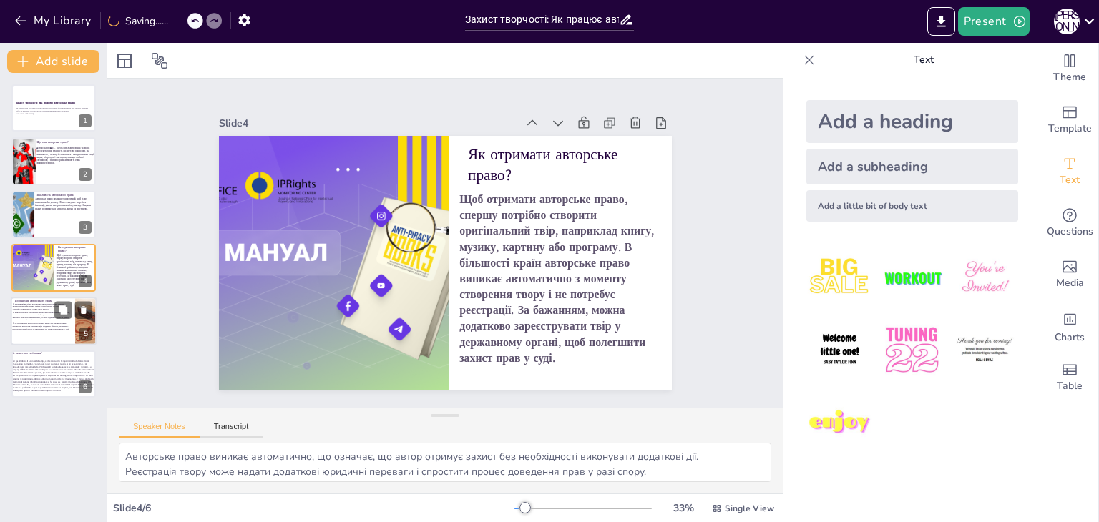
click at [31, 316] on span "2. Етичні аспекти порушення авторського права полягають у тому, що використання…" at bounding box center [41, 316] width 57 height 10
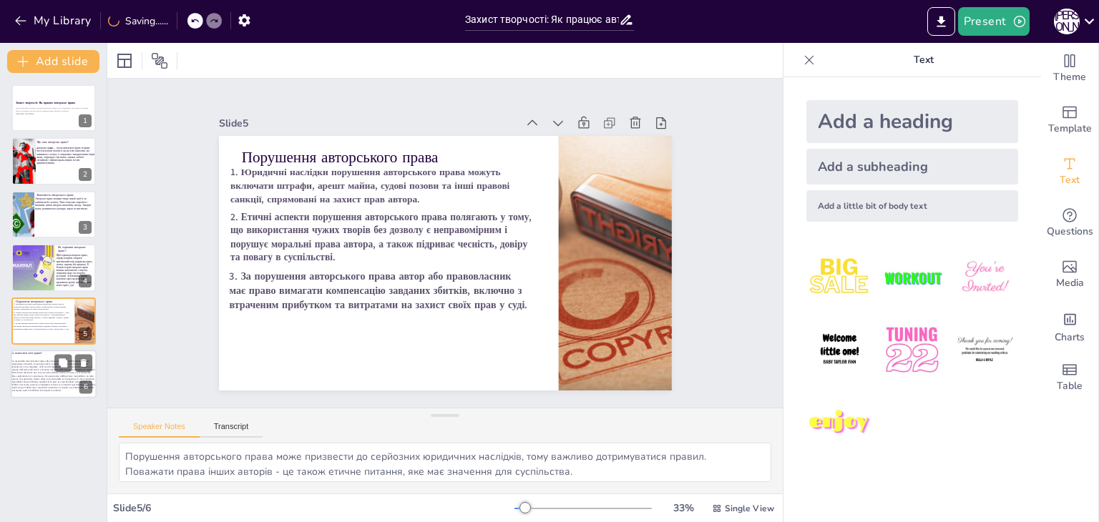
click at [37, 367] on span at bounding box center [53, 376] width 84 height 33
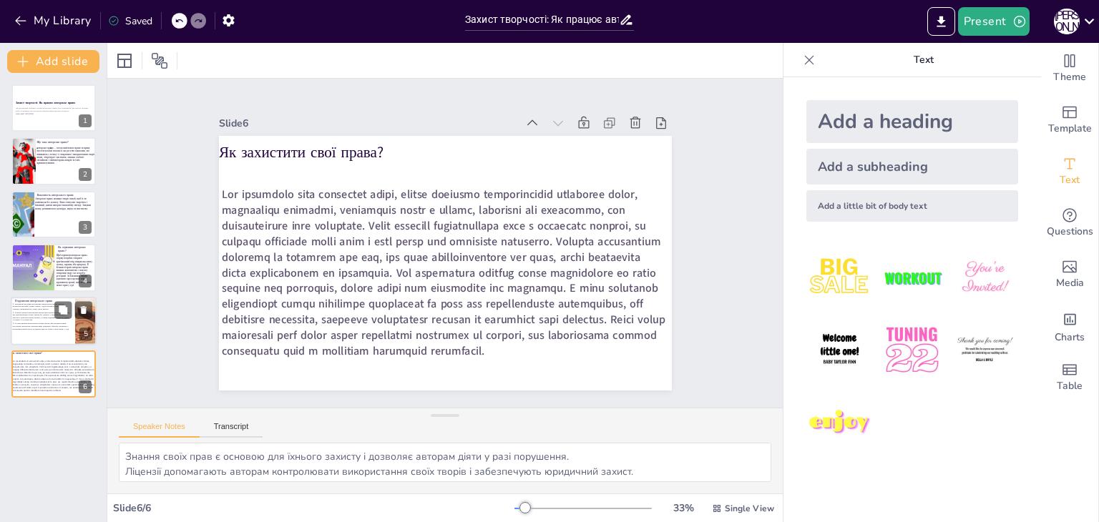
click at [21, 315] on span "2. Етичні аспекти порушення авторського права полягають у тому, що використання…" at bounding box center [41, 316] width 57 height 10
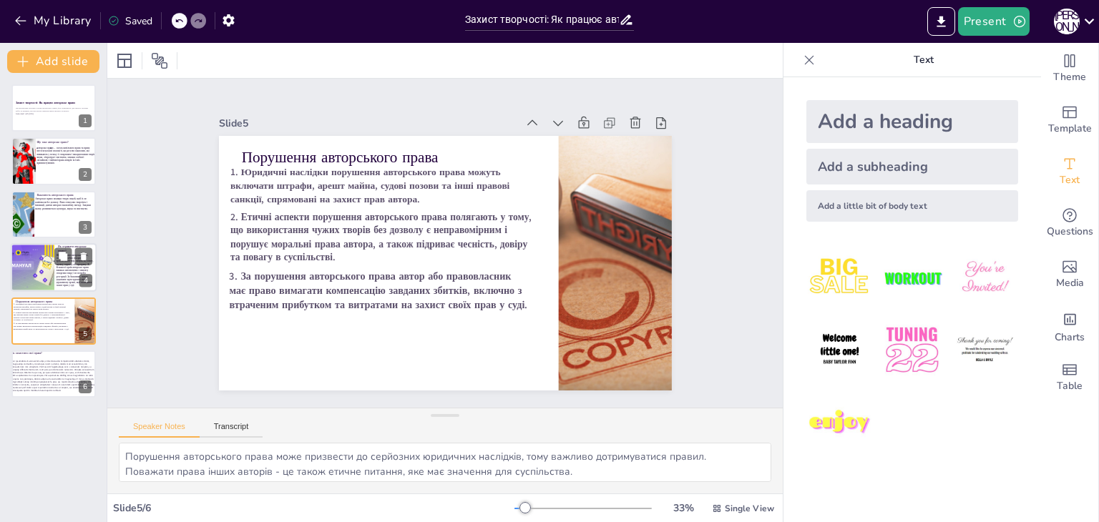
click at [25, 274] on div at bounding box center [32, 267] width 72 height 49
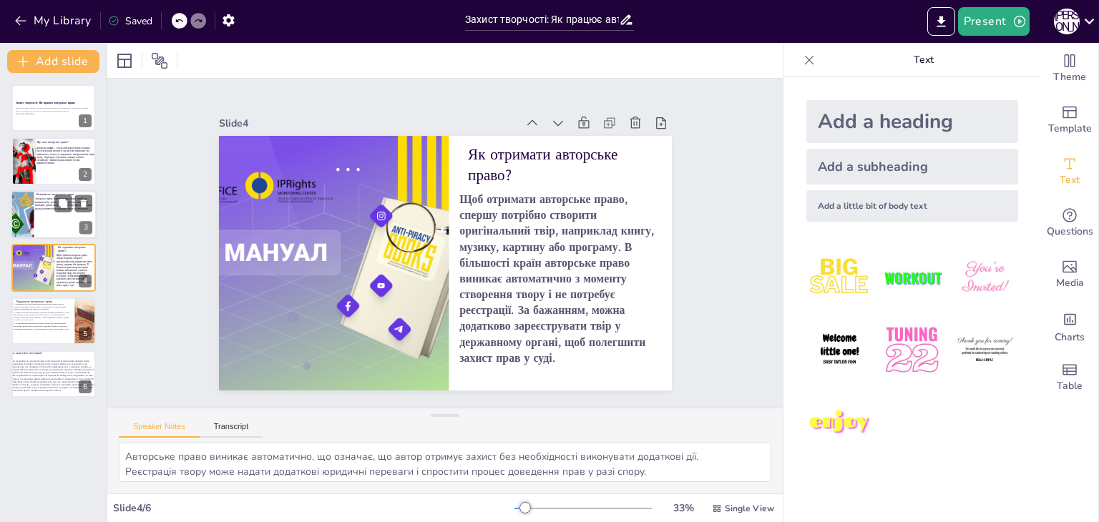
click at [21, 236] on div at bounding box center [22, 214] width 86 height 49
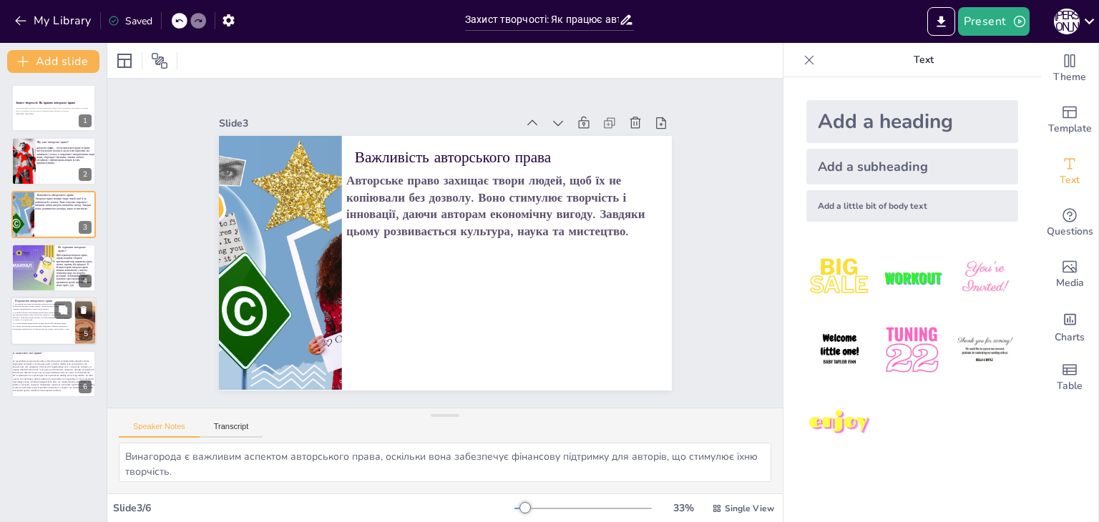
click at [36, 307] on div "2. Етичні аспекти порушення авторського права полягають у тому, що використання…" at bounding box center [41, 316] width 57 height 22
type textarea "Порушення авторського права може призвести до серйозних юридичних наслідків, то…"
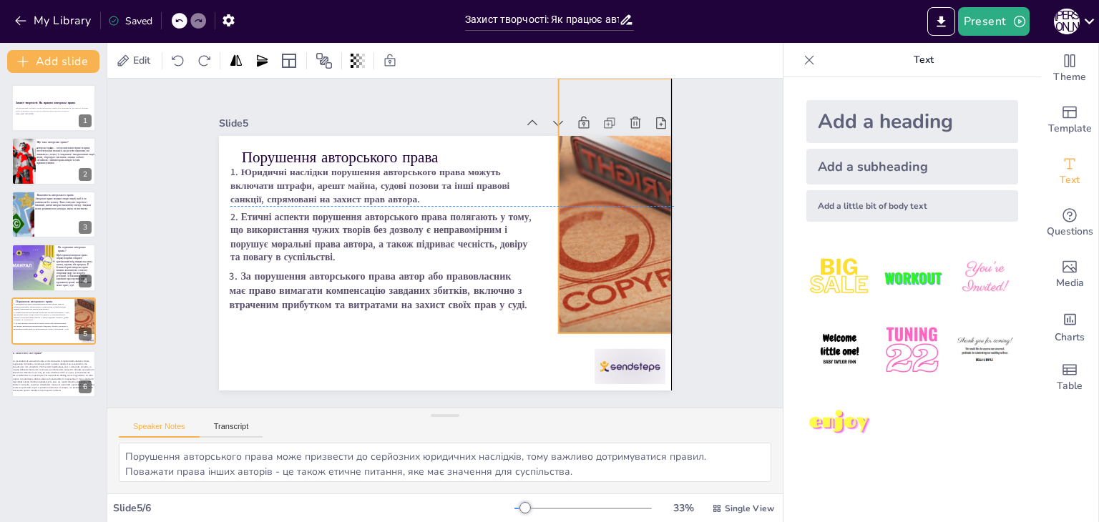
drag, startPoint x: 563, startPoint y: 323, endPoint x: 562, endPoint y: 267, distance: 55.8
click at [562, 267] on div at bounding box center [614, 206] width 411 height 255
click at [595, 366] on div at bounding box center [630, 366] width 71 height 35
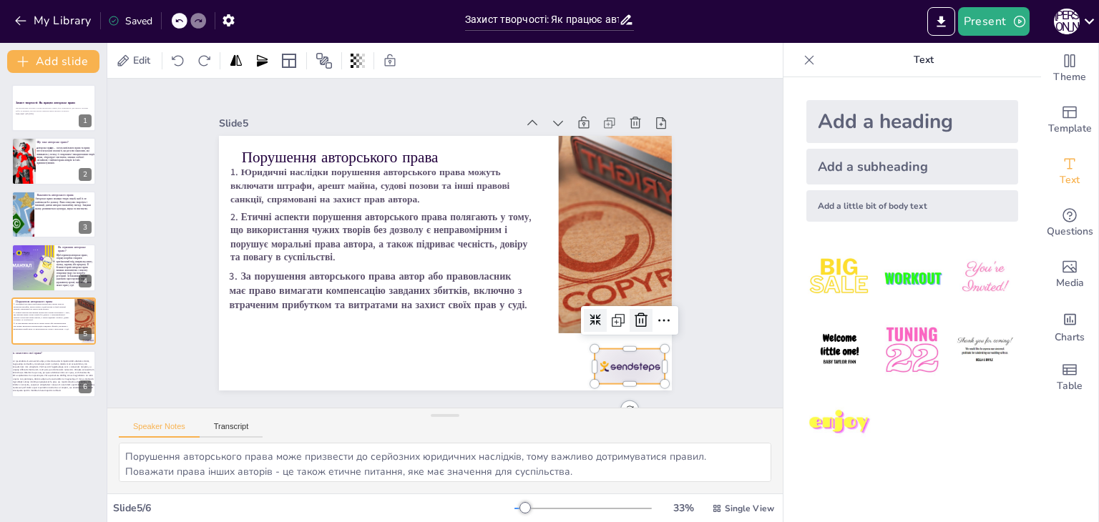
click at [632, 312] on icon at bounding box center [640, 320] width 17 height 17
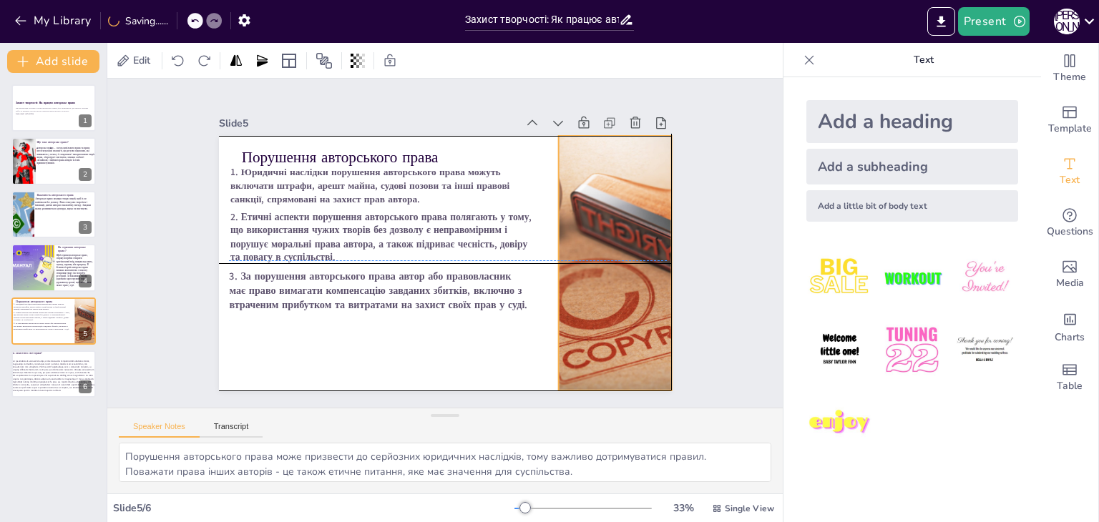
drag, startPoint x: 612, startPoint y: 258, endPoint x: 608, endPoint y: 313, distance: 55.3
click at [608, 313] on div at bounding box center [614, 263] width 411 height 255
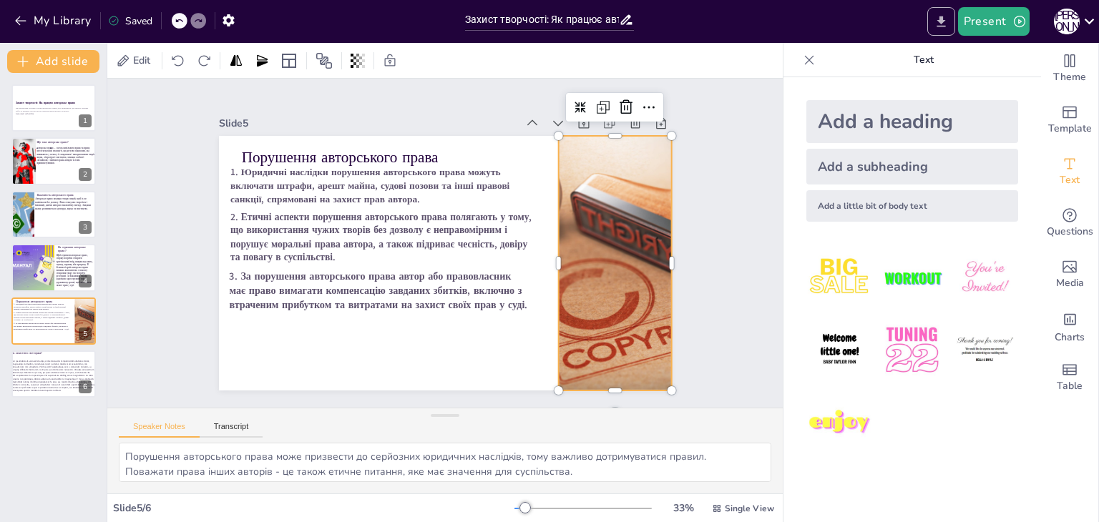
click at [947, 21] on icon "Export to PowerPoint" at bounding box center [941, 21] width 15 height 15
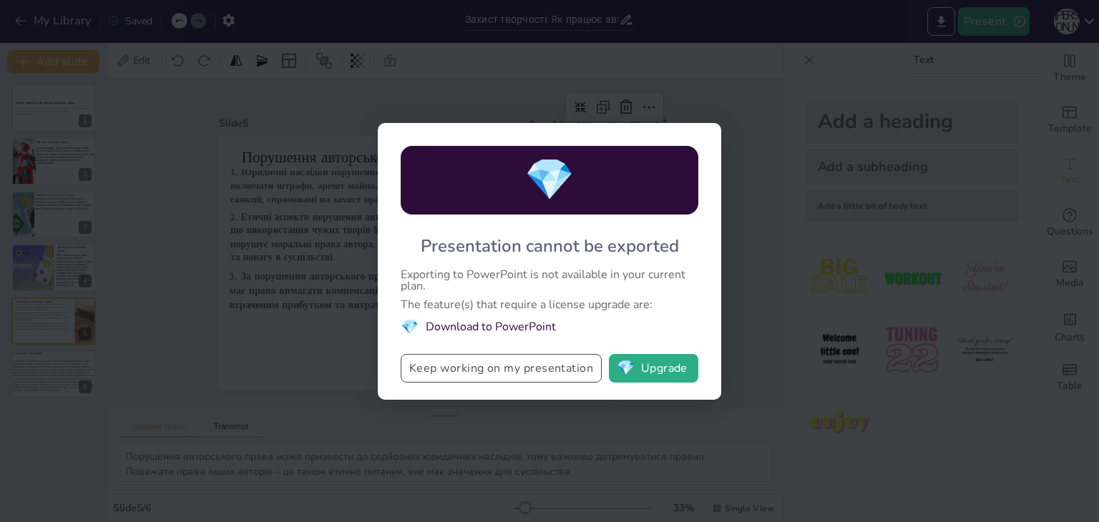
click at [504, 373] on button "Keep working on my presentation" at bounding box center [501, 368] width 201 height 29
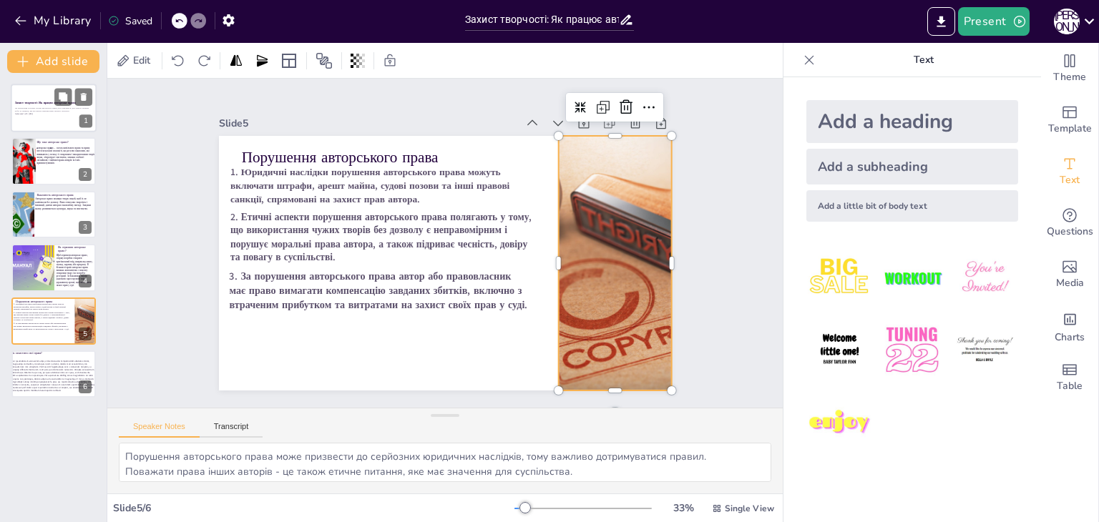
click at [29, 100] on div "Захист творчості: Як працює авторське право" at bounding box center [53, 103] width 77 height 6
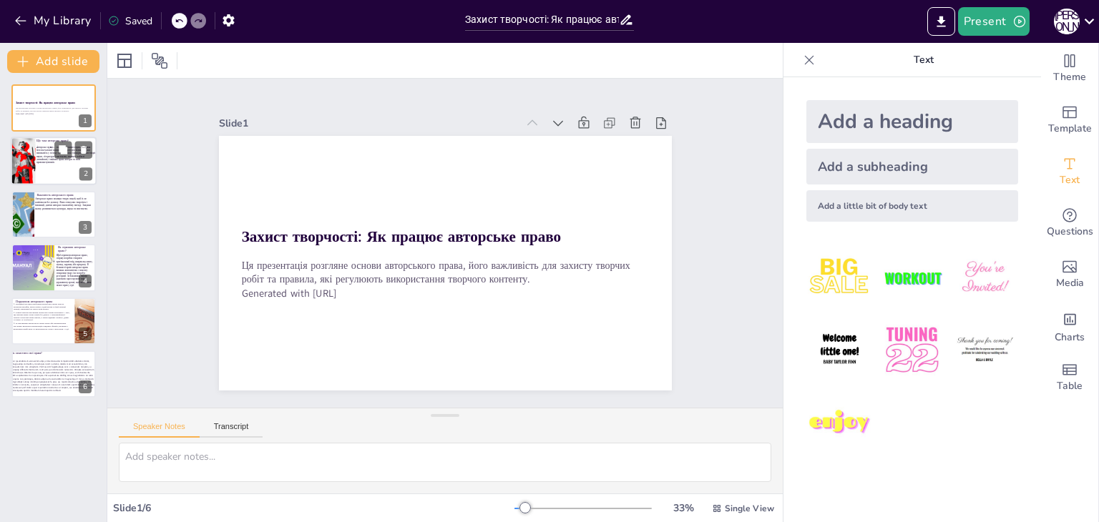
click at [56, 160] on span "А́вторське пра́во — галузь цивільного права та права інтелектуальної власності,…" at bounding box center [65, 155] width 59 height 18
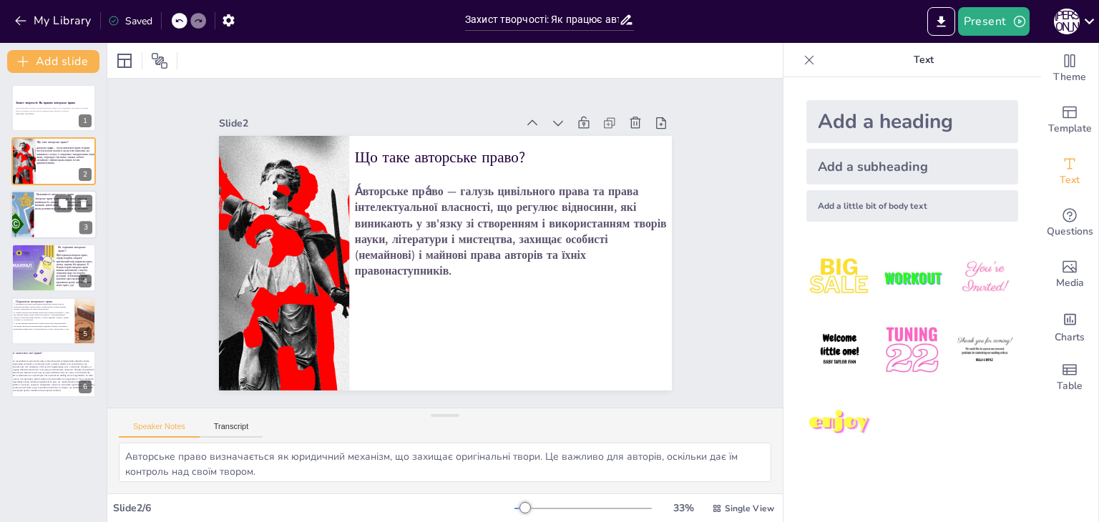
click at [36, 195] on div "Авторське право захищає твори людей, щоб їх не копіювали без дозволу. Воно стим…" at bounding box center [64, 203] width 59 height 21
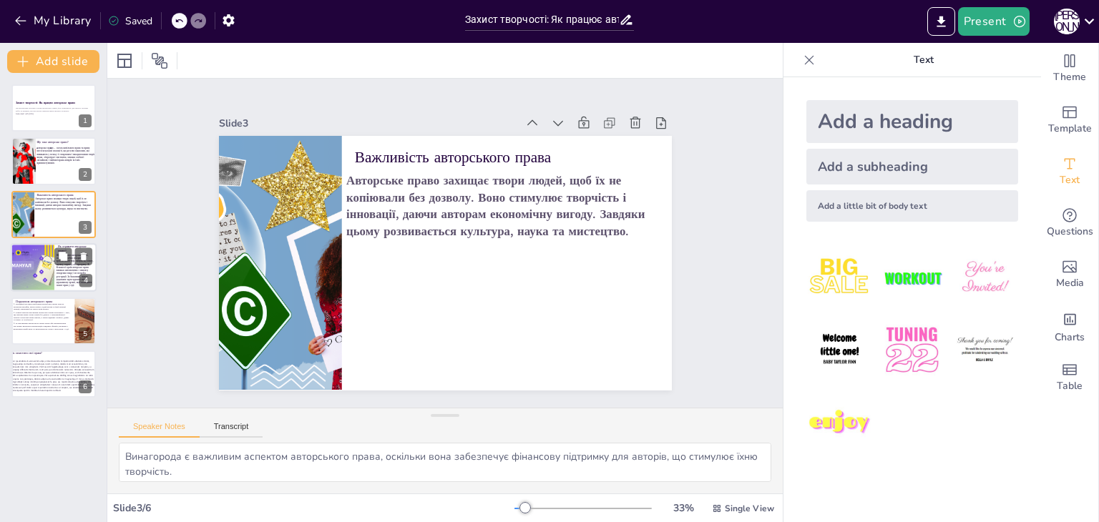
click at [74, 268] on span "Щоб отримати авторське право, спершу потрібно створити оригінальний твір, напри…" at bounding box center [75, 270] width 37 height 33
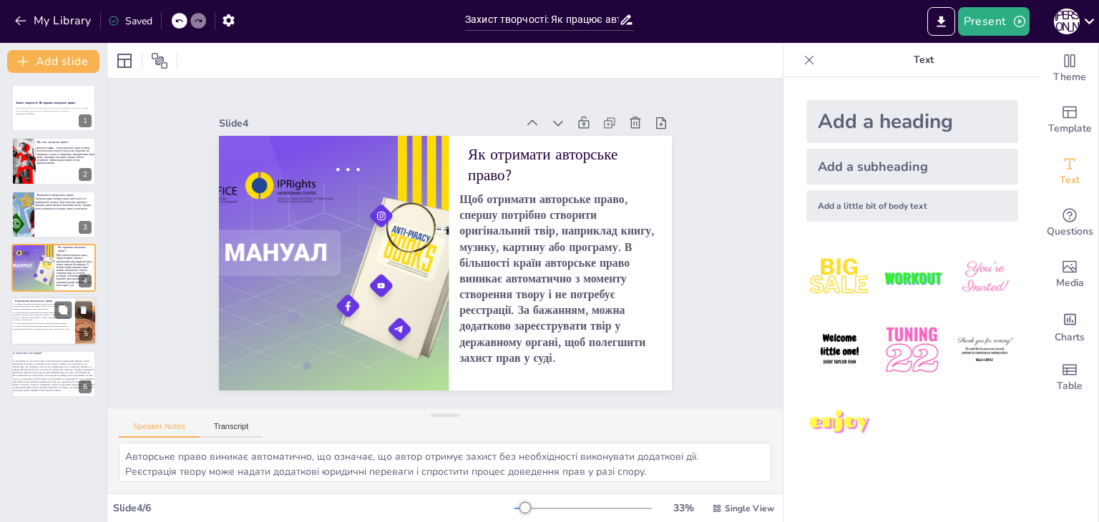
click at [57, 318] on p "2. Етичні аспекти порушення авторського права полягають у тому, що використання…" at bounding box center [41, 316] width 57 height 10
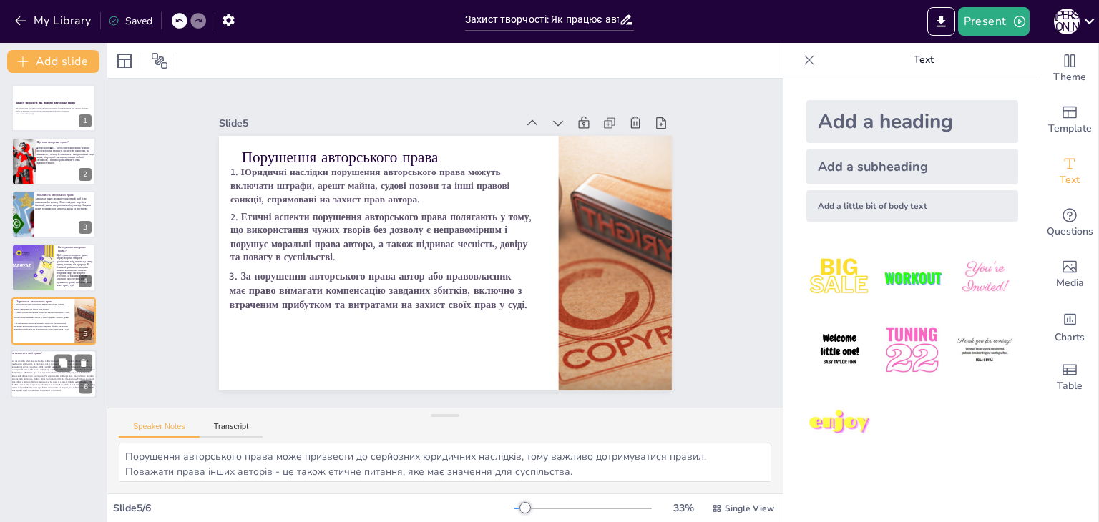
click at [43, 383] on span at bounding box center [53, 376] width 84 height 33
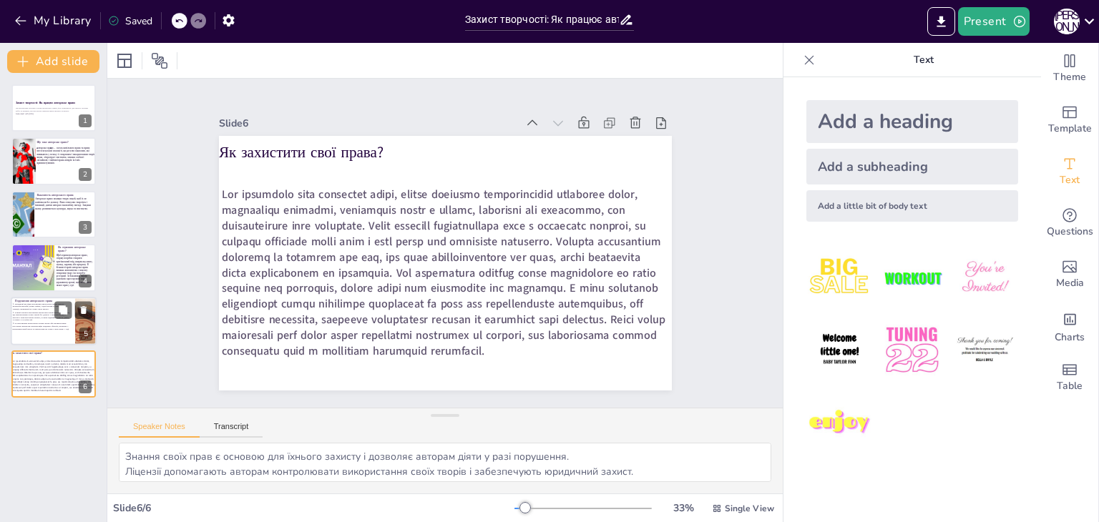
click at [56, 322] on span "3. За порушення авторського права автор або правовласник має право вимагати ком…" at bounding box center [41, 326] width 57 height 8
type textarea "Порушення авторського права може призвести до серйозних юридичних наслідків, то…"
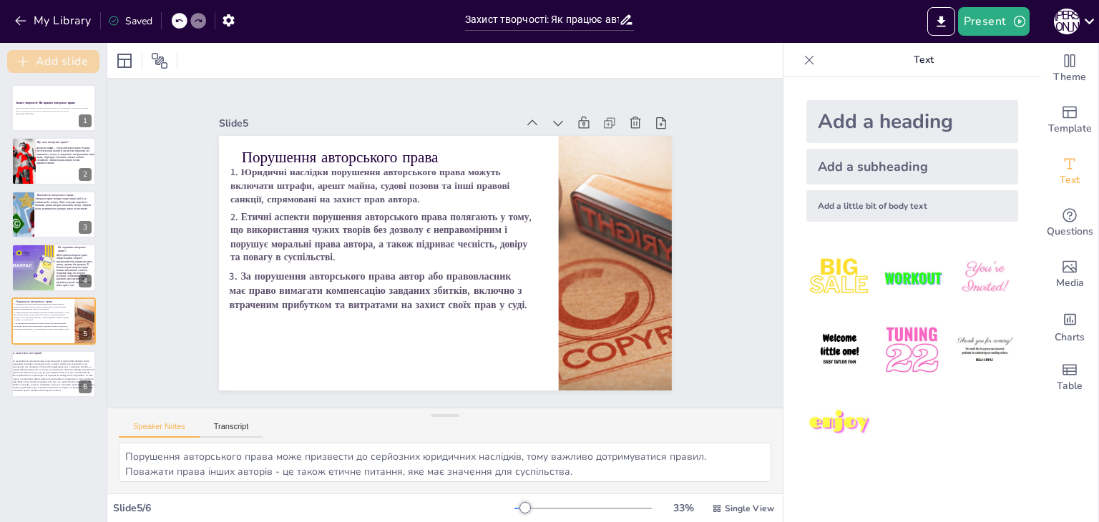
click at [52, 57] on button "Add slide" at bounding box center [53, 61] width 92 height 23
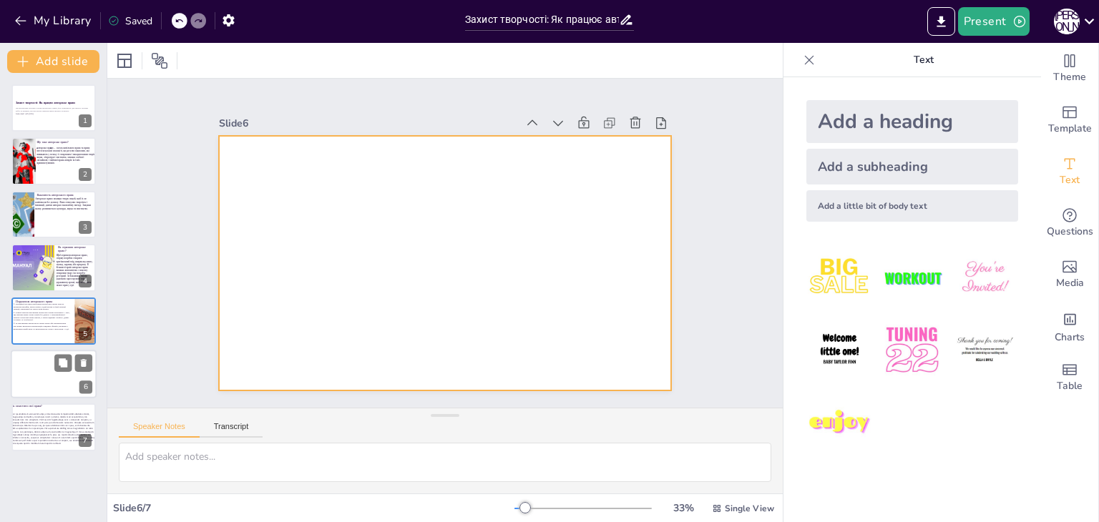
click at [71, 378] on div at bounding box center [54, 374] width 86 height 49
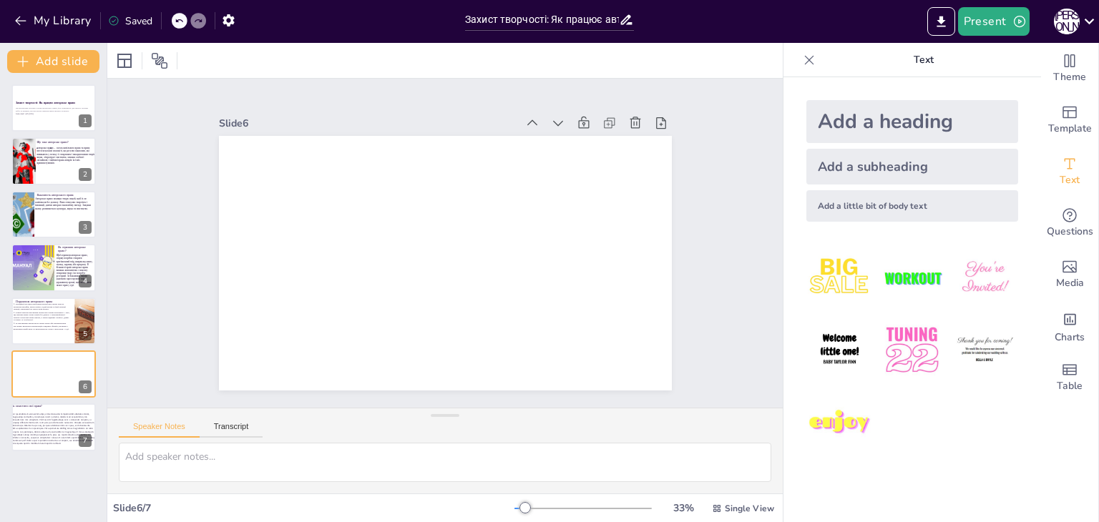
click at [862, 119] on div "Add a heading" at bounding box center [912, 121] width 212 height 43
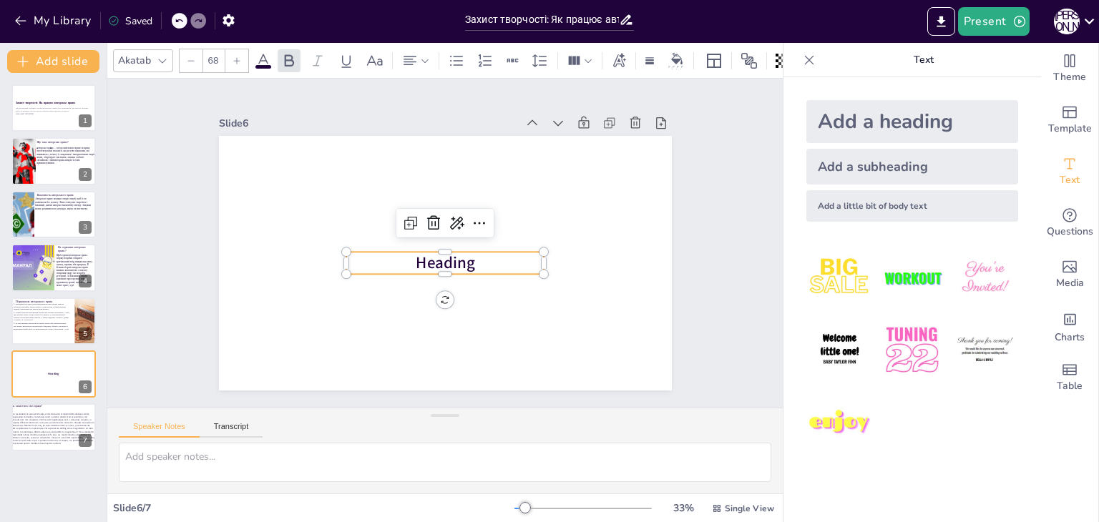
click at [444, 263] on span "Heading" at bounding box center [445, 264] width 59 height 22
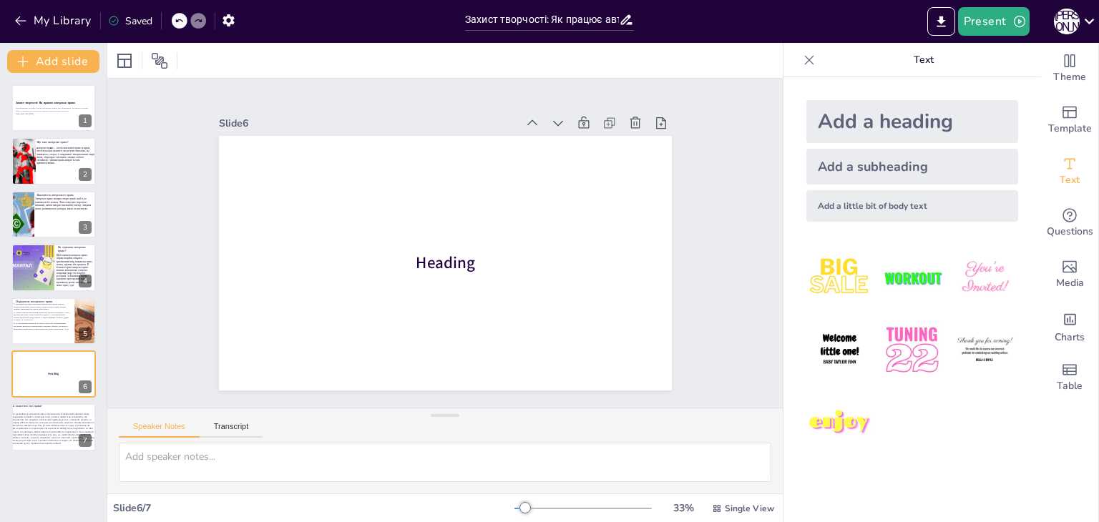
click at [904, 159] on div "Add a subheading" at bounding box center [912, 167] width 212 height 36
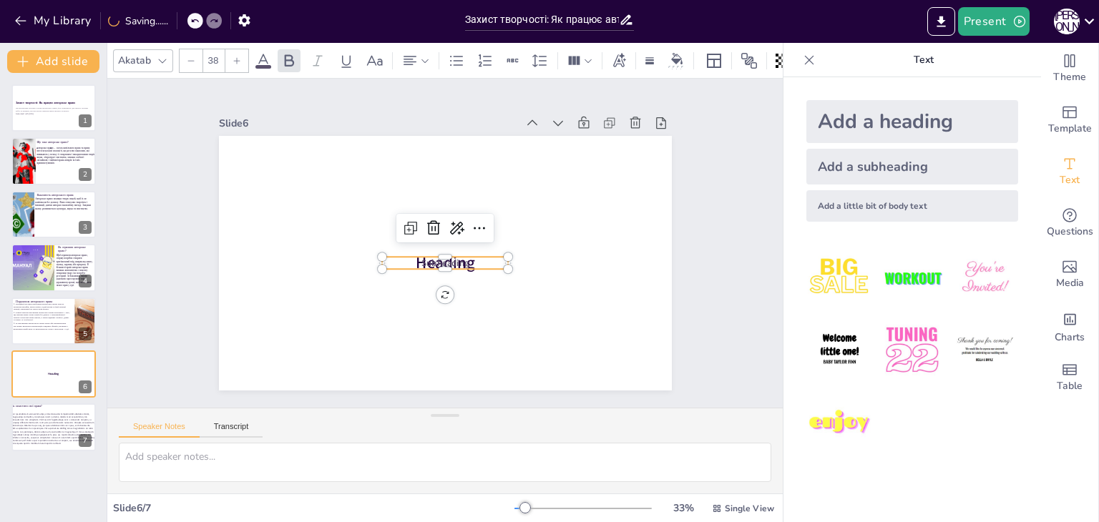
drag, startPoint x: 416, startPoint y: 219, endPoint x: 423, endPoint y: 238, distance: 19.7
click at [425, 220] on icon at bounding box center [433, 228] width 17 height 17
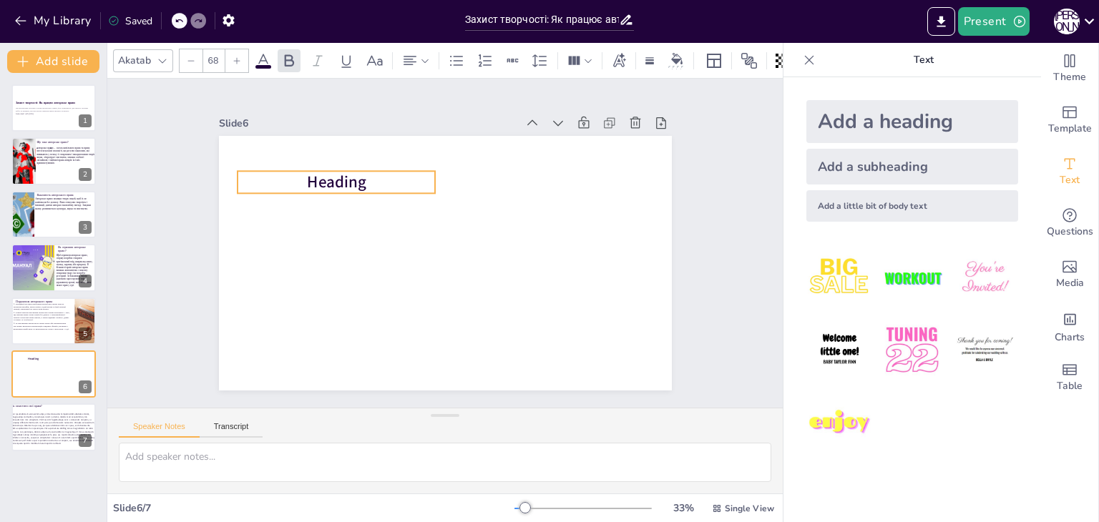
drag, startPoint x: 444, startPoint y: 261, endPoint x: 338, endPoint y: 176, distance: 135.9
click at [338, 176] on span "Heading" at bounding box center [336, 183] width 59 height 22
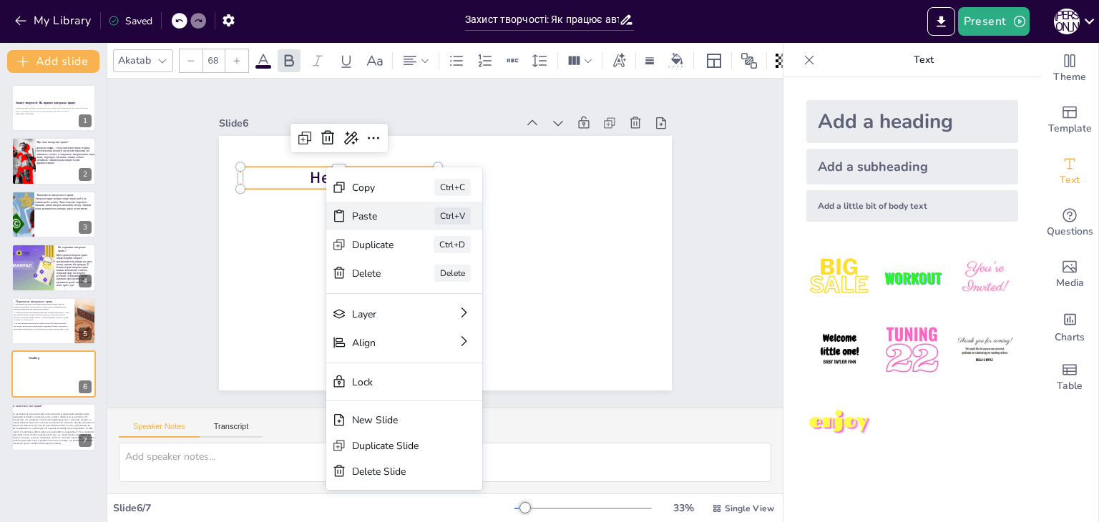
click at [377, 215] on div "Paste" at bounding box center [373, 217] width 42 height 14
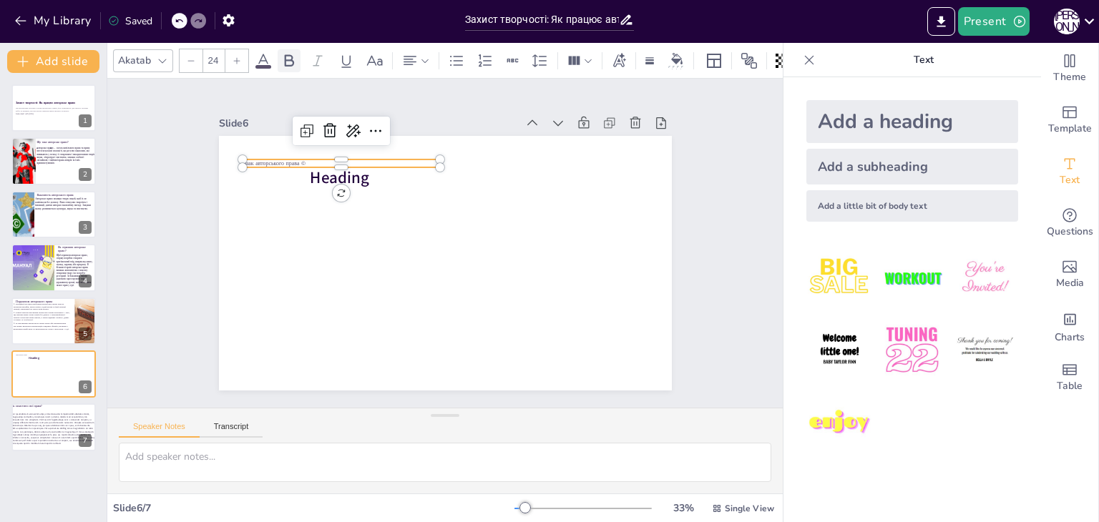
click at [285, 54] on icon at bounding box center [289, 60] width 9 height 12
click at [238, 57] on icon at bounding box center [237, 61] width 9 height 9
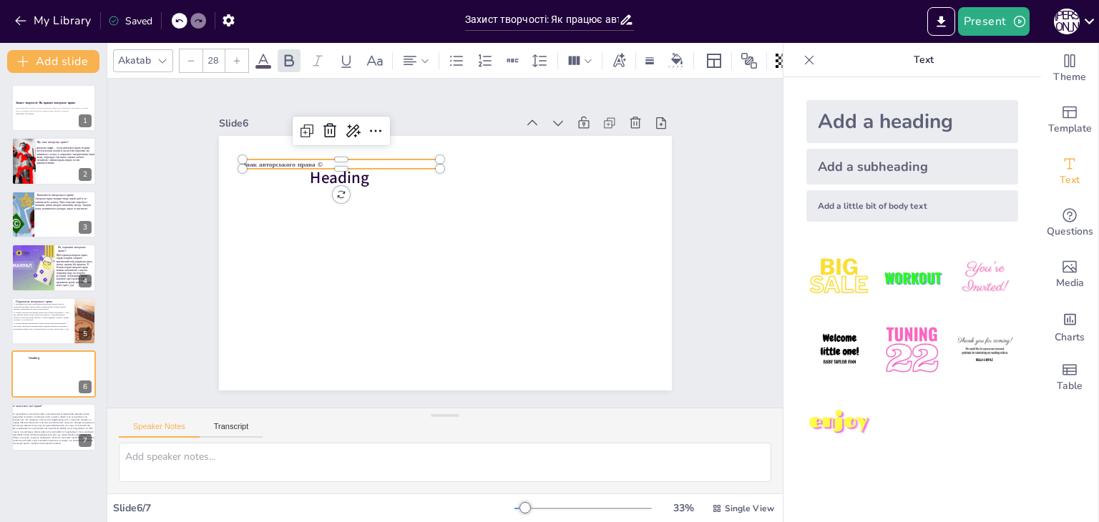
click at [238, 57] on icon at bounding box center [237, 61] width 9 height 9
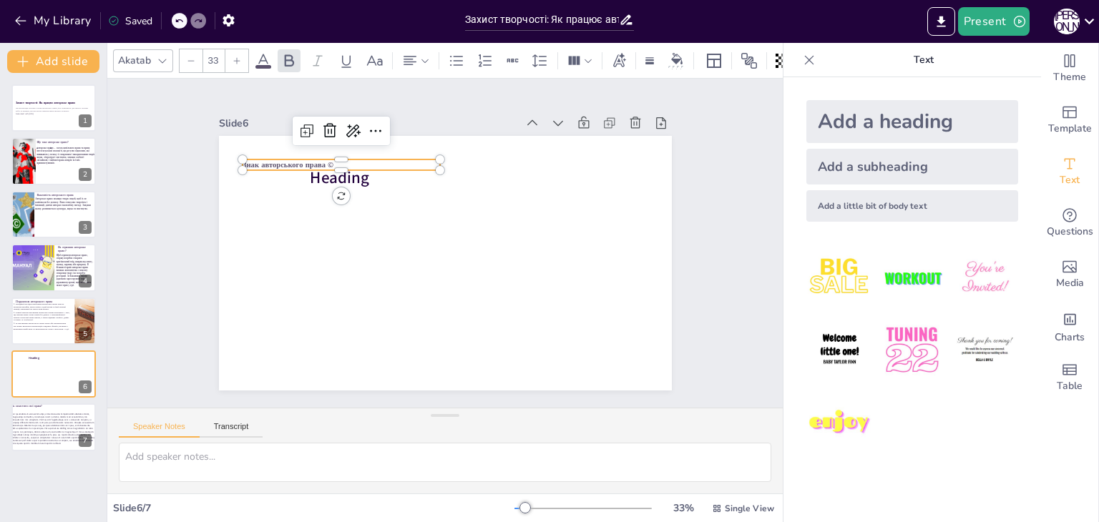
click at [238, 57] on icon at bounding box center [237, 61] width 9 height 9
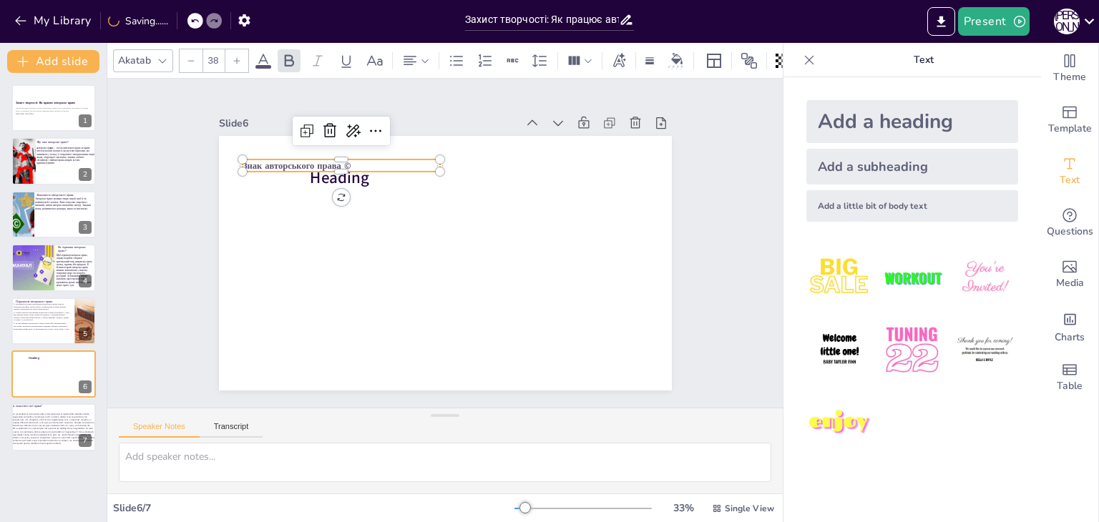
click at [238, 57] on icon at bounding box center [237, 61] width 9 height 9
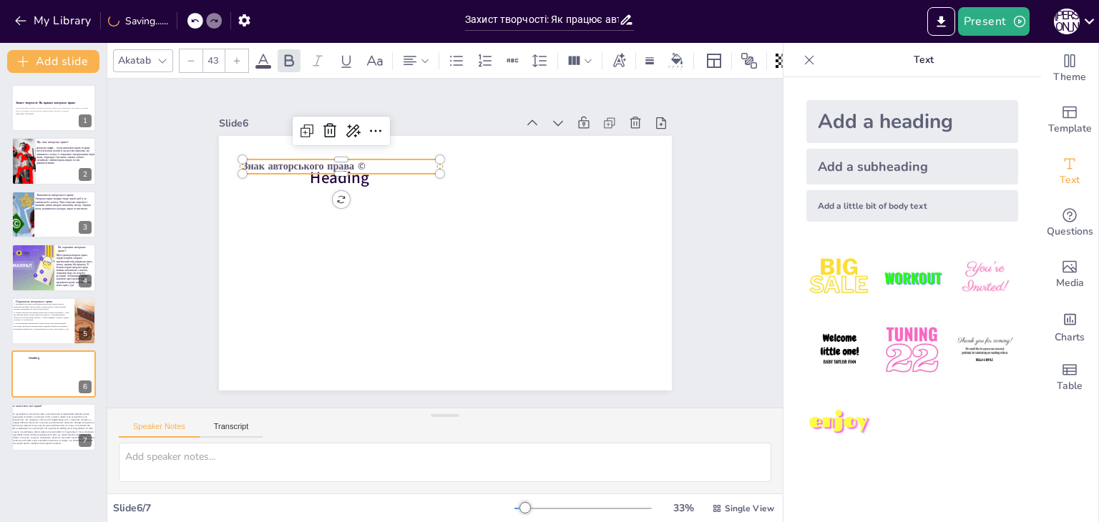
click at [238, 57] on icon at bounding box center [237, 61] width 9 height 9
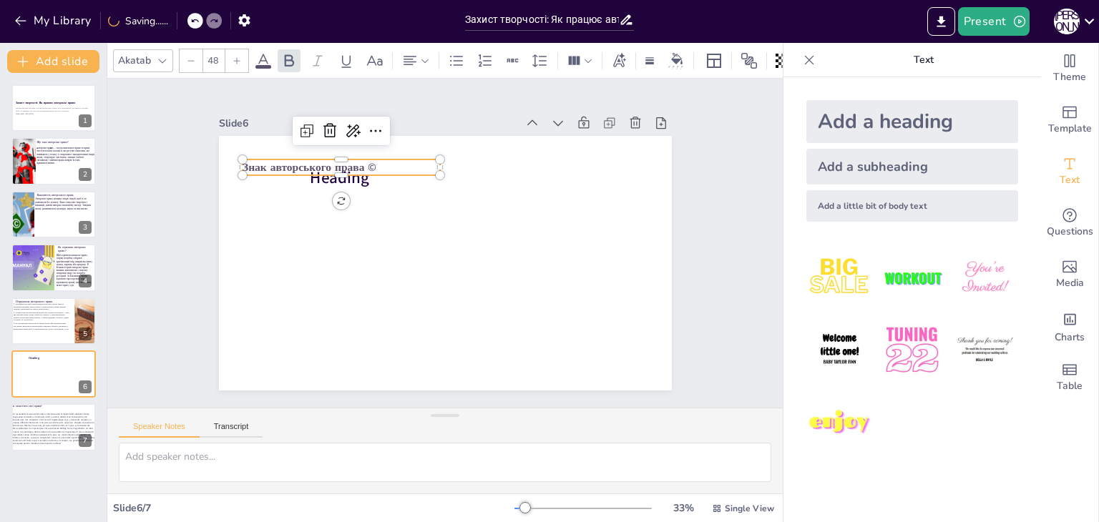
click at [238, 57] on icon at bounding box center [237, 61] width 9 height 9
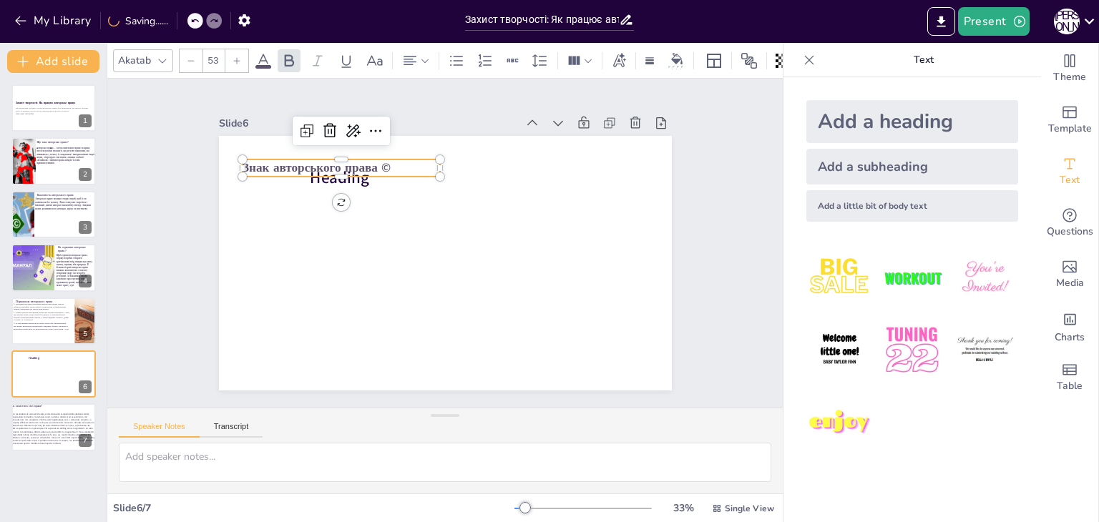
click at [238, 57] on icon at bounding box center [237, 61] width 9 height 9
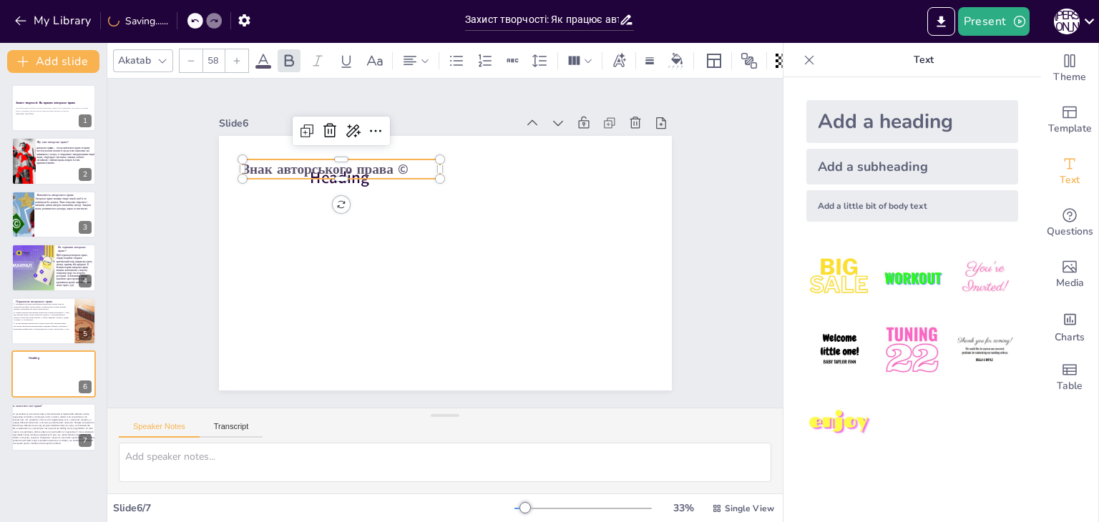
click at [238, 57] on icon at bounding box center [237, 61] width 9 height 9
type input "68"
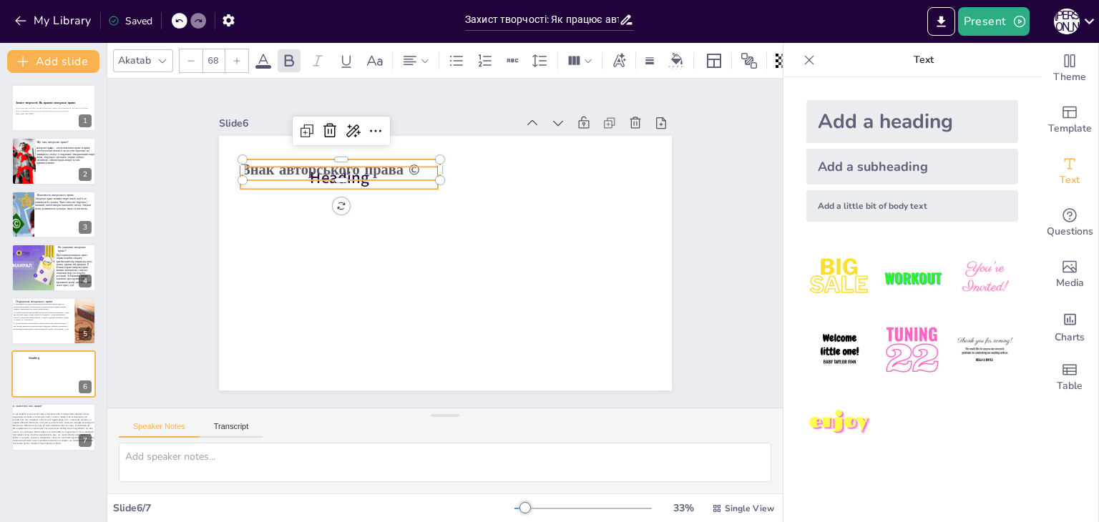
click at [312, 181] on span "Heading" at bounding box center [339, 178] width 59 height 22
click at [321, 131] on icon at bounding box center [327, 138] width 13 height 14
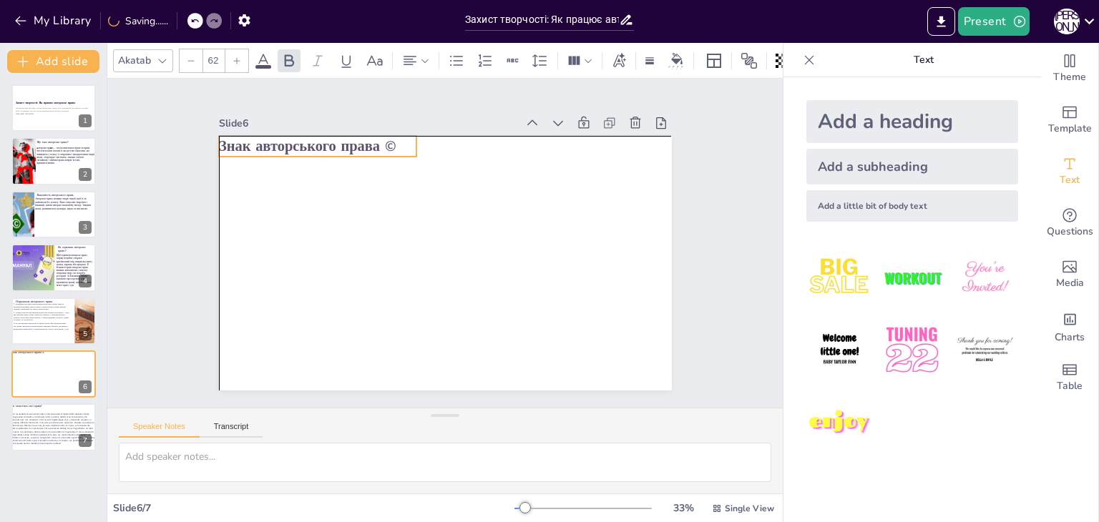
drag, startPoint x: 304, startPoint y: 160, endPoint x: 284, endPoint y: 137, distance: 29.9
click at [284, 137] on span "Знак авторського права ©" at bounding box center [307, 146] width 177 height 20
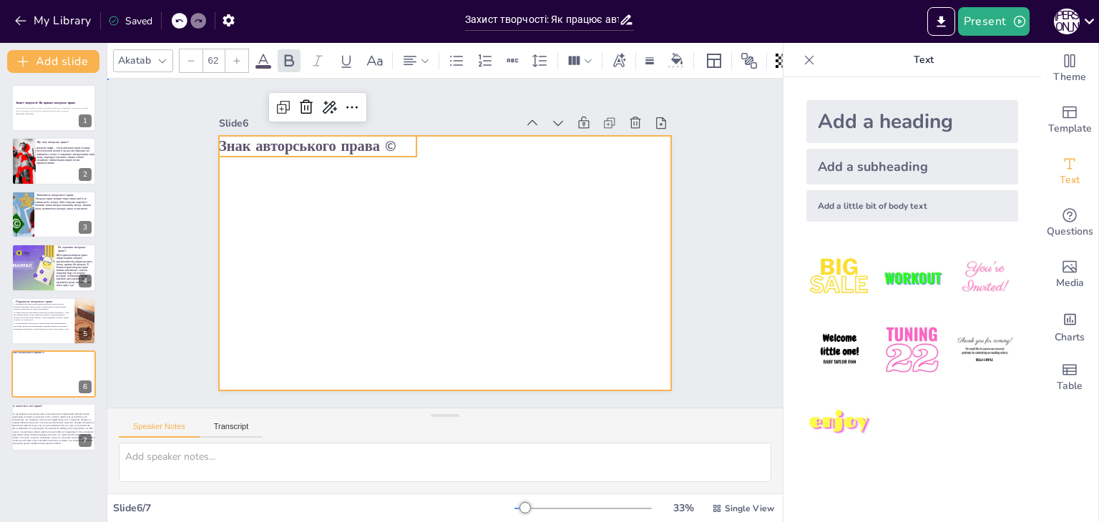
click at [276, 187] on div at bounding box center [445, 263] width 453 height 255
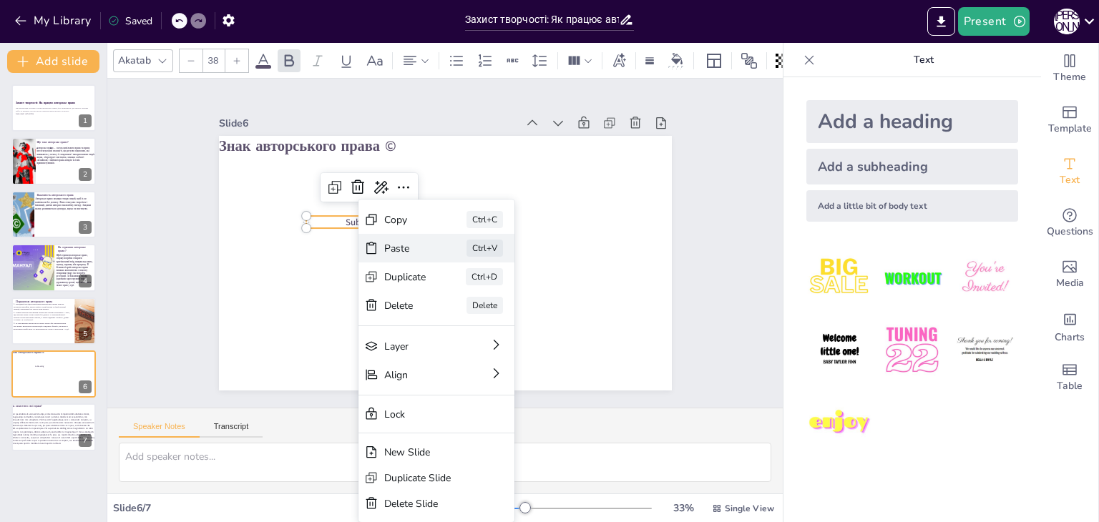
click at [416, 246] on div "Paste" at bounding box center [405, 249] width 42 height 14
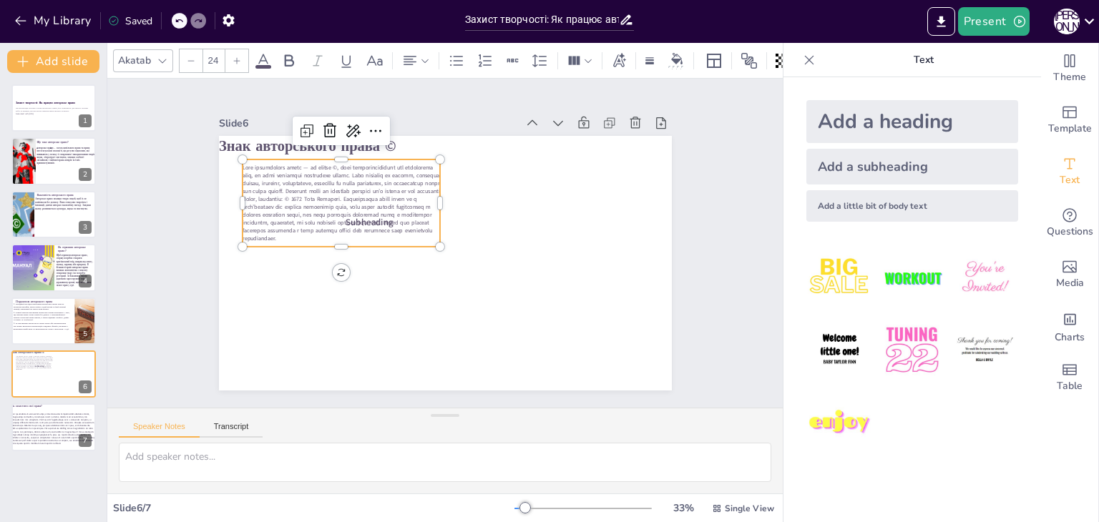
click at [360, 215] on span at bounding box center [341, 203] width 197 height 79
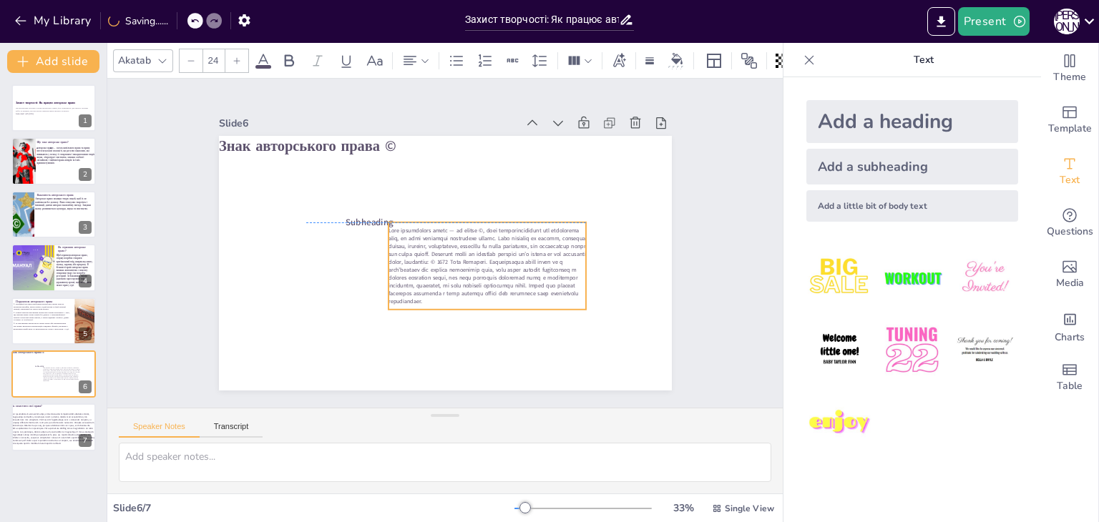
drag, startPoint x: 348, startPoint y: 188, endPoint x: 444, endPoint y: 255, distance: 117.1
click at [490, 261] on span at bounding box center [486, 265] width 197 height 79
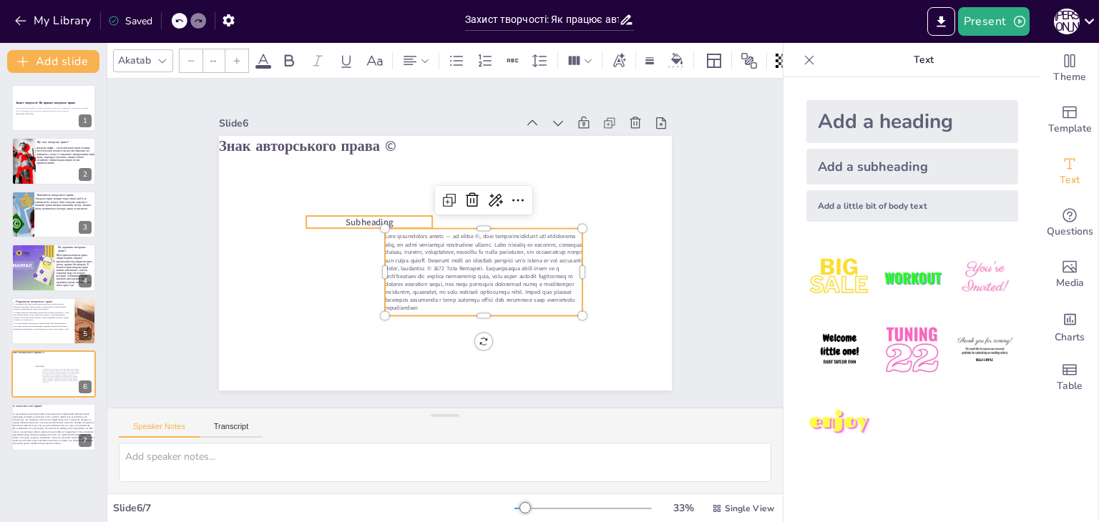
type input "38"
click at [346, 217] on span "Subheading" at bounding box center [369, 222] width 47 height 12
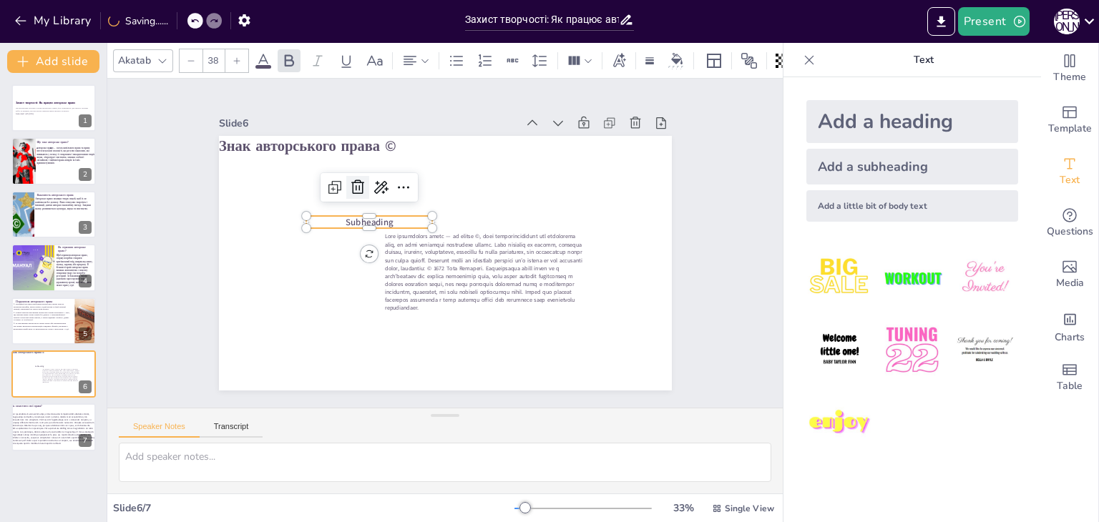
click at [349, 186] on icon at bounding box center [357, 187] width 17 height 17
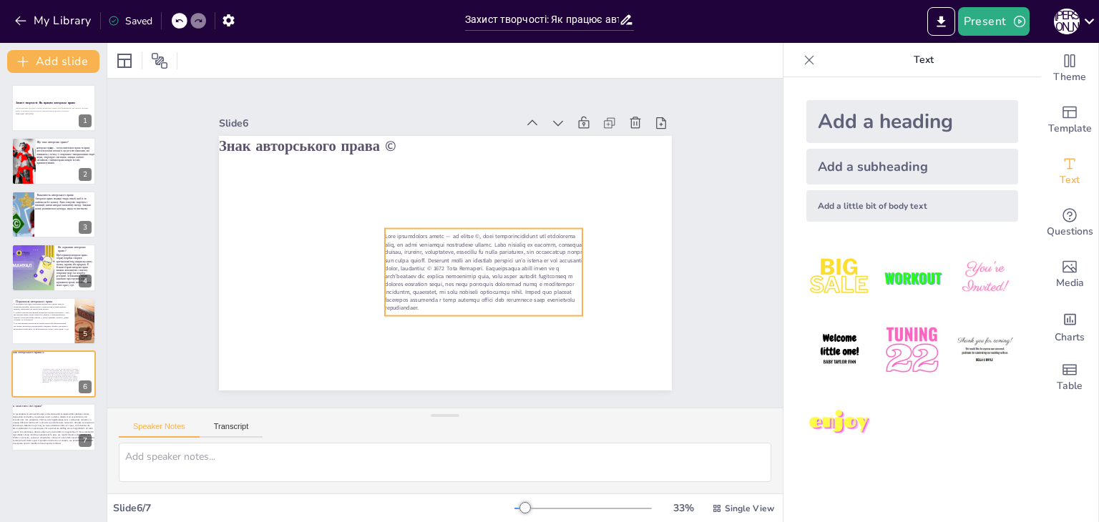
click at [414, 258] on span at bounding box center [483, 272] width 197 height 79
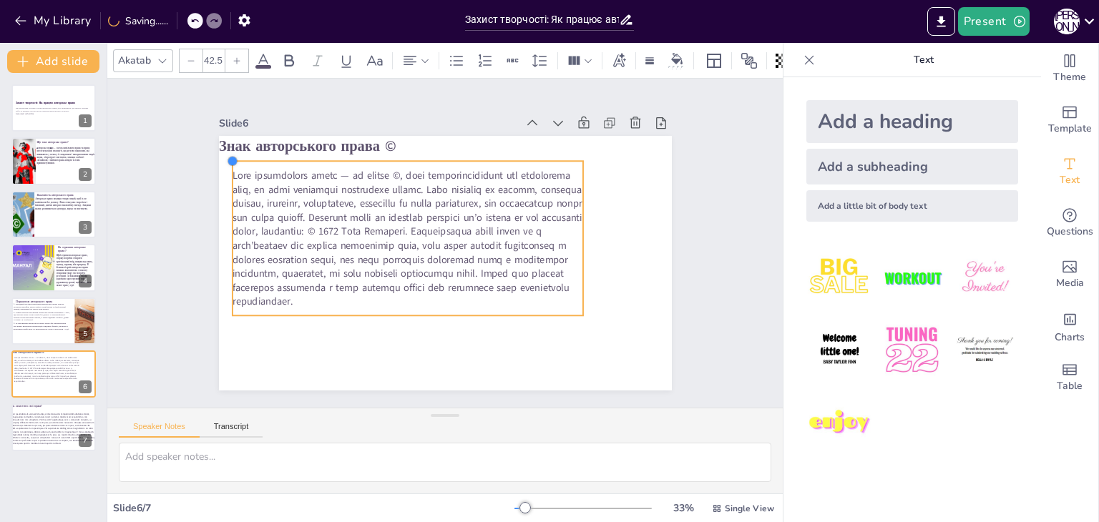
drag, startPoint x: 373, startPoint y: 224, endPoint x: 289, endPoint y: 211, distance: 84.7
click at [220, 178] on div "Знак авторського права ©" at bounding box center [445, 263] width 453 height 255
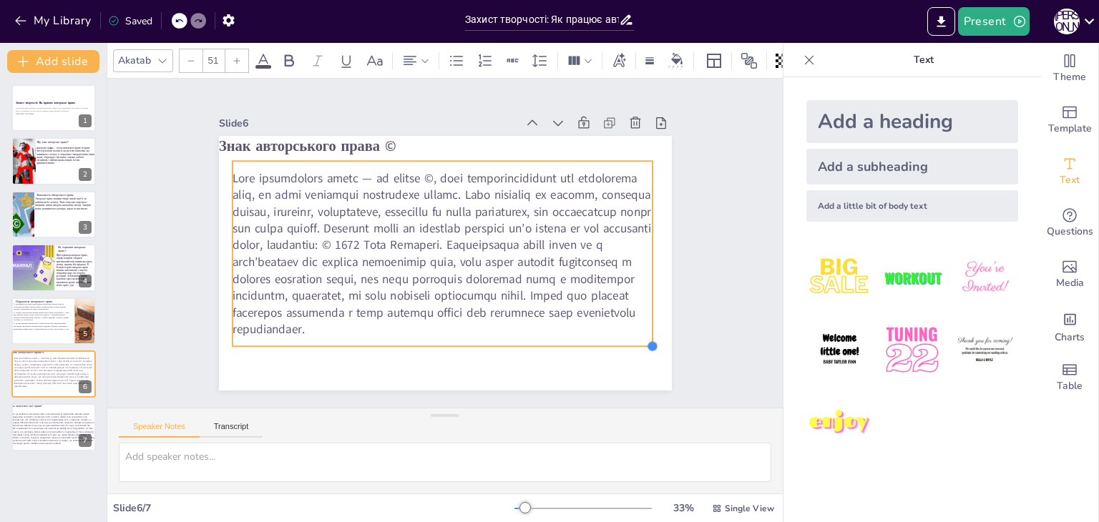
drag, startPoint x: 572, startPoint y: 313, endPoint x: 641, endPoint y: 331, distance: 71.8
click at [641, 331] on div "Знак авторського права ©" at bounding box center [445, 263] width 453 height 255
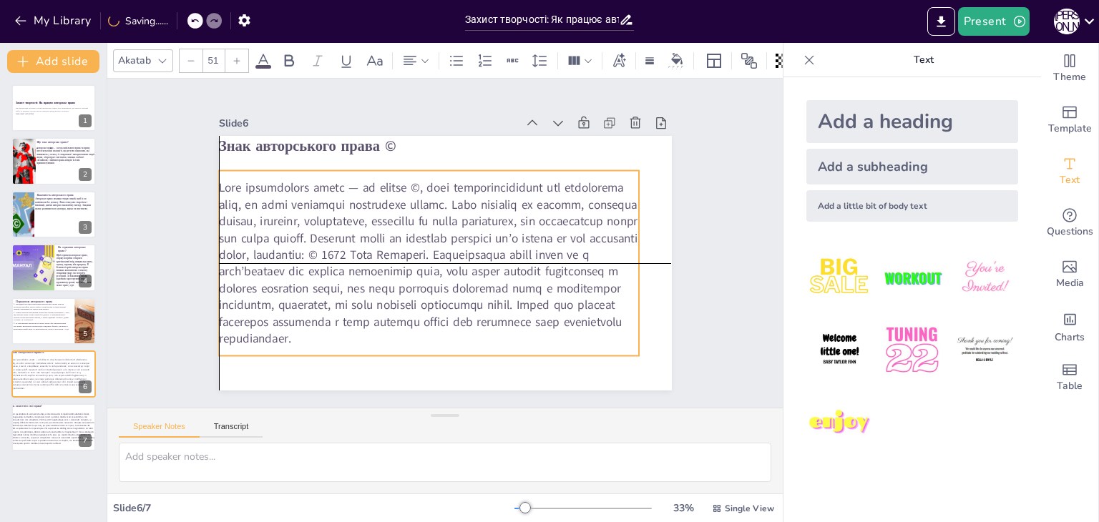
drag, startPoint x: 521, startPoint y: 280, endPoint x: 509, endPoint y: 287, distance: 13.5
click at [509, 287] on span at bounding box center [428, 263] width 419 height 168
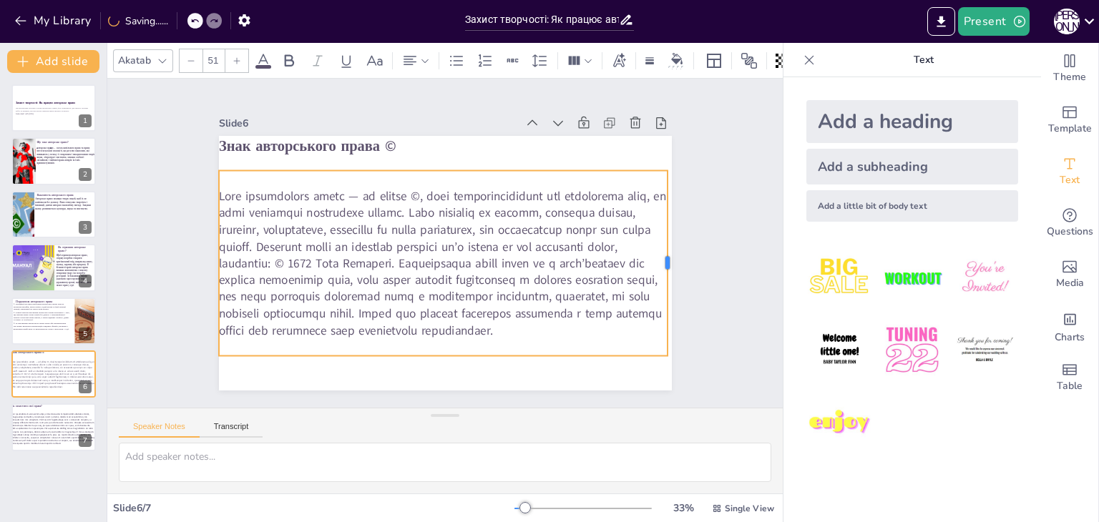
drag, startPoint x: 630, startPoint y: 258, endPoint x: 658, endPoint y: 253, distance: 29.2
click at [667, 253] on div at bounding box center [672, 263] width 11 height 185
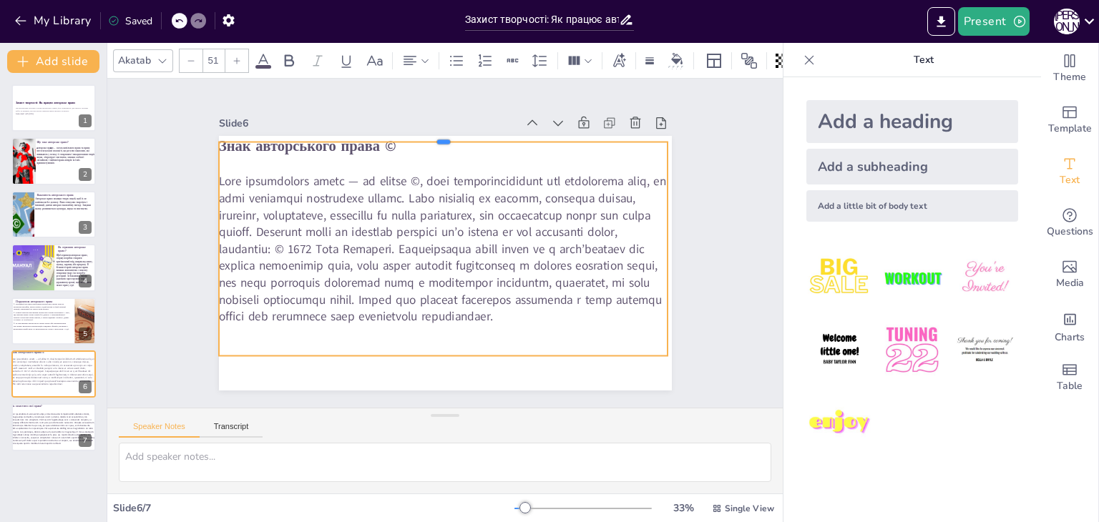
drag, startPoint x: 432, startPoint y: 163, endPoint x: 434, endPoint y: 134, distance: 28.7
click at [434, 134] on div at bounding box center [443, 136] width 449 height 11
click at [243, 54] on div at bounding box center [236, 60] width 23 height 23
type input "52"
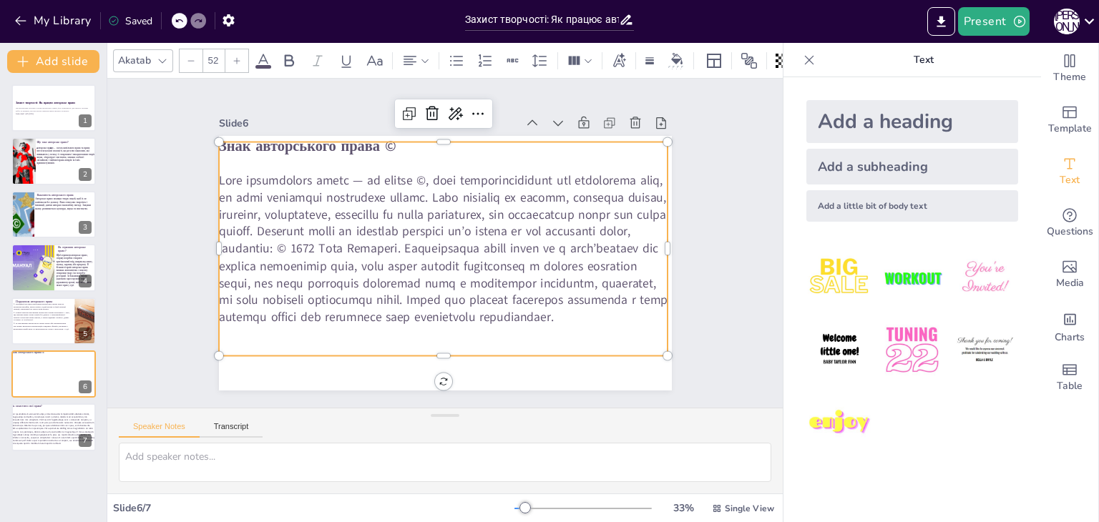
click at [415, 172] on span at bounding box center [443, 249] width 449 height 154
click at [717, 209] on div "Slide 1 Захист творчості: Як працює авторське право Ця презентація розгляне осн…" at bounding box center [444, 243] width 675 height 329
